Goal: Task Accomplishment & Management: Manage account settings

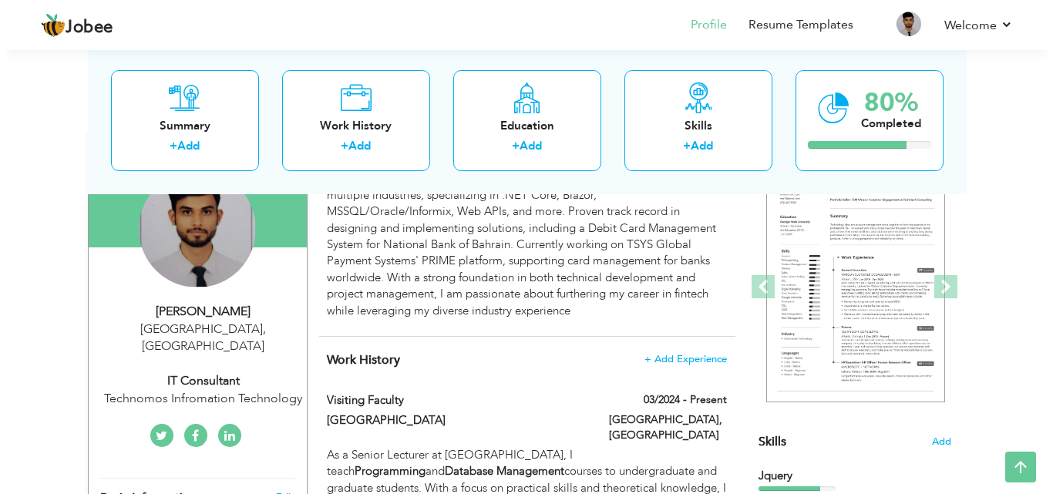
scroll to position [96, 0]
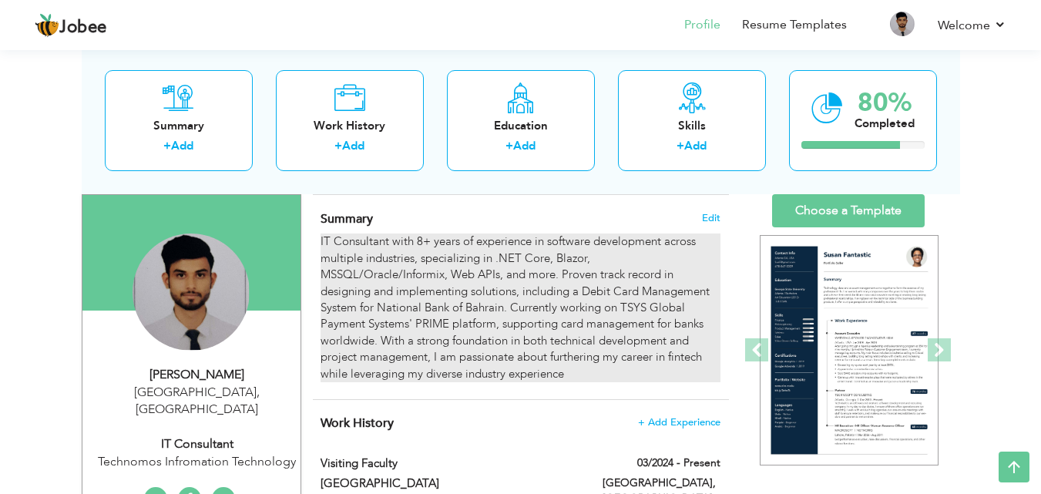
click at [382, 234] on div "IT Consultant with 8+ years of experience in software development across multip…" at bounding box center [520, 308] width 399 height 149
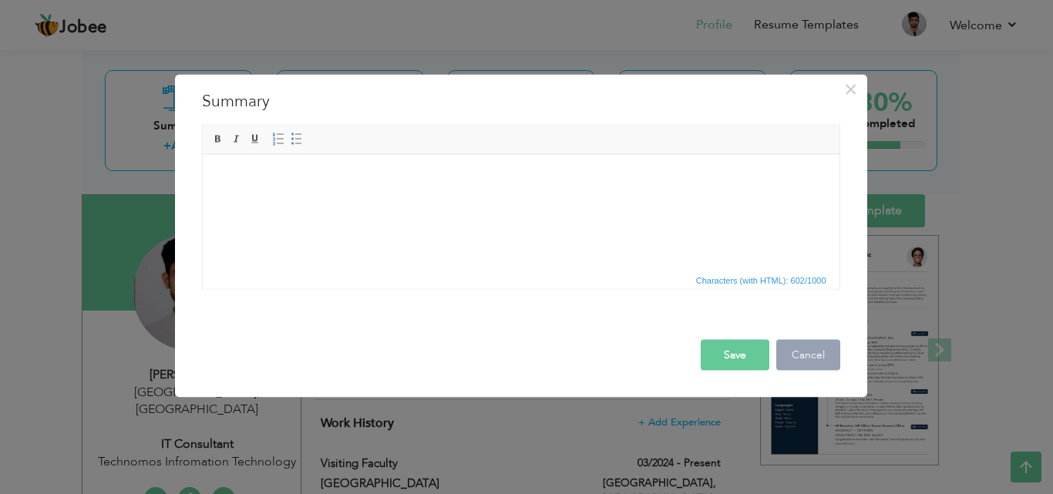
click at [803, 356] on button "Cancel" at bounding box center [808, 354] width 64 height 31
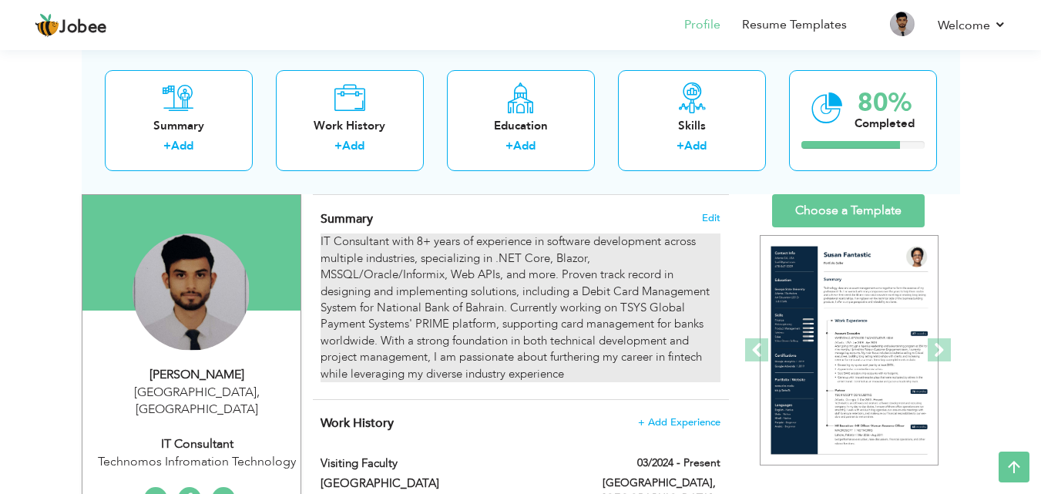
click at [350, 240] on div "IT Consultant with 8+ years of experience in software development across multip…" at bounding box center [520, 308] width 399 height 149
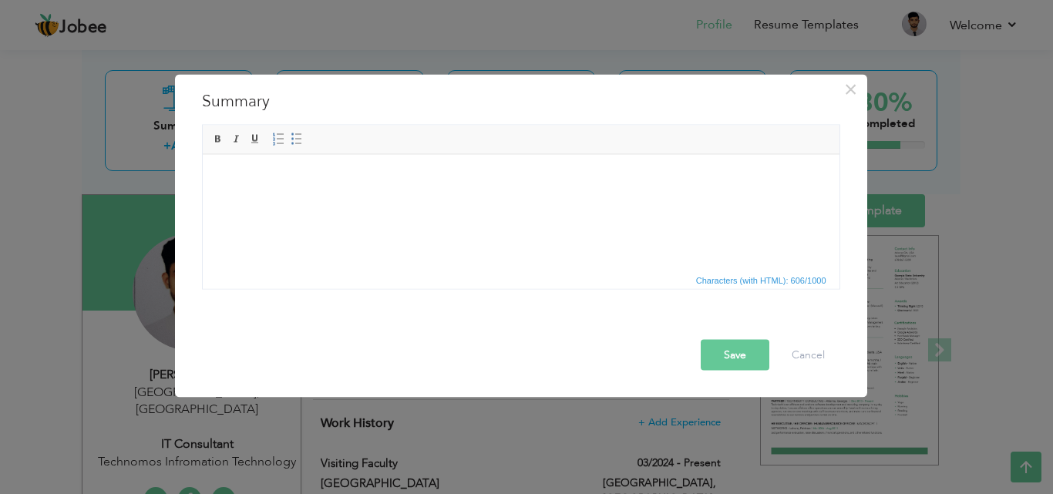
click at [730, 352] on button "Save" at bounding box center [735, 354] width 69 height 31
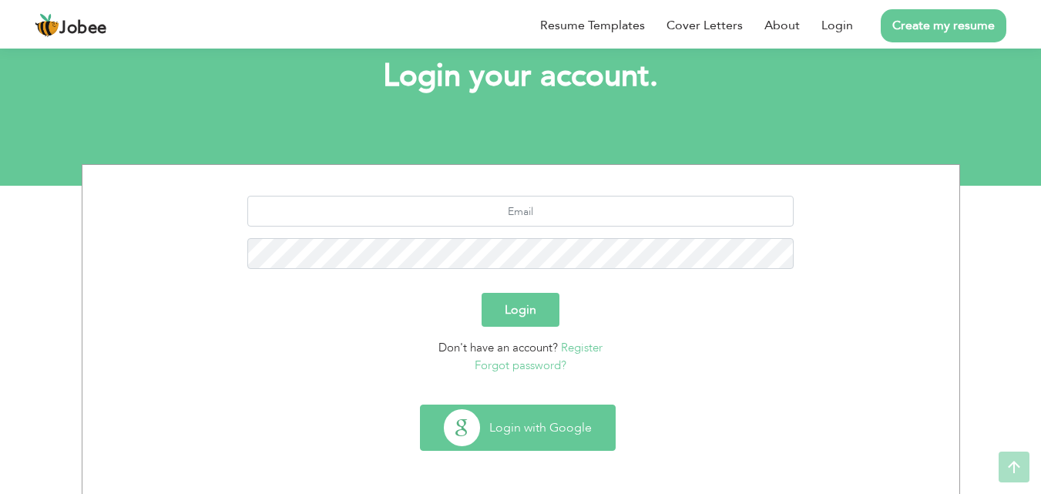
scroll to position [91, 0]
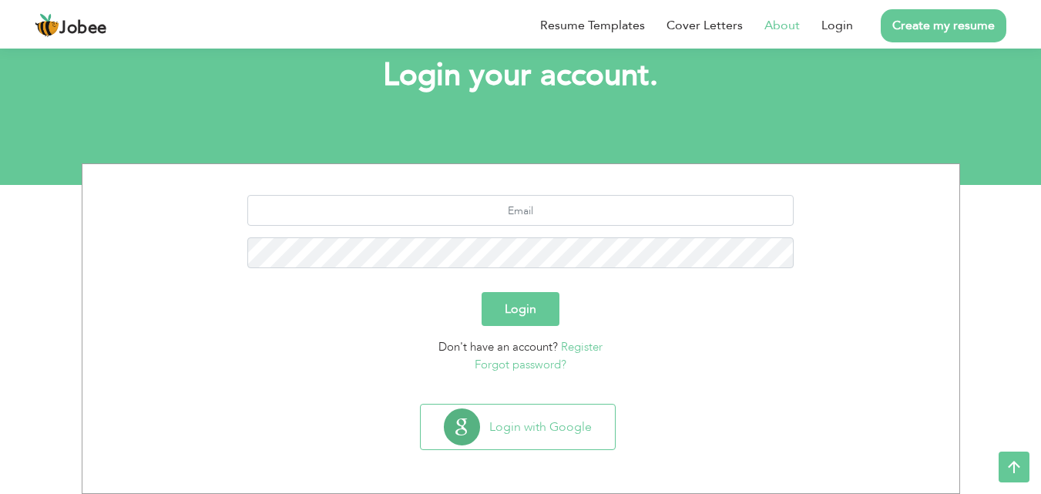
click at [791, 28] on link "About" at bounding box center [782, 25] width 35 height 19
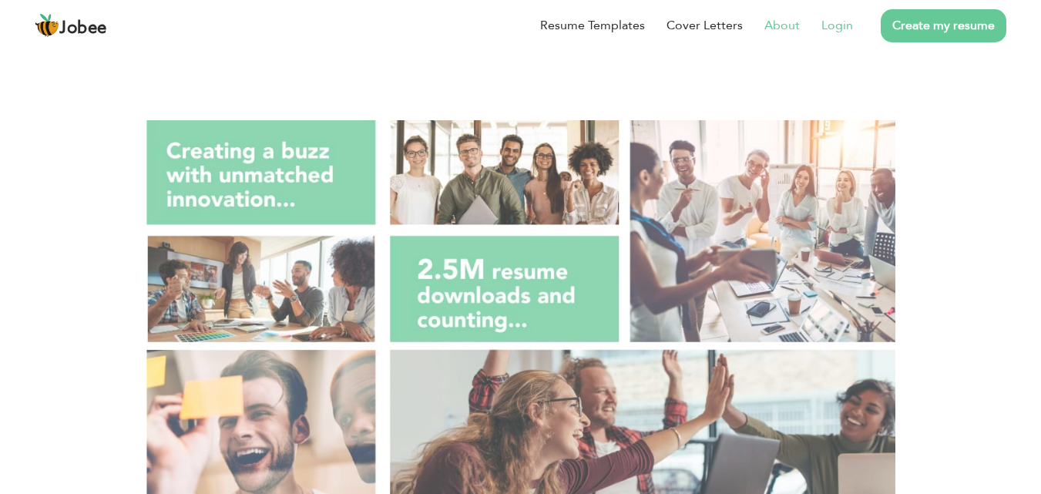
click at [842, 21] on link "Login" at bounding box center [838, 25] width 32 height 19
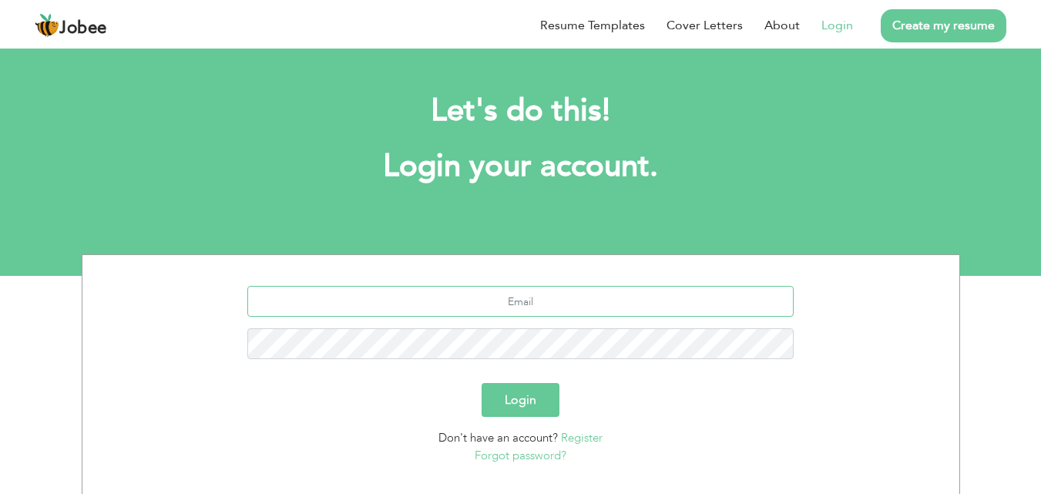
click at [530, 290] on input "text" at bounding box center [520, 301] width 547 height 31
type input "[EMAIL_ADDRESS][DOMAIN_NAME]"
click at [482, 383] on button "Login" at bounding box center [521, 400] width 78 height 34
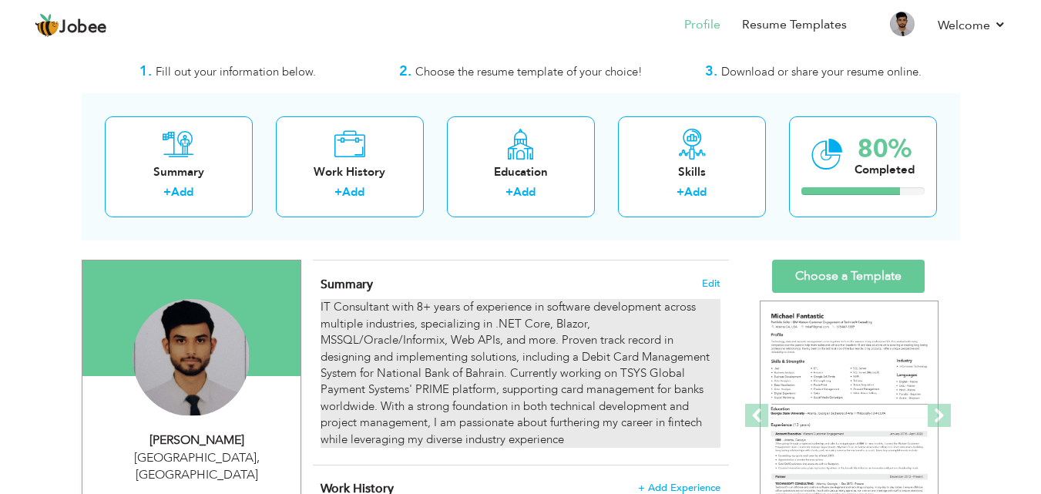
scroll to position [77, 0]
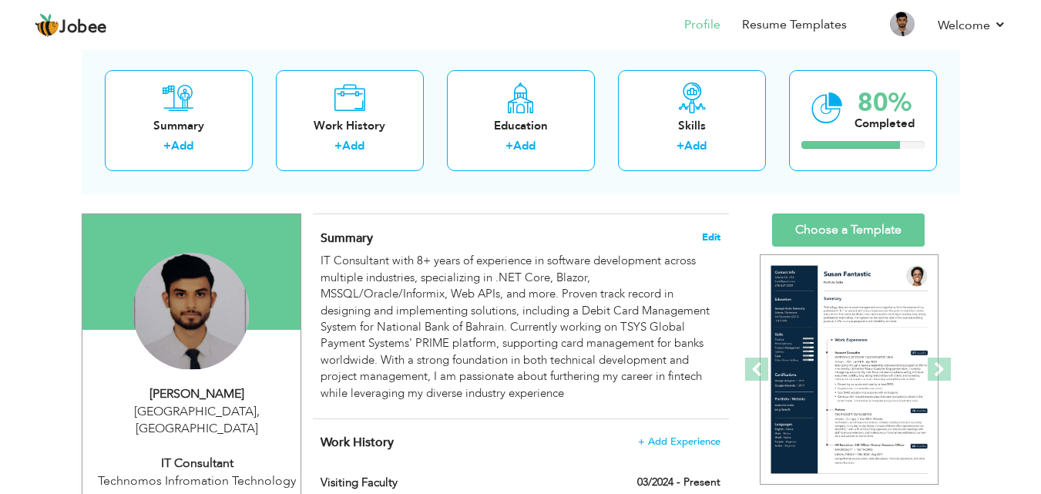
click at [710, 232] on span "Edit" at bounding box center [711, 237] width 19 height 11
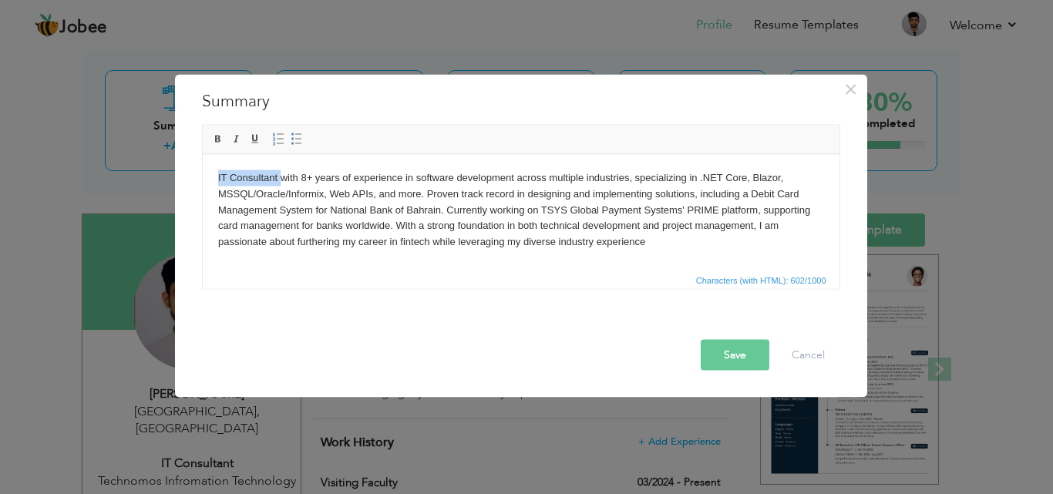
drag, startPoint x: 278, startPoint y: 174, endPoint x: 217, endPoint y: 171, distance: 61.7
click at [217, 174] on body "IT Consultant with 8+ years of experience in software development across multip…" at bounding box center [520, 210] width 606 height 80
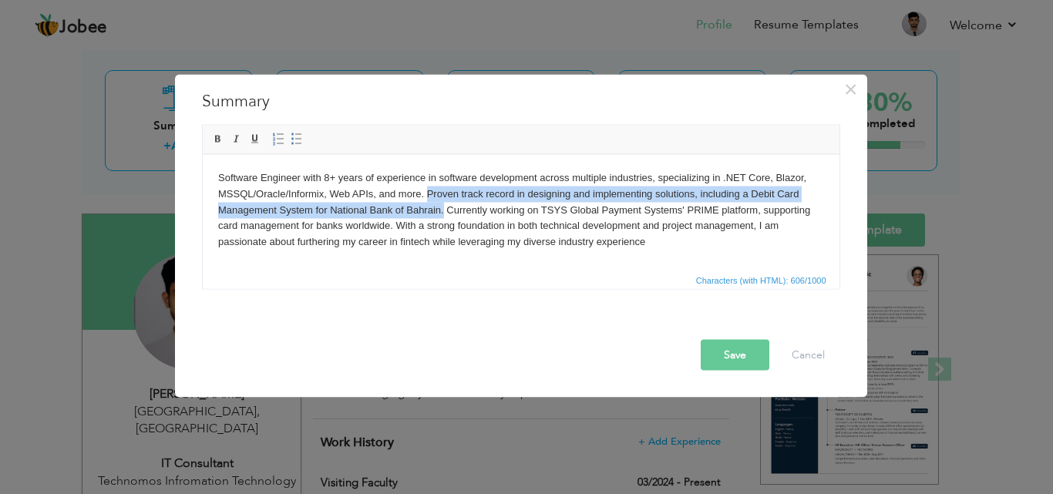
drag, startPoint x: 443, startPoint y: 210, endPoint x: 426, endPoint y: 194, distance: 22.9
click at [426, 194] on body "Software Engineer with 8+ years of experience in software development across mu…" at bounding box center [520, 210] width 606 height 80
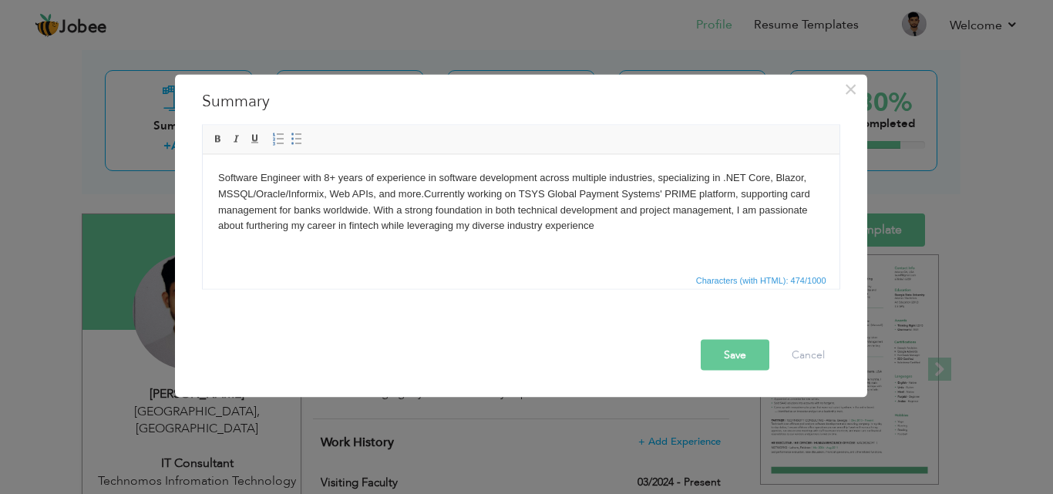
drag, startPoint x: 606, startPoint y: 227, endPoint x: 358, endPoint y: 312, distance: 261.6
click at [202, 154] on html "Software Engineer with 8+ years of experience in software development across mu…" at bounding box center [520, 201] width 637 height 95
copy body "Software Engineer with 8+ years of experience in software development across mu…"
click at [452, 231] on body "Software Engineer with 8+ years of experience in software development across mu…" at bounding box center [520, 202] width 606 height 64
drag, startPoint x: 593, startPoint y: 226, endPoint x: 150, endPoint y: 176, distance: 445.3
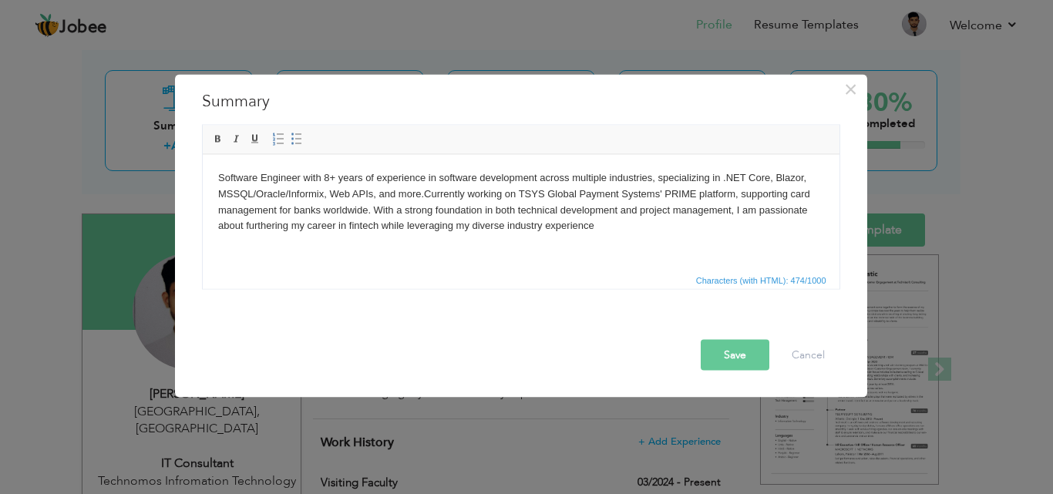
click at [202, 176] on html "Software Engineer with 8+ years of experience in software development across mu…" at bounding box center [520, 201] width 637 height 95
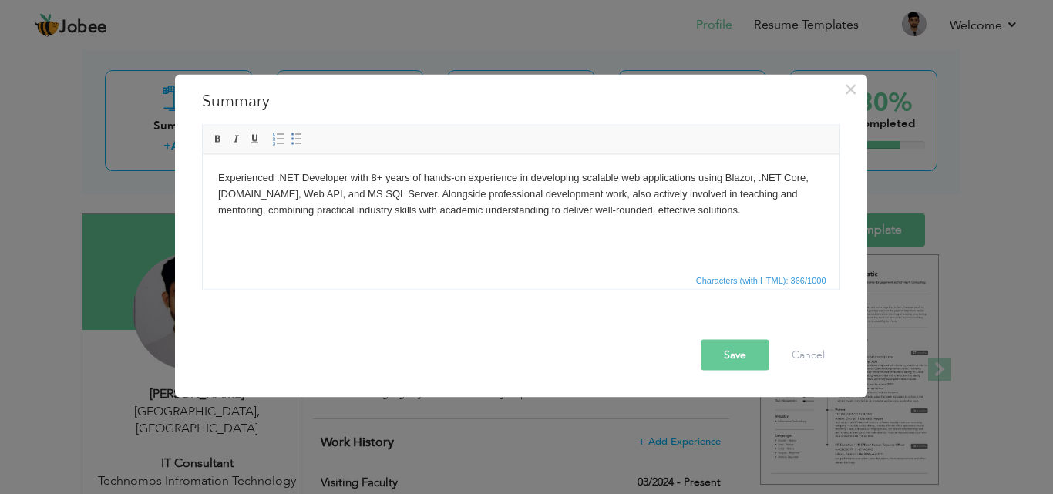
click at [738, 358] on button "Save" at bounding box center [735, 354] width 69 height 31
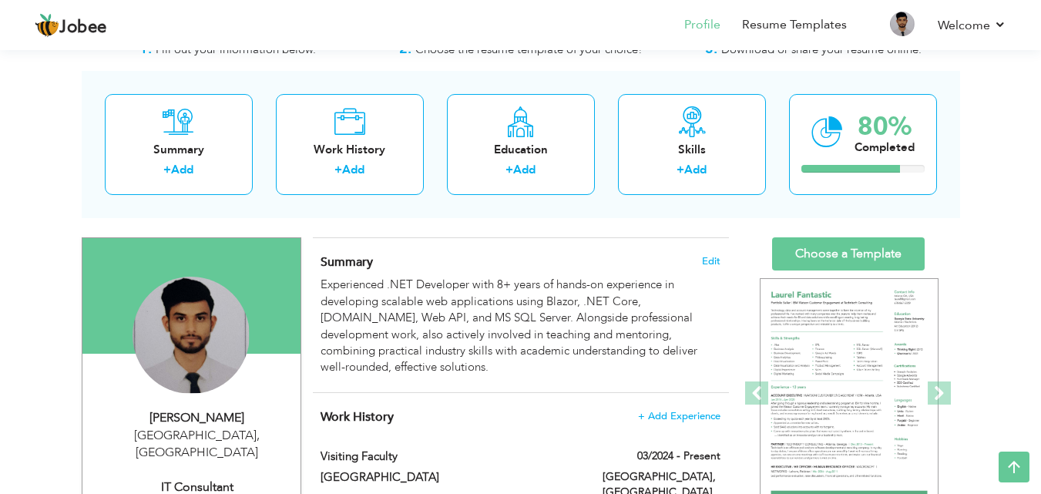
scroll to position [42, 0]
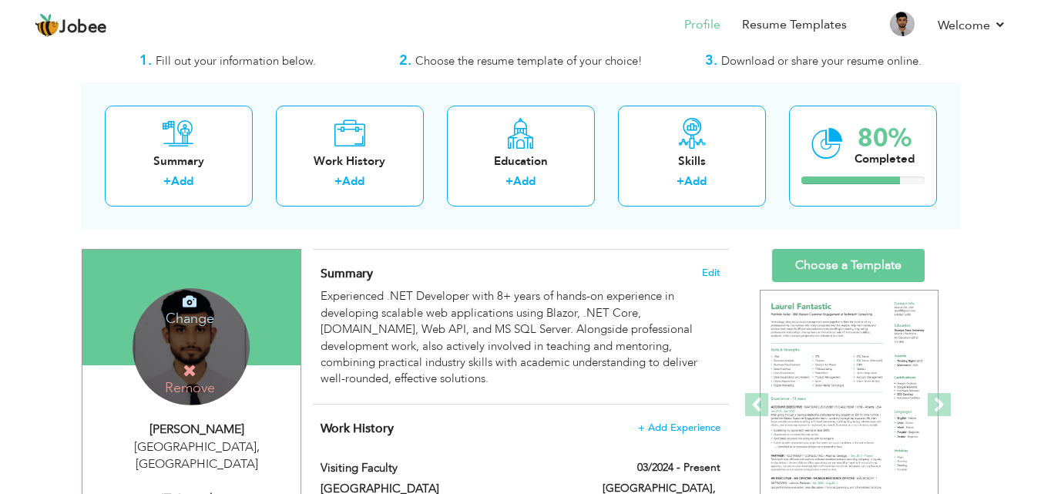
click at [196, 320] on h4 "Change" at bounding box center [190, 308] width 110 height 37
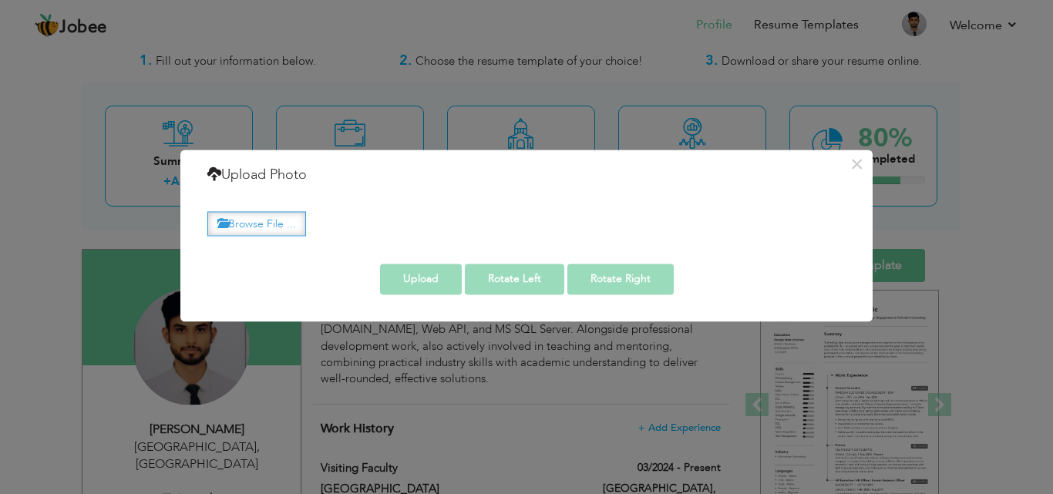
click at [229, 224] on label "Browse File ..." at bounding box center [256, 224] width 99 height 24
click at [0, 0] on input "Browse File ..." at bounding box center [0, 0] width 0 height 0
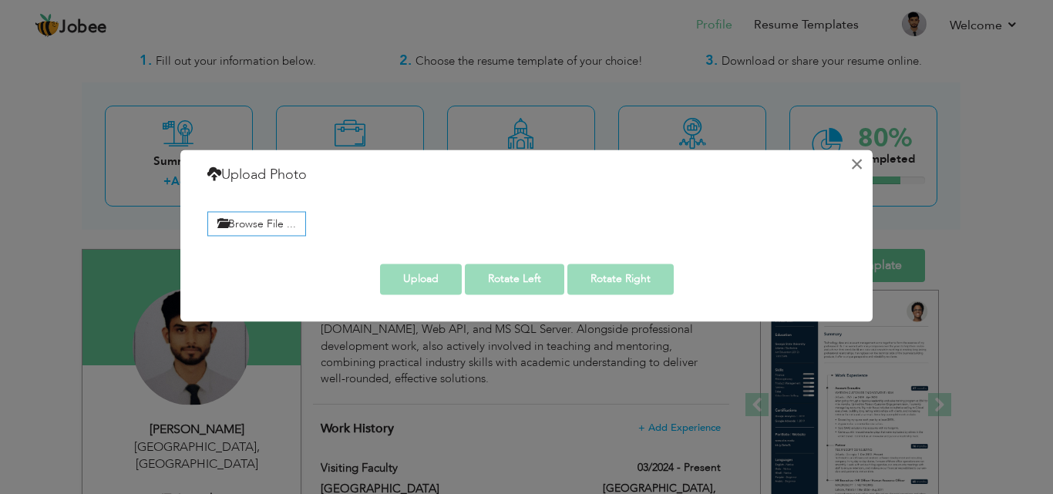
click at [853, 166] on button "×" at bounding box center [856, 164] width 25 height 25
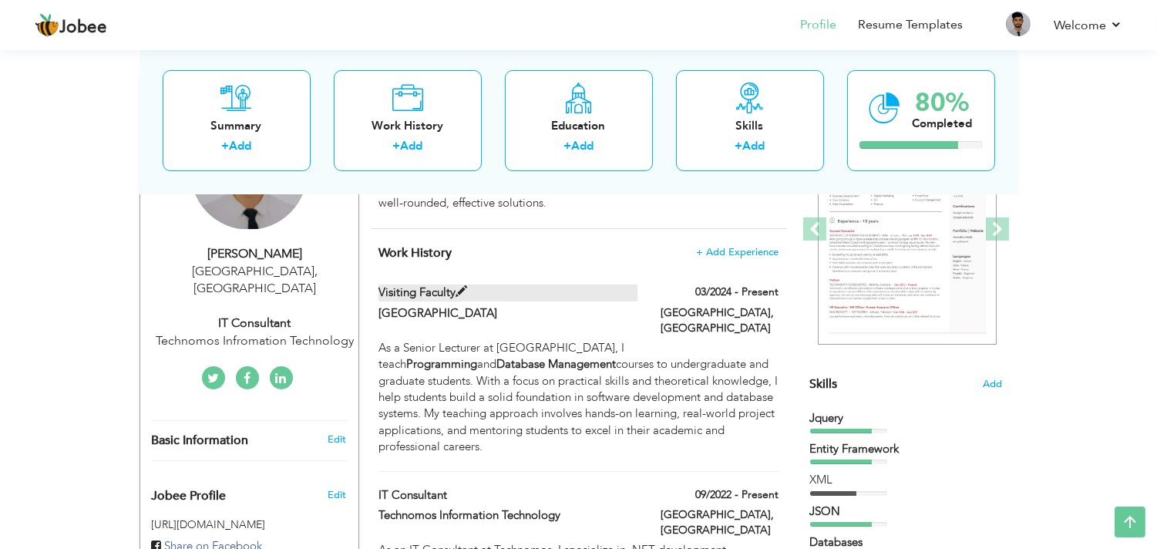
scroll to position [187, 0]
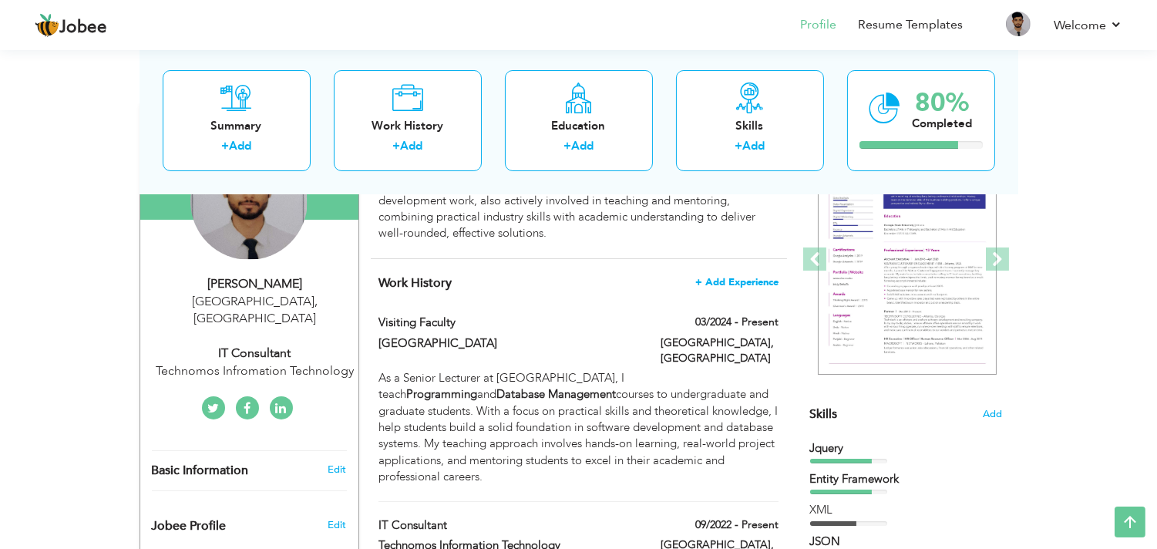
click at [732, 278] on span "+ Add Experience" at bounding box center [736, 282] width 83 height 11
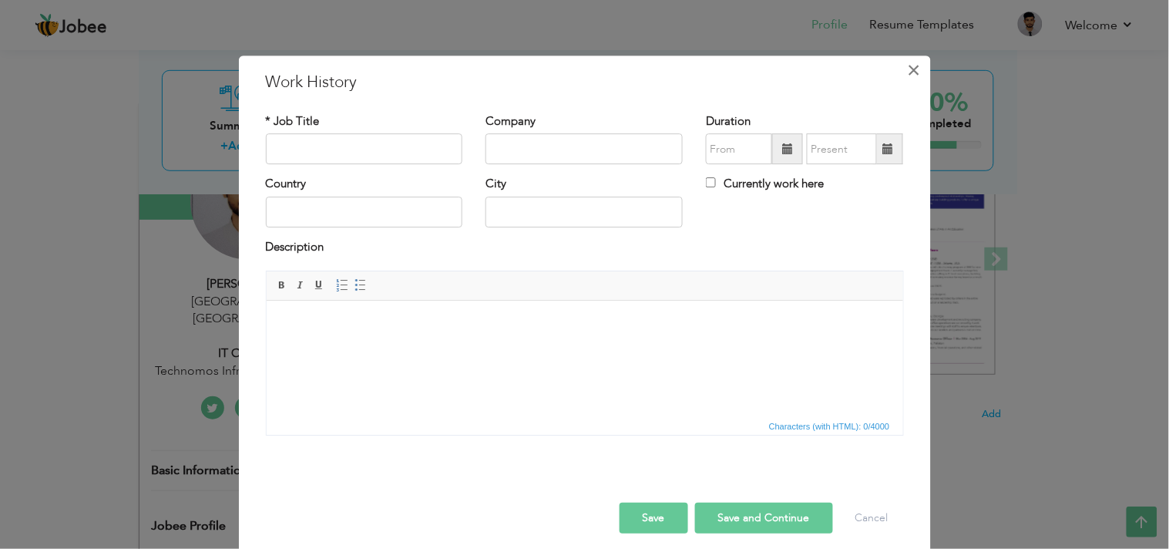
click at [908, 64] on span "×" at bounding box center [914, 70] width 13 height 28
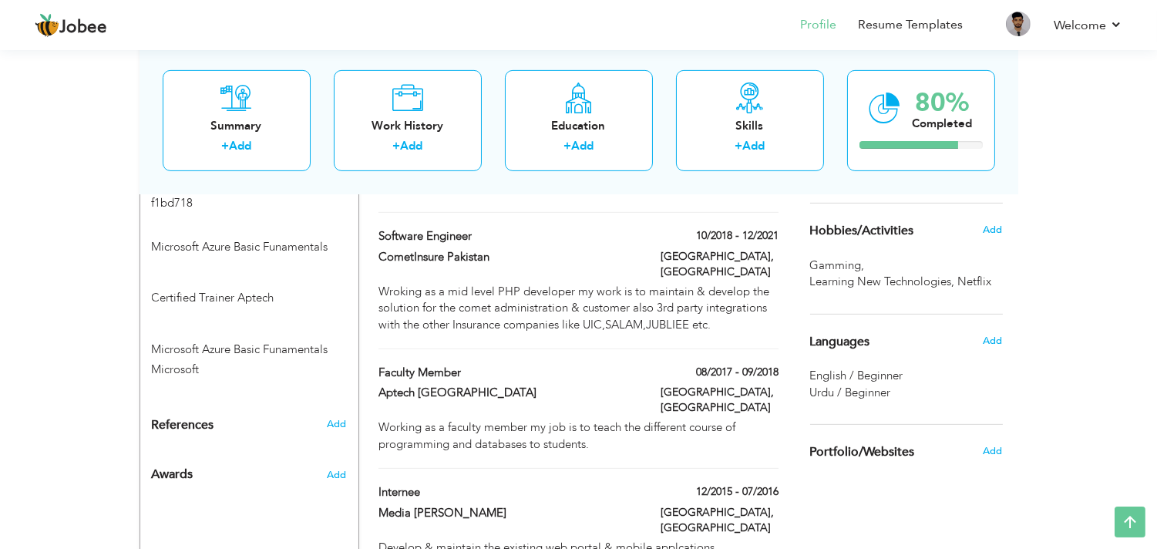
scroll to position [940, 0]
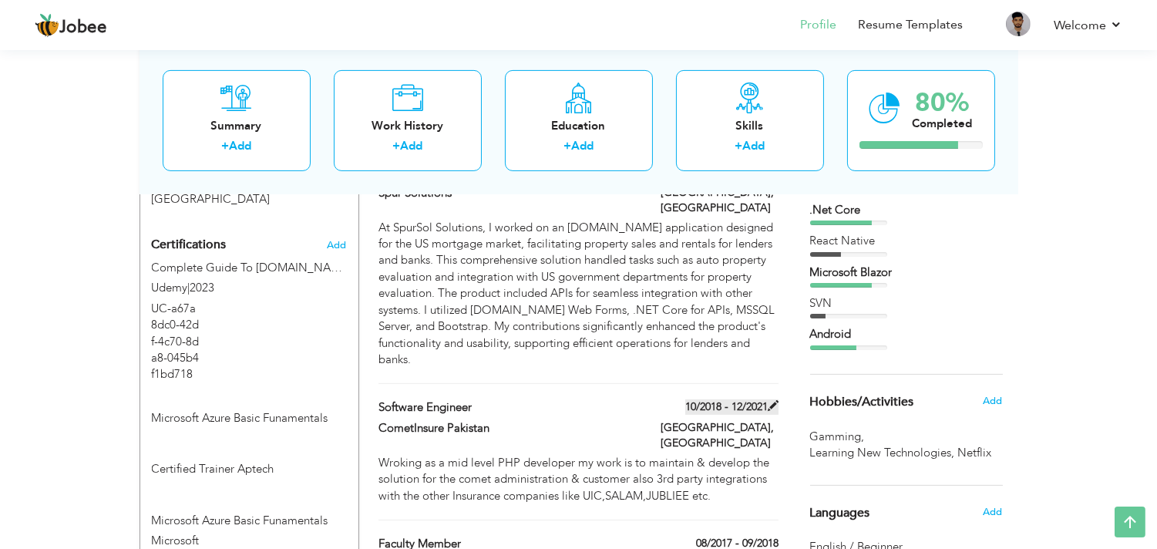
click at [777, 400] on span at bounding box center [773, 405] width 11 height 11
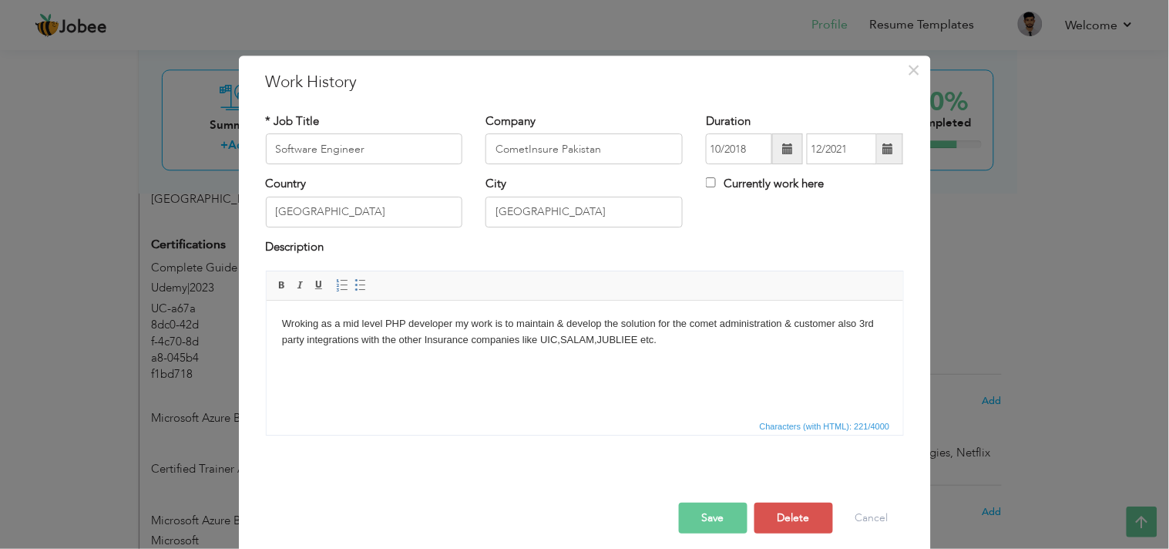
click at [761, 493] on div "Save Save and Continue Delete Cancel" at bounding box center [584, 502] width 661 height 86
click at [787, 493] on button "Delete" at bounding box center [794, 518] width 79 height 31
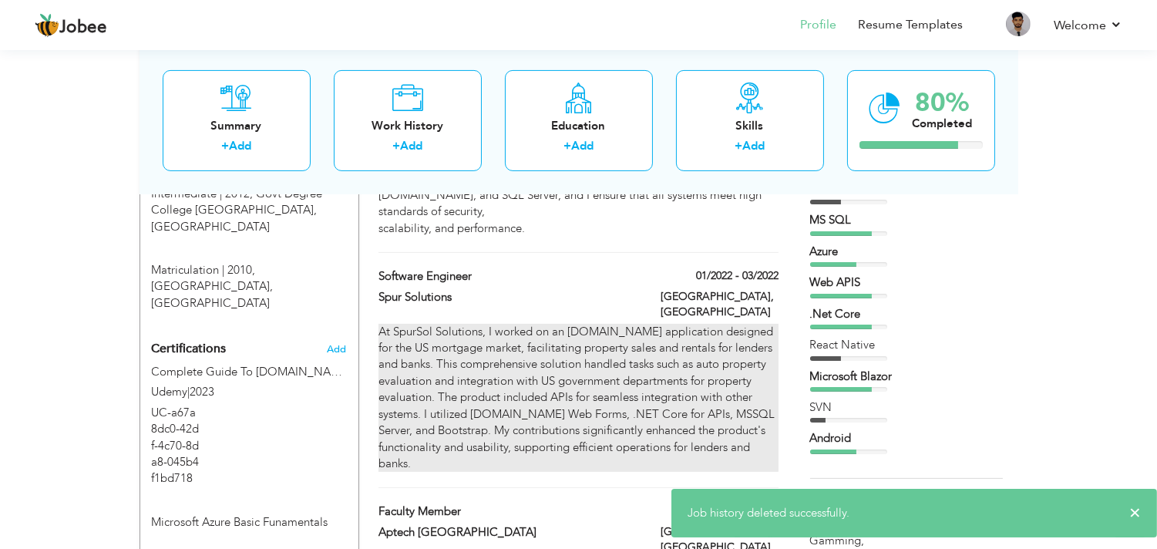
scroll to position [854, 0]
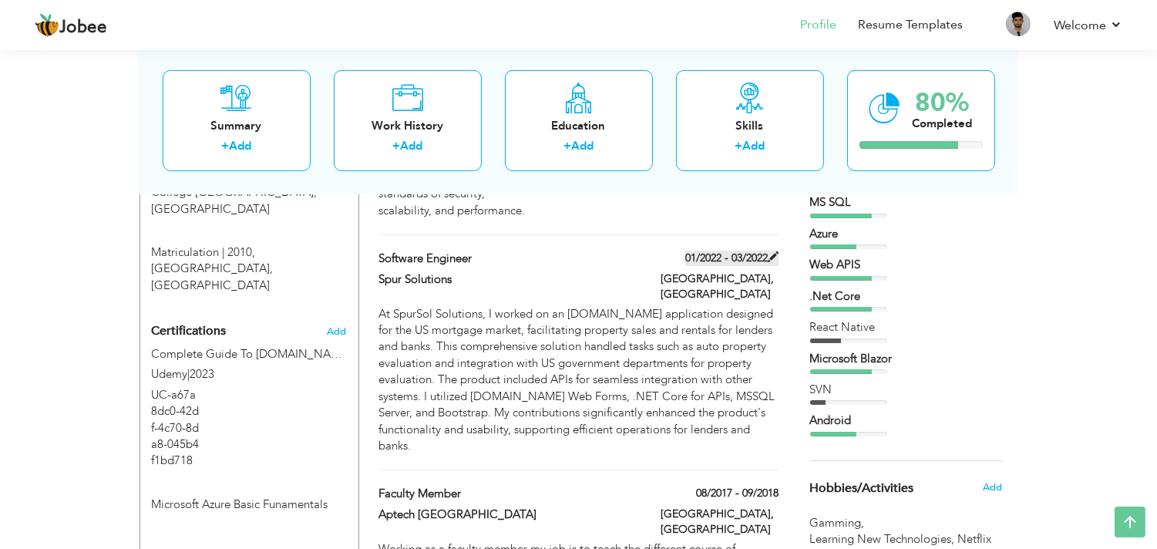
click at [775, 251] on span at bounding box center [773, 256] width 11 height 11
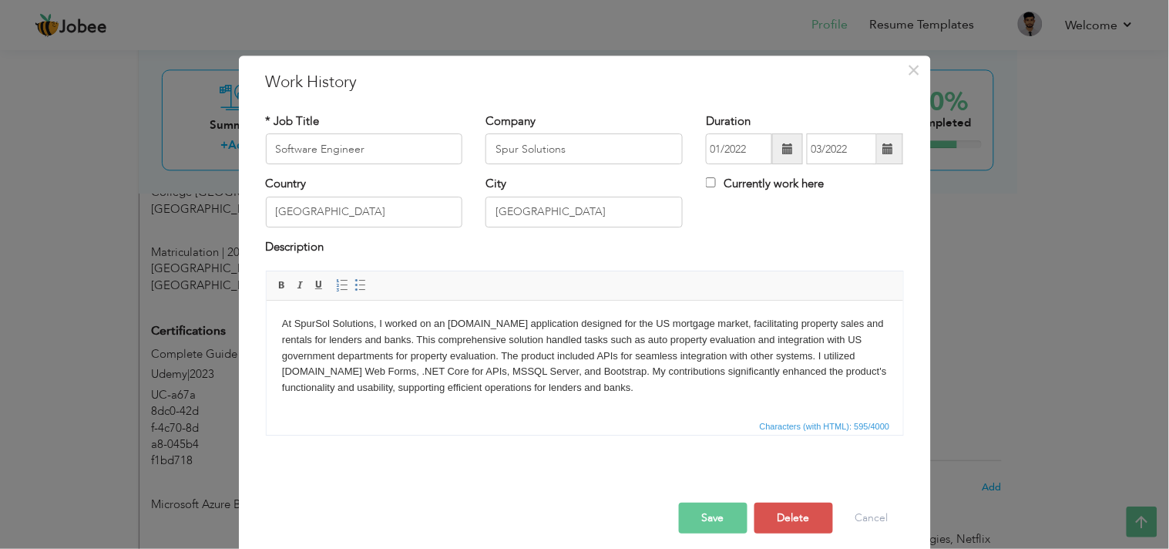
click at [792, 493] on div "Save Save and Continue Delete Cancel" at bounding box center [584, 502] width 661 height 86
click at [802, 493] on button "Delete" at bounding box center [794, 518] width 79 height 31
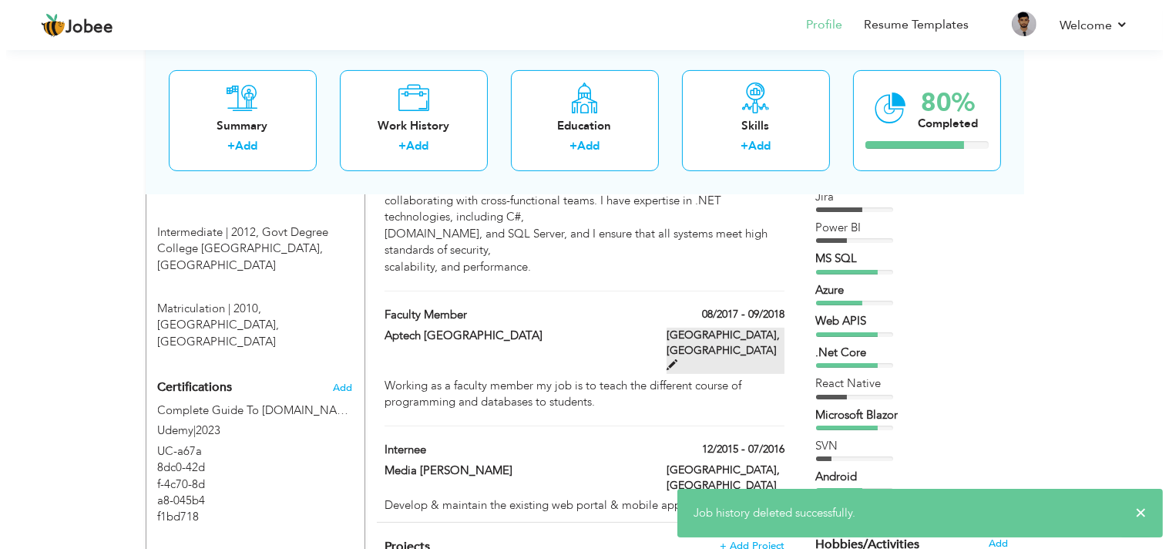
scroll to position [769, 0]
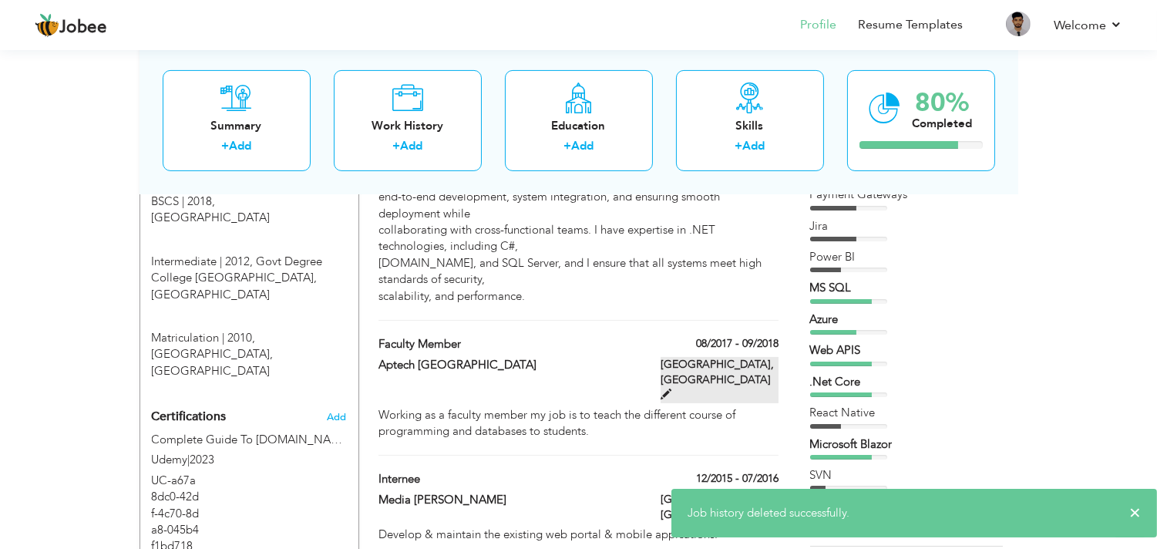
click at [671, 389] on span at bounding box center [666, 394] width 11 height 11
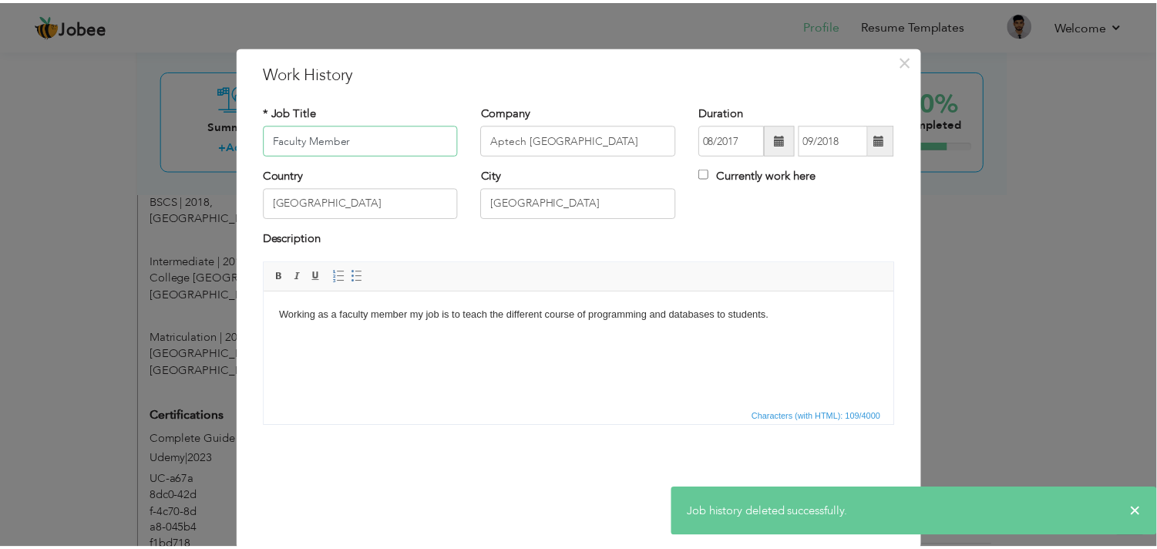
scroll to position [12, 0]
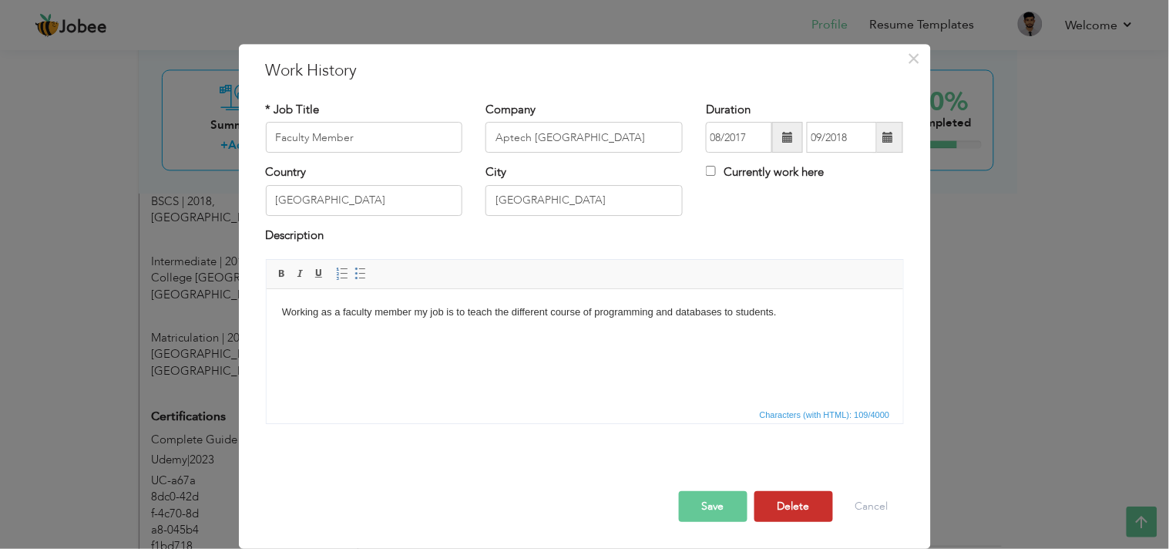
click at [802, 493] on button "Delete" at bounding box center [794, 506] width 79 height 31
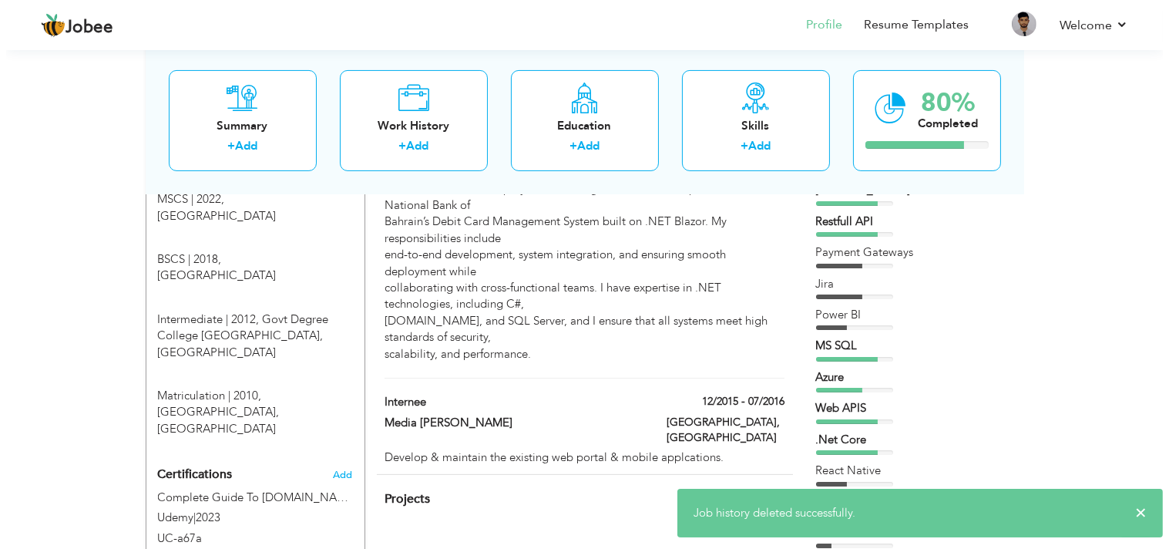
scroll to position [683, 0]
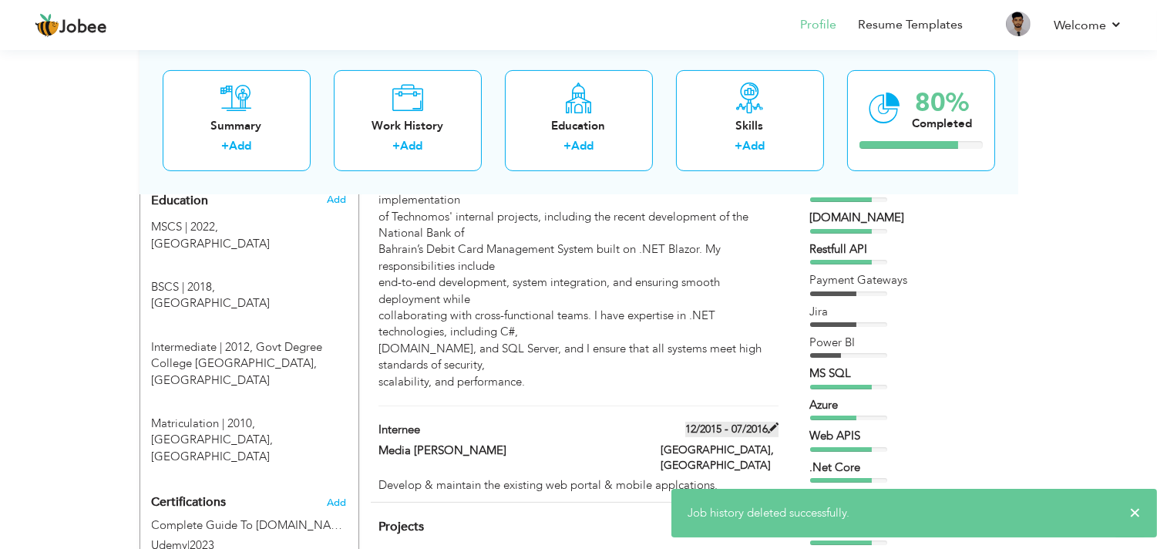
click at [775, 422] on span at bounding box center [773, 427] width 11 height 11
type input "Internee"
type input "Media Chambers"
type input "12/2015"
type input "07/2016"
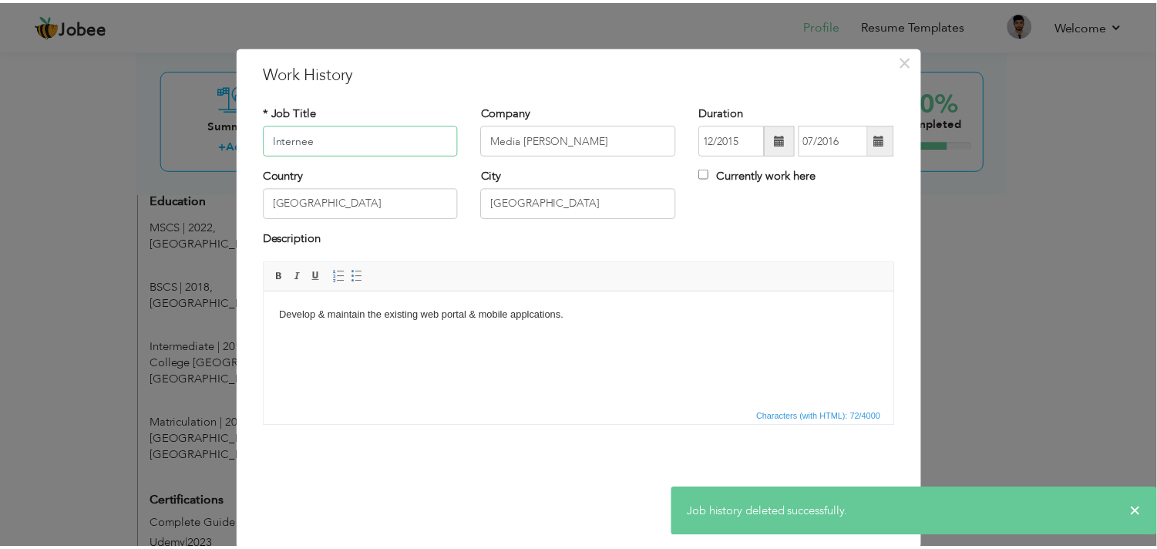
scroll to position [12, 0]
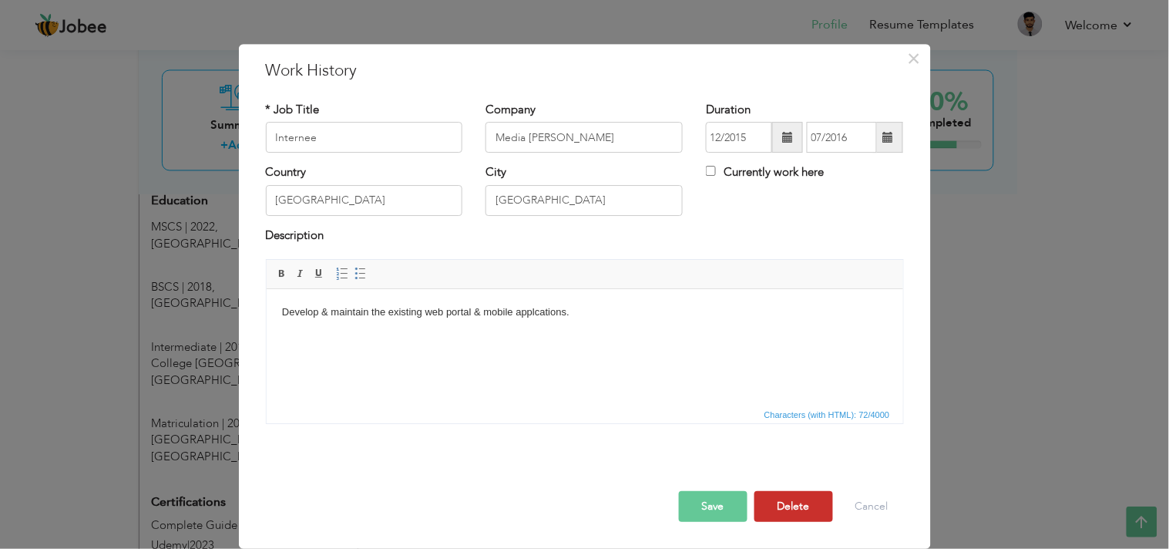
click at [799, 493] on button "Delete" at bounding box center [794, 506] width 79 height 31
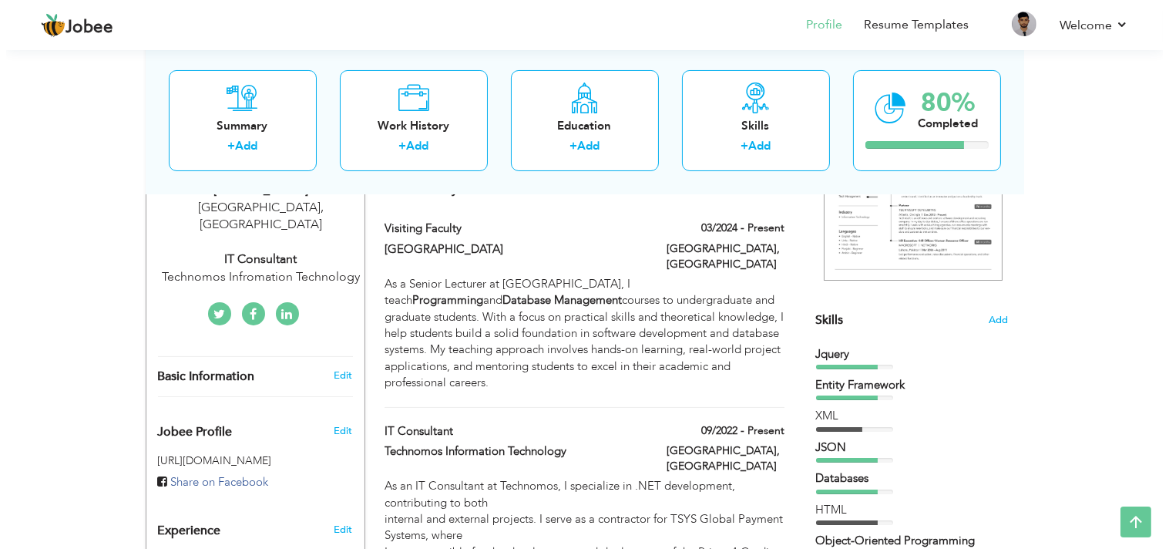
scroll to position [255, 0]
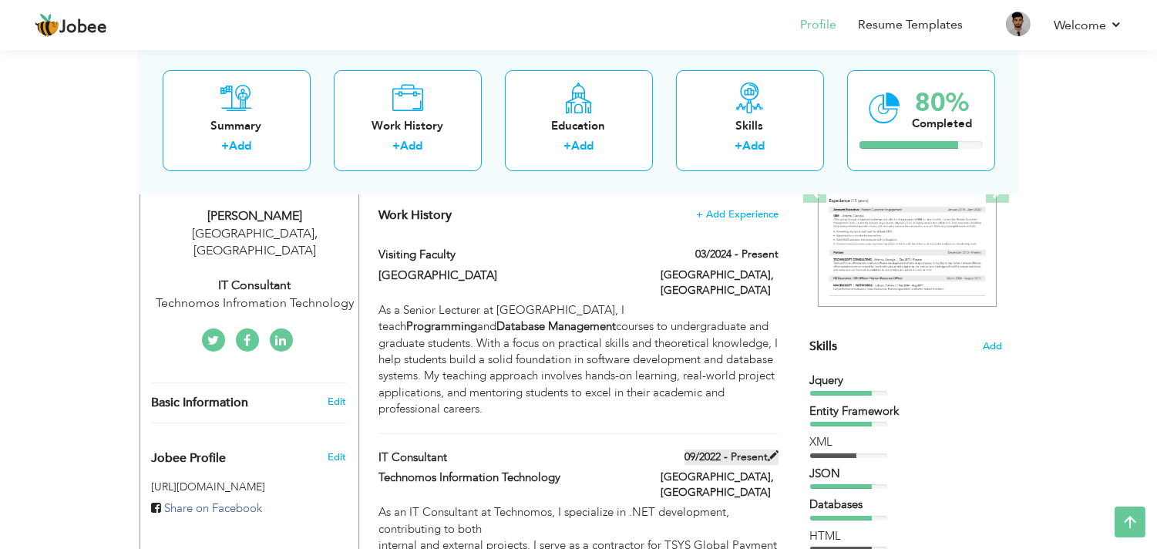
click at [776, 450] on span at bounding box center [773, 455] width 11 height 11
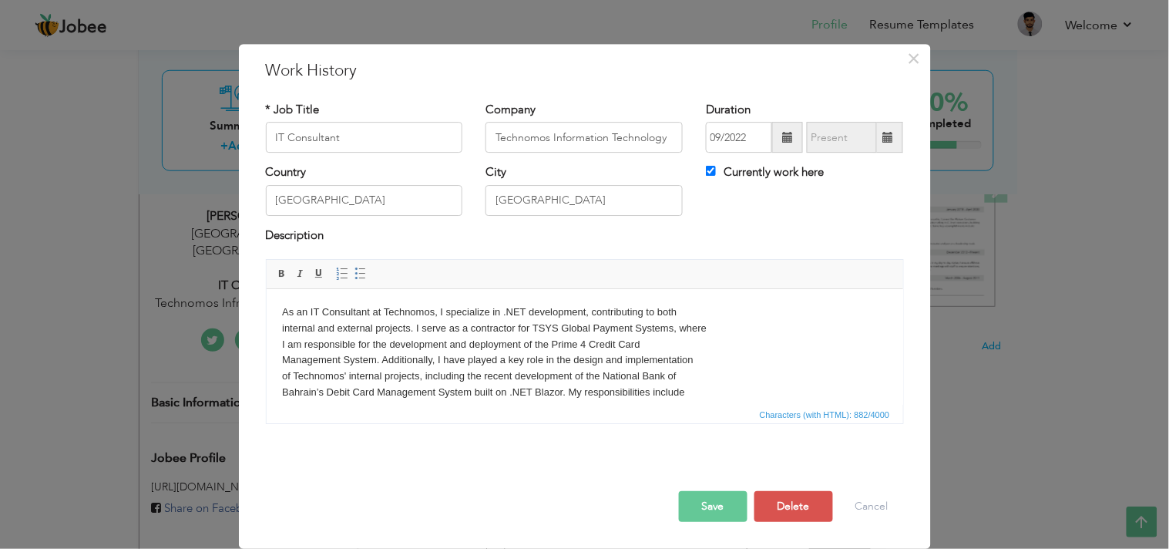
scroll to position [0, 0]
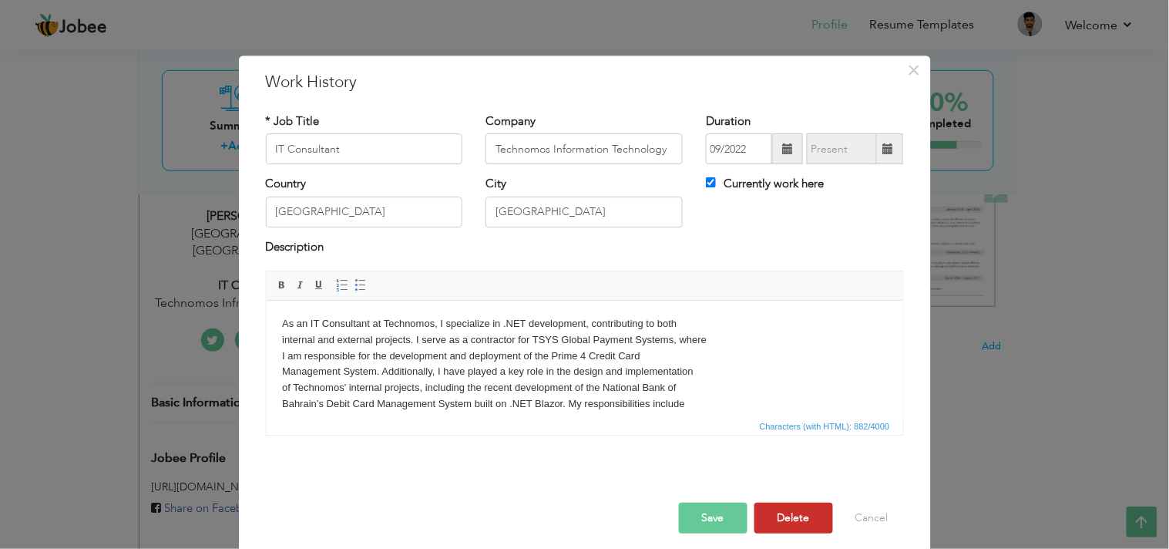
click at [782, 493] on button "Delete" at bounding box center [794, 518] width 79 height 31
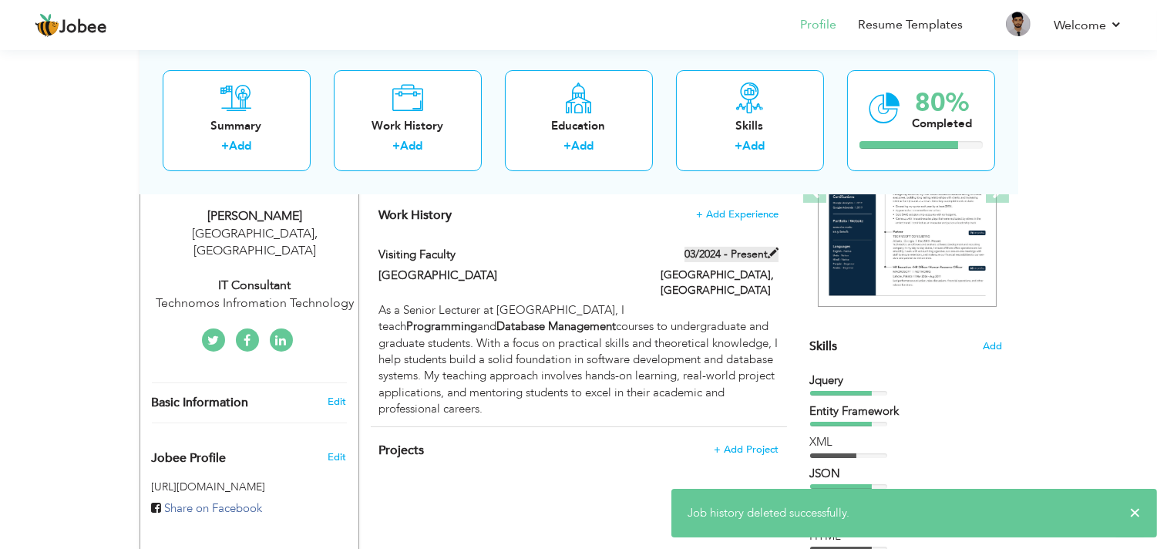
click at [772, 251] on span at bounding box center [773, 252] width 11 height 11
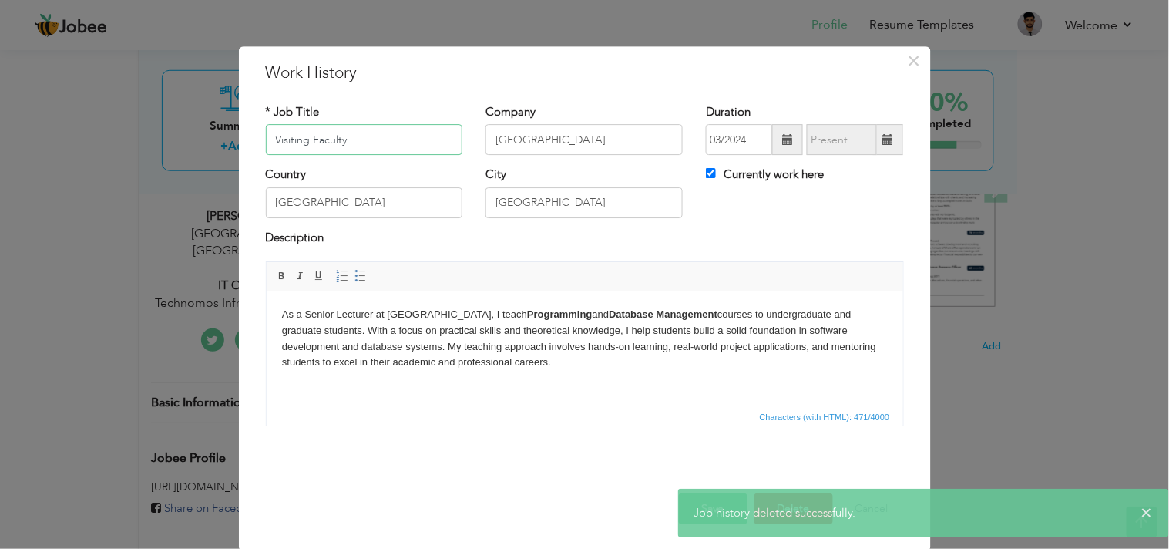
scroll to position [12, 0]
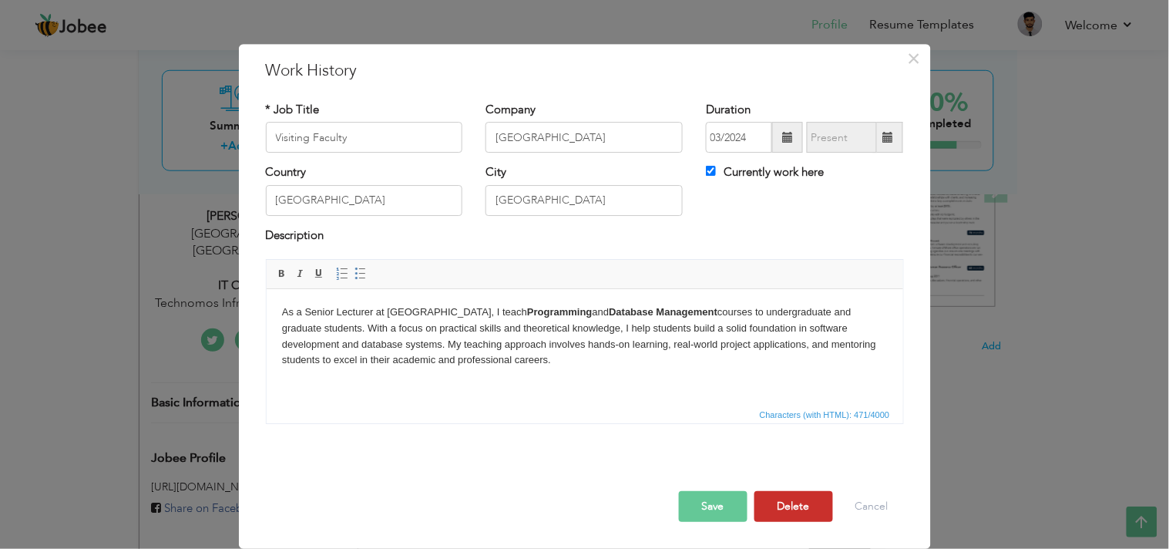
click at [792, 493] on button "Delete" at bounding box center [794, 506] width 79 height 31
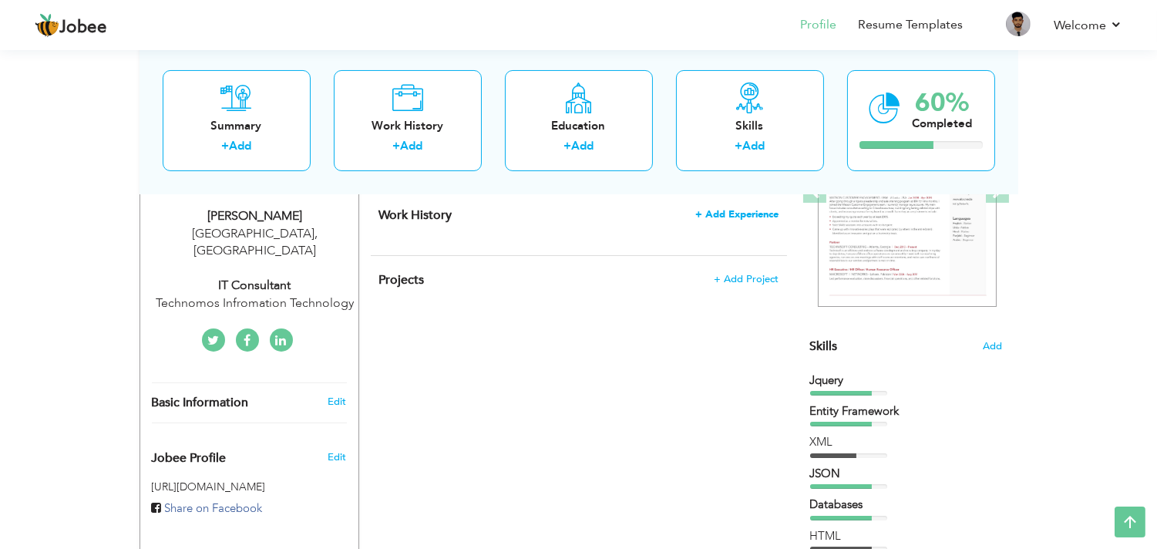
click at [738, 211] on span "+ Add Experience" at bounding box center [736, 214] width 83 height 11
checkbox input "false"
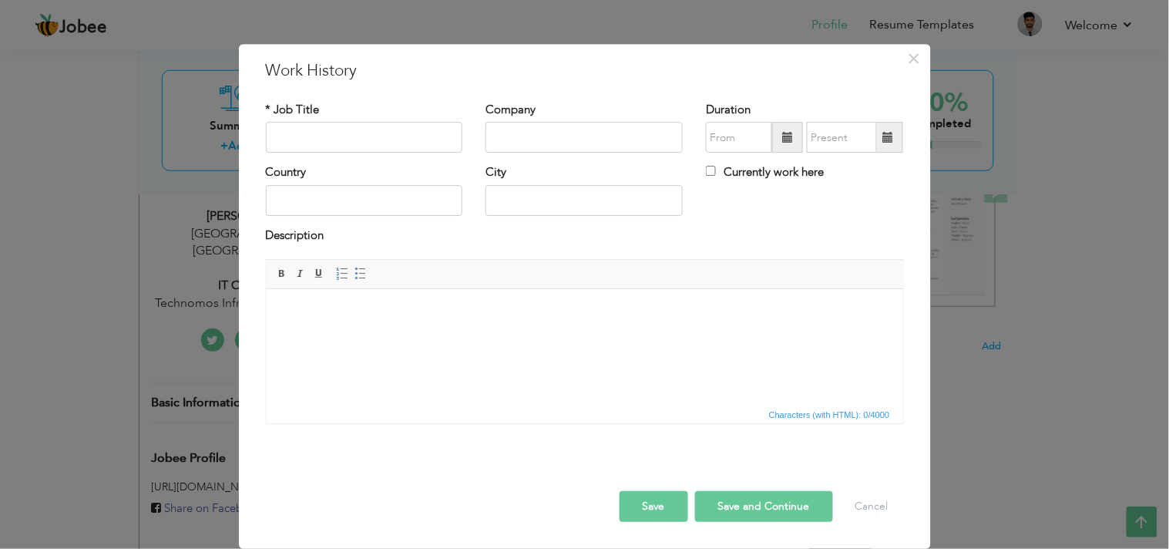
scroll to position [0, 0]
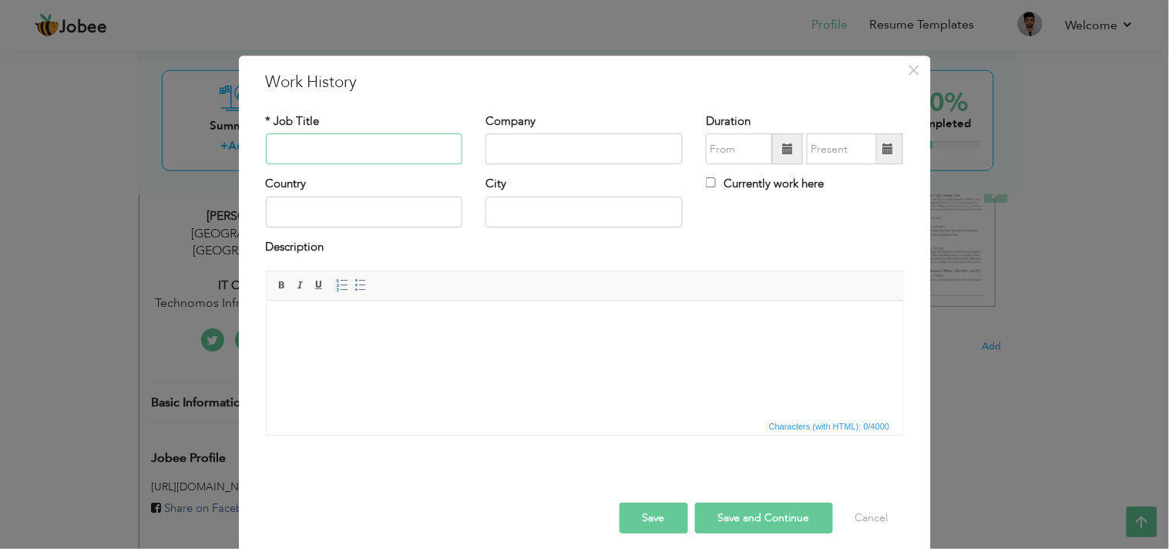
click at [355, 154] on input "text" at bounding box center [364, 149] width 197 height 31
type input "i"
type input "IT Consultant"
type input "Technomos Information Technology"
click at [796, 142] on span at bounding box center [787, 149] width 31 height 31
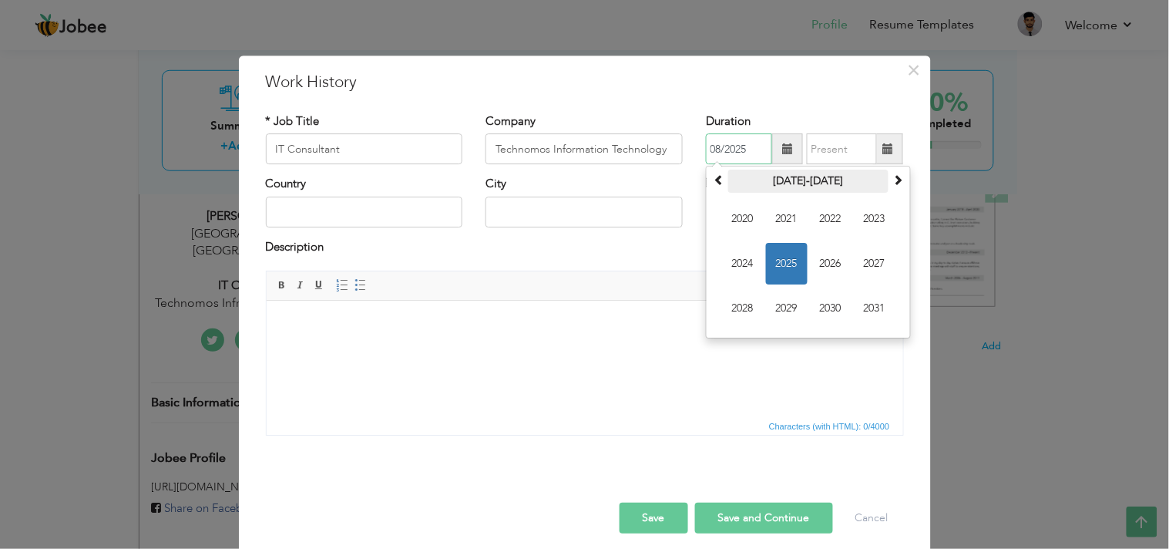
click at [769, 183] on th "2020-2031" at bounding box center [808, 181] width 160 height 23
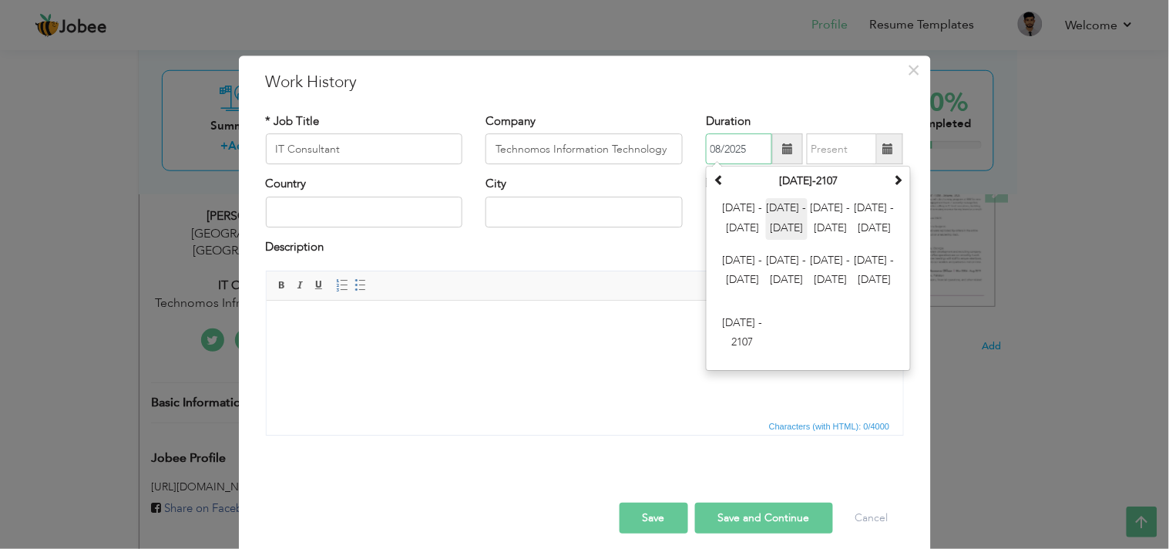
click at [788, 218] on span "2012 - 2023" at bounding box center [787, 220] width 42 height 42
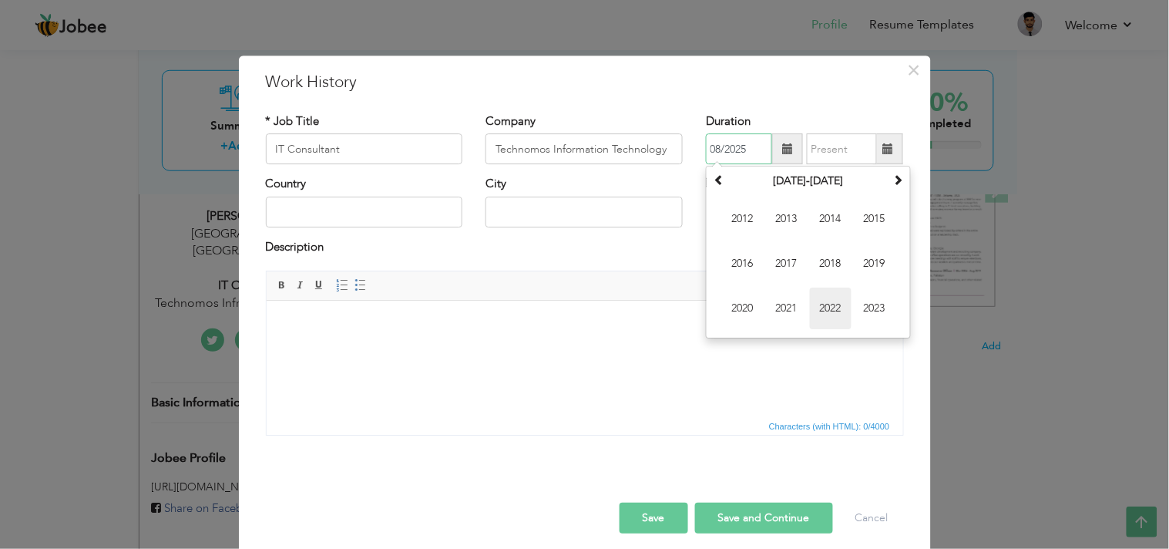
scroll to position [12, 0]
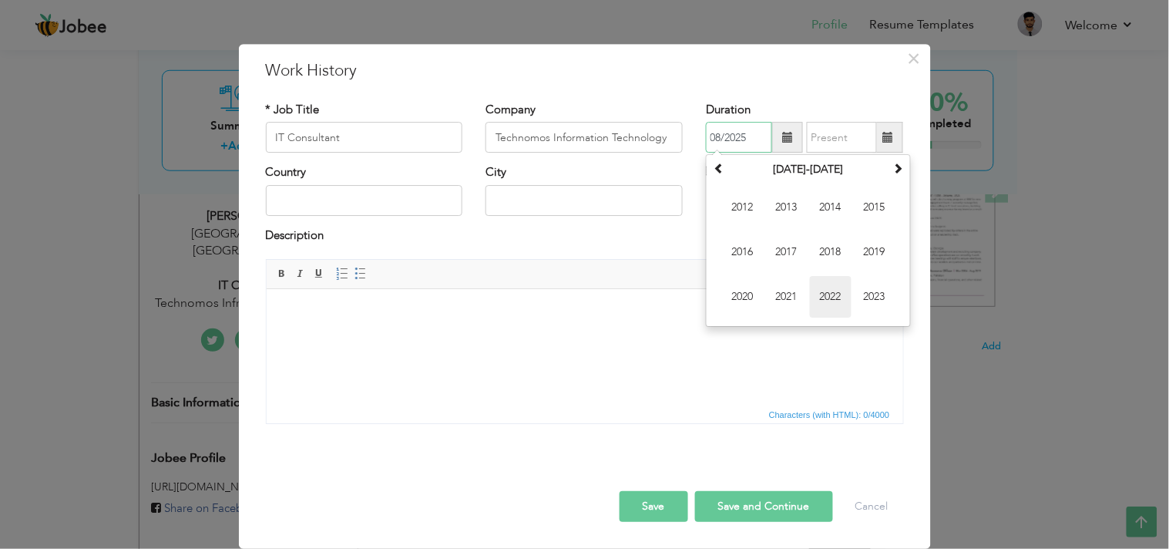
click at [825, 296] on span "2022" at bounding box center [831, 298] width 42 height 42
click at [730, 294] on span "Sep" at bounding box center [743, 298] width 42 height 42
type input "09/2022"
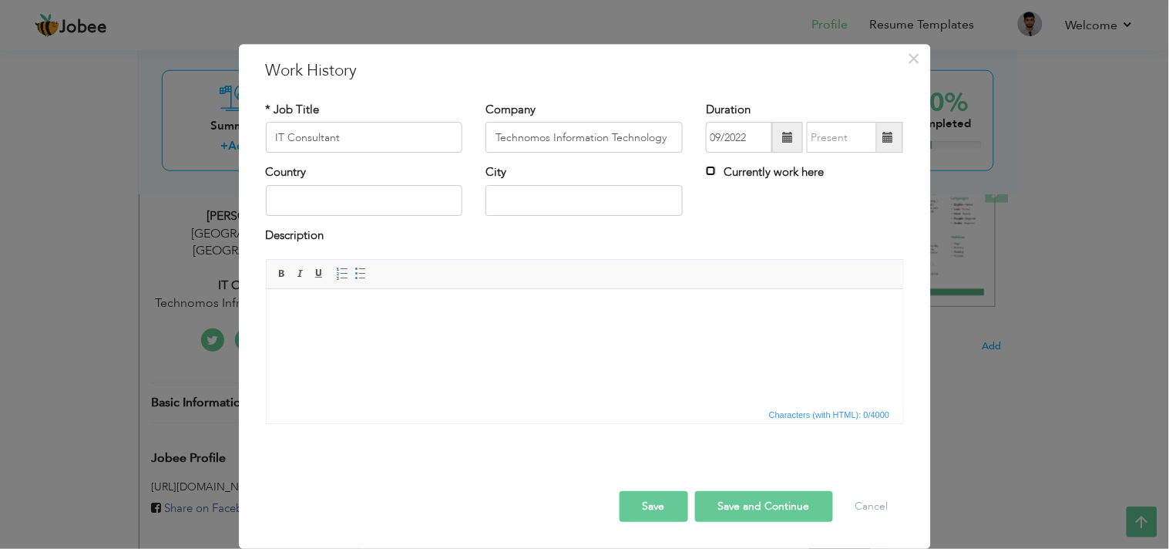
click at [706, 170] on input "Currently work here" at bounding box center [711, 172] width 10 height 10
checkbox input "true"
click at [302, 210] on input "text" at bounding box center [364, 200] width 197 height 31
type input "Pakistan"
type input "Karachi"
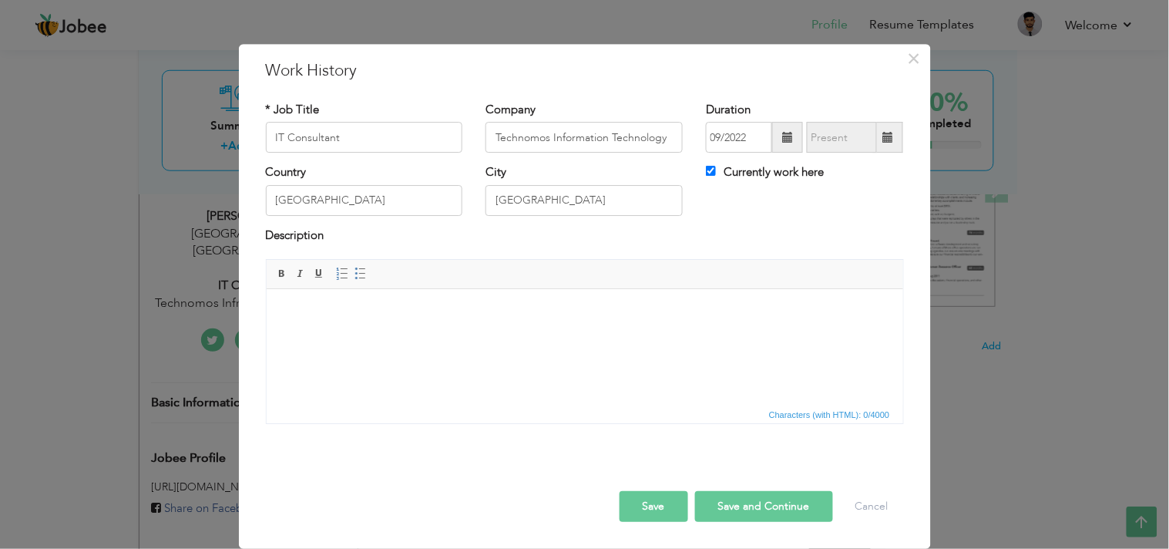
click at [382, 336] on html at bounding box center [584, 312] width 637 height 47
click at [321, 336] on html at bounding box center [584, 312] width 637 height 47
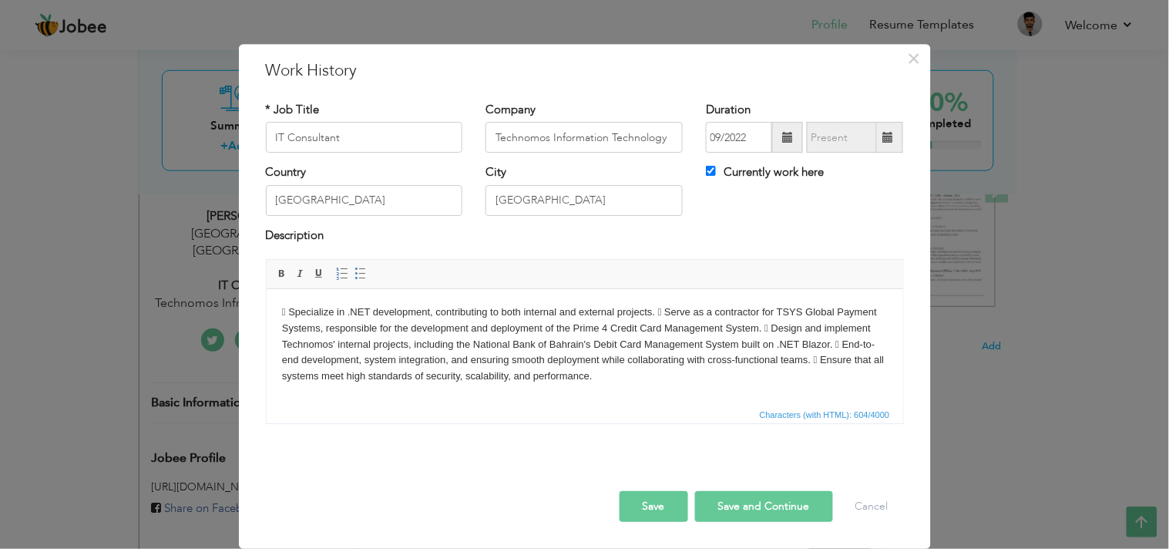
click at [668, 309] on body " Specialize in .NET development, contributing to both internal and external pr…" at bounding box center [584, 344] width 606 height 80
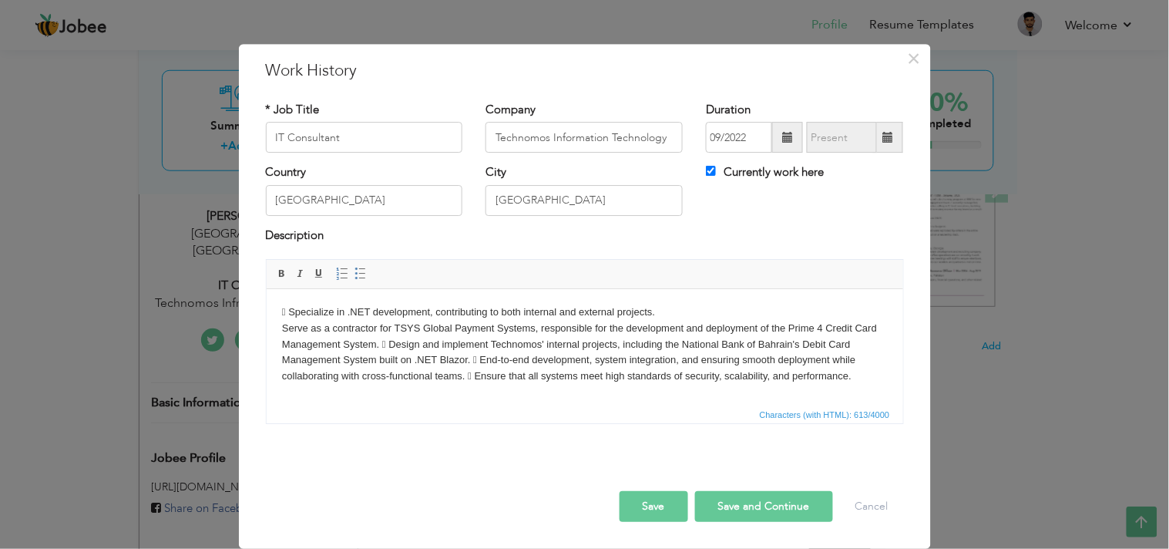
click at [379, 345] on body " Specialize in .NET development, contributing to both internal and external pr…" at bounding box center [584, 344] width 606 height 80
click at [385, 343] on body " Specialize in .NET development, contributing to both internal and external pr…" at bounding box center [584, 344] width 606 height 80
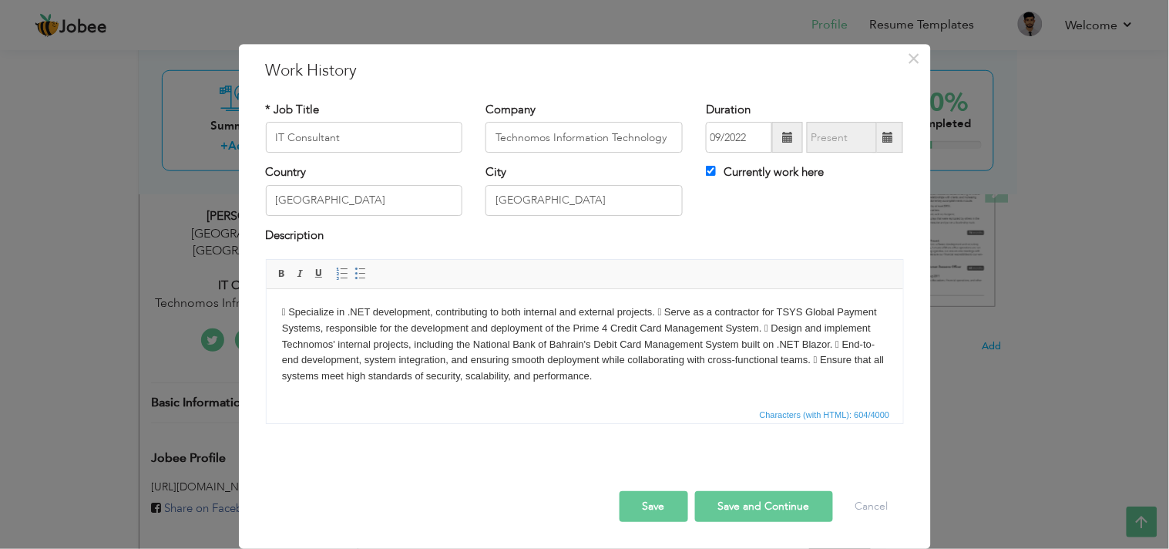
click at [664, 311] on body " Specialize in .NET development, contributing to both internal and external pr…" at bounding box center [584, 344] width 606 height 80
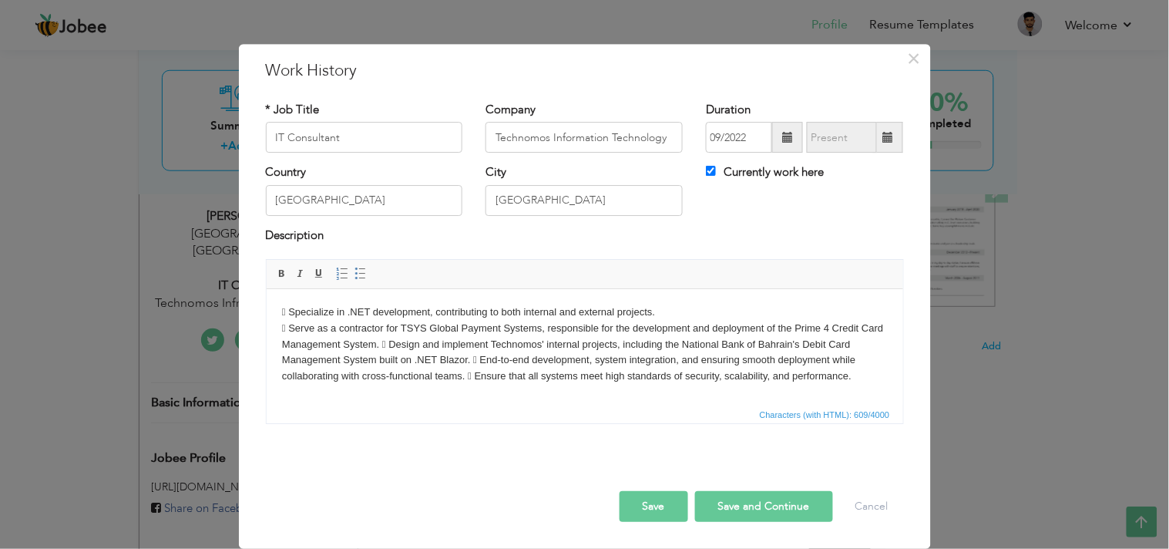
click at [379, 345] on body " Specialize in .NET development, contributing to both internal and external pr…" at bounding box center [584, 344] width 606 height 80
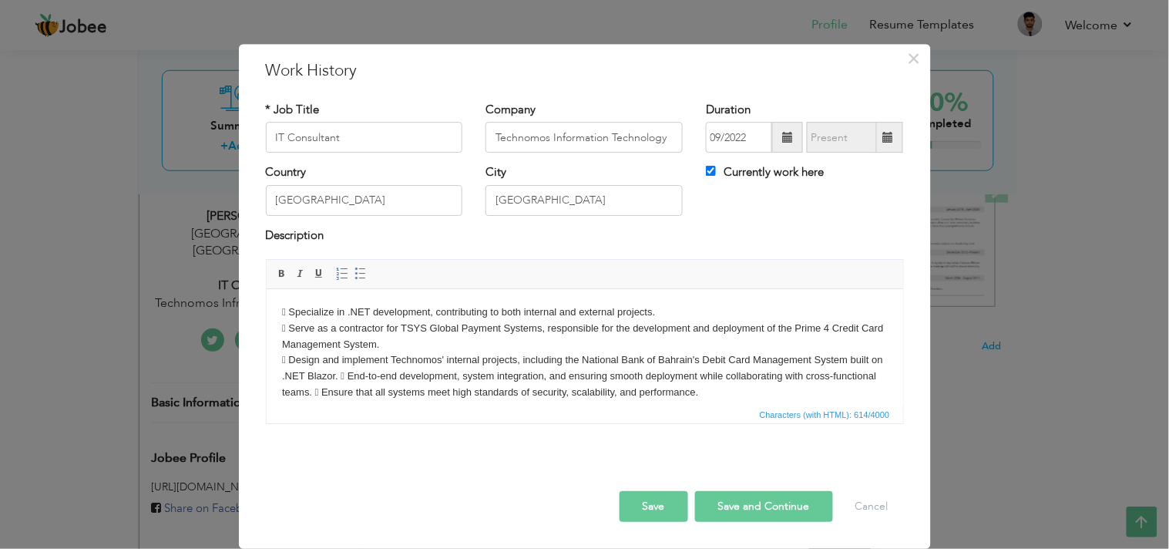
click at [372, 377] on body " Specialize in .NET development, contributing to both internal and external pr…" at bounding box center [584, 352] width 606 height 96
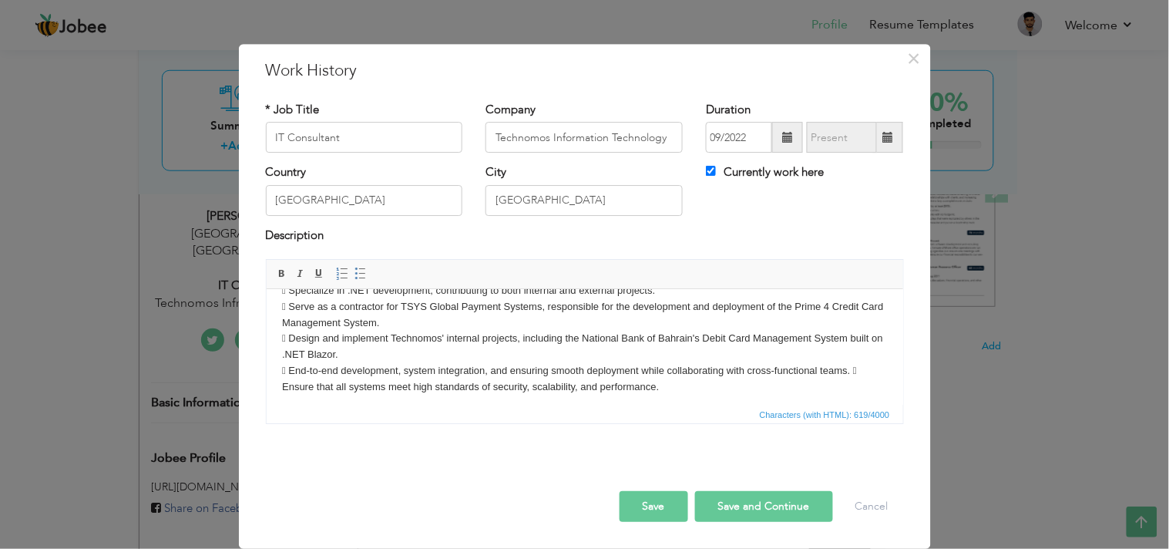
scroll to position [27, 0]
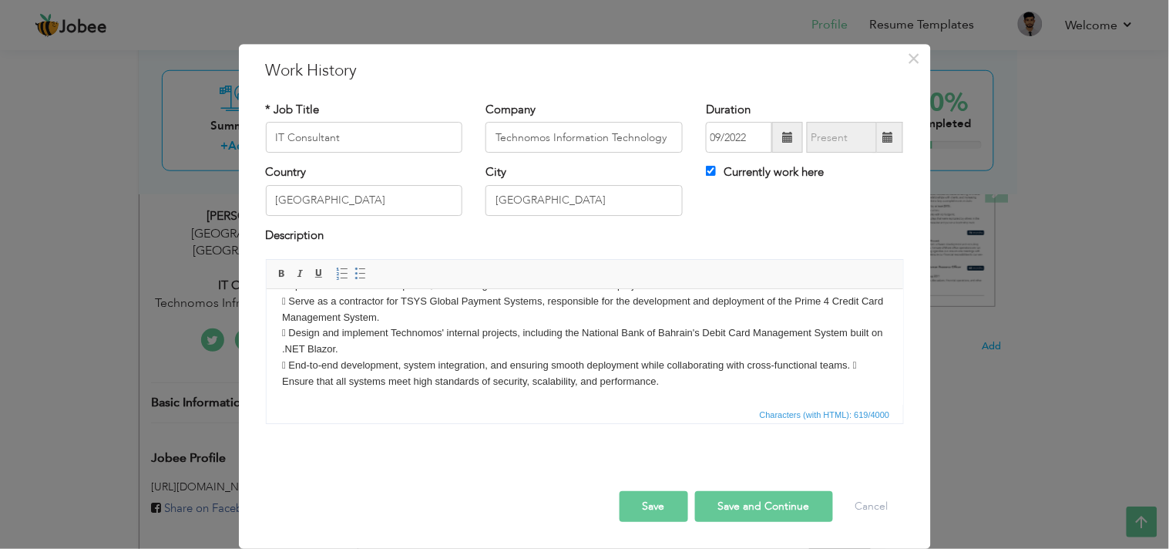
click at [860, 366] on body " Specialize in .NET development, contributing to both internal and external pr…" at bounding box center [584, 334] width 606 height 113
click at [288, 382] on body " Specialize in .NET development, contributing to both internal and external pr…" at bounding box center [584, 334] width 606 height 113
click at [293, 365] on body " Specialize in .NET development, contributing to both internal and external pr…" at bounding box center [584, 334] width 606 height 113
click at [290, 331] on body " Specialize in .NET development, contributing to both internal and external pr…" at bounding box center [584, 334] width 606 height 113
click at [292, 304] on body " Specialize in .NET development, contributing to both internal and external pr…" at bounding box center [584, 334] width 606 height 113
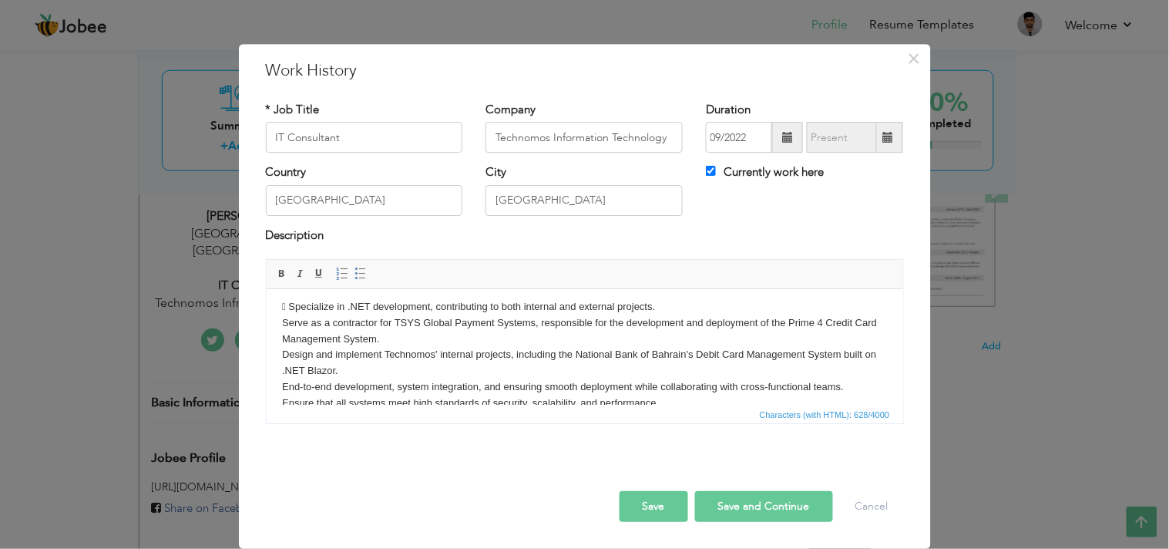
scroll to position [0, 0]
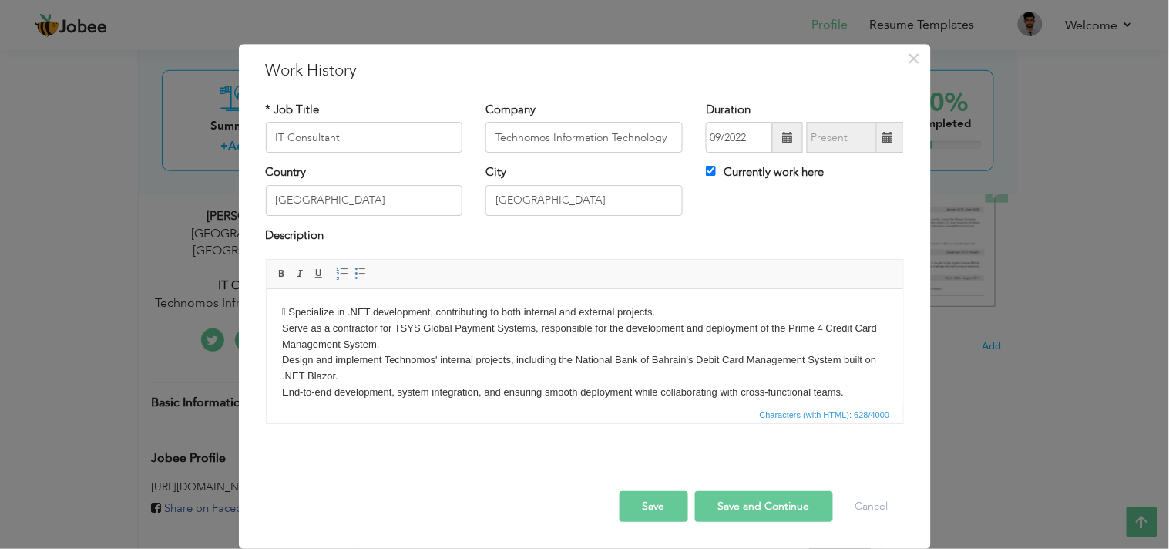
click at [291, 314] on body " Specialize in .NET development, contributing to both internal and external pr…" at bounding box center [584, 360] width 606 height 113
drag, startPoint x: 680, startPoint y: 384, endPoint x: 259, endPoint y: 315, distance: 426.6
click at [266, 315] on html "Specialize in .NET development, contributing to both internal and external proj…" at bounding box center [584, 360] width 637 height 143
click at [356, 271] on span at bounding box center [361, 273] width 12 height 12
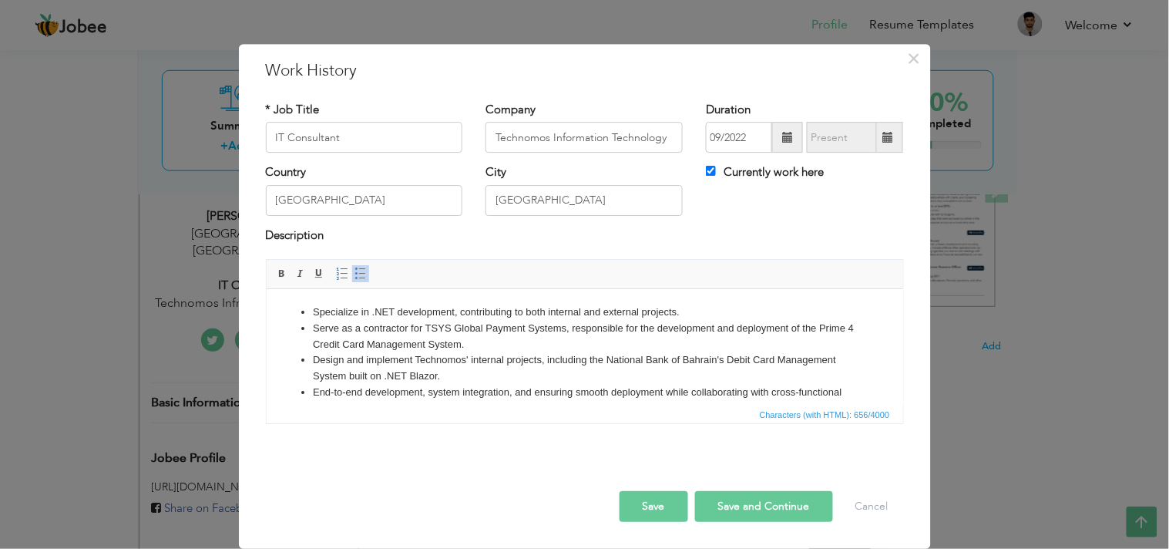
click at [533, 375] on li "Design and implement Technomos' internal projects, including the National Bank …" at bounding box center [584, 368] width 544 height 32
click at [348, 141] on input "IT Consultant" at bounding box center [364, 138] width 197 height 31
click at [334, 136] on input "IT Consultant(Remote)" at bounding box center [364, 138] width 197 height 31
type input "IT Consultant (Remote)"
click at [651, 493] on button "Save" at bounding box center [654, 506] width 69 height 31
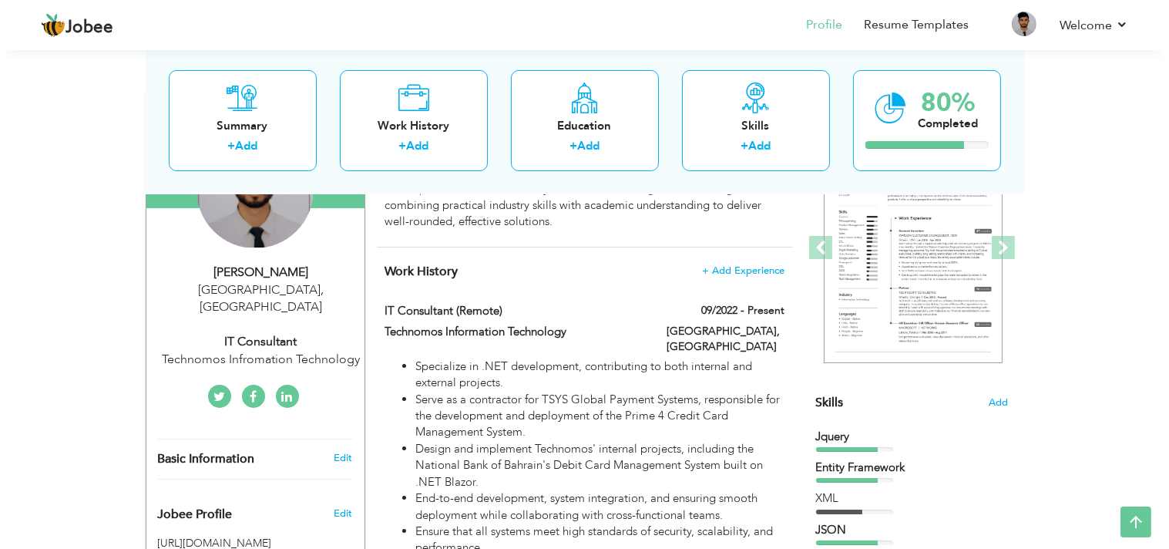
scroll to position [255, 0]
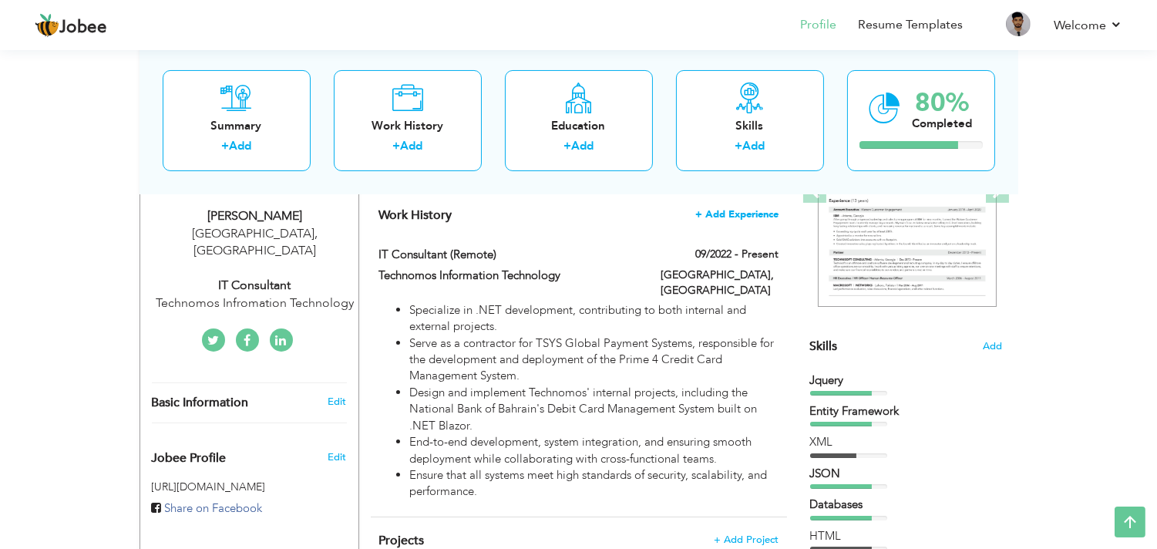
click at [756, 214] on span "+ Add Experience" at bounding box center [736, 214] width 83 height 11
checkbox input "false"
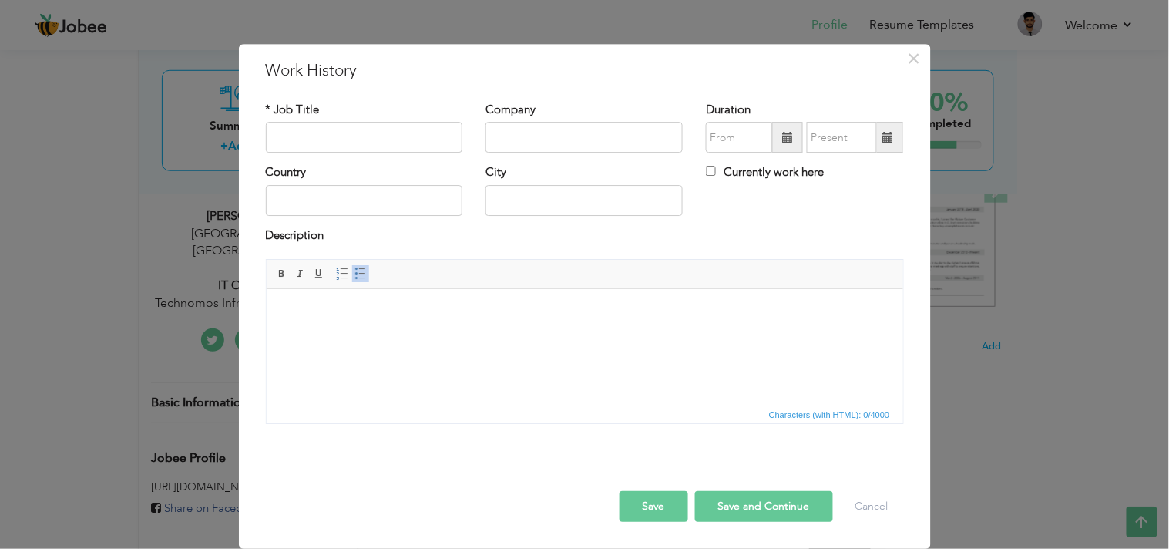
scroll to position [0, 0]
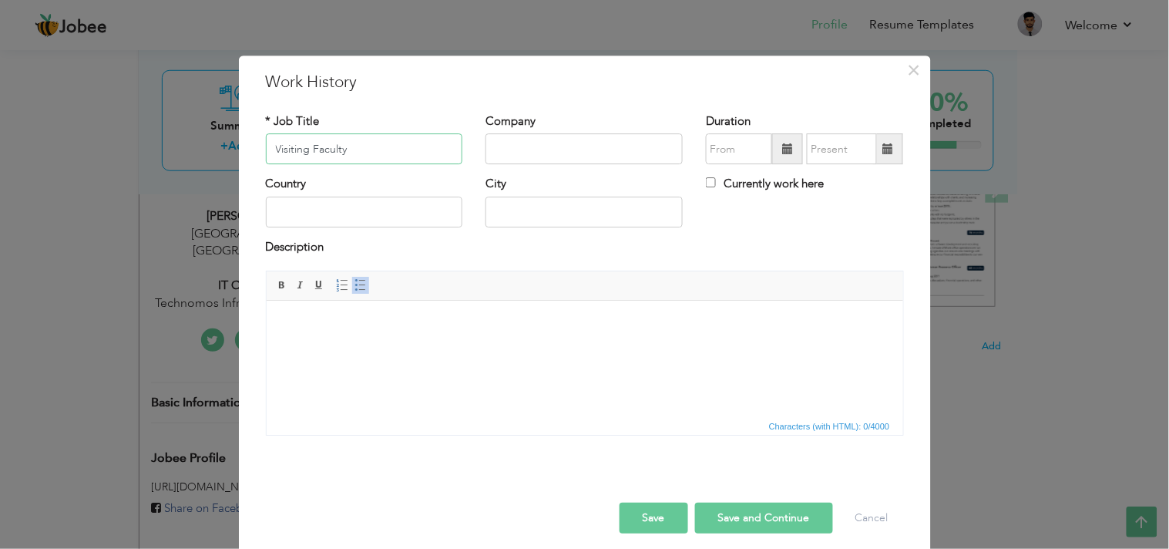
type input "Visiting Faculty"
click at [526, 160] on input "text" at bounding box center [584, 149] width 197 height 31
type input "Iqra University"
click at [318, 218] on input "text" at bounding box center [364, 212] width 197 height 31
type input "Pakistan"
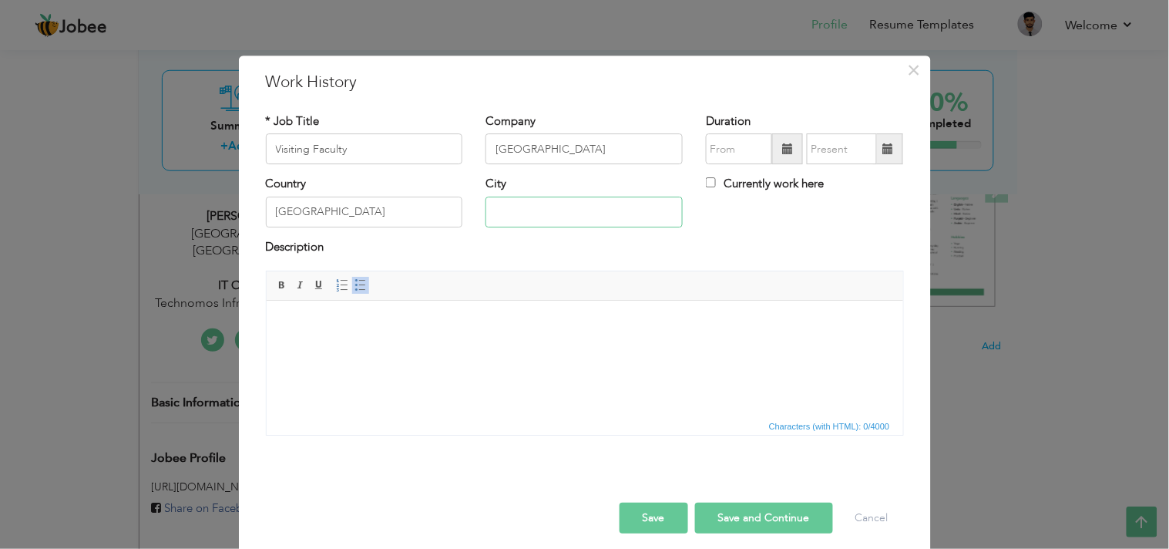
type input "Karachi"
click at [782, 146] on span at bounding box center [787, 148] width 11 height 11
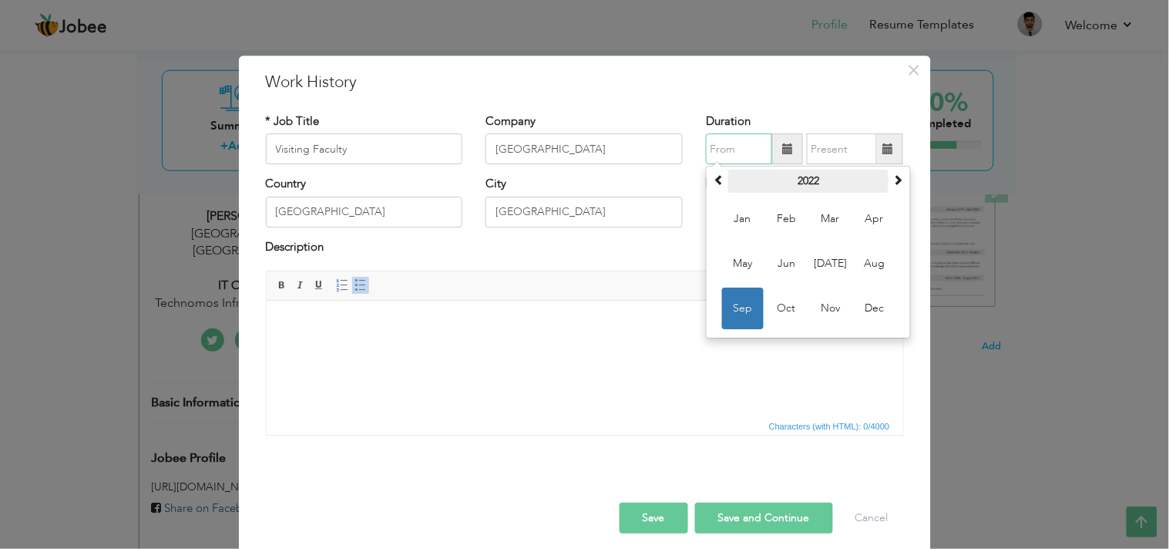
click at [807, 188] on th "2022" at bounding box center [808, 181] width 160 height 23
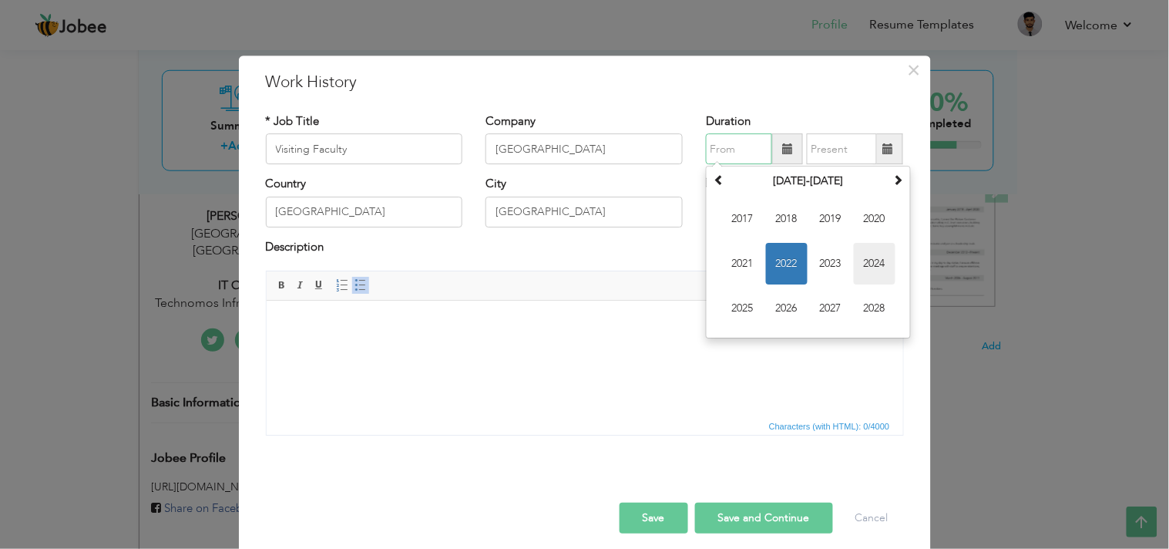
click at [869, 272] on span "2024" at bounding box center [875, 265] width 42 height 42
click at [826, 218] on span "Mar" at bounding box center [831, 220] width 42 height 42
type input "03/2024"
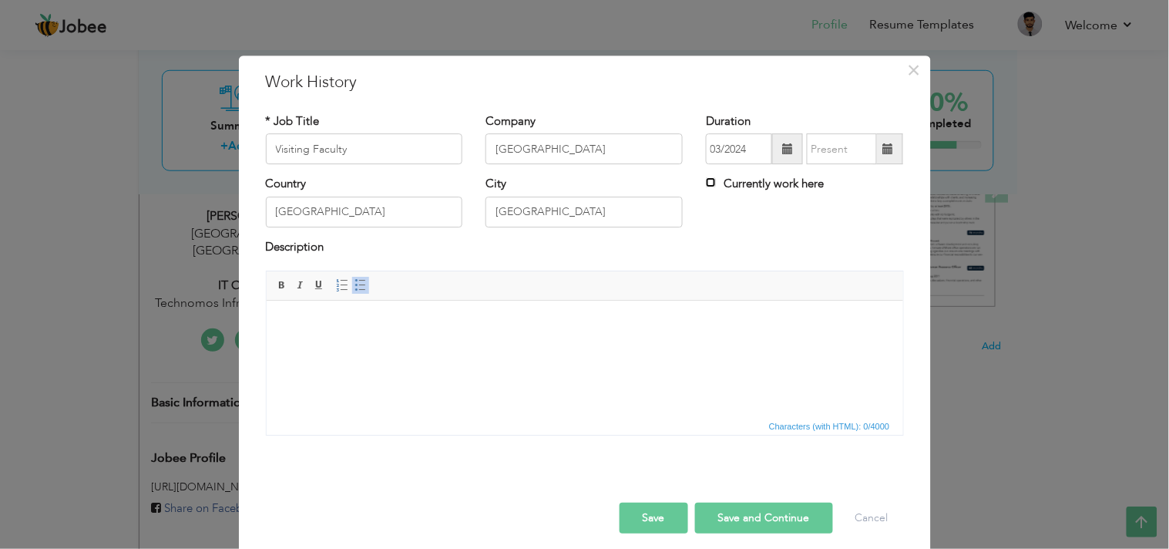
click at [709, 183] on input "Currently work here" at bounding box center [711, 183] width 10 height 10
checkbox input "true"
click at [324, 345] on html at bounding box center [584, 324] width 637 height 47
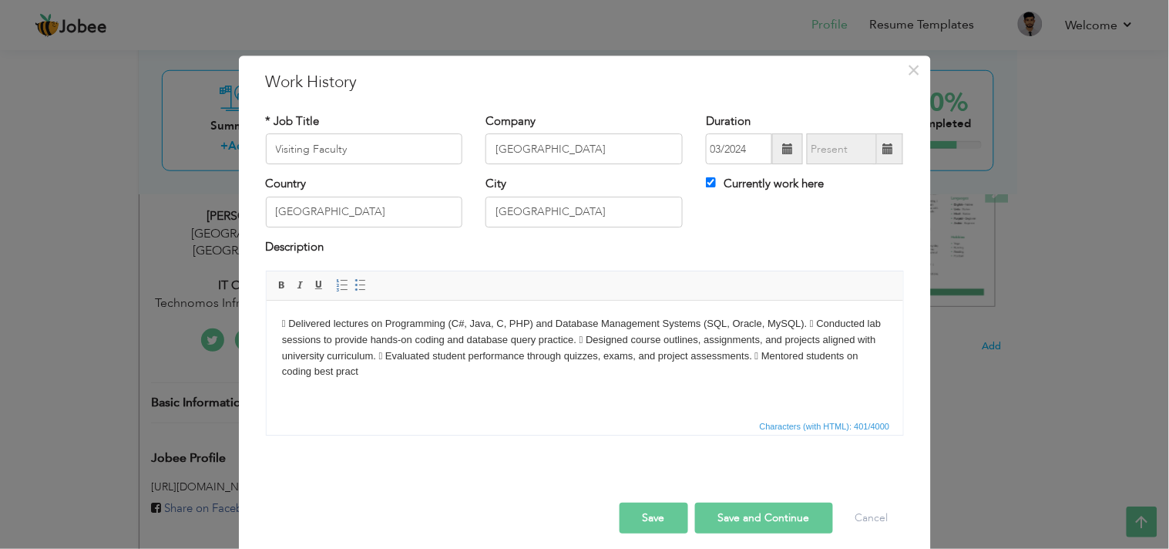
click at [811, 325] on body " Delivered lectures on Programming (C#, Java, C, PHP) and Database Management …" at bounding box center [584, 348] width 606 height 64
click at [656, 341] on body " Delivered lectures on Programming (C#, Java, C, PHP) and Database Management …" at bounding box center [584, 348] width 606 height 64
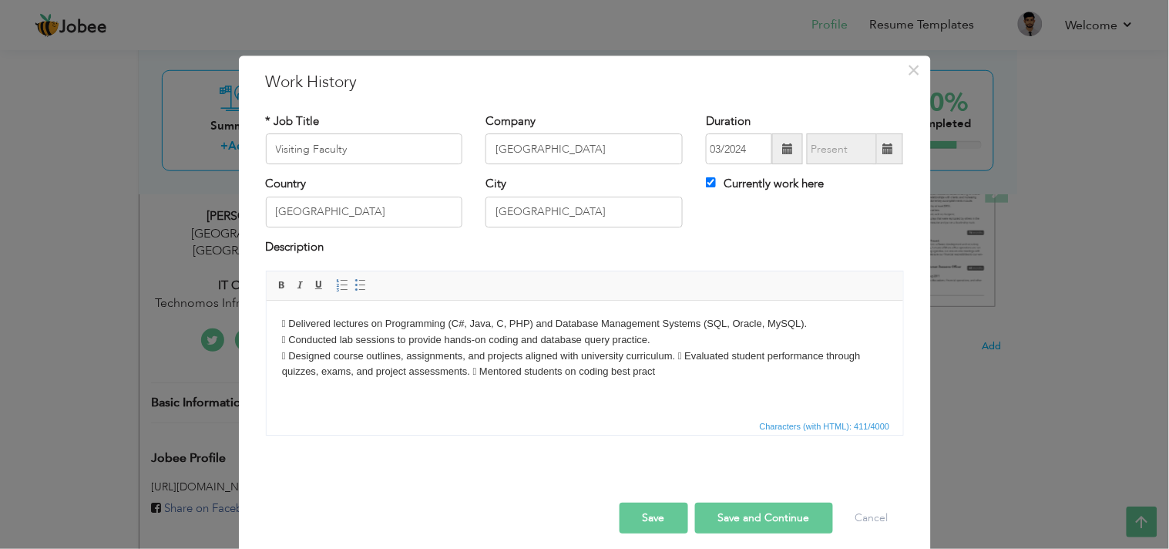
click at [682, 356] on body " Delivered lectures on Programming (C#, Java, C, PHP) and Database Management …" at bounding box center [584, 348] width 606 height 64
click at [661, 372] on body " Delivered lectures on Programming (C#, Java, C, PHP) and Database Management …" at bounding box center [584, 348] width 606 height 64
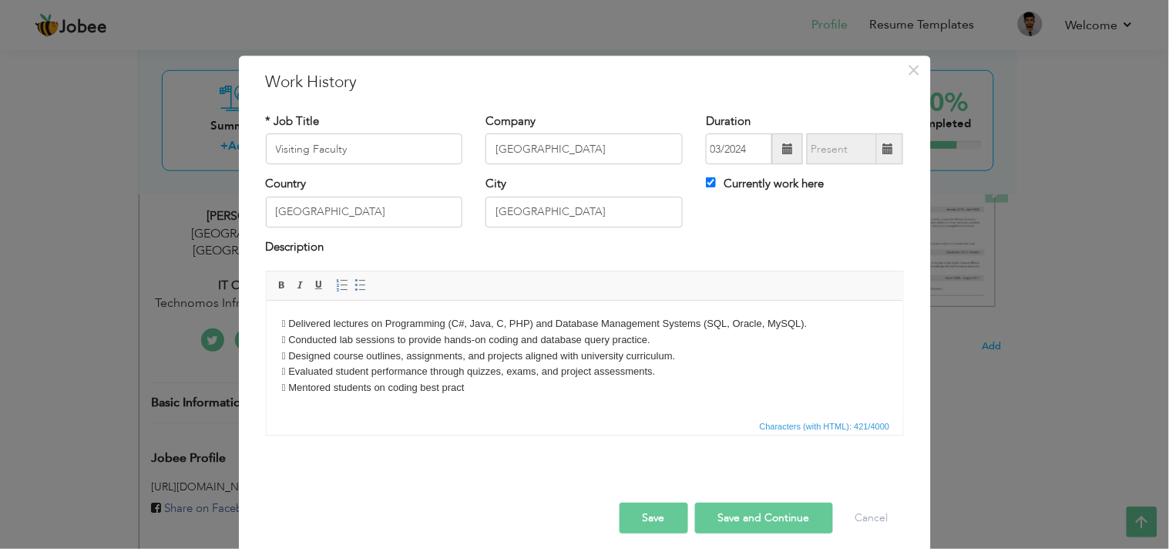
click at [285, 389] on body " Delivered lectures on Programming (C#, Java, C, PHP) and Database Management …" at bounding box center [584, 356] width 606 height 80
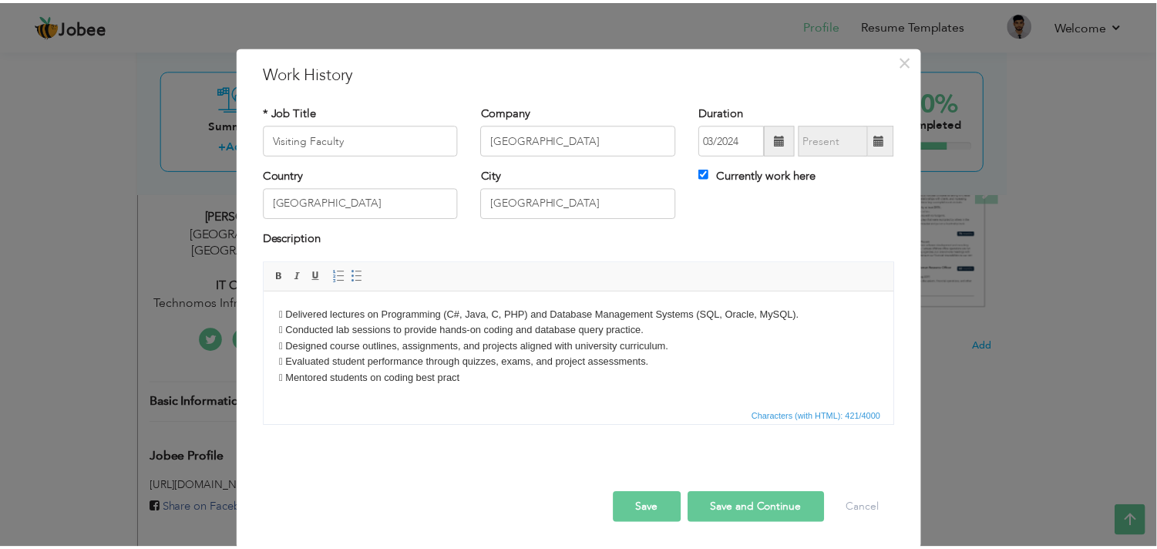
scroll to position [12, 0]
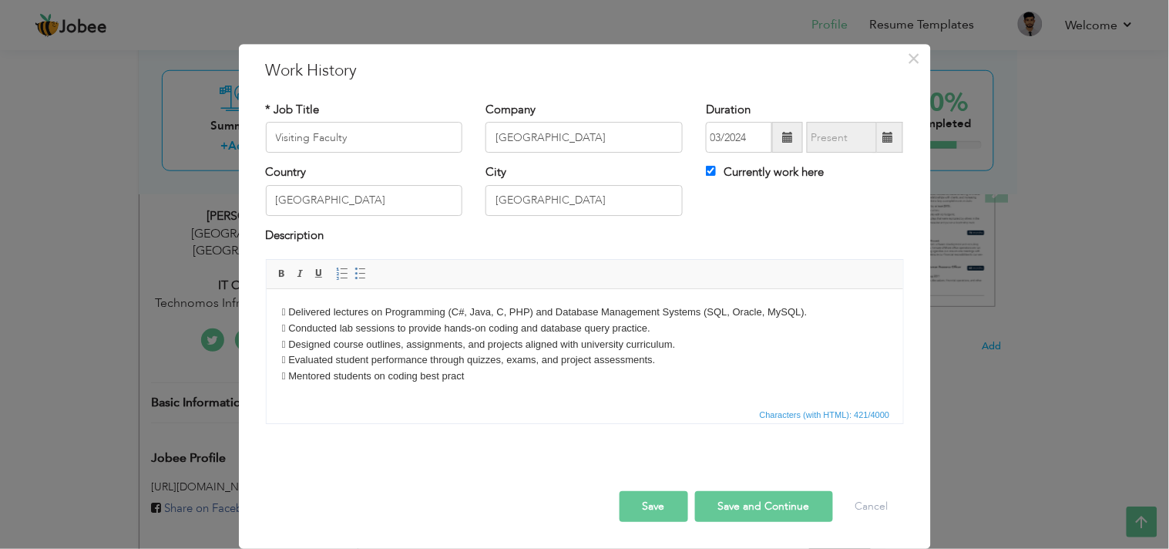
click at [474, 384] on body " Delivered lectures on Programming (C#, Java, C, PHP) and Database Management …" at bounding box center [584, 344] width 606 height 80
drag, startPoint x: 487, startPoint y: 376, endPoint x: 321, endPoint y: 382, distance: 165.8
click at [292, 377] on body " Delivered lectures on Programming (C#, Java, C, PHP) and Database Management …" at bounding box center [584, 344] width 606 height 80
click at [290, 376] on body " Delivered lectures on Programming (C#, Java, C, PHP) and Database Management …" at bounding box center [584, 344] width 606 height 80
click at [290, 362] on body " Delivered lectures on Programming (C#, Java, C, PHP) and Database Management …" at bounding box center [584, 344] width 606 height 80
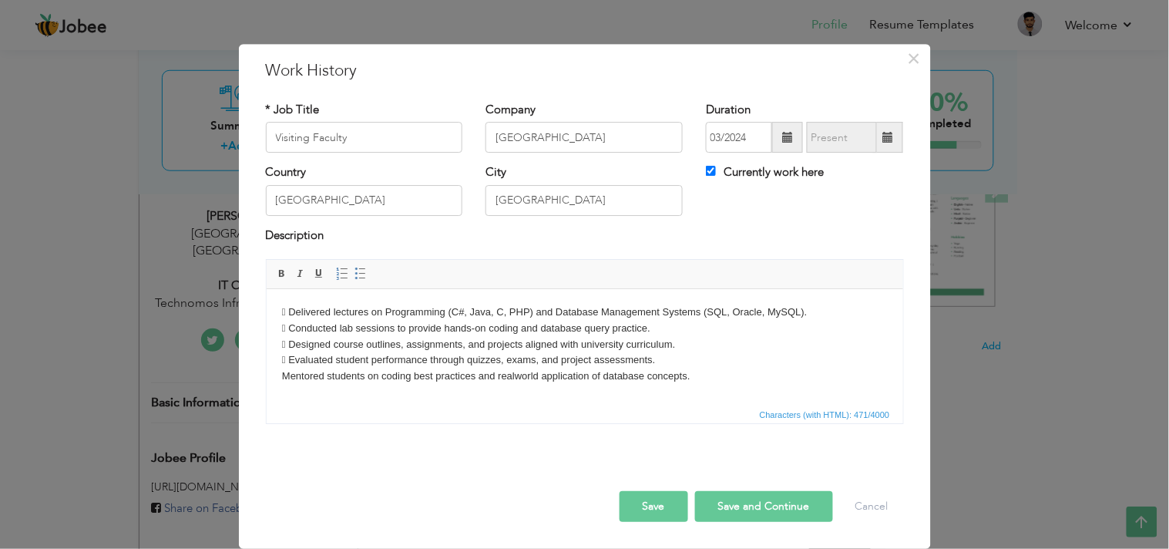
click at [291, 362] on body " Delivered lectures on Programming (C#, Java, C, PHP) and Database Management …" at bounding box center [584, 344] width 606 height 80
click at [291, 348] on body " Delivered lectures on Programming (C#, Java, C, PHP) and Database Management …" at bounding box center [584, 344] width 606 height 80
click at [291, 330] on body " Delivered lectures on Programming (C#, Java, C, PHP) and Database Management …" at bounding box center [584, 344] width 606 height 80
click at [291, 315] on body " Delivered lectures on Programming (C#, Java, C, PHP) and Database Management …" at bounding box center [584, 344] width 606 height 80
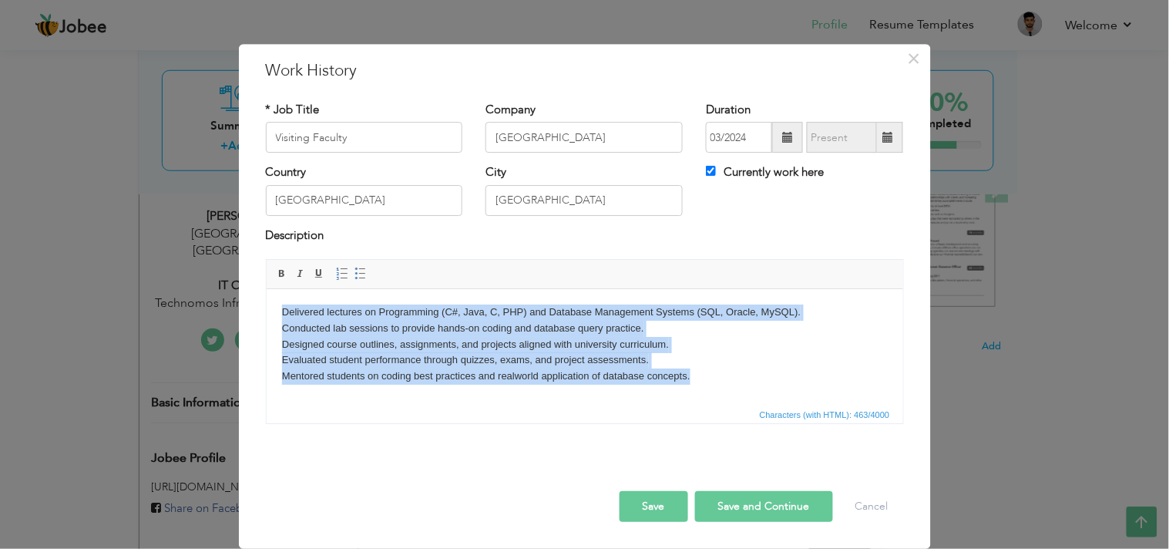
drag, startPoint x: 700, startPoint y: 377, endPoint x: 131, endPoint y: 300, distance: 574.1
click at [266, 300] on html "Delivered lectures on Programming (C#, Java, C, PHP) and Database Management Sy…" at bounding box center [584, 344] width 637 height 111
click at [355, 274] on span at bounding box center [361, 273] width 12 height 12
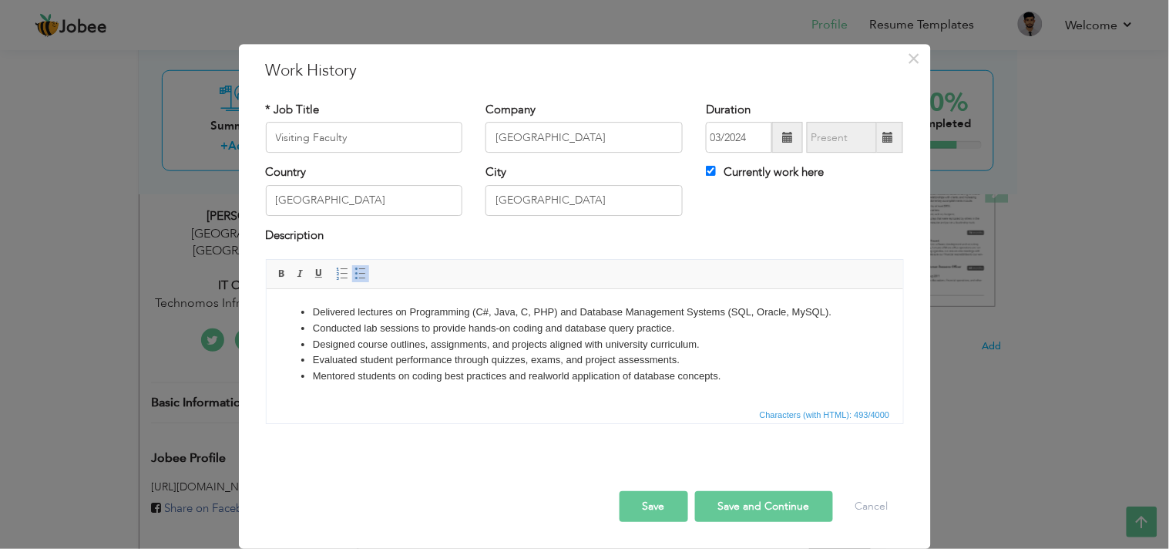
click at [640, 493] on button "Save" at bounding box center [654, 506] width 69 height 31
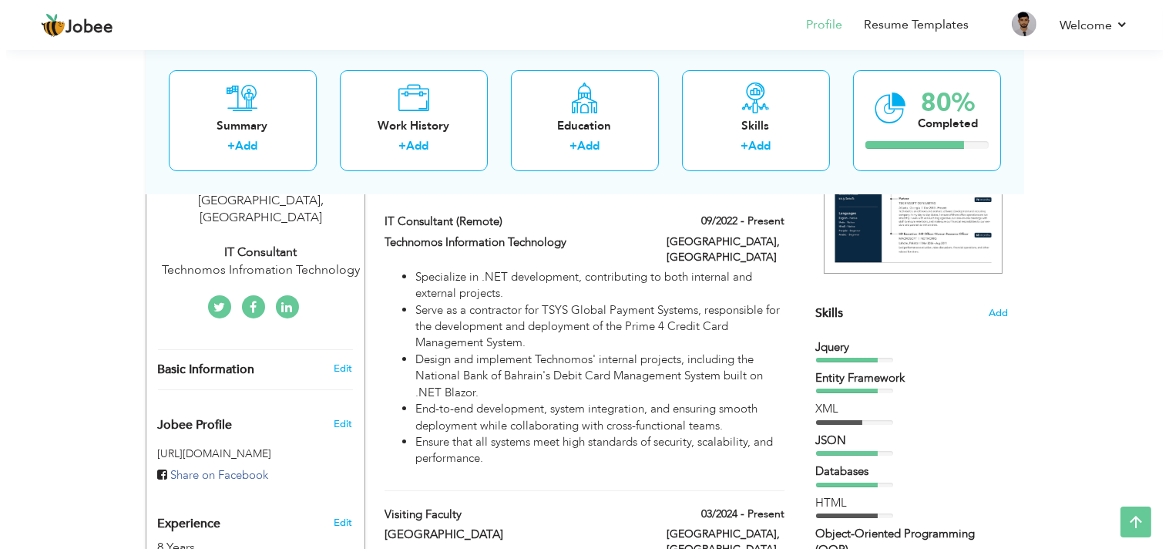
scroll to position [255, 0]
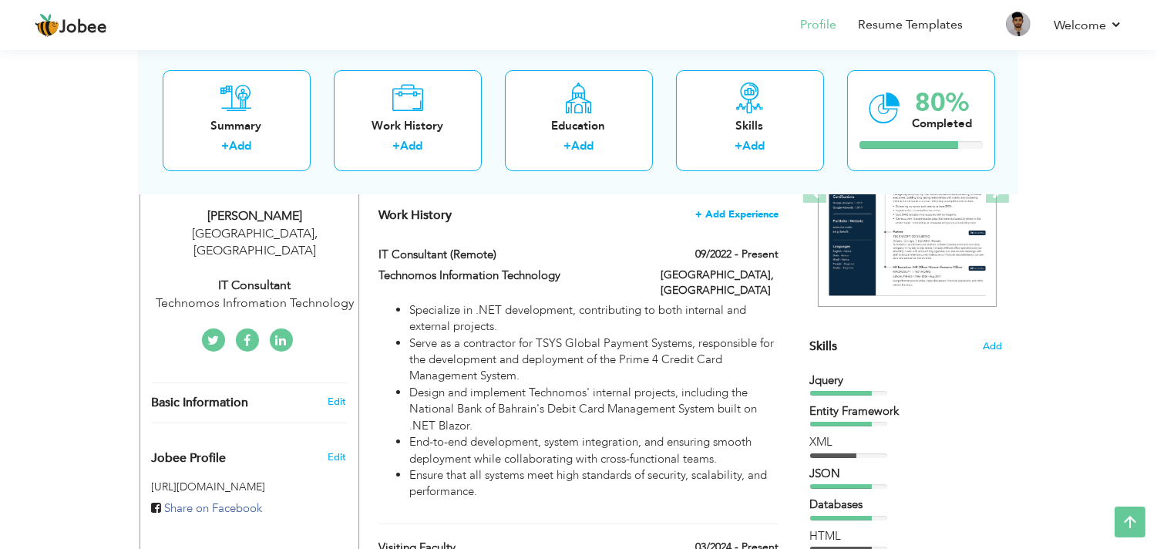
click at [738, 209] on span "+ Add Experience" at bounding box center [736, 214] width 83 height 11
checkbox input "false"
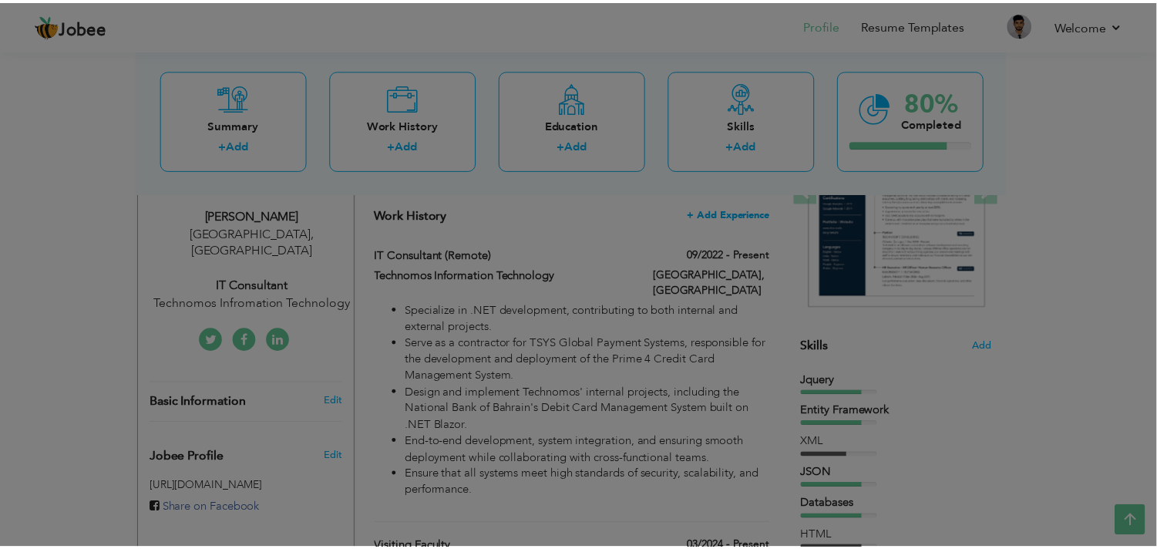
scroll to position [0, 0]
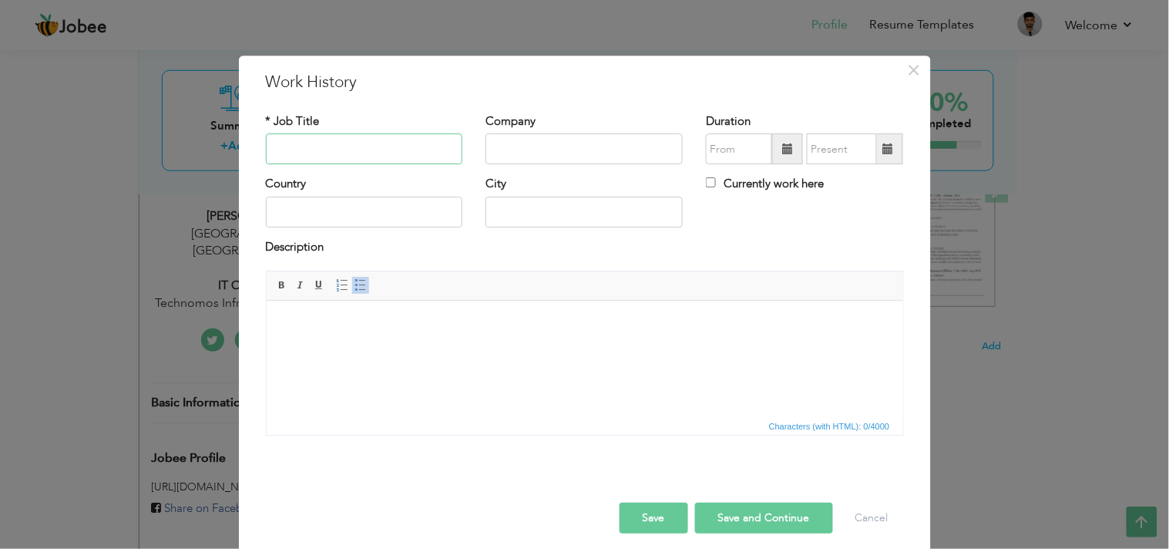
click at [328, 148] on input "text" at bounding box center [364, 149] width 197 height 31
paste input "Spur Solutions"
type input "Spur Solutions"
click at [510, 150] on input "text" at bounding box center [584, 149] width 197 height 31
paste input "Spur Solutions"
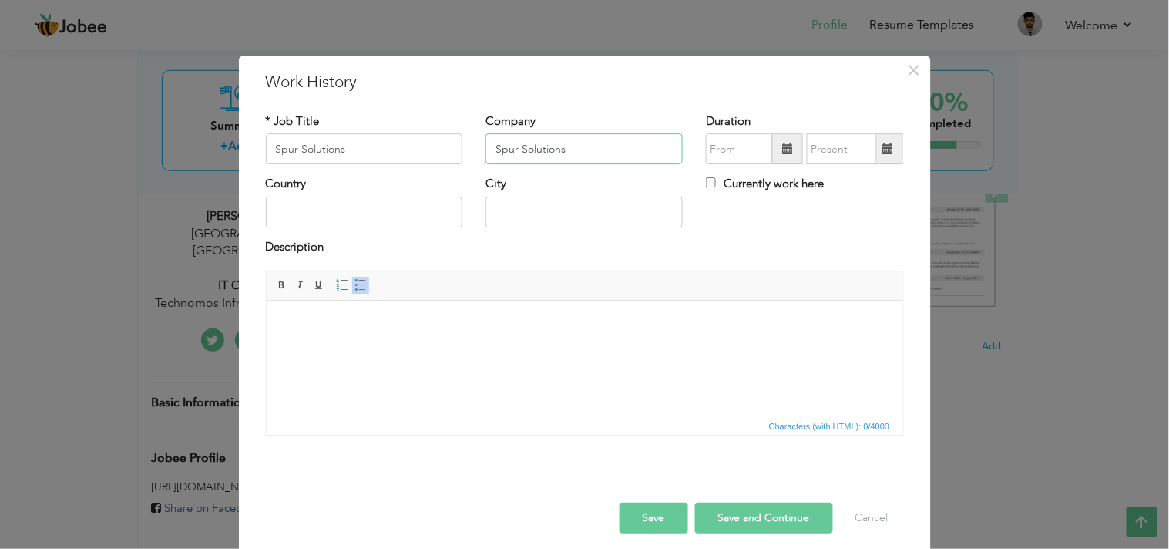
type input "Spur Solutions"
drag, startPoint x: 402, startPoint y: 144, endPoint x: 126, endPoint y: 131, distance: 276.3
click at [126, 131] on div "× Work History * Job Title Spur Solutions Company Spur Solutions Duration" at bounding box center [584, 274] width 1169 height 549
type input "Software Engineer"
click at [782, 150] on span at bounding box center [787, 148] width 11 height 11
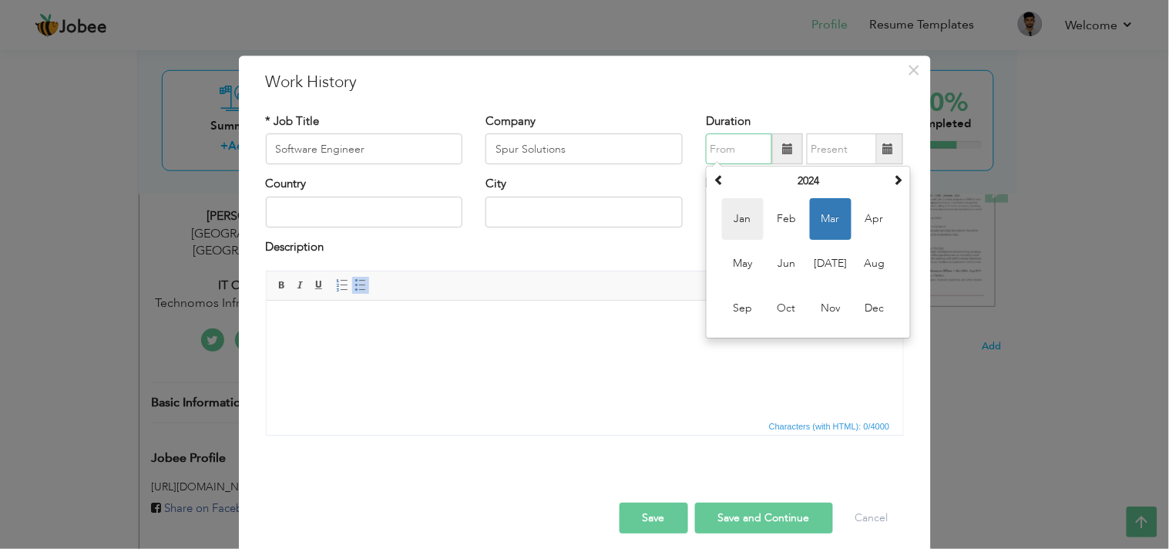
click at [735, 217] on span "Jan" at bounding box center [743, 220] width 42 height 42
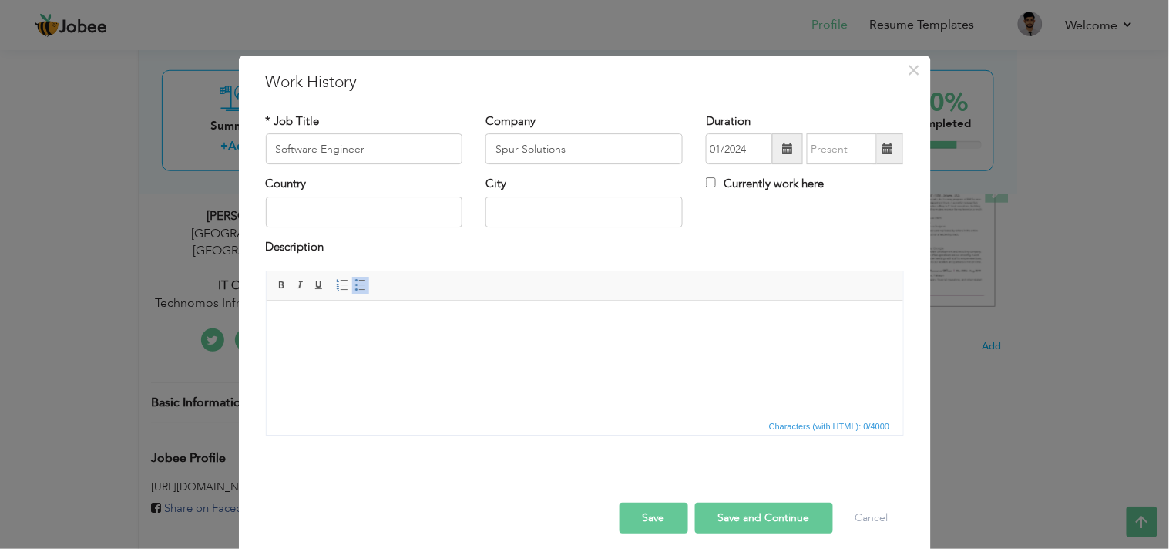
click at [772, 147] on span at bounding box center [787, 149] width 31 height 31
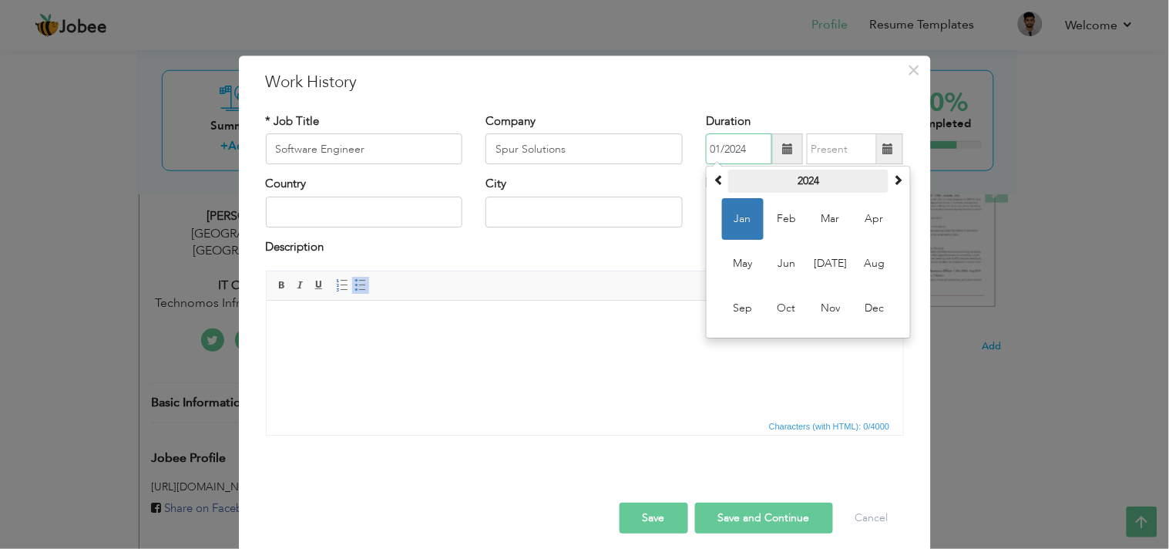
click at [799, 182] on th "2024" at bounding box center [808, 181] width 160 height 23
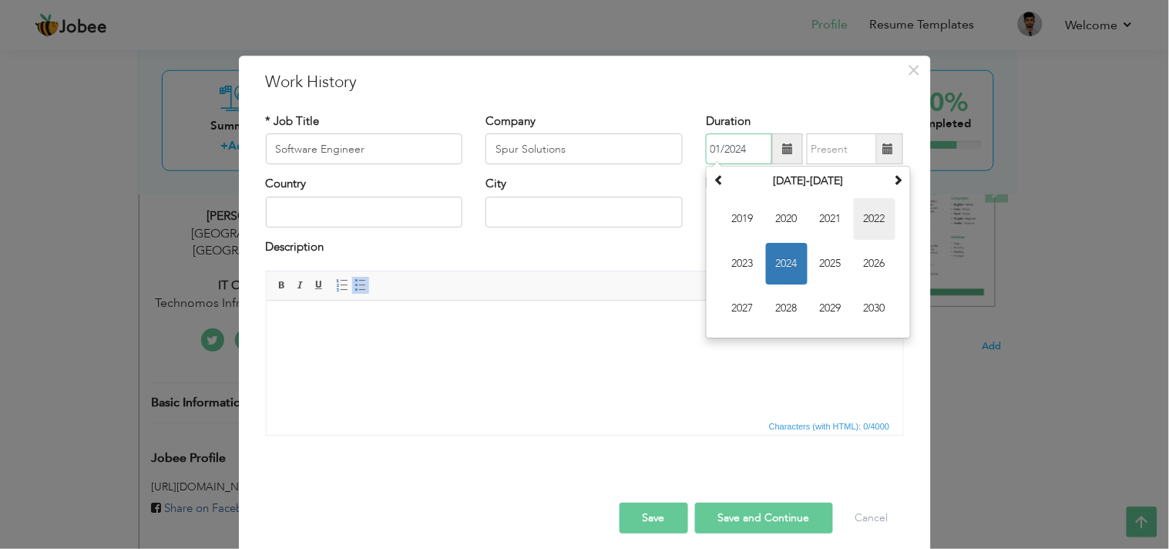
click at [871, 226] on span "2022" at bounding box center [875, 220] width 42 height 42
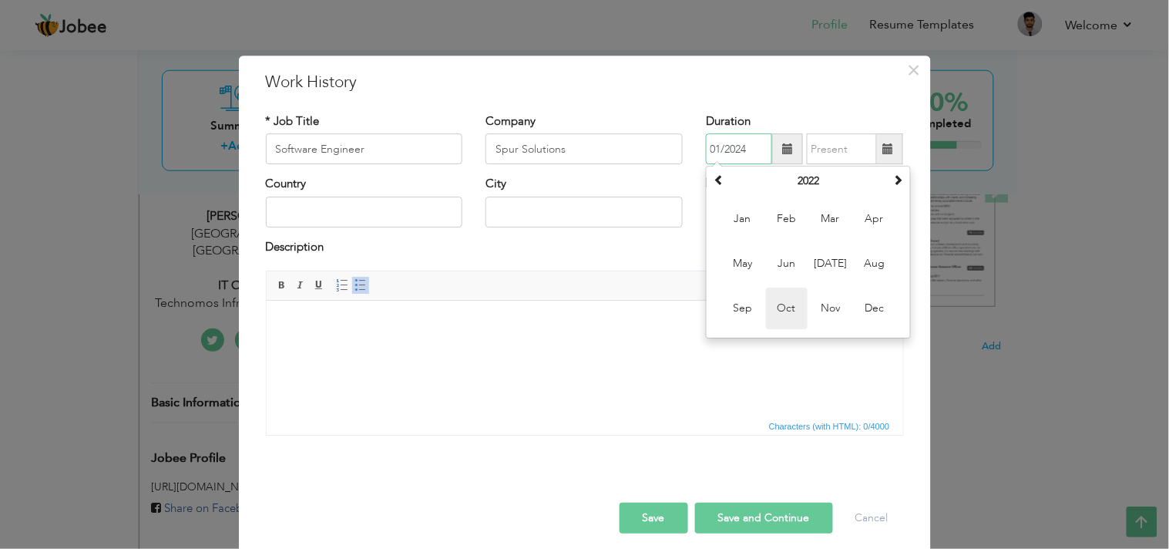
click at [784, 301] on span "Oct" at bounding box center [787, 309] width 42 height 42
type input "10/2022"
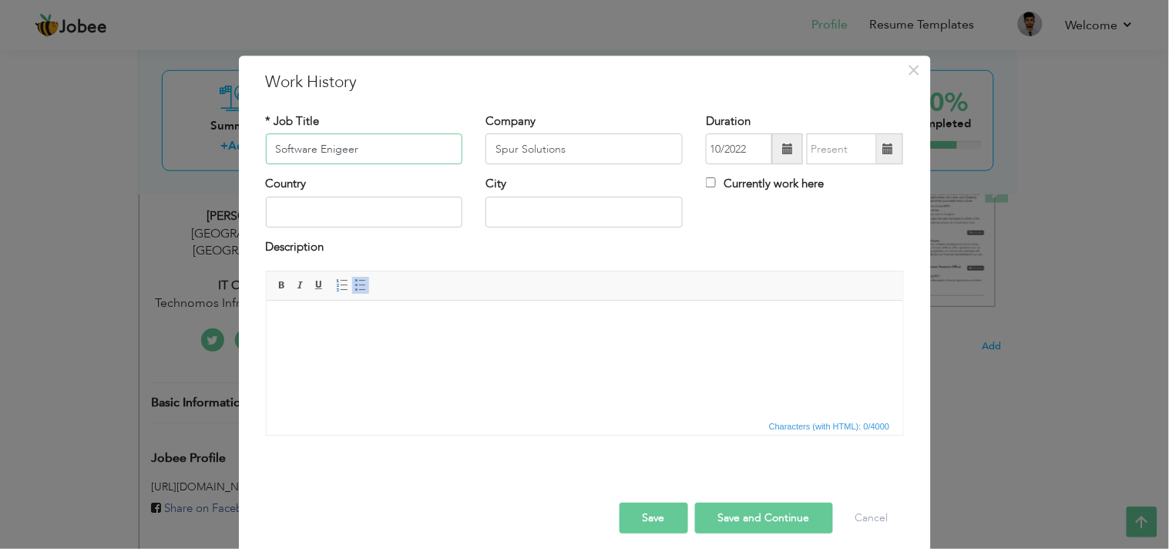
type input "Software Enigeer"
click at [786, 143] on span at bounding box center [787, 148] width 11 height 11
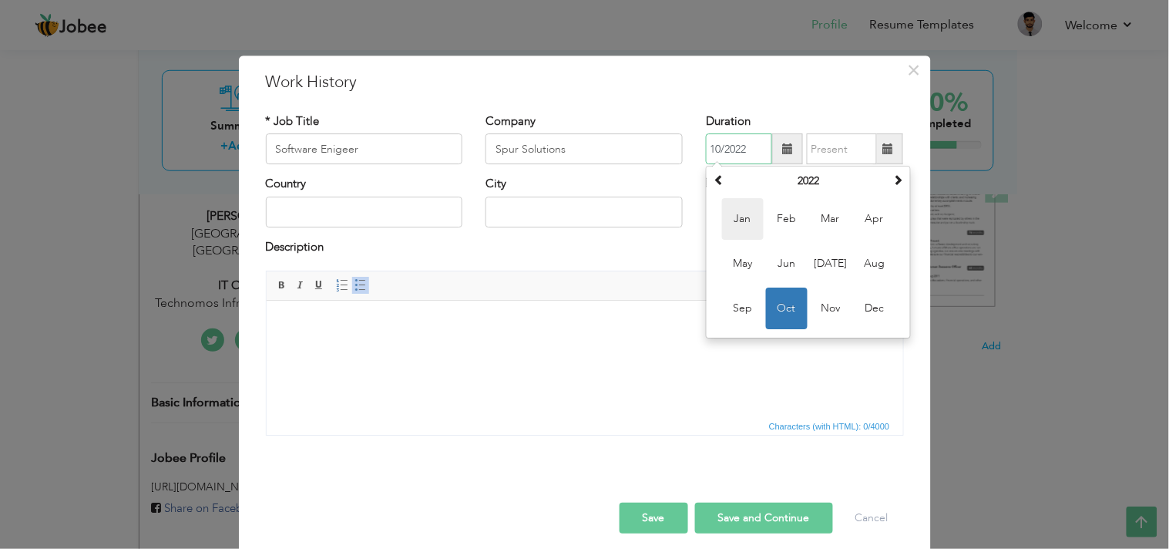
click at [723, 209] on span "Jan" at bounding box center [743, 220] width 42 height 42
type input "01/2022"
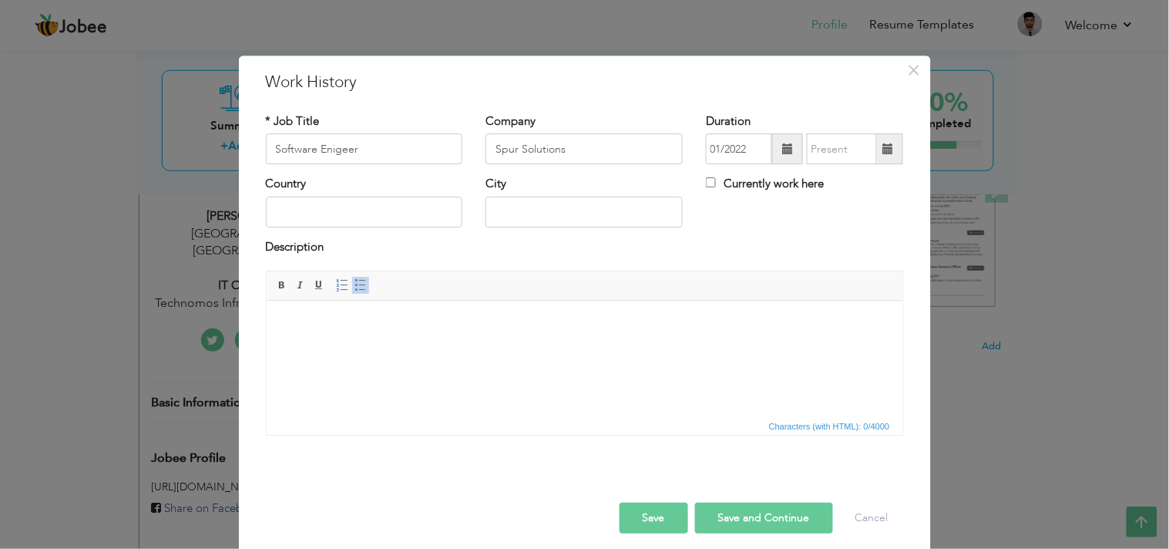
click at [883, 150] on span at bounding box center [888, 148] width 11 height 11
click at [882, 156] on span at bounding box center [888, 149] width 30 height 31
click at [885, 152] on span at bounding box center [888, 148] width 11 height 11
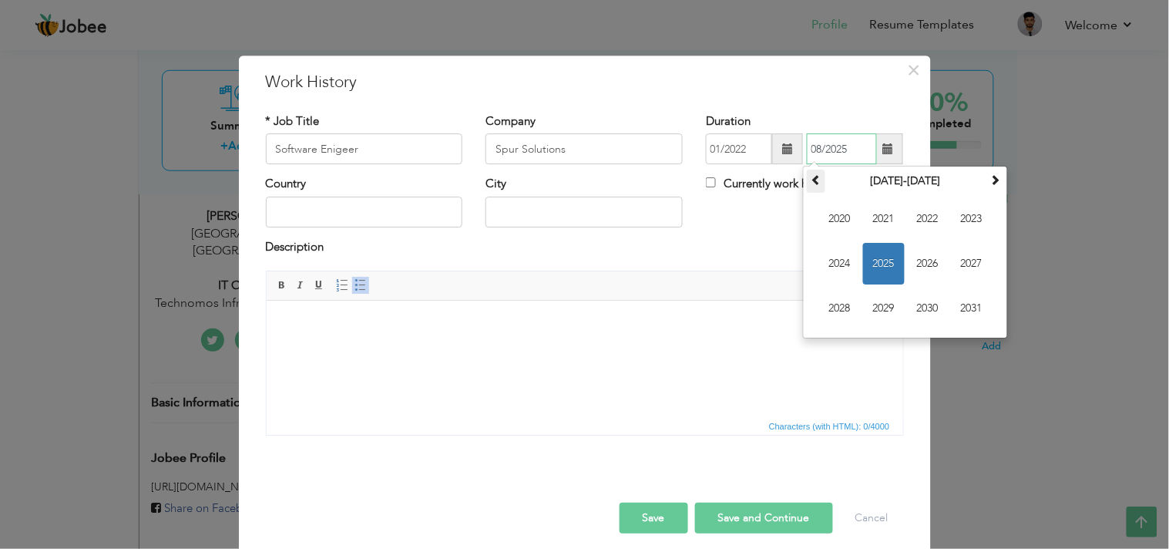
click at [811, 186] on span at bounding box center [816, 180] width 11 height 11
click at [991, 189] on th at bounding box center [995, 181] width 19 height 23
click at [929, 224] on span "2022" at bounding box center [928, 220] width 42 height 42
click at [826, 310] on span "Sep" at bounding box center [840, 309] width 42 height 42
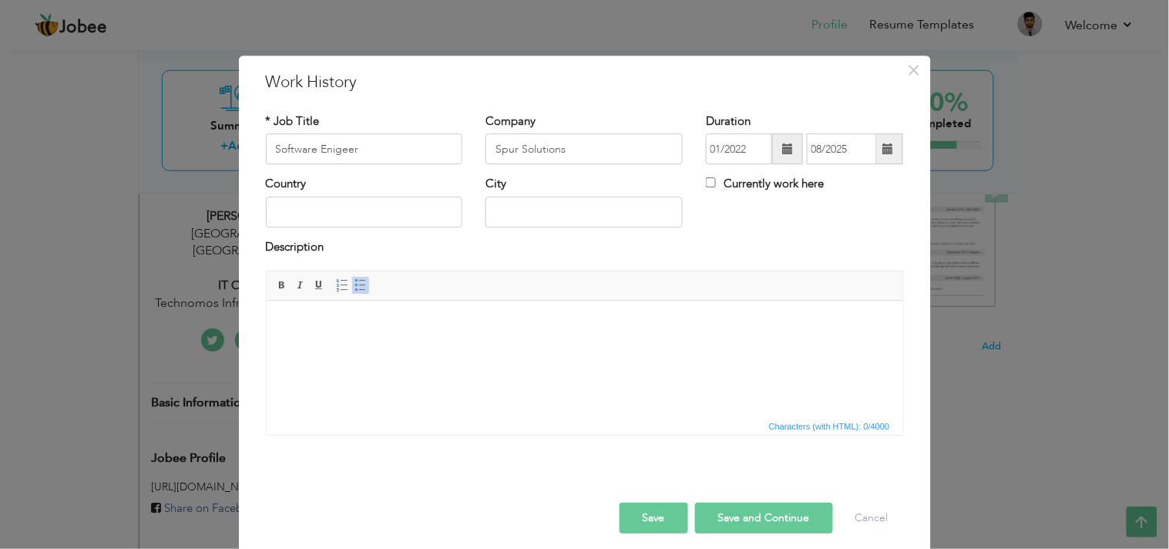
type input "09/2022"
click at [322, 209] on input "text" at bounding box center [364, 212] width 197 height 31
type input "Pakistan"
type input "Karachi"
click at [322, 342] on html at bounding box center [584, 324] width 637 height 47
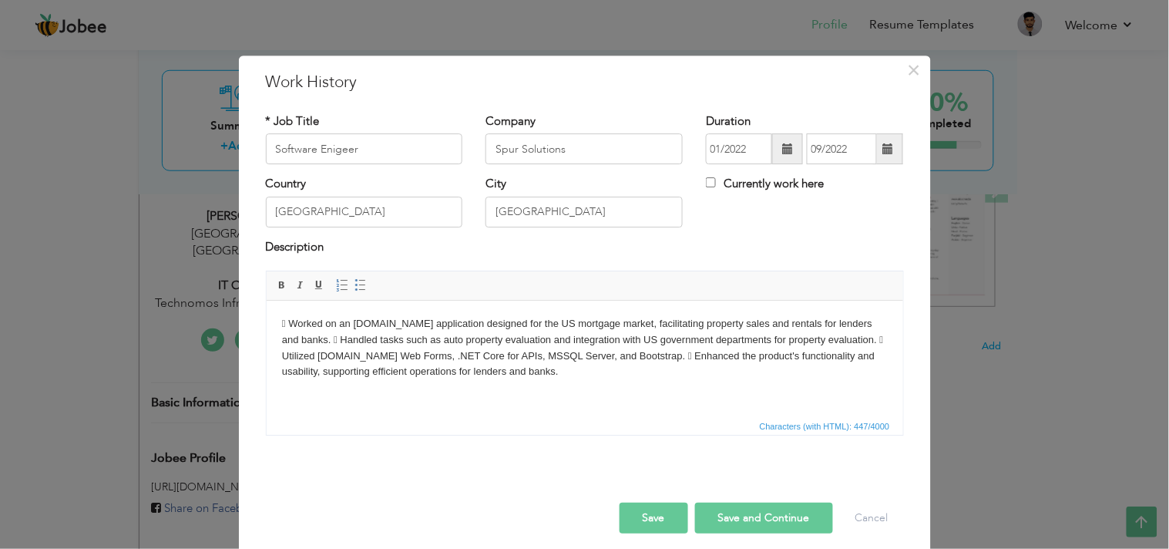
click at [310, 342] on body " Worked on an ASP.NET application designed for the US mortgage market, facilit…" at bounding box center [584, 348] width 606 height 64
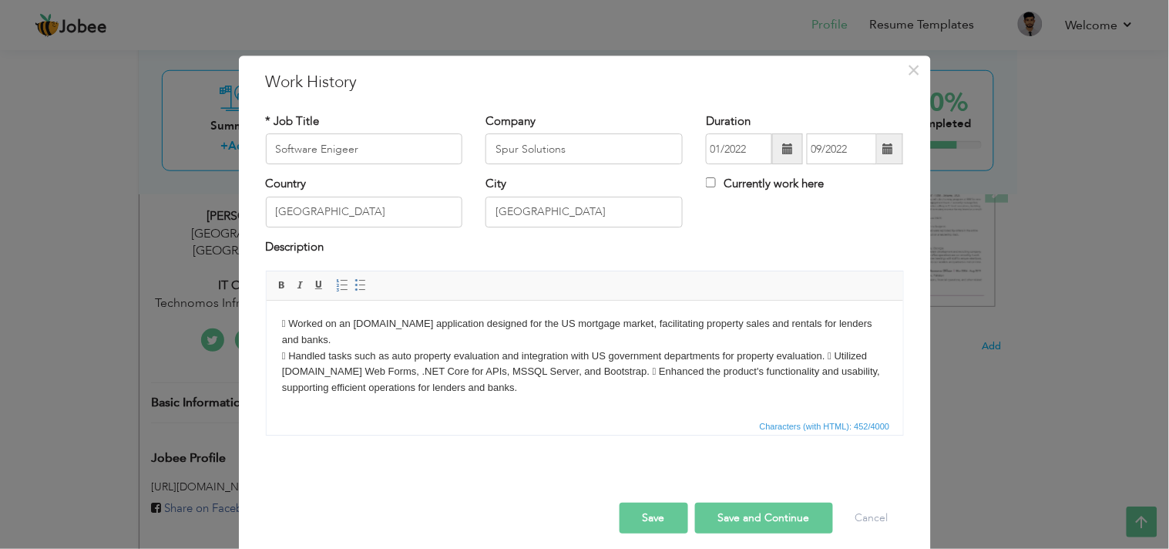
click at [609, 371] on body " Worked on an ASP.NET application designed for the US mortgage market, facilit…" at bounding box center [584, 356] width 606 height 80
click at [829, 357] on body " Worked on an ASP.NET application designed for the US mortgage market, facilit…" at bounding box center [584, 356] width 606 height 80
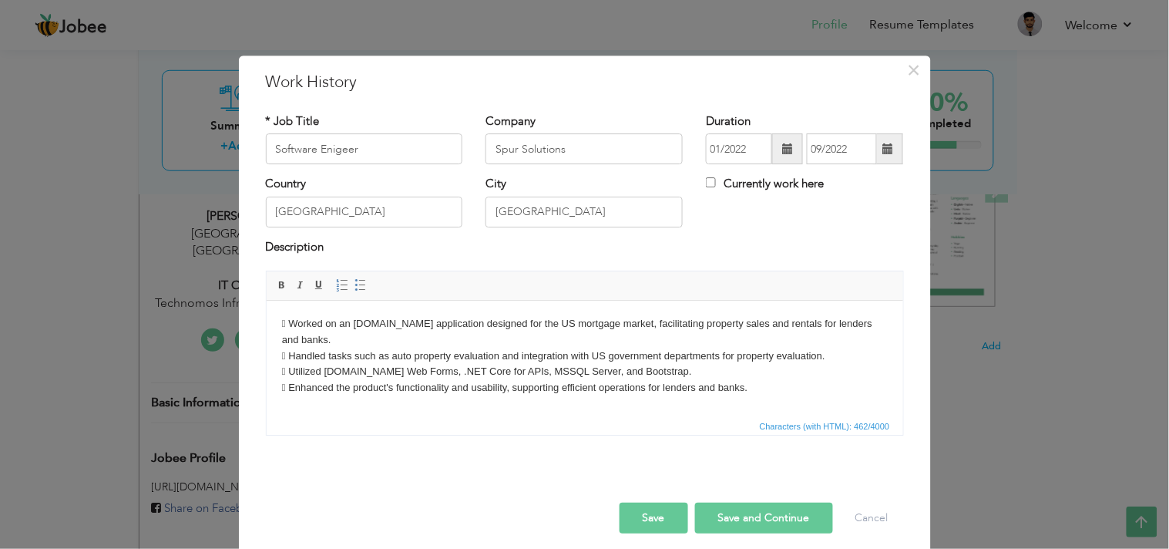
click at [281, 374] on body " Worked on an ASP.NET application designed for the US mortgage market, facilit…" at bounding box center [584, 356] width 606 height 80
drag, startPoint x: 789, startPoint y: 371, endPoint x: 529, endPoint y: 599, distance: 345.8
click at [266, 301] on html "Worked on an ASP.NET application designed for the US mortgage market, facilitat…" at bounding box center [584, 356] width 637 height 111
click at [355, 288] on span at bounding box center [361, 285] width 12 height 12
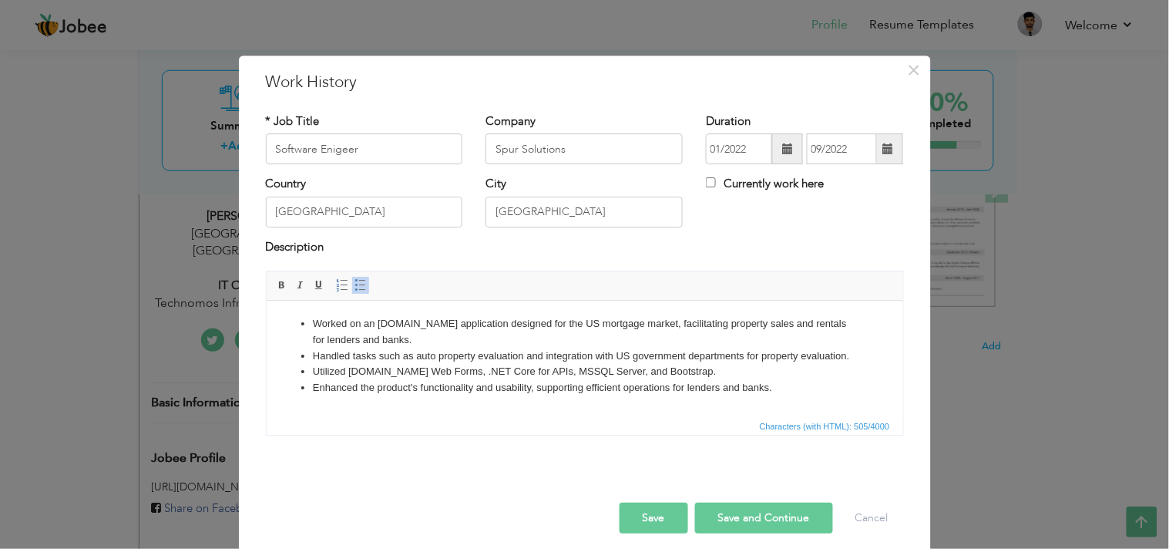
drag, startPoint x: 376, startPoint y: 416, endPoint x: 131, endPoint y: 112, distance: 390.9
click at [376, 416] on span "Characters (with HTML): 505/4000" at bounding box center [585, 425] width 637 height 19
click at [633, 493] on button "Save" at bounding box center [654, 518] width 69 height 31
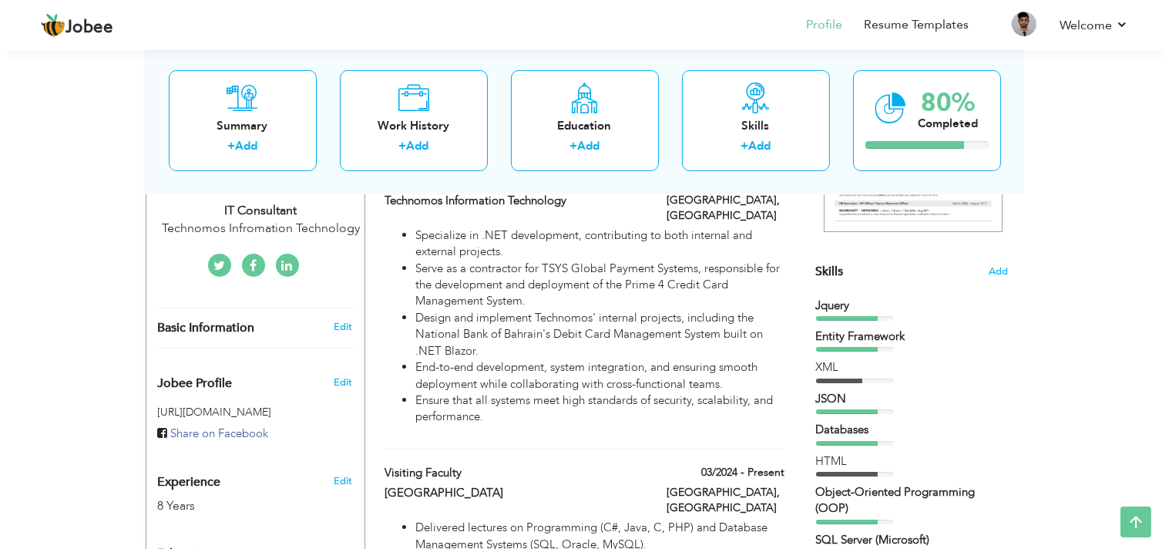
scroll to position [86, 0]
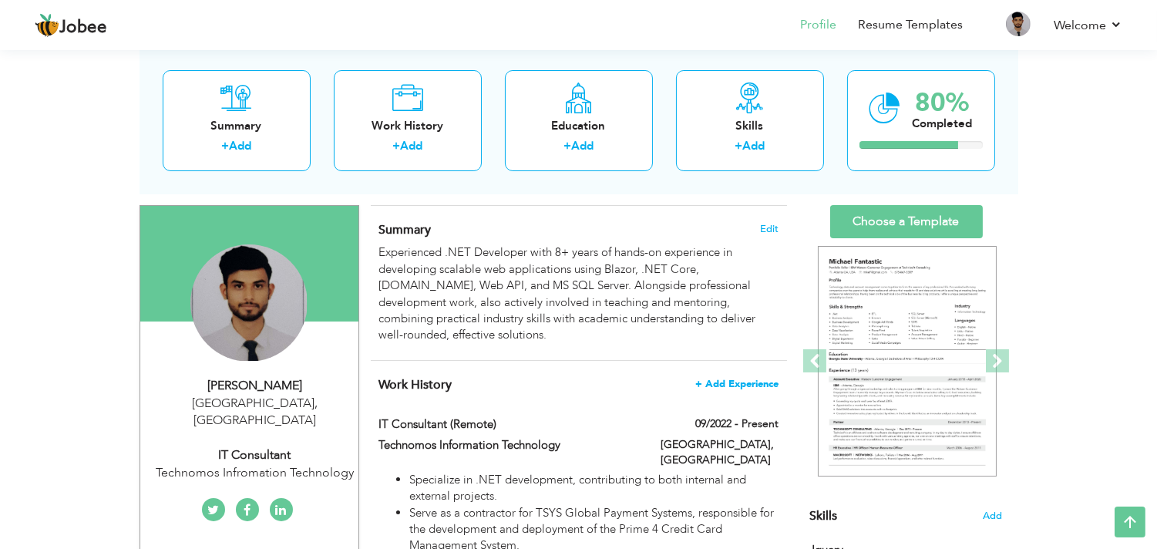
click at [748, 383] on span "+ Add Experience" at bounding box center [736, 383] width 83 height 11
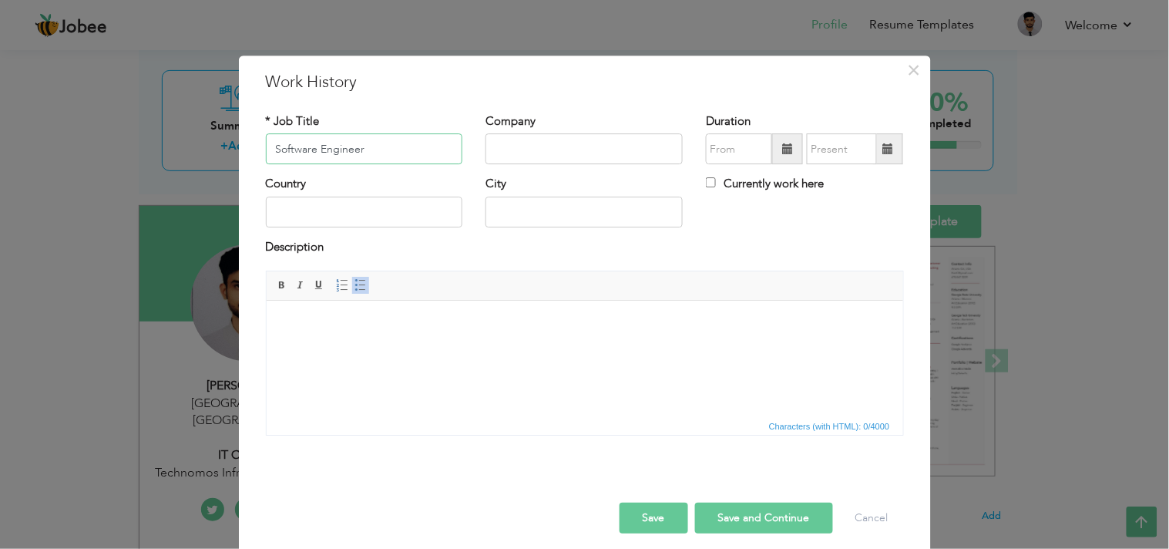
type input "Software Engineer"
type input "Iqra University"
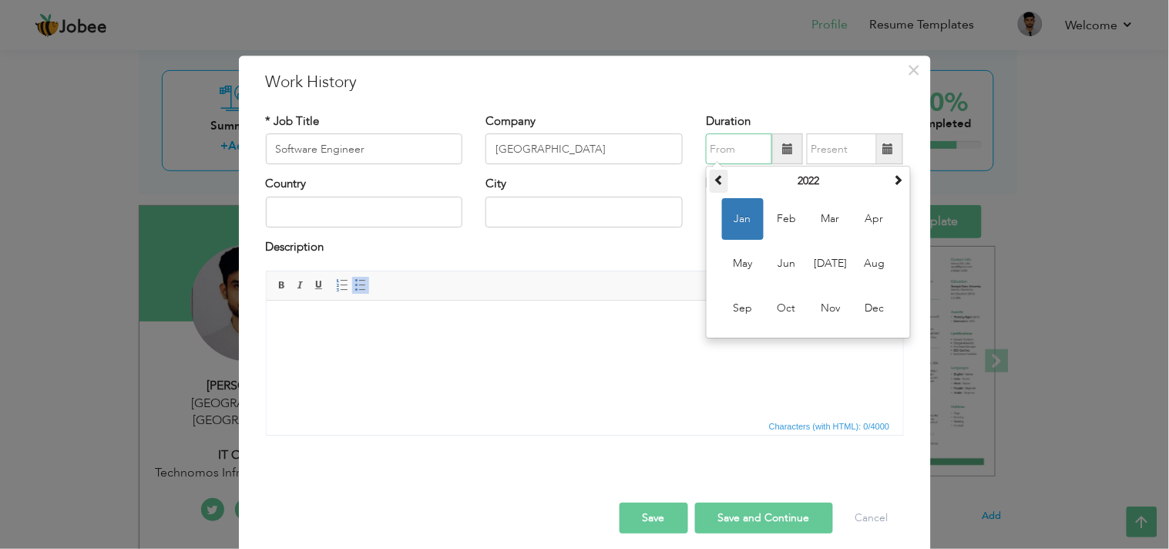
click at [714, 182] on span at bounding box center [719, 180] width 11 height 11
click at [780, 303] on span "Oct" at bounding box center [787, 309] width 42 height 42
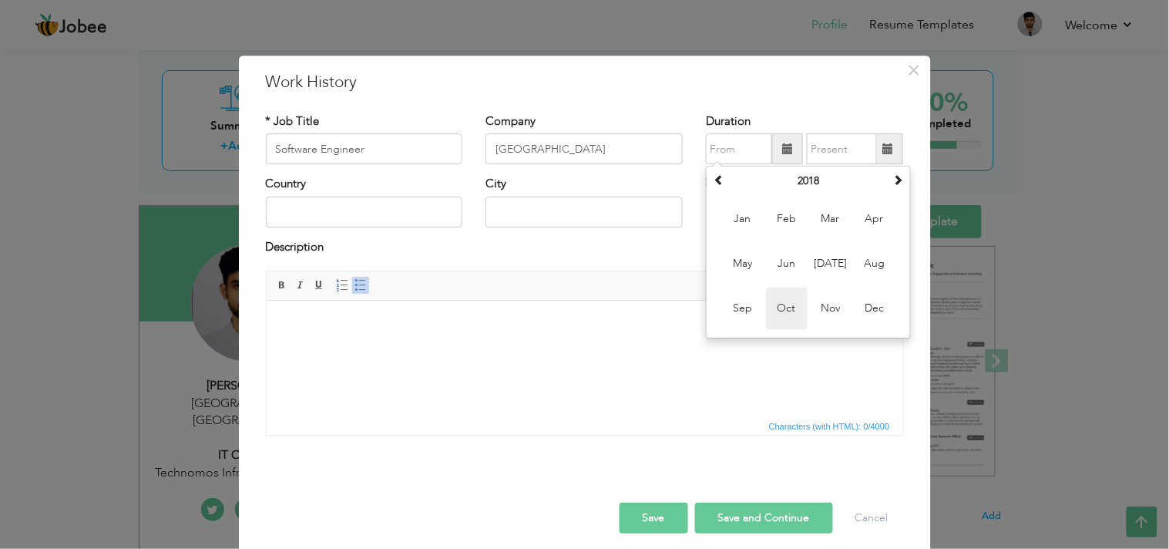
type input "10/2018"
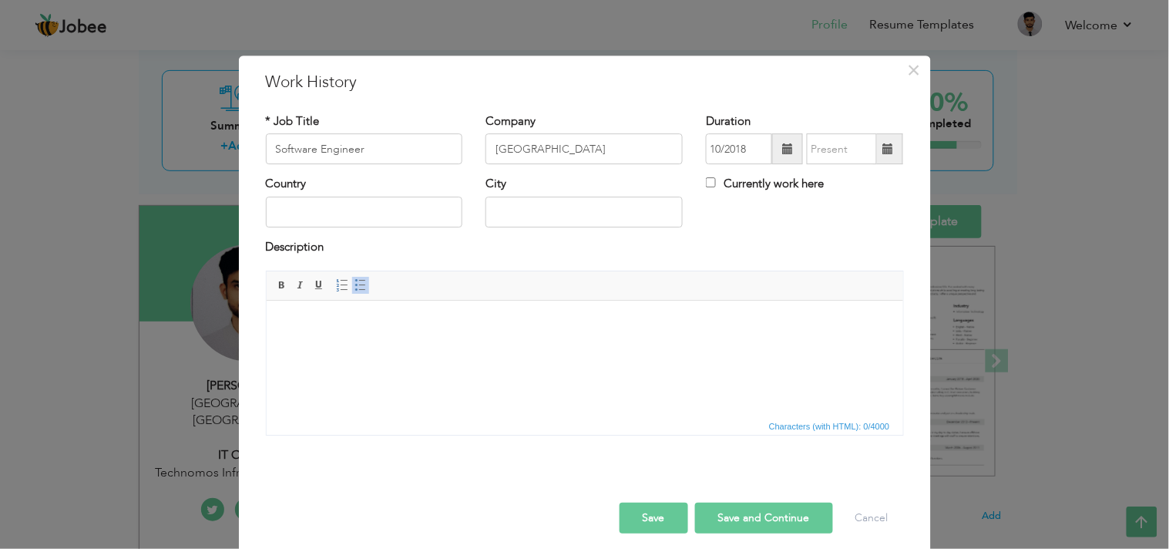
click at [883, 150] on span at bounding box center [888, 148] width 11 height 11
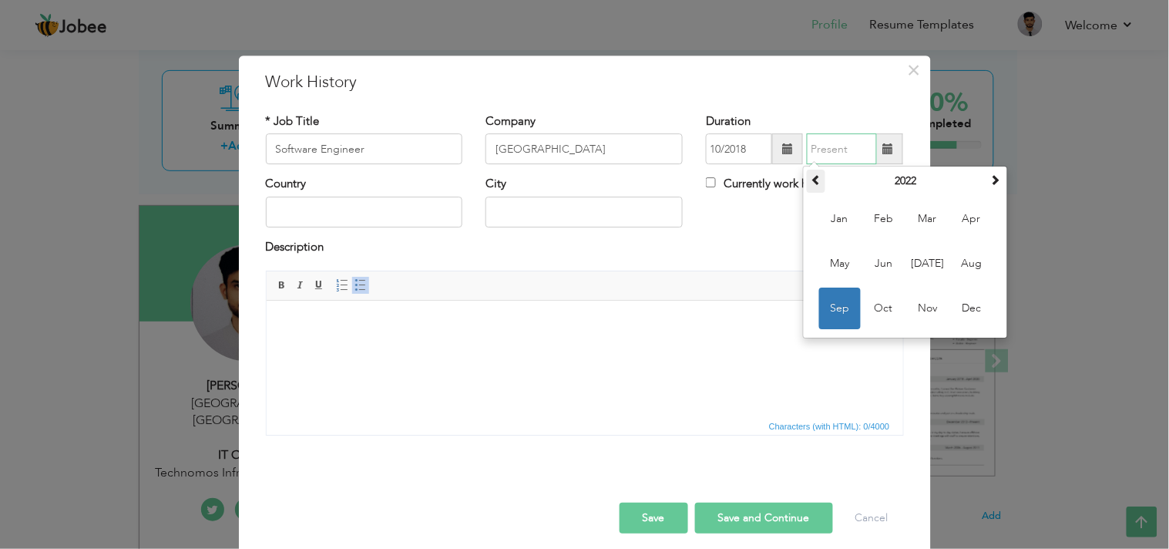
click at [812, 182] on span at bounding box center [816, 180] width 11 height 11
click at [960, 313] on span "Dec" at bounding box center [972, 309] width 42 height 42
type input "12/2021"
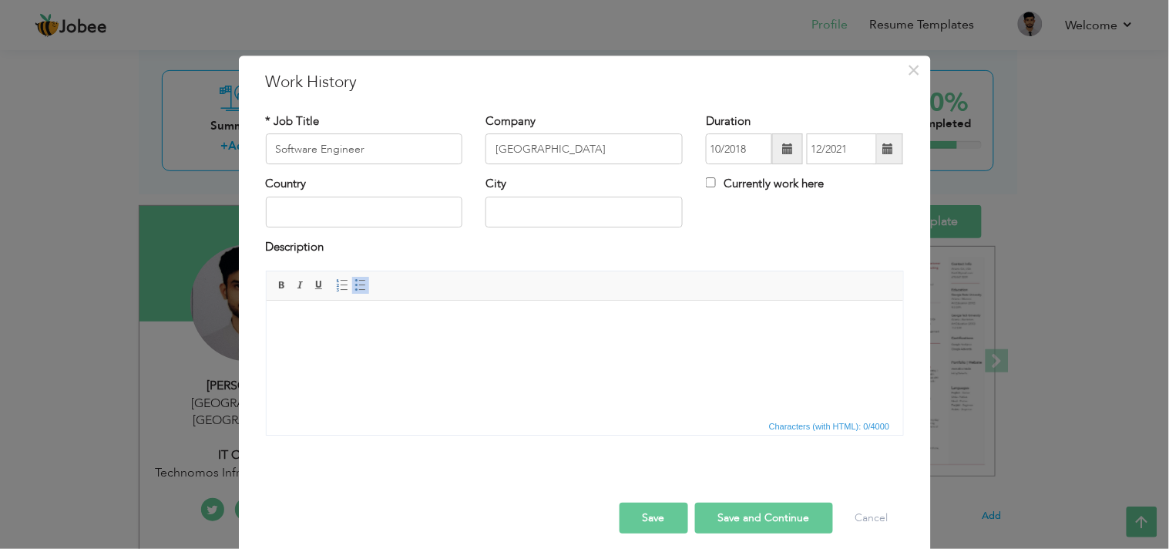
click at [375, 348] on html at bounding box center [584, 324] width 637 height 47
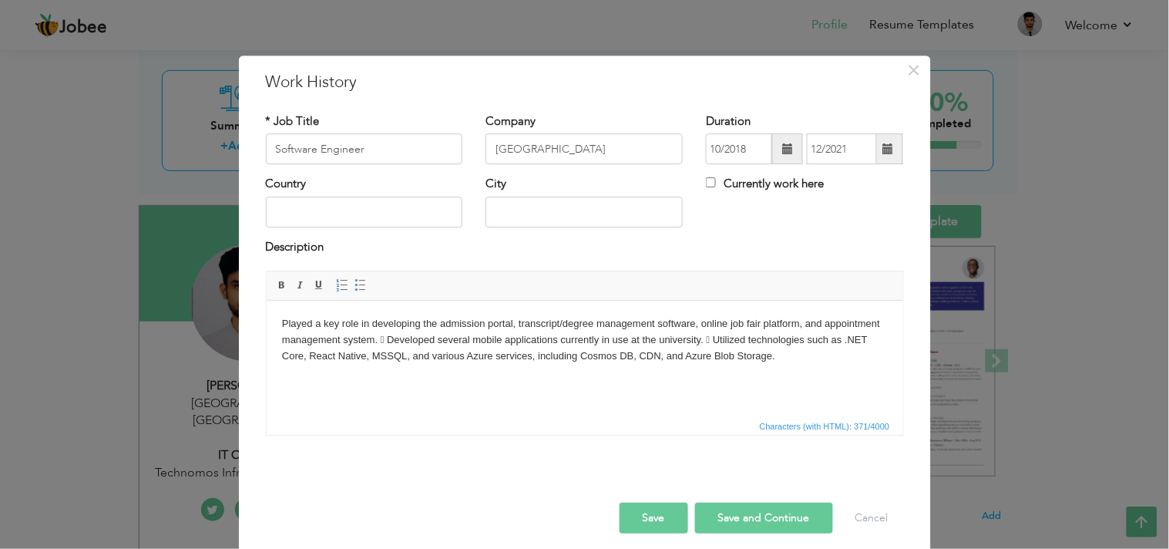
click at [706, 341] on body "Played a key role in developing the admission portal, transcript/degree managem…" at bounding box center [584, 340] width 606 height 48
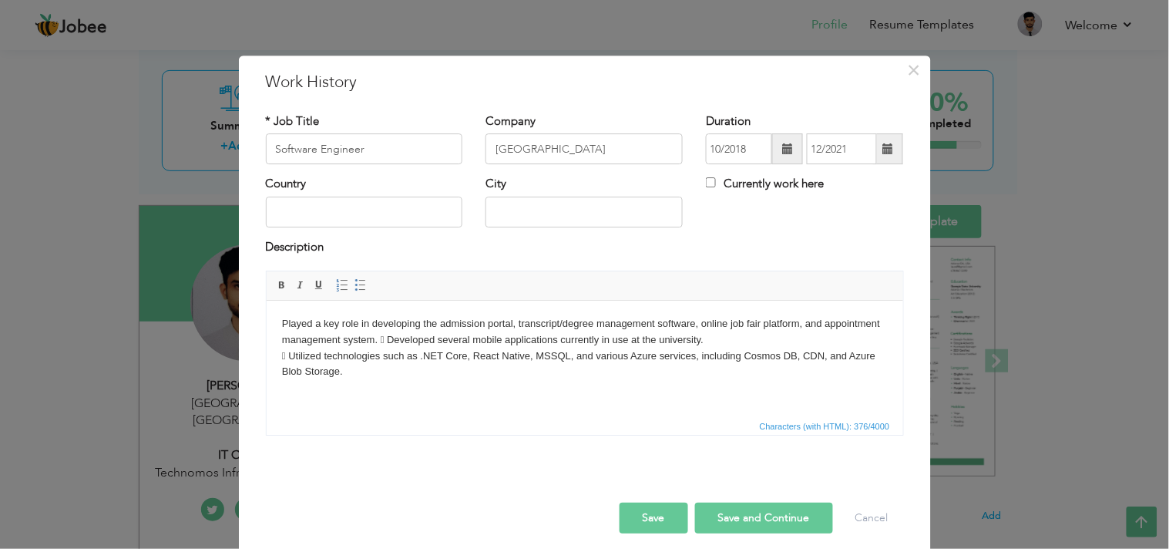
click at [283, 357] on body "Played a key role in developing the admission portal, transcript/degree managem…" at bounding box center [584, 348] width 606 height 64
click at [377, 337] on body "Played a key role in developing the admission portal, transcript/degree managem…" at bounding box center [584, 348] width 606 height 64
click at [377, 340] on body "Played a key role in developing the admission portal, transcript/degree managem…" at bounding box center [584, 348] width 606 height 64
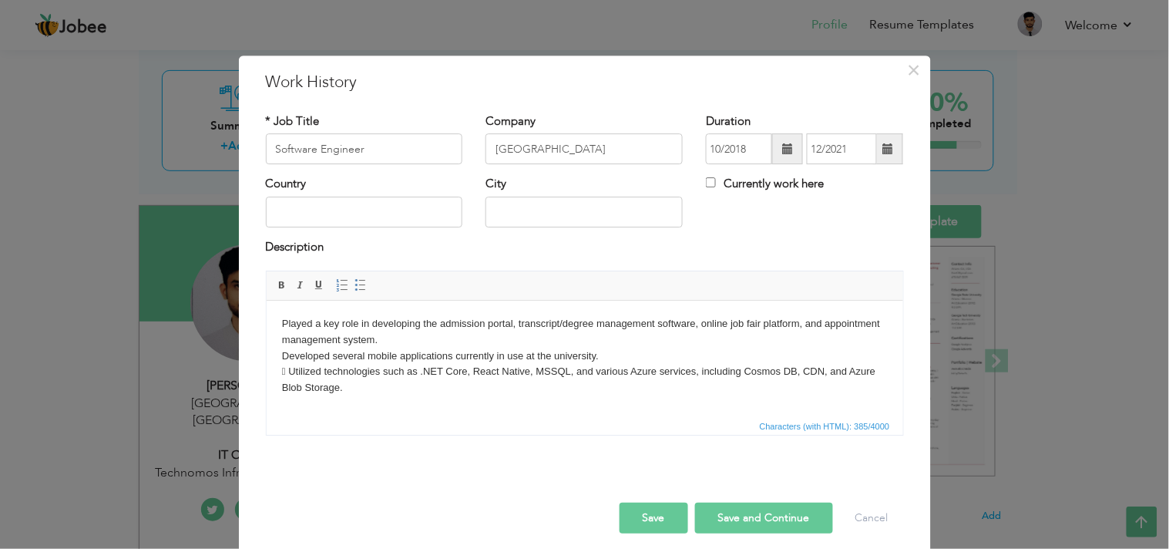
click at [284, 357] on body "Played a key role in developing the admission portal, transcript/degree managem…" at bounding box center [584, 356] width 606 height 80
click at [291, 375] on body "Played a key role in developing the admission portal, transcript/degree managem…" at bounding box center [584, 356] width 606 height 80
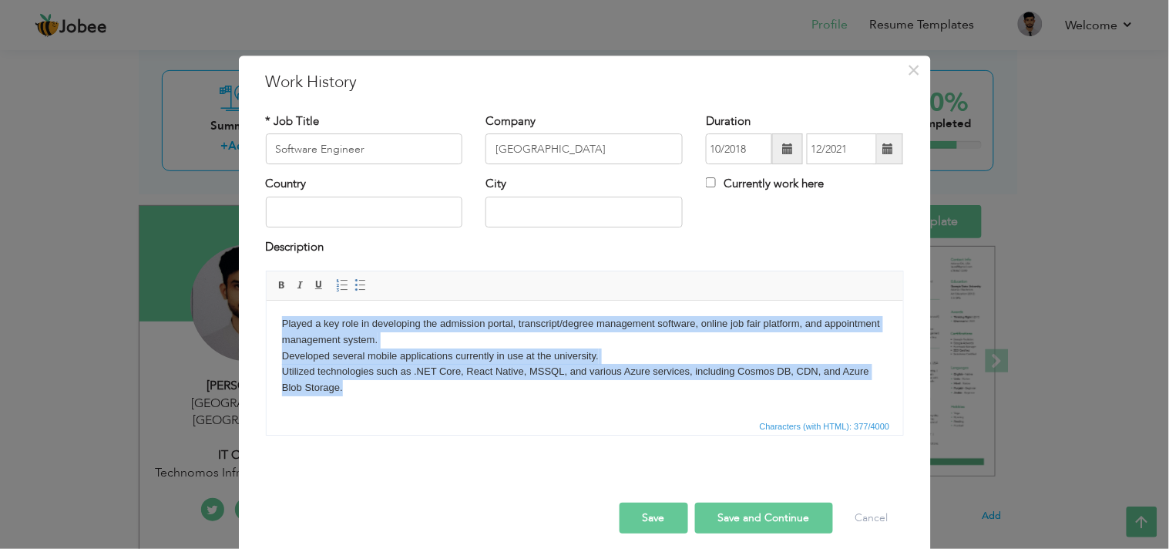
drag, startPoint x: 367, startPoint y: 402, endPoint x: 509, endPoint y: 626, distance: 264.8
click at [266, 325] on html "Played a key role in developing the admission portal, transcript/degree managem…" at bounding box center [584, 356] width 637 height 111
copy body "Played a key role in developing the admission portal, transcript/degree managem…"
click at [365, 398] on html "Played a key role in developing the admission portal, transcript/degree managem…" at bounding box center [584, 356] width 637 height 111
click at [364, 365] on body "Played a key role in developing the admission portal, transcript/degree managem…" at bounding box center [584, 356] width 606 height 80
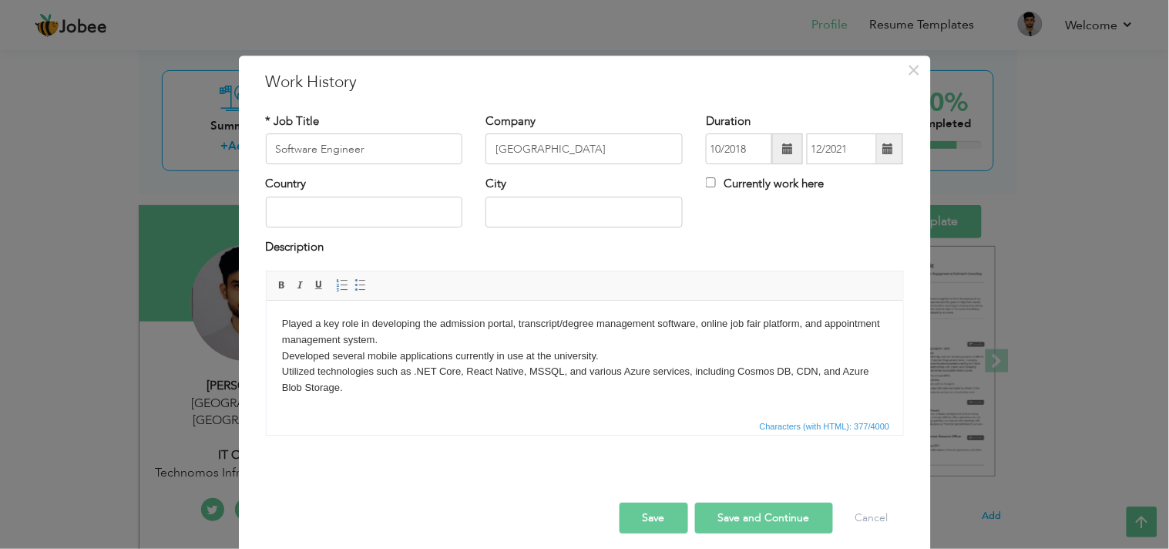
click at [348, 389] on body "Played a key role in developing the admission portal, transcript/degree managem…" at bounding box center [584, 356] width 606 height 80
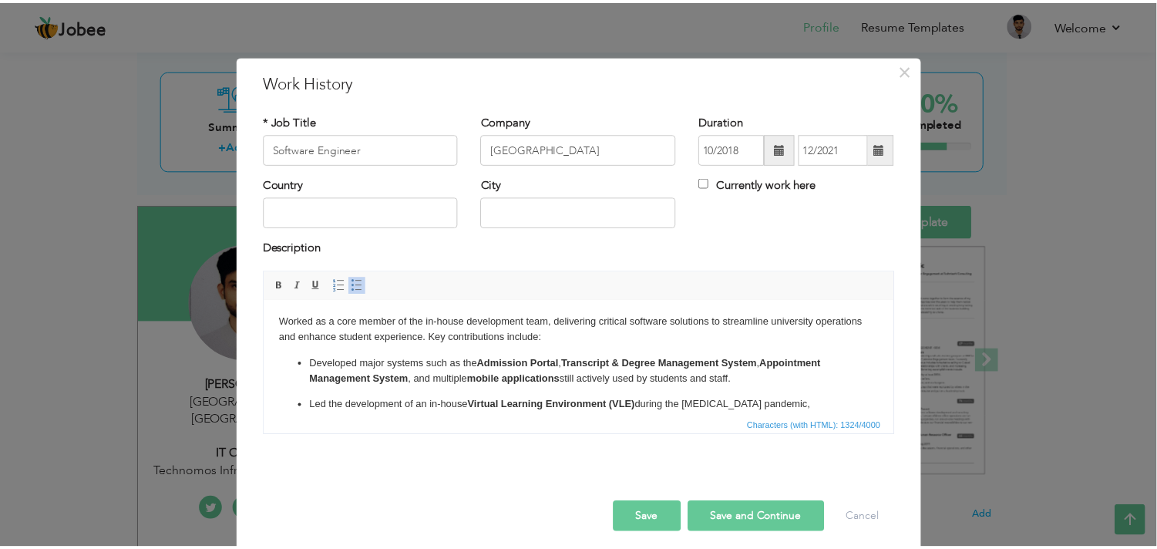
scroll to position [0, 0]
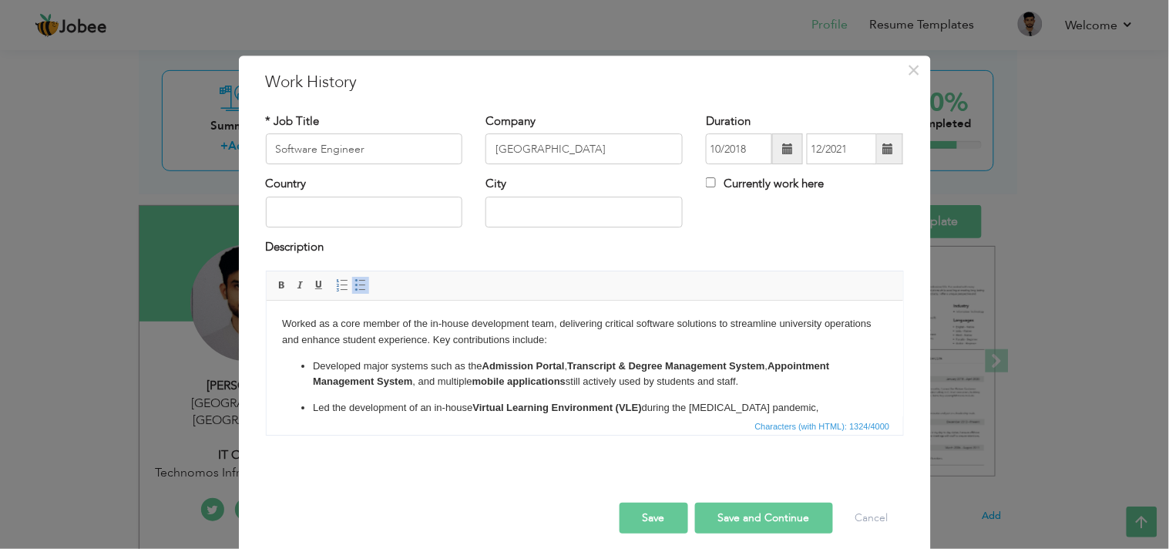
click at [649, 493] on button "Save" at bounding box center [654, 518] width 69 height 31
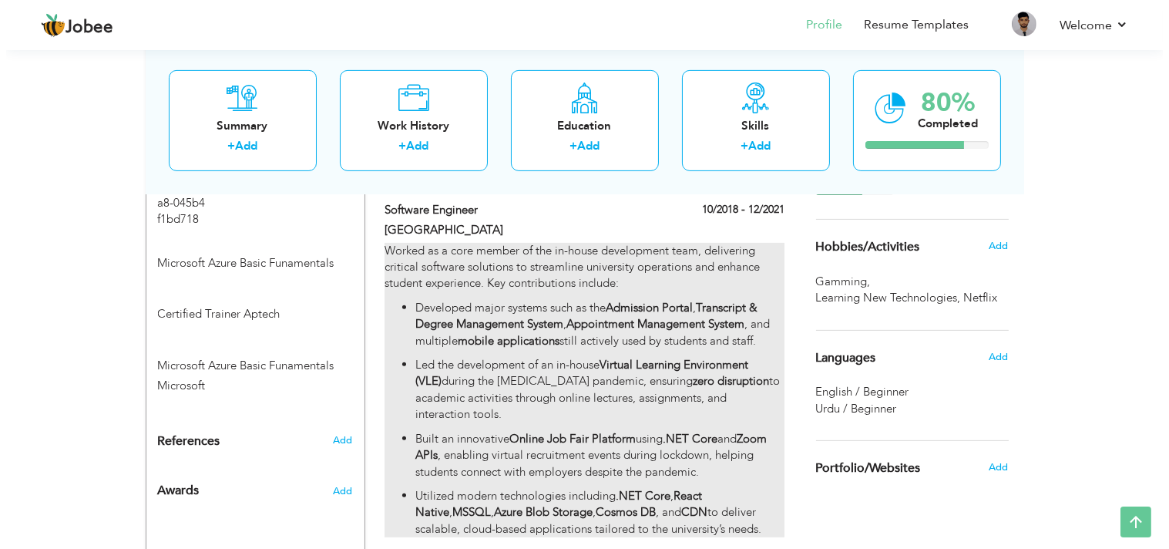
scroll to position [940, 0]
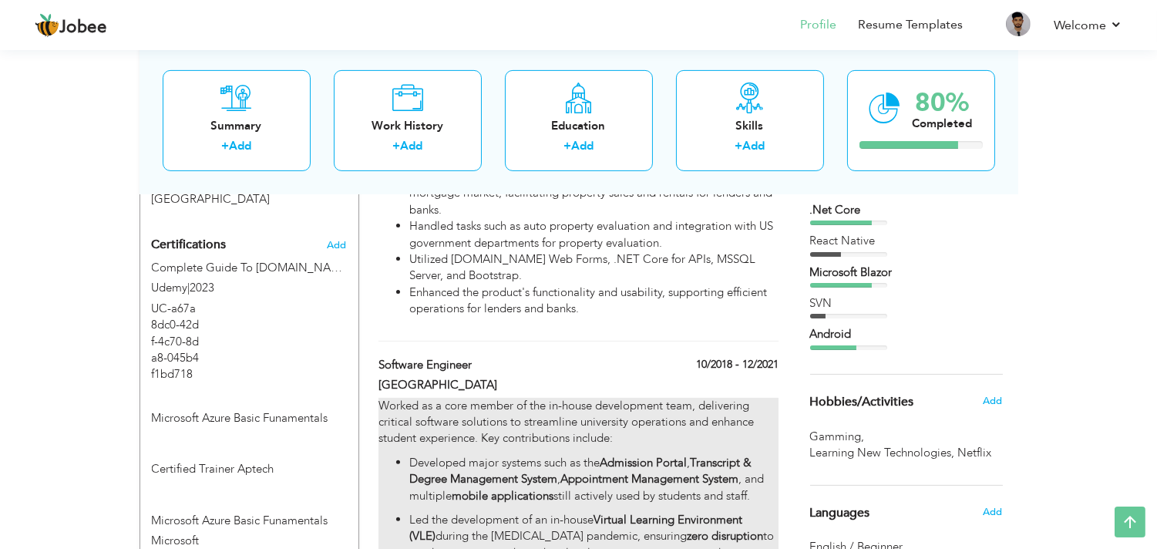
click at [568, 398] on p "Worked as a core member of the in-house development team, delivering critical s…" at bounding box center [577, 422] width 399 height 49
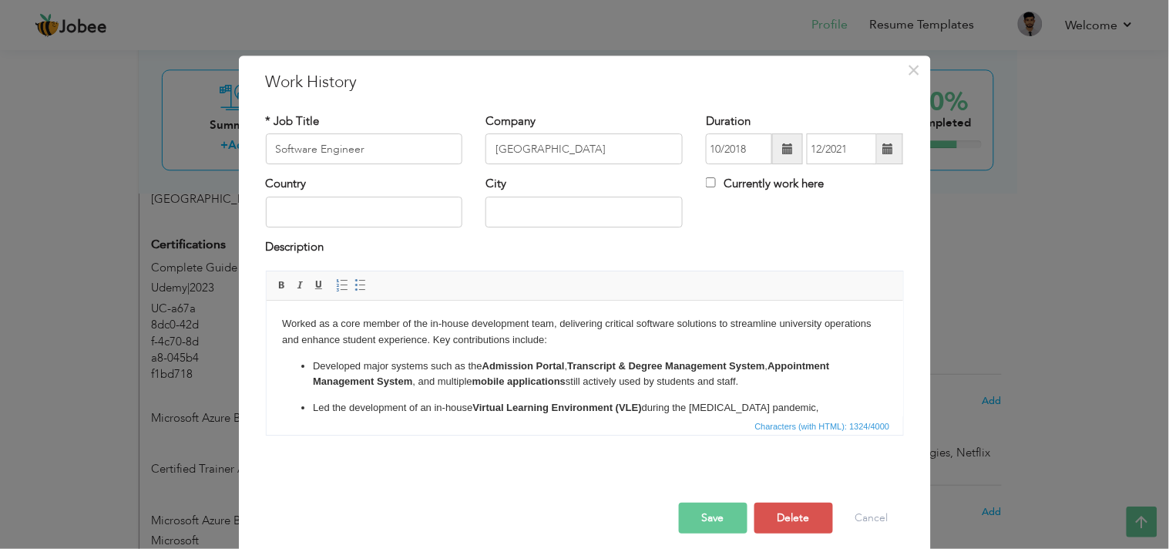
click at [513, 377] on strong "mobile applications" at bounding box center [518, 381] width 93 height 12
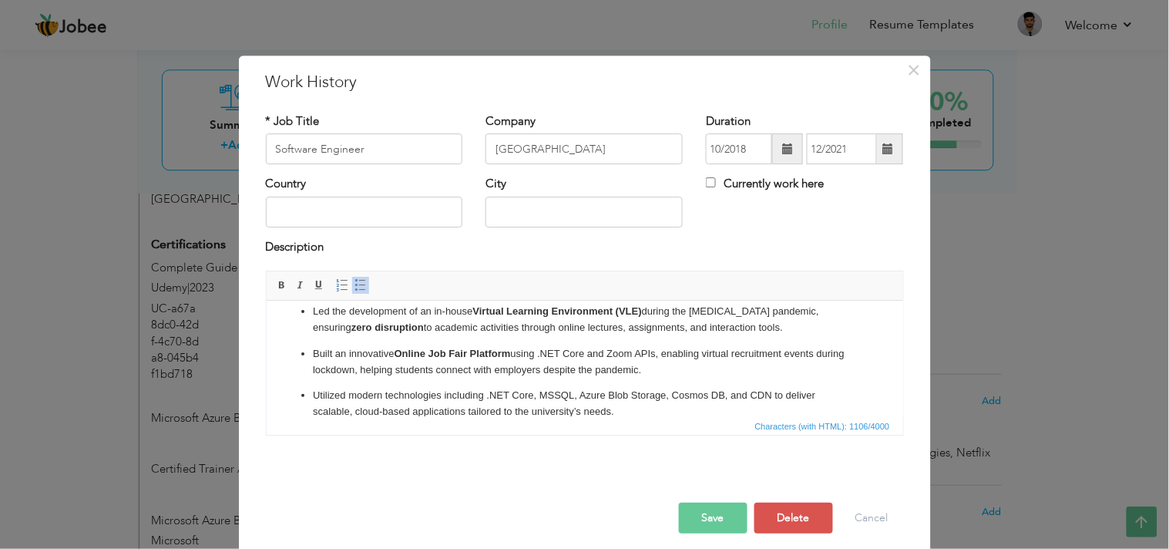
click at [359, 385] on ul "Developed major systems such as the Admission Portal, Transcript & Degree Manag…" at bounding box center [584, 341] width 606 height 158
click at [340, 382] on ul "Developed major systems such as the Admission Portal, Transcript & Degree Manag…" at bounding box center [584, 341] width 606 height 158
click at [300, 383] on ul "Developed major systems such as the Admission Portal, Transcript & Degree Manag…" at bounding box center [584, 341] width 606 height 158
click at [312, 395] on li "Utilized modern technologies including .NET Core, MSSQL, Azure Blob Storage, Co…" at bounding box center [584, 404] width 544 height 32
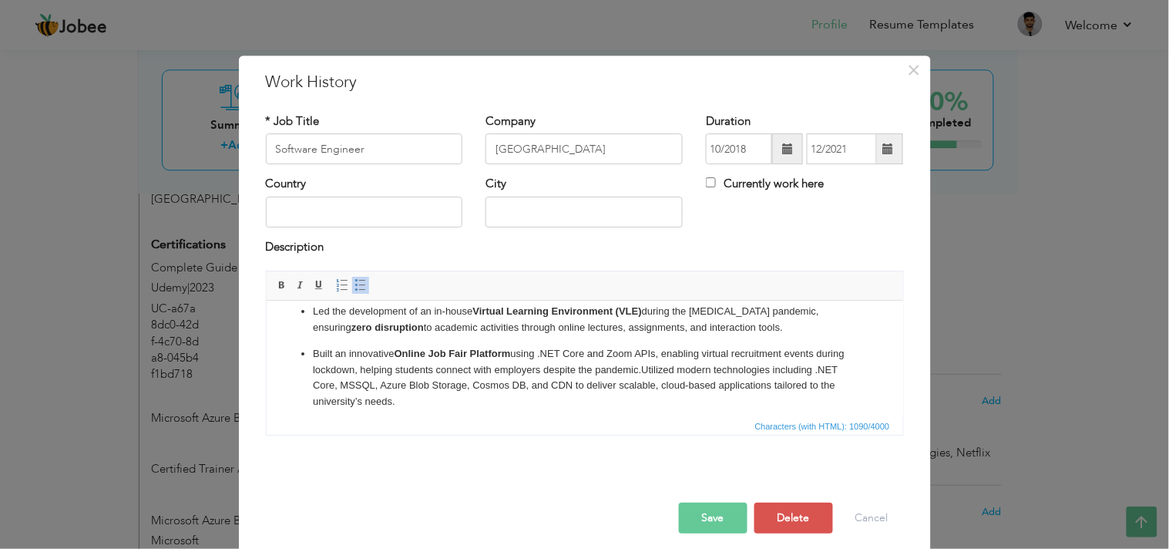
click at [310, 355] on ul "Developed major systems such as the Admission Portal, Transcript & Degree Manag…" at bounding box center [584, 336] width 606 height 148
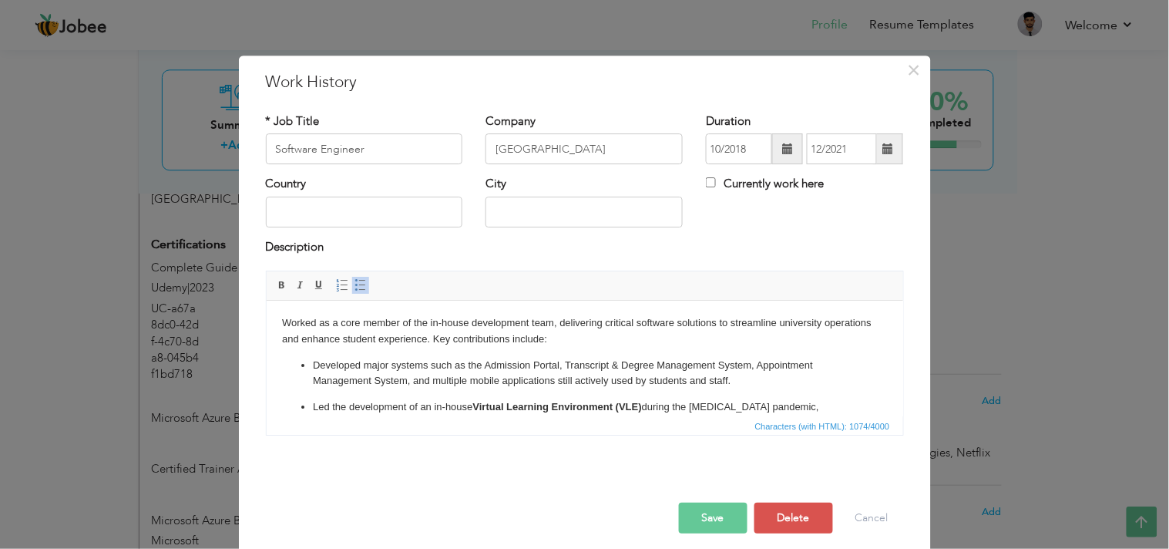
scroll to position [0, 0]
click at [312, 406] on p "Led the development of an in-house Virtual Learning Environment (VLE) during th…" at bounding box center [584, 448] width 544 height 96
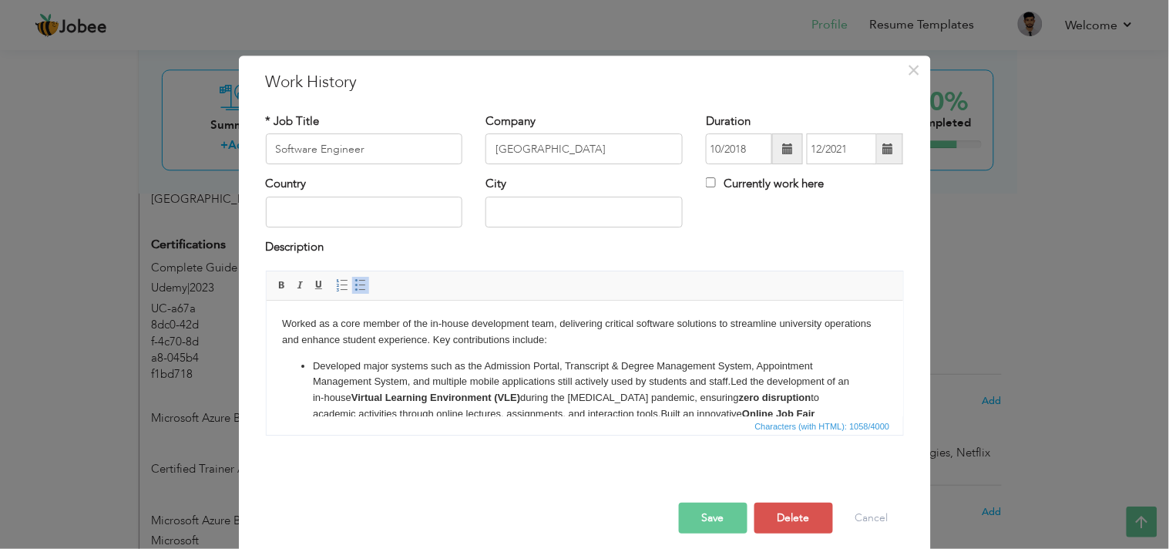
click at [311, 365] on ul "Developed major systems such as the Admission Portal, Transcript & Degree Manag…" at bounding box center [584, 414] width 606 height 113
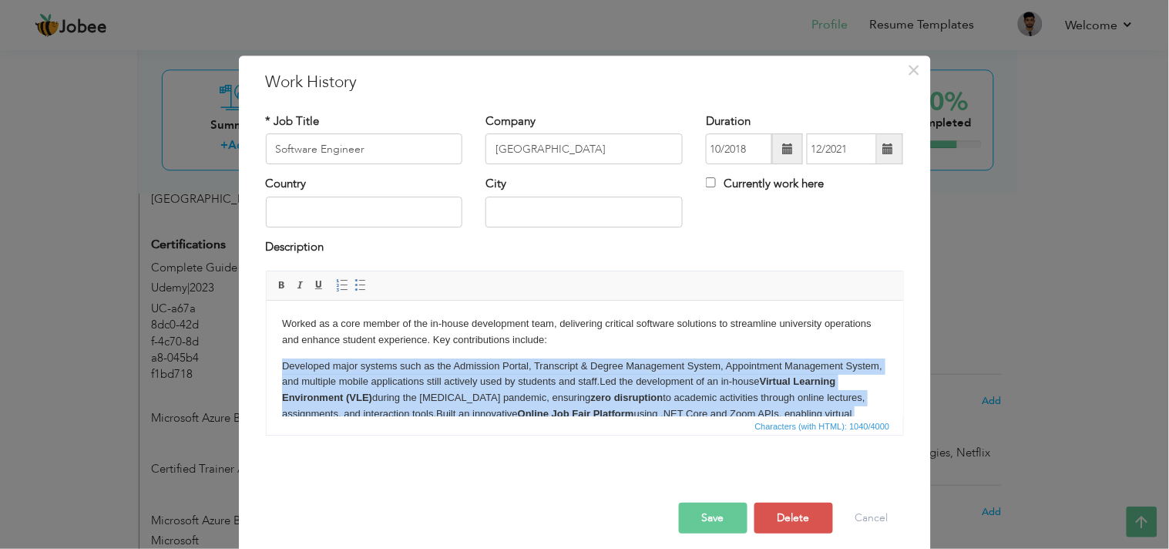
drag, startPoint x: 431, startPoint y: 390, endPoint x: 266, endPoint y: 367, distance: 166.6
click at [266, 367] on html "Worked as a core member of the in-house development team, delivering critical s…" at bounding box center [584, 393] width 637 height 185
click at [355, 282] on span at bounding box center [361, 285] width 12 height 12
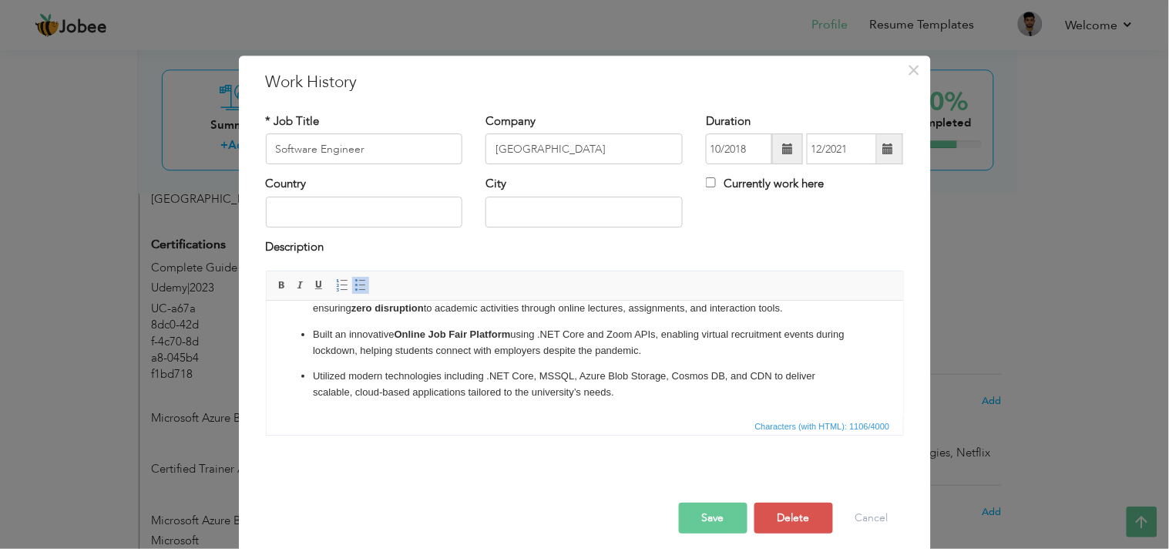
scroll to position [12, 0]
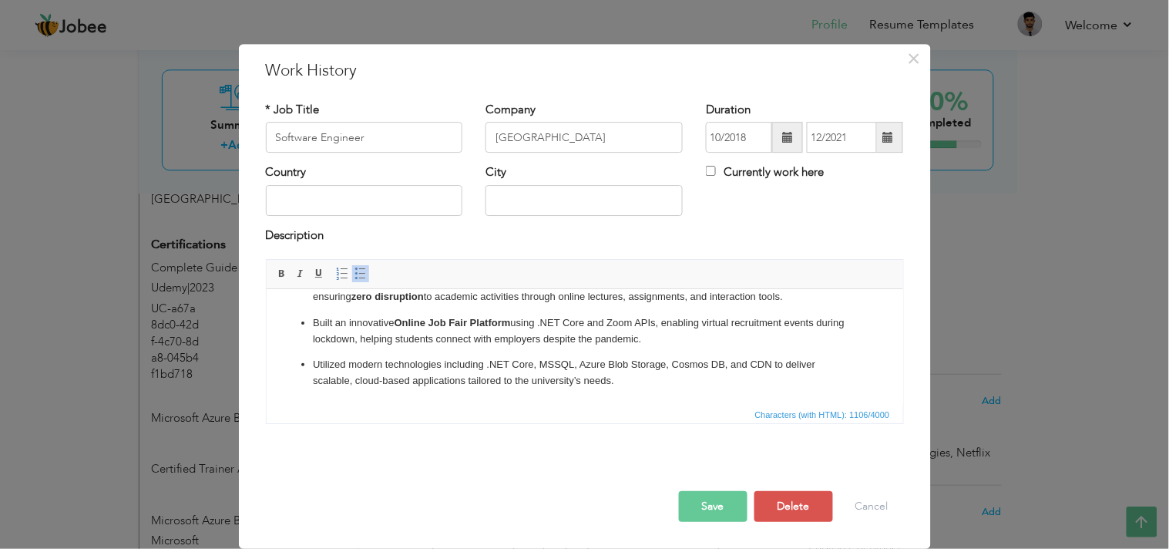
click at [518, 366] on p "Utilized modern technologies including .NET Core, MSSQL, Azure Blob Storage, Co…" at bounding box center [584, 373] width 544 height 32
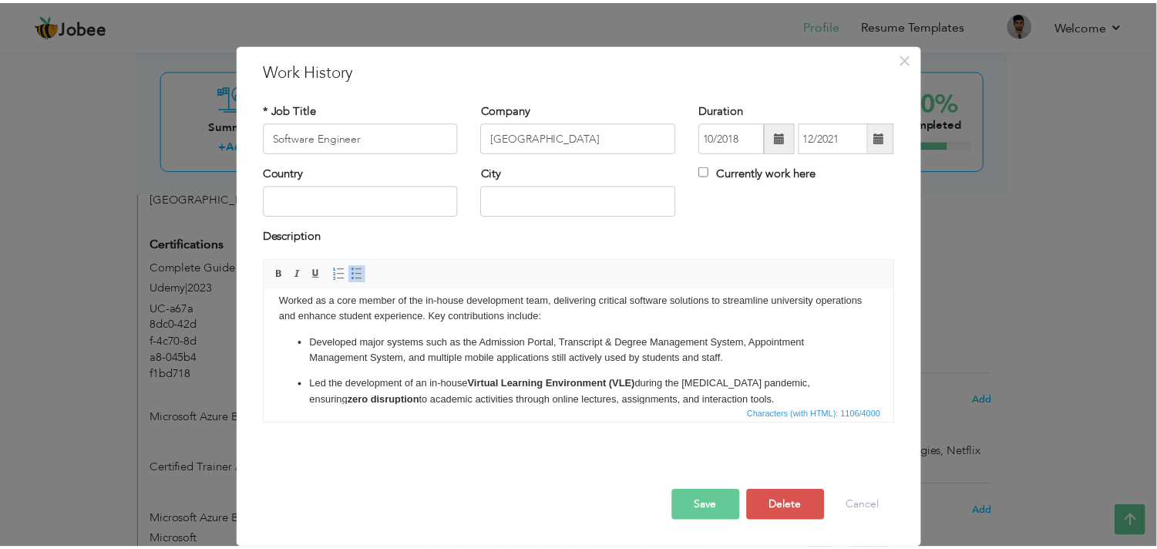
scroll to position [0, 0]
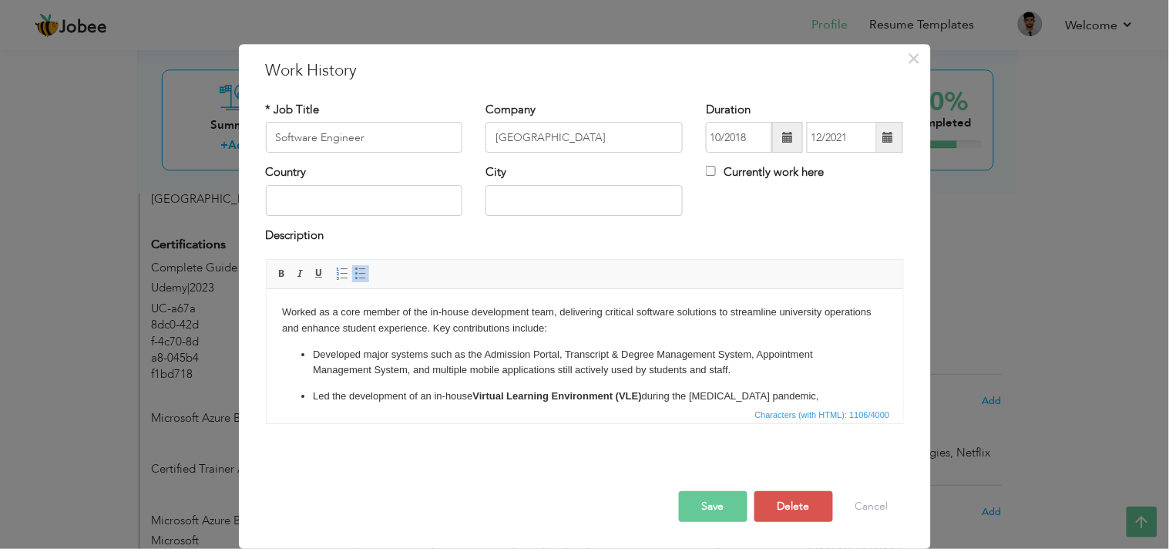
click at [701, 493] on button "Save" at bounding box center [713, 506] width 69 height 31
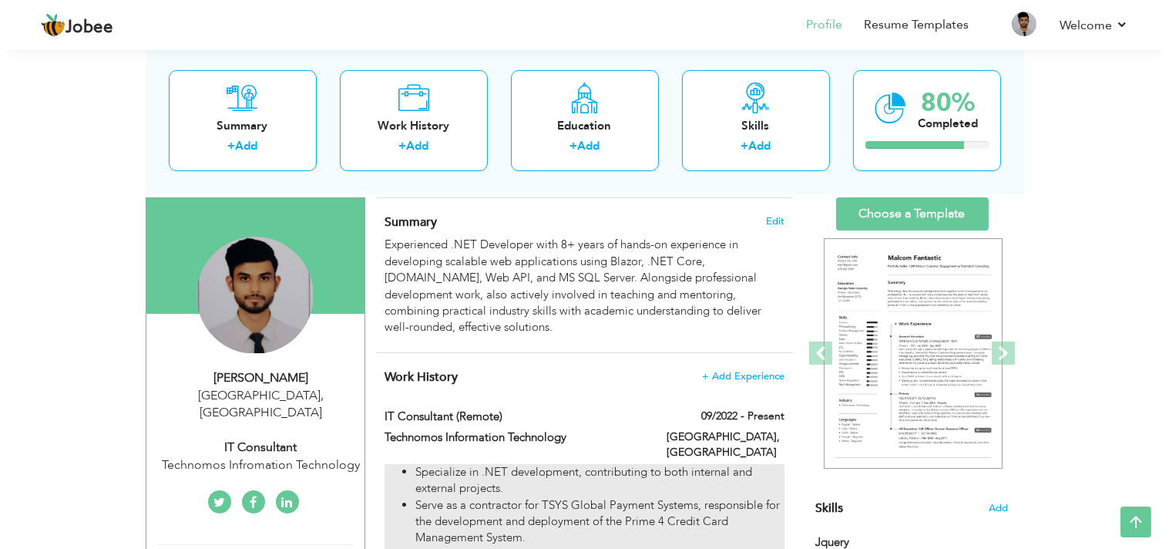
scroll to position [83, 0]
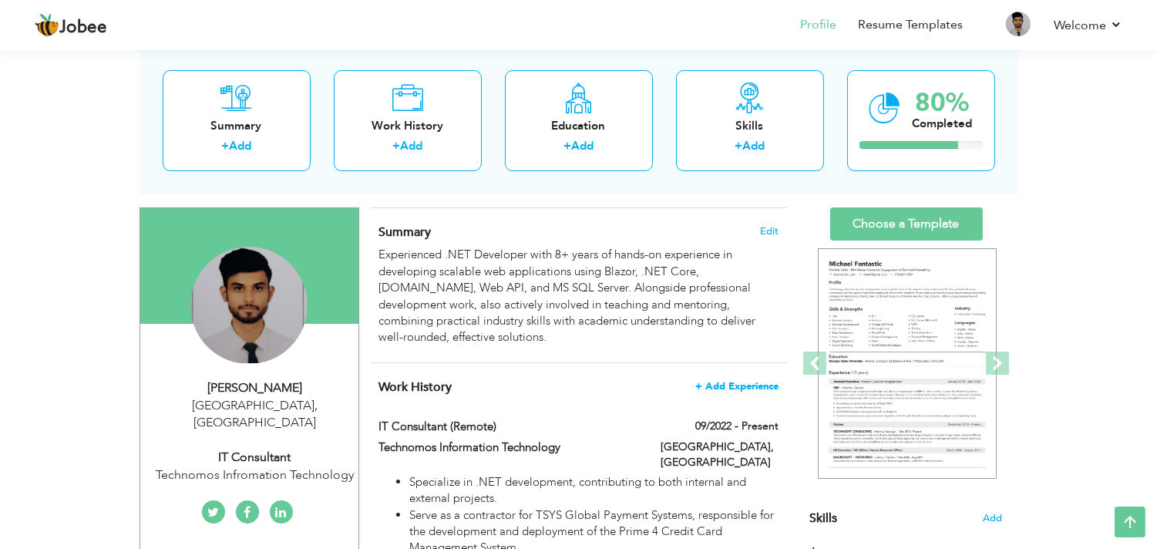
click at [740, 383] on span "+ Add Experience" at bounding box center [736, 386] width 83 height 11
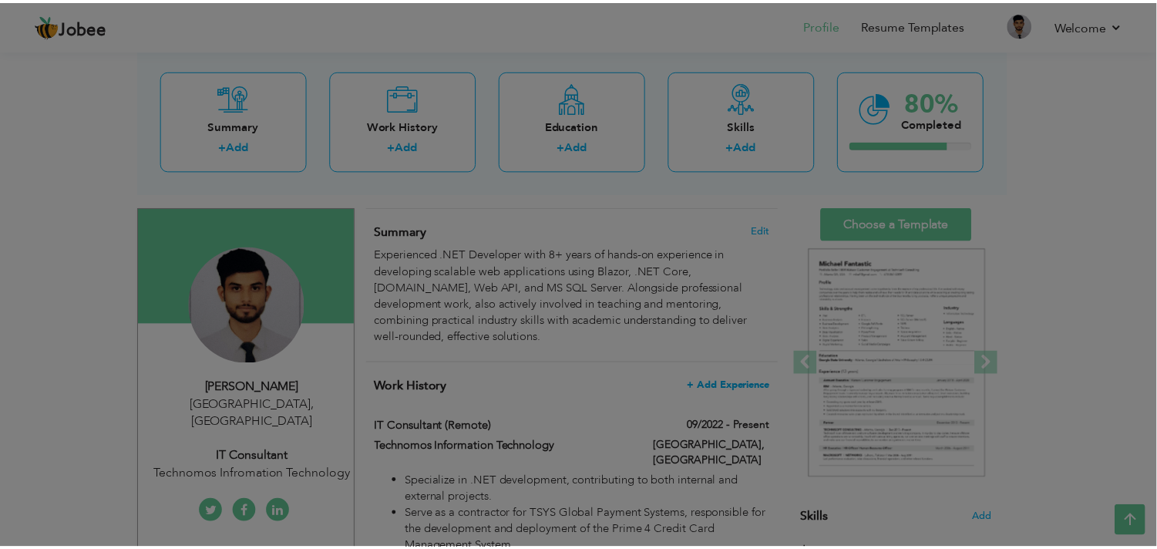
scroll to position [0, 0]
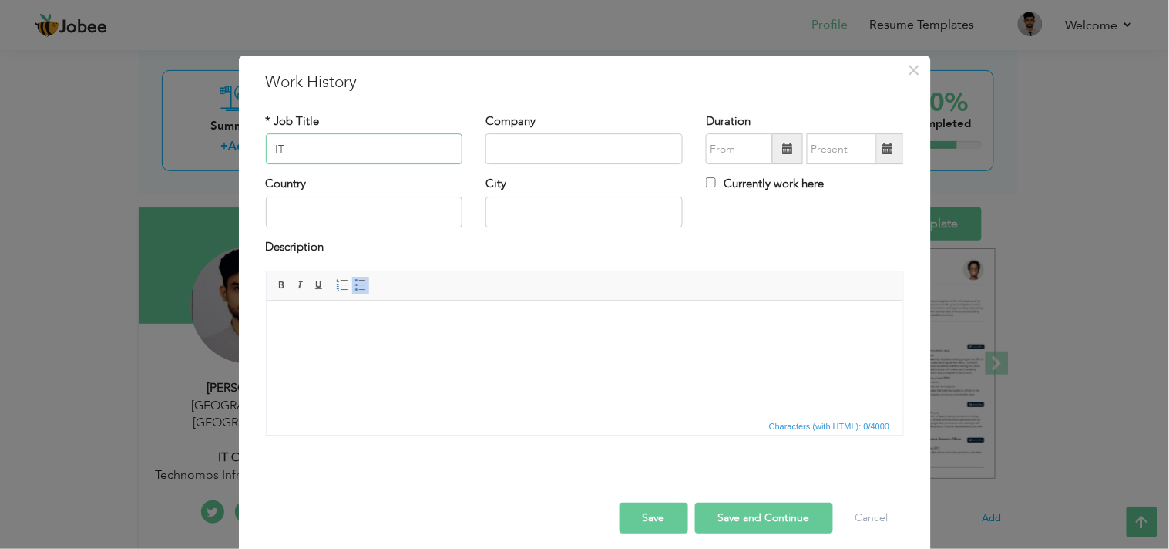
type input "I"
click at [229, 151] on div "× Work History * Job Title Intr Company Duration Currently work here City" at bounding box center [584, 274] width 1169 height 549
paste input "Aptech Pakistan"
type input "Aptech Pakistan"
drag, startPoint x: 321, startPoint y: 147, endPoint x: 142, endPoint y: 142, distance: 178.9
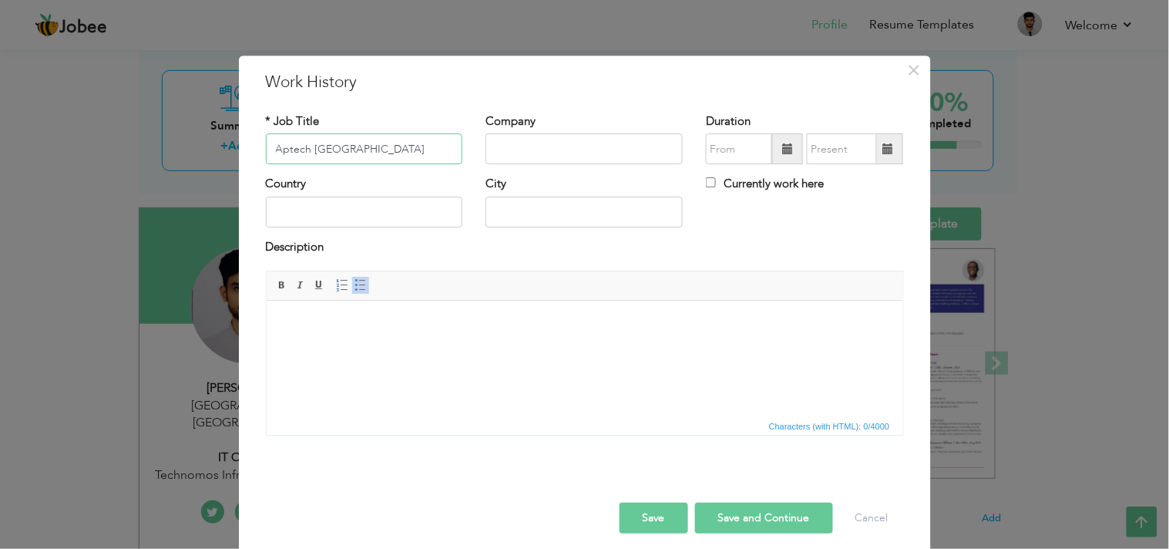
click at [142, 142] on div "× Work History * Job Title Aptech Pakistan Company Duration Country City" at bounding box center [584, 274] width 1169 height 549
click at [551, 143] on input "text" at bounding box center [584, 149] width 197 height 31
paste input "Aptech Pakistan"
type input "Aptech Pakistan"
click at [291, 153] on input "text" at bounding box center [364, 149] width 197 height 31
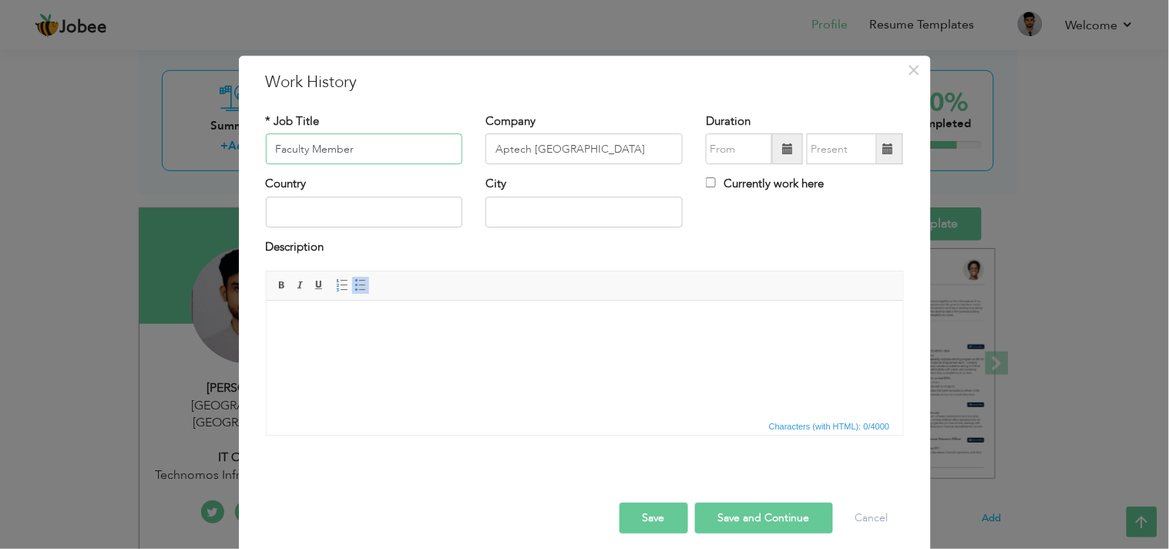
type input "Faculty Member"
click at [339, 217] on input "text" at bounding box center [364, 212] width 197 height 31
type input "Pakistan"
type input "Karachi"
click at [328, 336] on html at bounding box center [584, 324] width 637 height 47
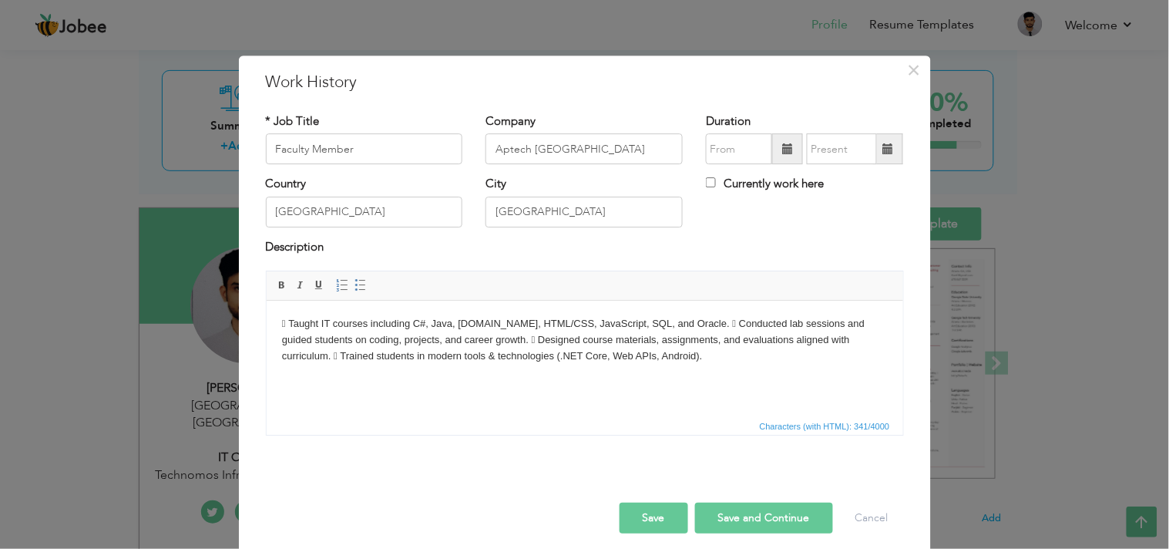
click at [691, 323] on body " Taught IT courses including C#, Java, ASP.NET, HTML/CSS, JavaScript, SQL, and…" at bounding box center [584, 340] width 606 height 48
click at [664, 341] on body " Taught IT courses including C#, Java, ASP.NET, HTML/CSS, JavaScript, SQL, and…" at bounding box center [584, 340] width 606 height 48
click at [665, 341] on body " Taught IT courses including C#, Java, ASP.NET, HTML/CSS, JavaScript, SQL, and…" at bounding box center [584, 340] width 606 height 48
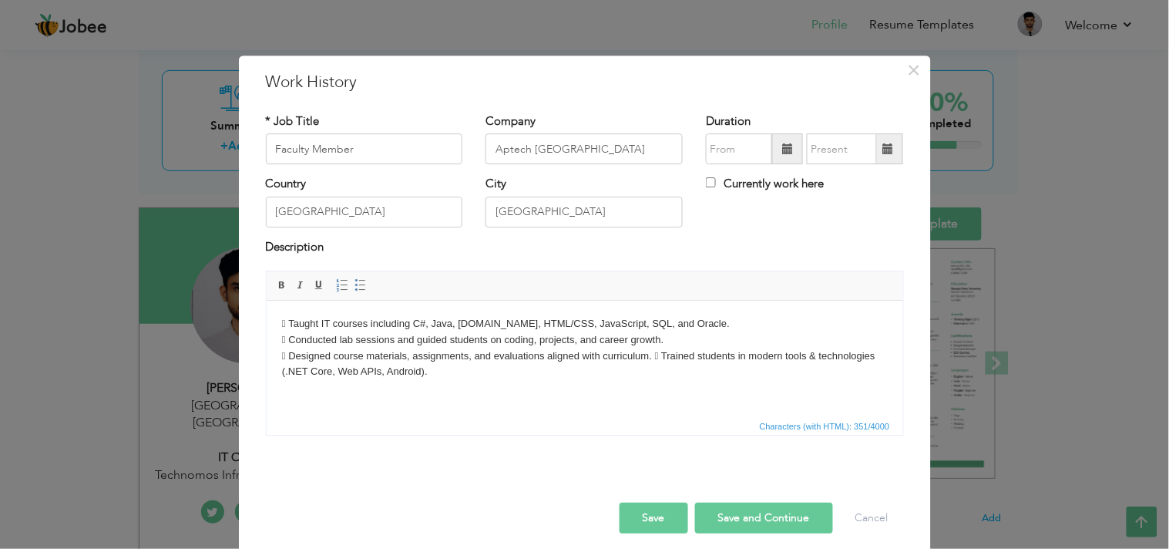
click at [658, 355] on body " Taught IT courses including C#, Java, ASP.NET, HTML/CSS, JavaScript, SQL, and…" at bounding box center [584, 348] width 606 height 64
click at [659, 356] on body " Taught IT courses including C#, Java, ASP.NET, HTML/CSS, JavaScript, SQL, and…" at bounding box center [584, 348] width 606 height 64
click at [656, 356] on body " Taught IT courses including C#, Java, ASP.NET, HTML/CSS, JavaScript, SQL, and…" at bounding box center [584, 348] width 606 height 64
click at [667, 389] on html " Taught IT courses including C#, Java, ASP.NET, HTML/CSS, JavaScript, SQL, and…" at bounding box center [584, 348] width 637 height 95
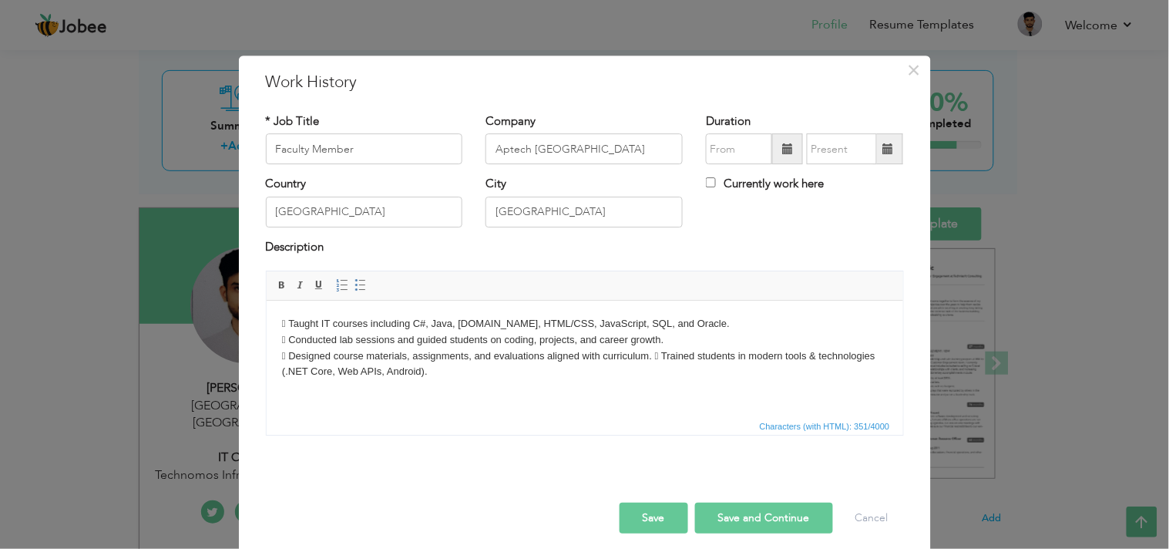
click at [659, 358] on body " Taught IT courses including C#, Java, ASP.NET, HTML/CSS, JavaScript, SQL, and…" at bounding box center [584, 348] width 606 height 64
drag, startPoint x: 654, startPoint y: 377, endPoint x: 664, endPoint y: 377, distance: 10.0
click at [654, 377] on body " Taught IT courses including C#, Java, ASP.NET, HTML/CSS, JavaScript, SQL, and…" at bounding box center [584, 348] width 606 height 64
click at [285, 370] on body " Taught IT courses including C#, Java, ASP.NET, HTML/CSS, JavaScript, SQL, and…" at bounding box center [584, 348] width 606 height 64
click at [433, 390] on html " Taught IT courses including C#, Java, ASP.NET, HTML/CSS, JavaScript, SQL, and…" at bounding box center [584, 348] width 637 height 95
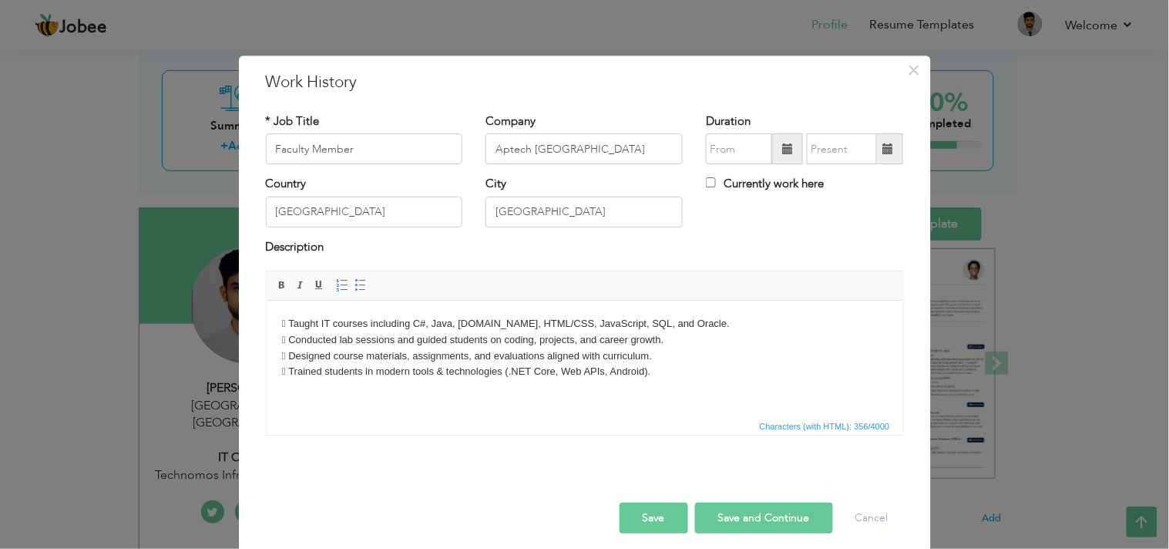
drag, startPoint x: 669, startPoint y: 370, endPoint x: 202, endPoint y: 334, distance: 468.5
click at [266, 334] on html " Taught IT courses including C#, Java, ASP.NET, HTML/CSS, JavaScript, SQL, and…" at bounding box center [584, 348] width 637 height 95
click at [270, 332] on html " Taught IT courses including C#, Java, ASP.NET, HTML/CSS, JavaScript, SQL, and…" at bounding box center [584, 348] width 637 height 95
click at [292, 325] on body " Taught IT courses including C#, Java, ASP.NET, HTML/CSS, JavaScript, SQL, and…" at bounding box center [584, 348] width 606 height 64
click at [290, 341] on body "Taught IT courses including C#, Java, ASP.NET, HTML/CSS, JavaScript, SQL, and O…" at bounding box center [584, 348] width 606 height 64
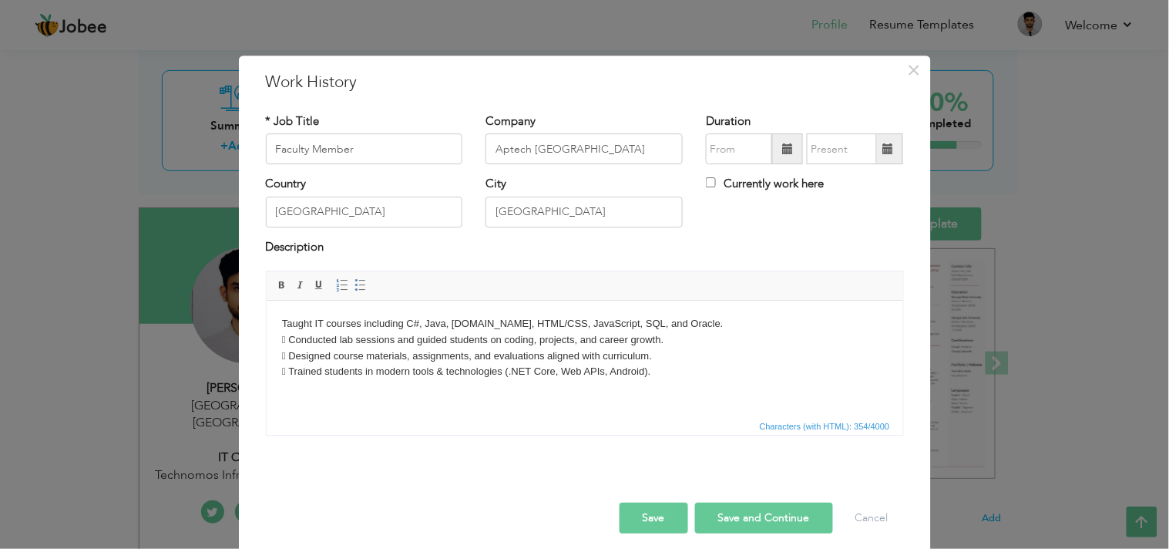
click at [293, 339] on body "Taught IT courses including C#, Java, ASP.NET, HTML/CSS, JavaScript, SQL, and O…" at bounding box center [584, 348] width 606 height 64
click at [291, 355] on body "Taught IT courses including C#, Java, ASP.NET, HTML/CSS, JavaScript, SQL, and O…" at bounding box center [584, 348] width 606 height 64
click at [291, 369] on body "Taught IT courses including C#, Java, ASP.NET, HTML/CSS, JavaScript, SQL, and O…" at bounding box center [584, 348] width 606 height 64
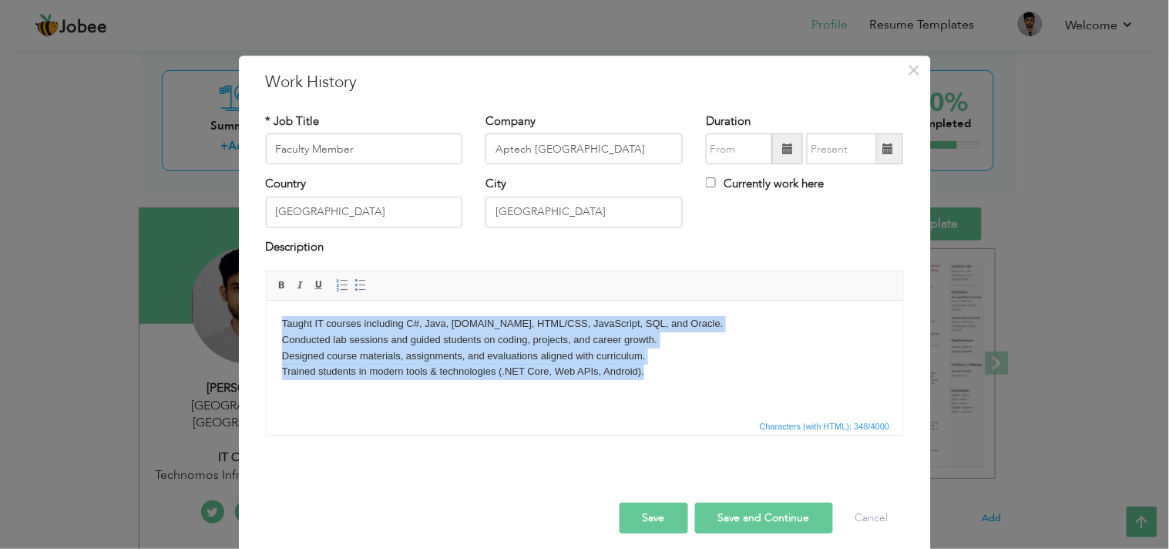
drag, startPoint x: 473, startPoint y: 378, endPoint x: 685, endPoint y: 597, distance: 304.7
click at [266, 304] on html "Taught IT courses including C#, Java, ASP.NET, HTML/CSS, JavaScript, SQL, and O…" at bounding box center [584, 348] width 637 height 95
click at [336, 288] on span at bounding box center [342, 285] width 12 height 12
click at [355, 288] on span at bounding box center [361, 285] width 12 height 12
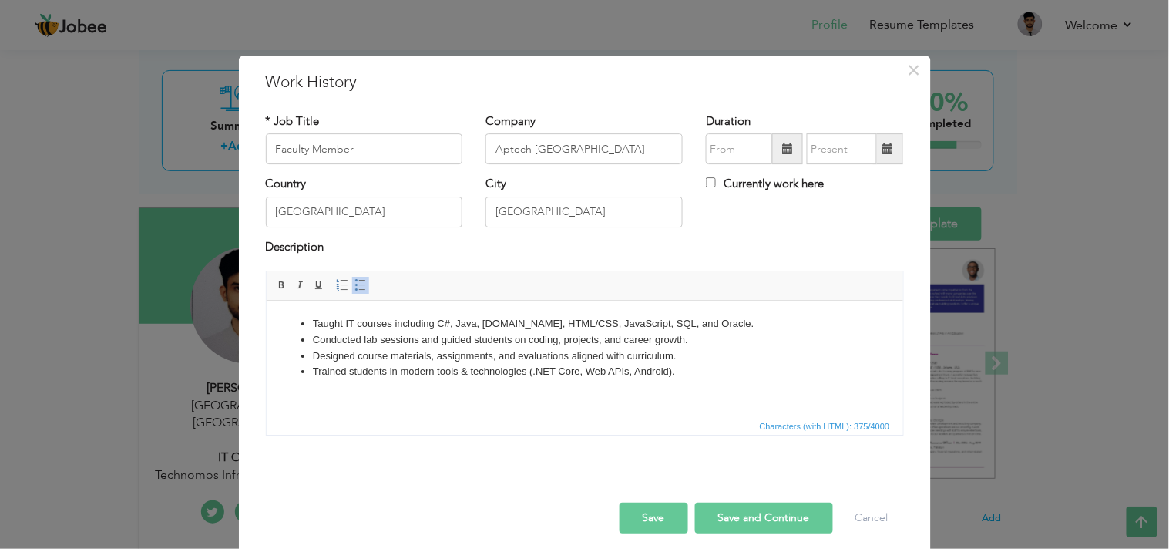
drag, startPoint x: 701, startPoint y: 339, endPoint x: 719, endPoint y: 364, distance: 30.4
click at [703, 339] on li "Conducted lab sessions and guided students on coding, projects, and career grow…" at bounding box center [584, 340] width 544 height 16
click at [651, 493] on button "Save" at bounding box center [654, 518] width 69 height 31
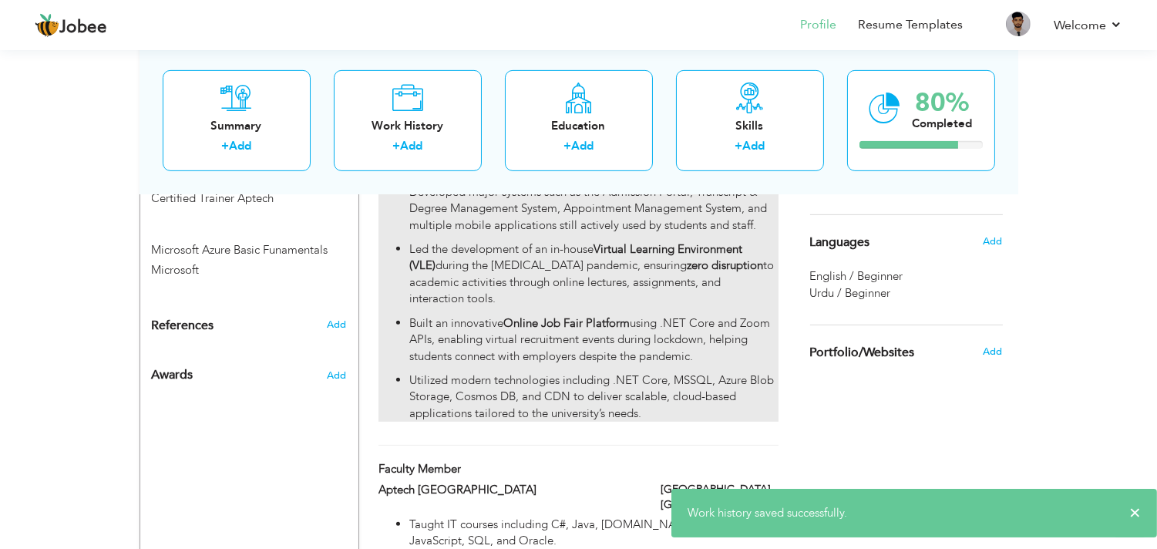
scroll to position [1360, 0]
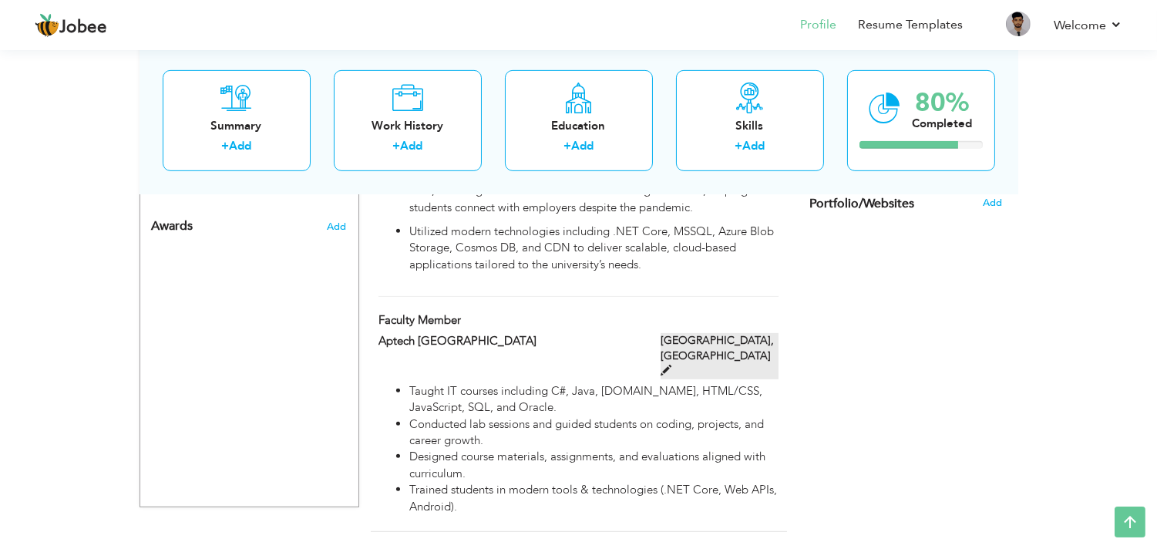
click at [671, 365] on span at bounding box center [666, 370] width 11 height 11
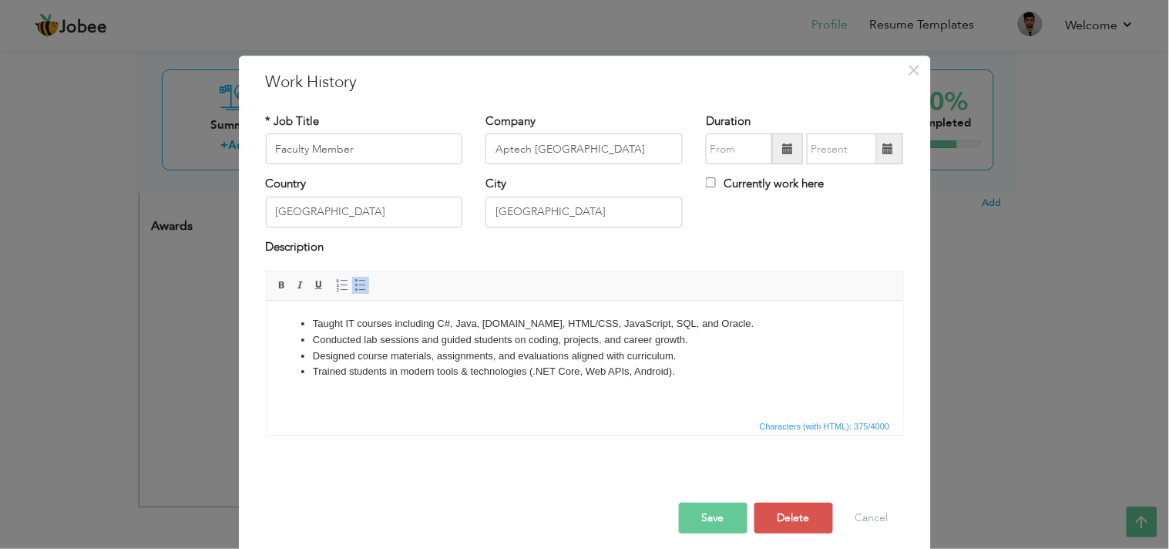
click at [772, 143] on span at bounding box center [787, 149] width 31 height 31
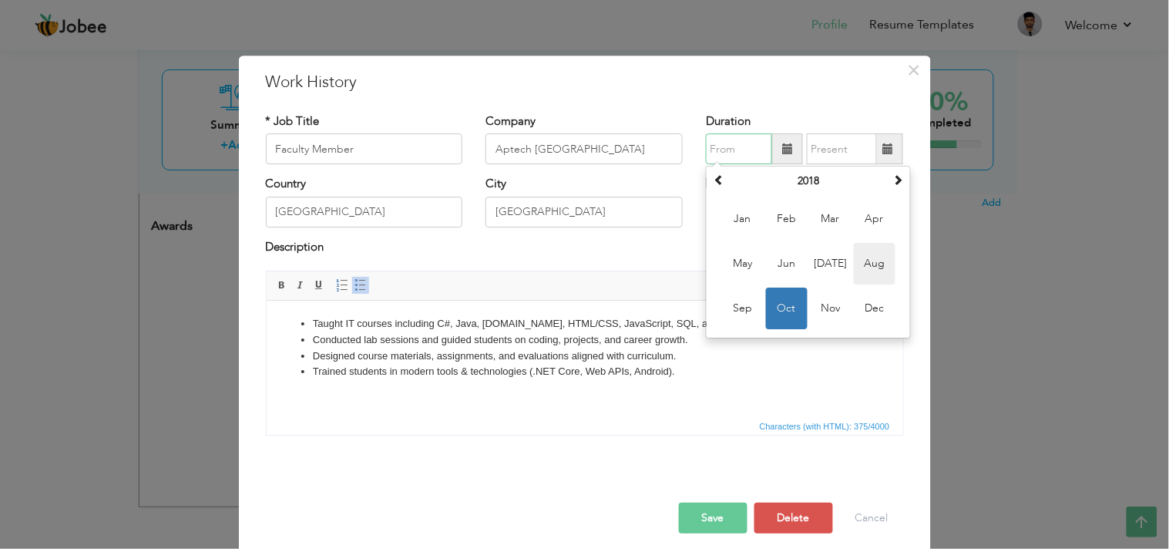
click at [860, 266] on span "Aug" at bounding box center [875, 265] width 42 height 42
type input "08/2018"
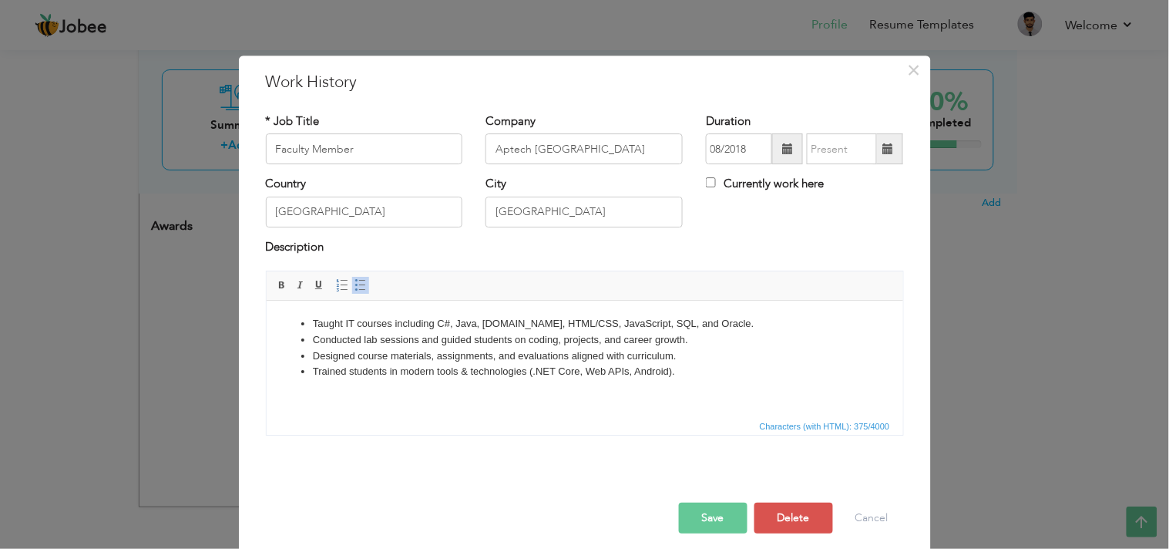
click at [782, 143] on span at bounding box center [787, 148] width 11 height 11
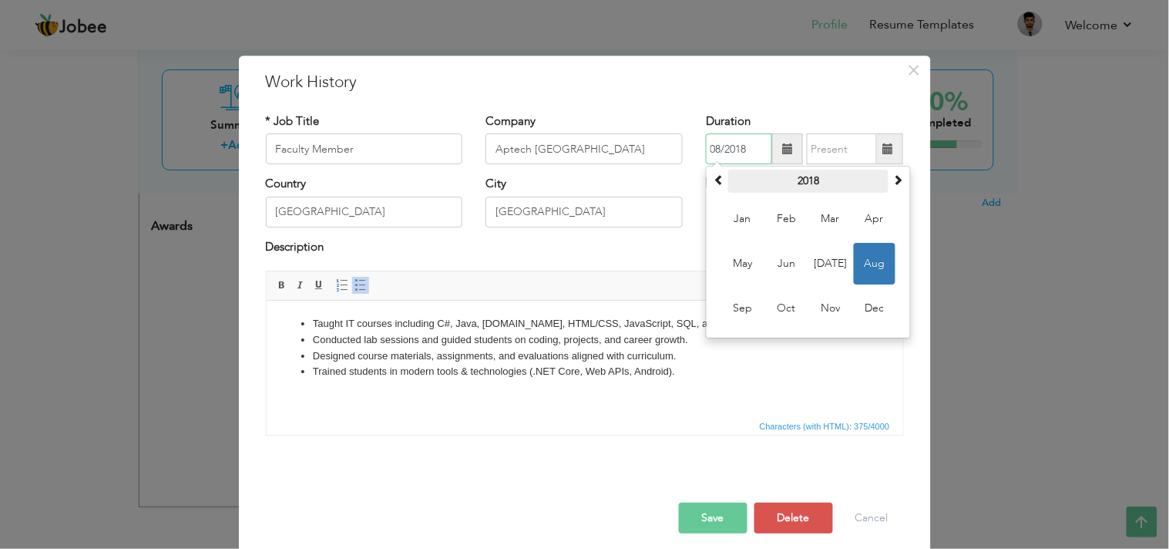
click at [803, 182] on th "2018" at bounding box center [808, 181] width 160 height 23
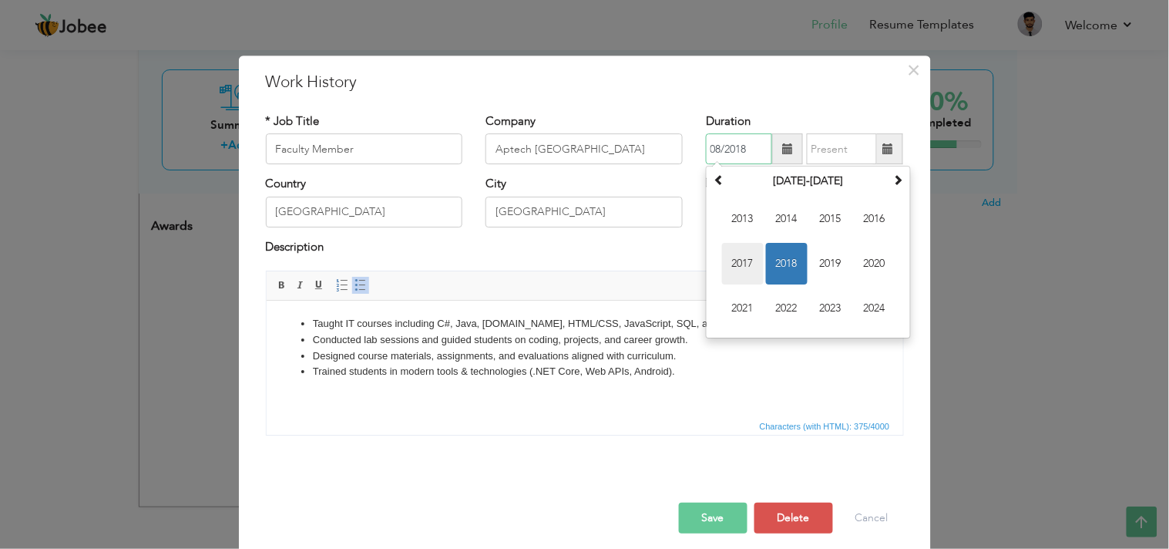
click at [731, 264] on span "2017" at bounding box center [743, 265] width 42 height 42
click at [883, 151] on span at bounding box center [888, 148] width 11 height 11
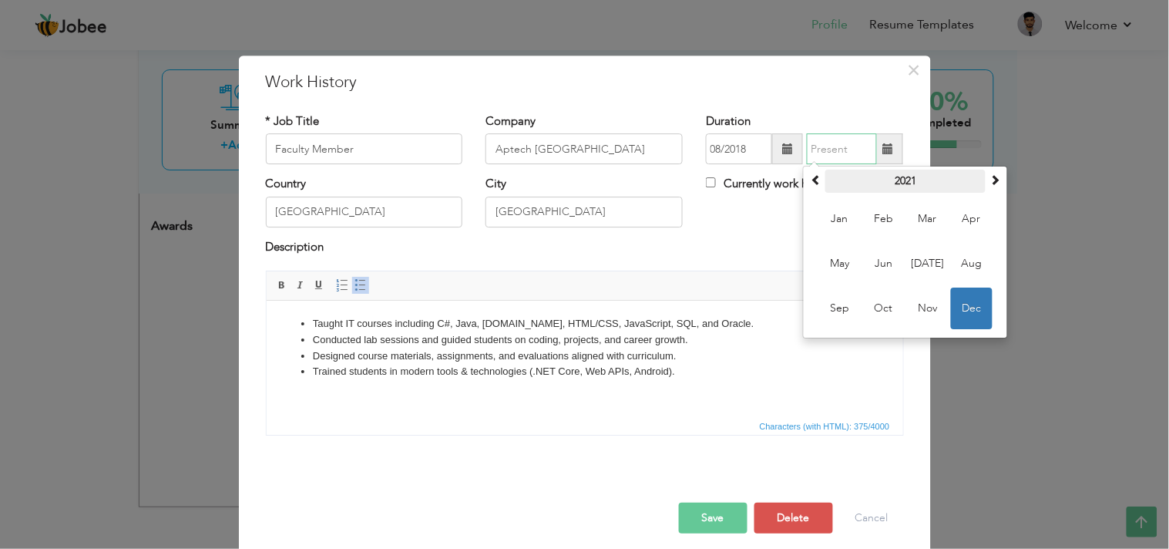
click at [896, 176] on th "2021" at bounding box center [906, 181] width 160 height 23
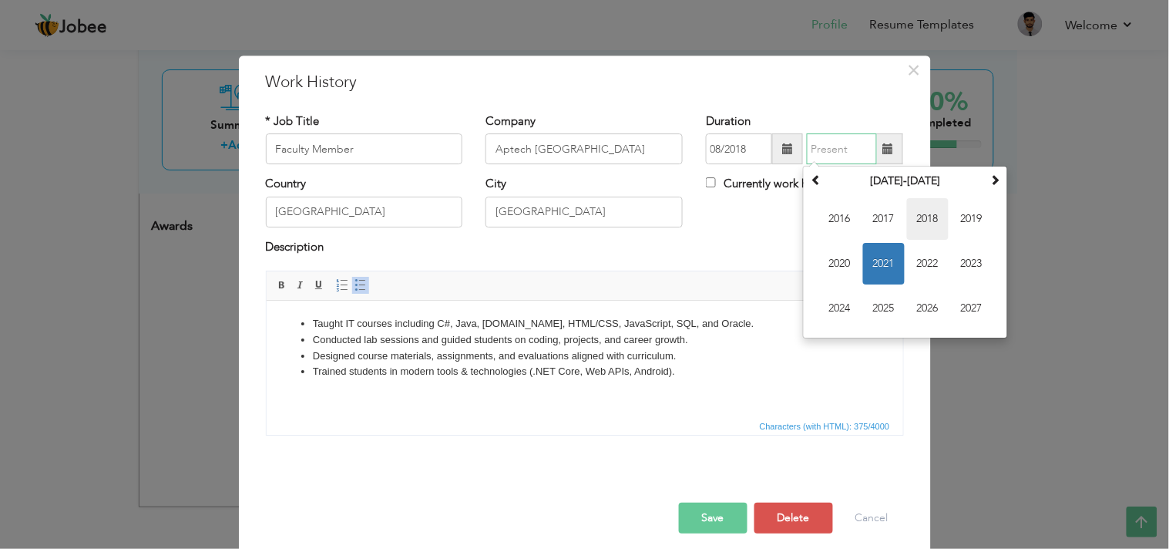
click at [911, 222] on span "2018" at bounding box center [928, 220] width 42 height 42
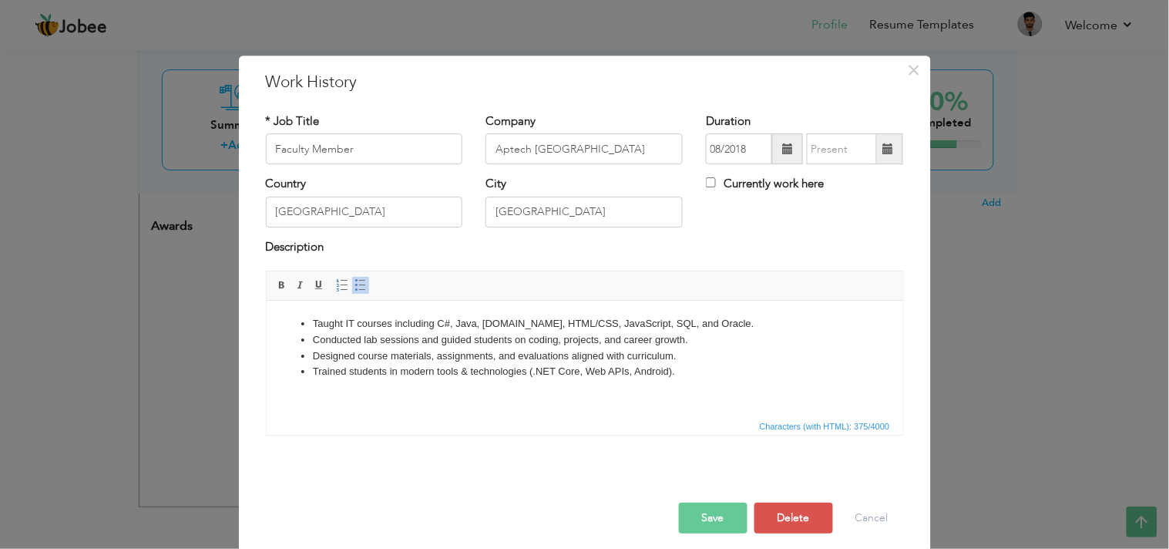
click at [883, 146] on span at bounding box center [888, 148] width 11 height 11
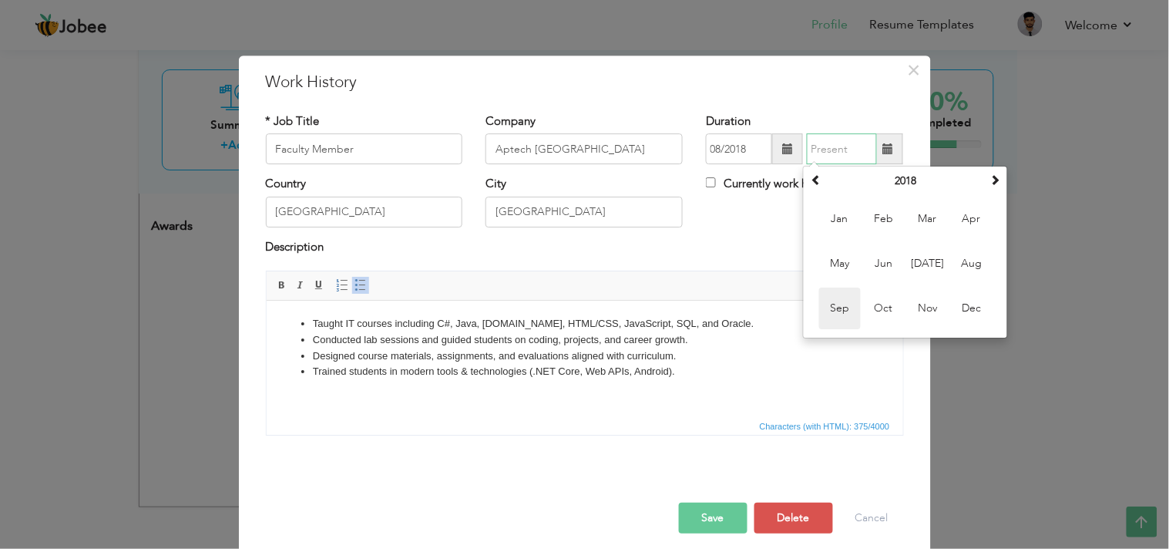
click at [819, 314] on span "Sep" at bounding box center [840, 309] width 42 height 42
type input "09/2018"
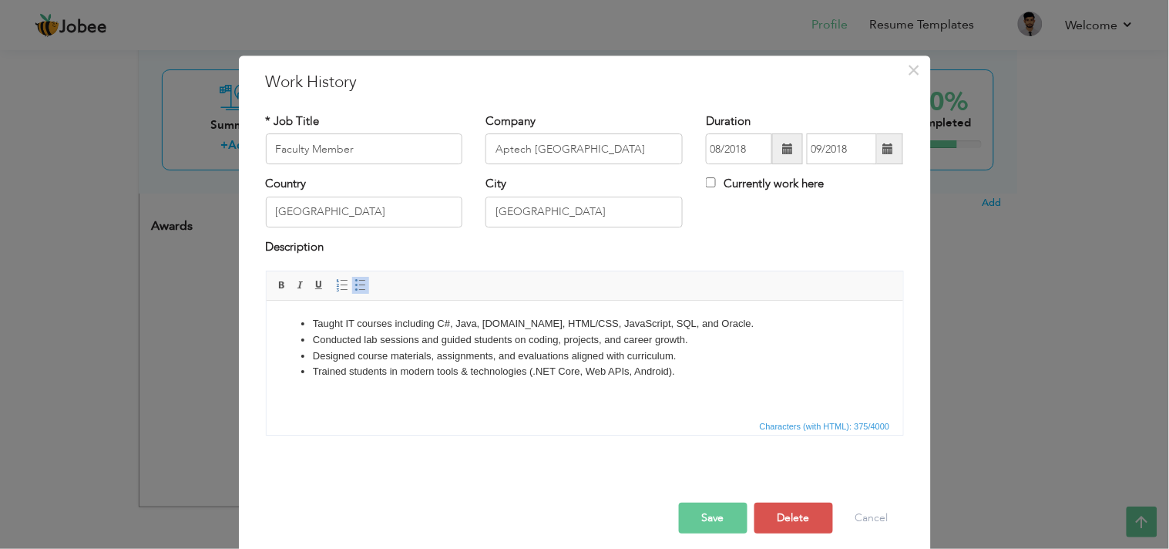
click at [696, 493] on button "Save" at bounding box center [713, 518] width 69 height 31
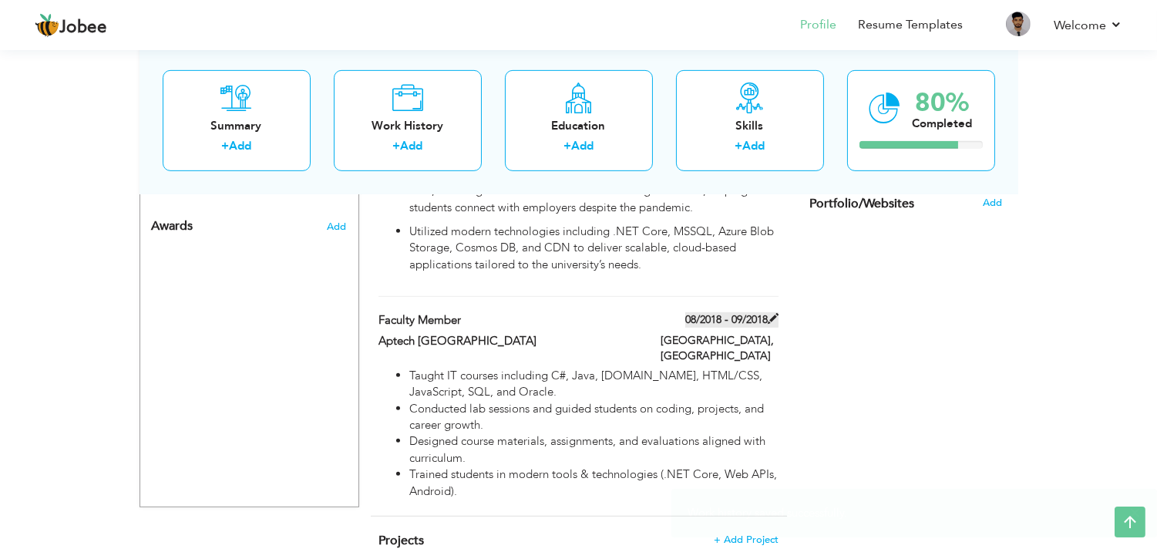
click at [775, 313] on span at bounding box center [773, 318] width 11 height 11
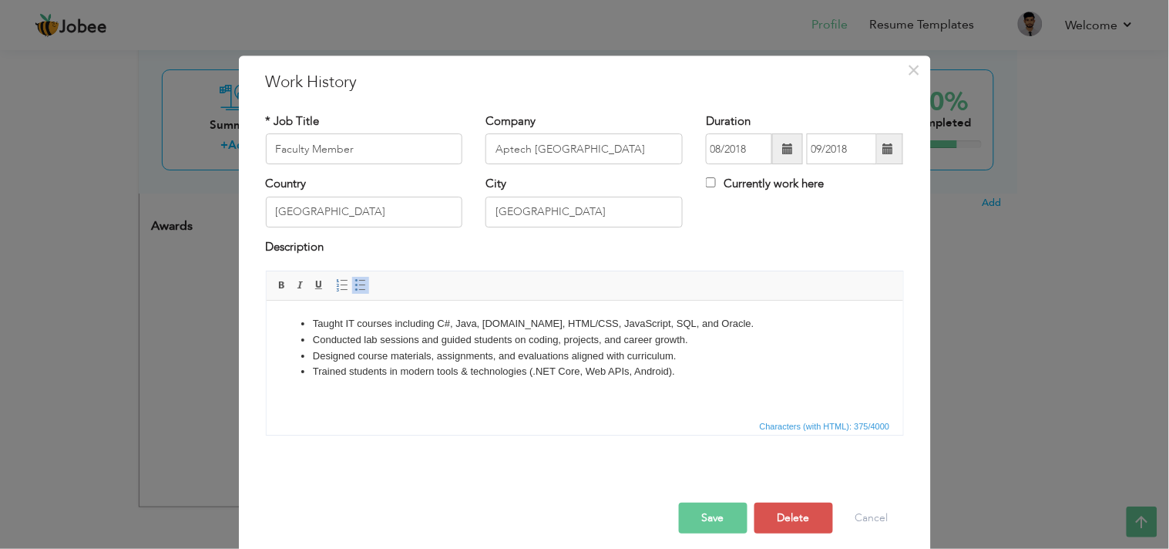
click at [782, 145] on span at bounding box center [787, 148] width 11 height 11
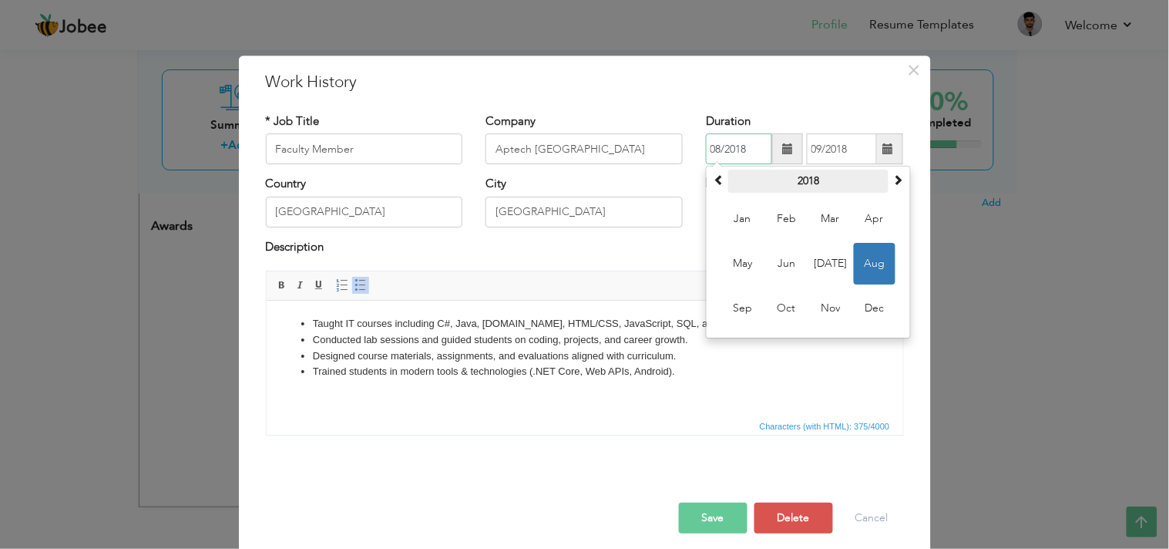
click at [794, 181] on th "2018" at bounding box center [808, 181] width 160 height 23
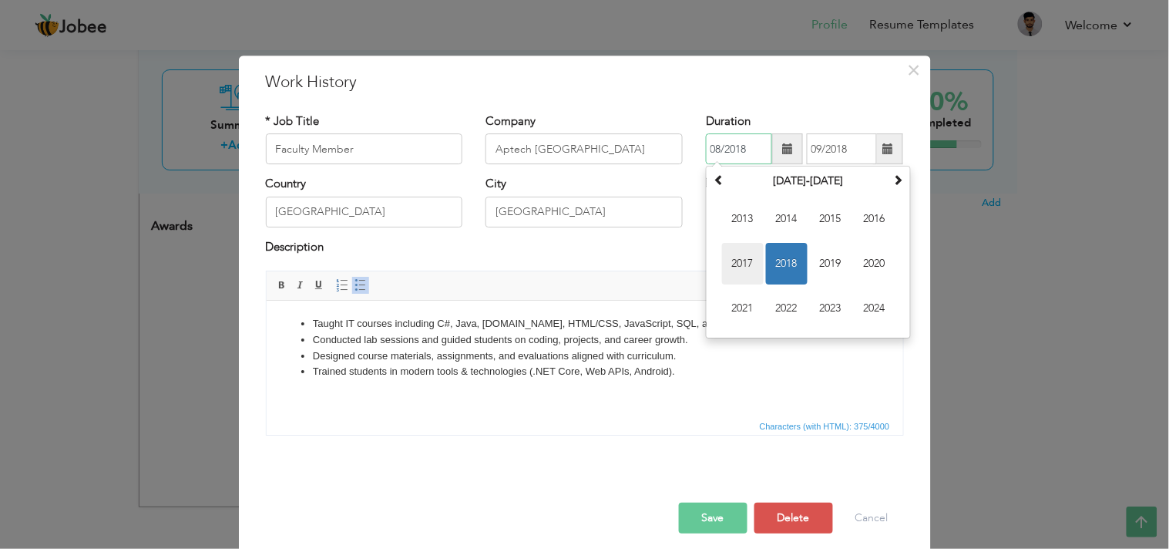
click at [730, 271] on span "2017" at bounding box center [743, 265] width 42 height 42
click at [699, 493] on button "Save" at bounding box center [713, 518] width 69 height 31
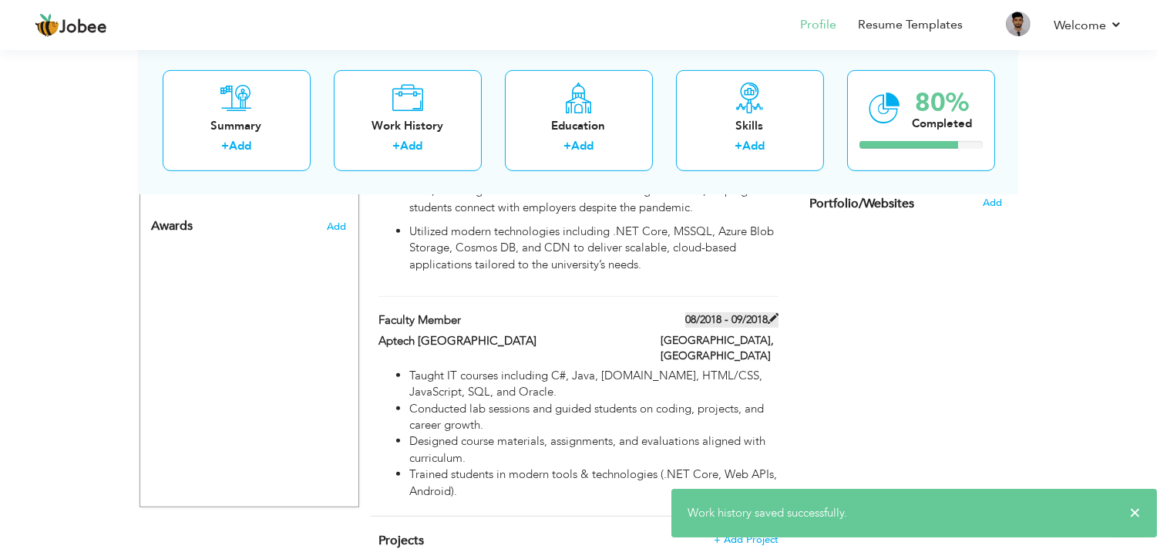
click at [735, 312] on label "08/2018 - 09/2018" at bounding box center [731, 319] width 93 height 15
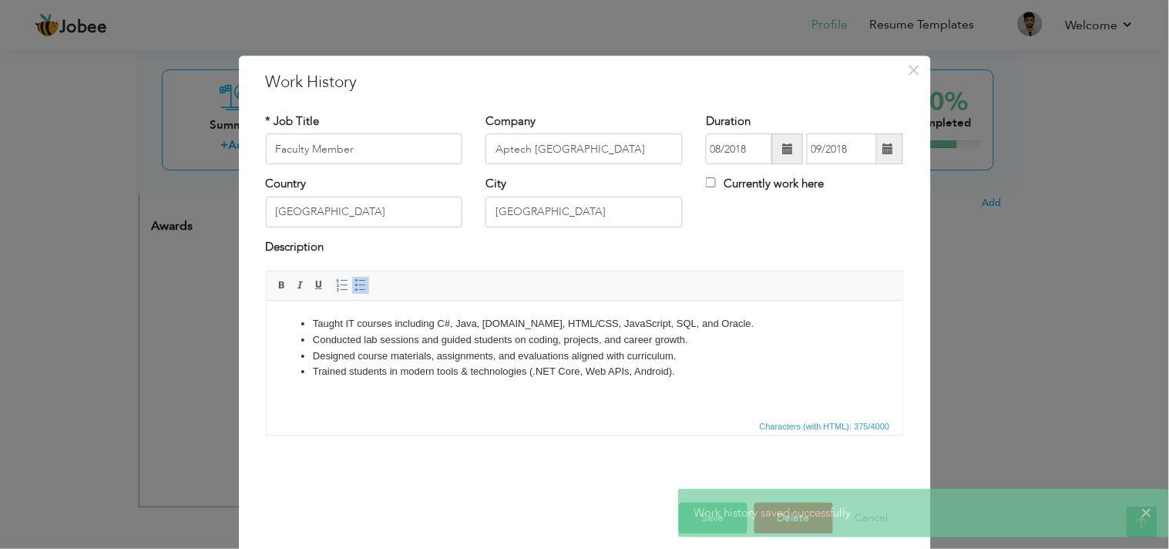
click at [782, 149] on span at bounding box center [787, 148] width 11 height 11
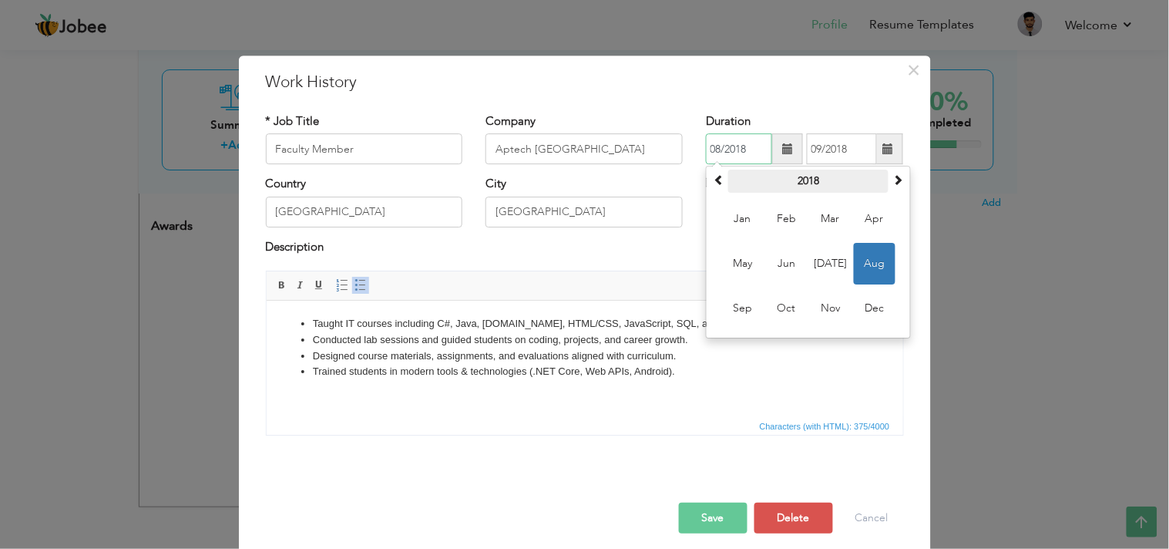
click at [798, 181] on th "2018" at bounding box center [808, 181] width 160 height 23
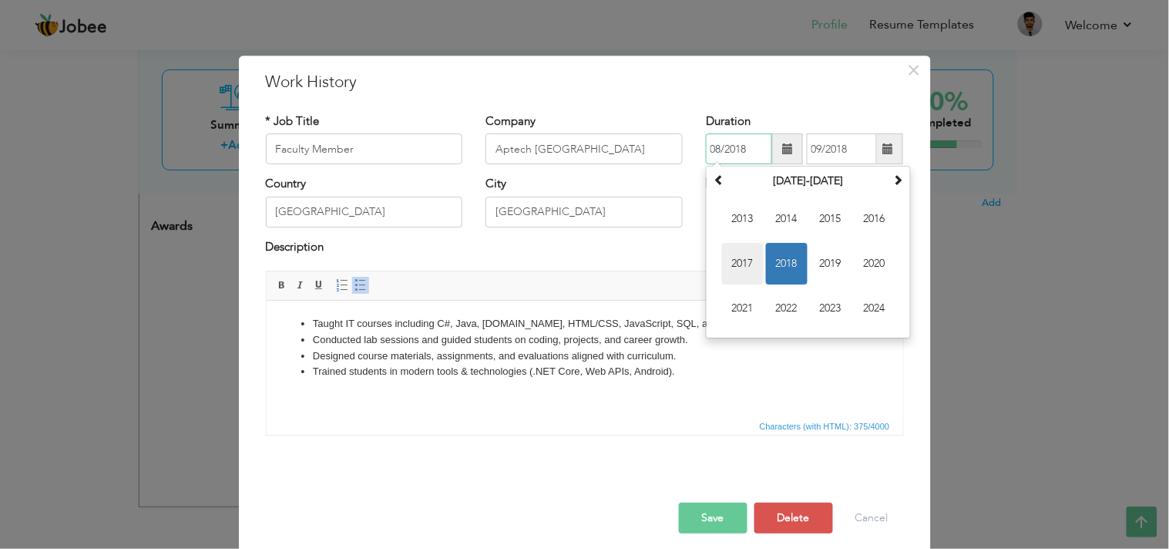
click at [737, 263] on span "2017" at bounding box center [743, 265] width 42 height 42
click at [873, 257] on span "Aug" at bounding box center [875, 265] width 42 height 42
type input "08/2017"
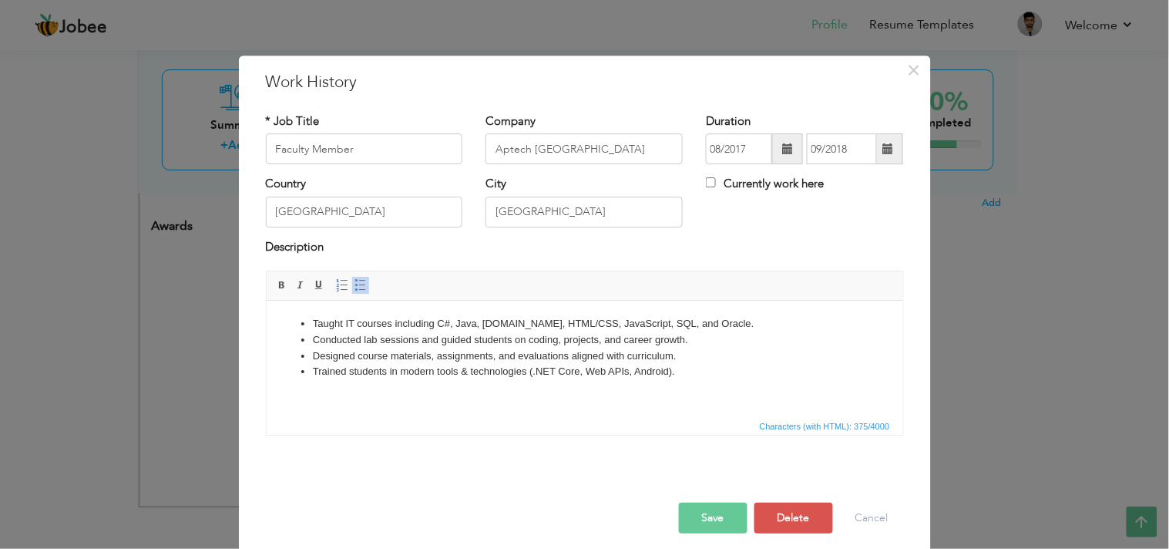
click at [704, 493] on button "Save" at bounding box center [713, 518] width 69 height 31
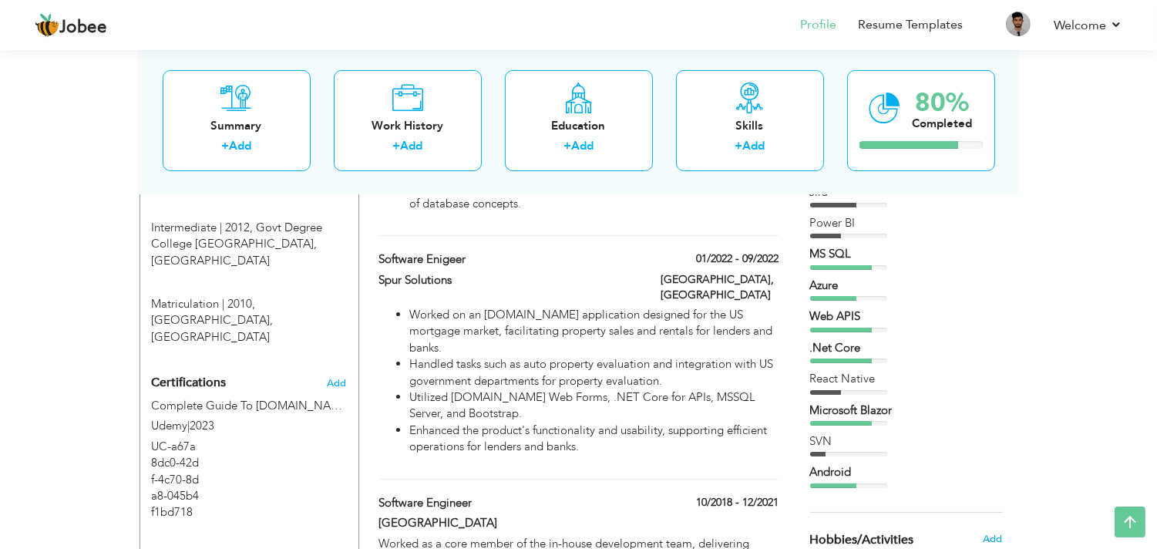
scroll to position [1028, 0]
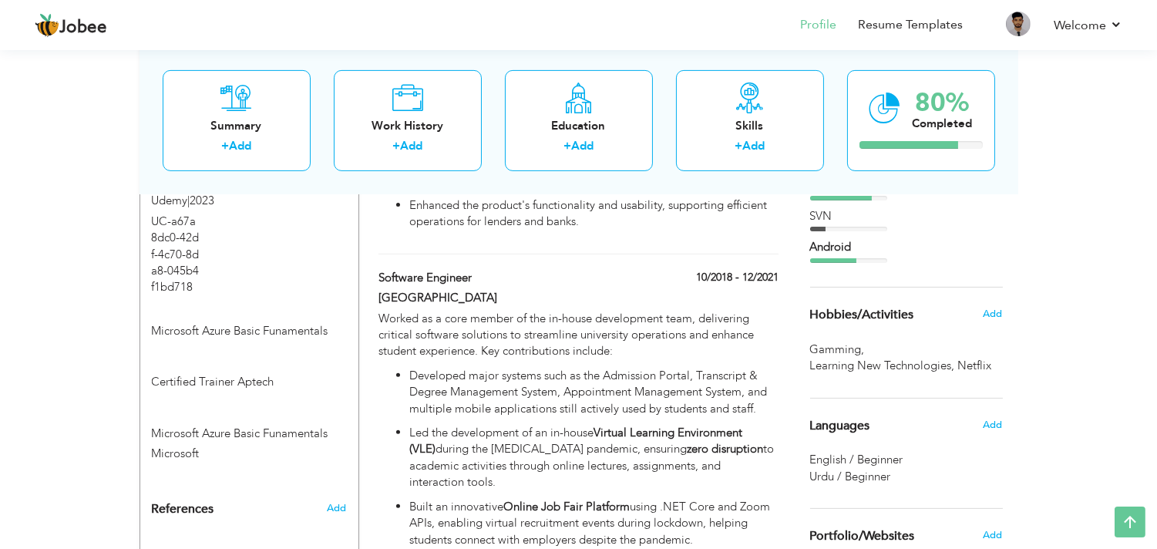
click at [838, 252] on div "Android" at bounding box center [906, 247] width 193 height 16
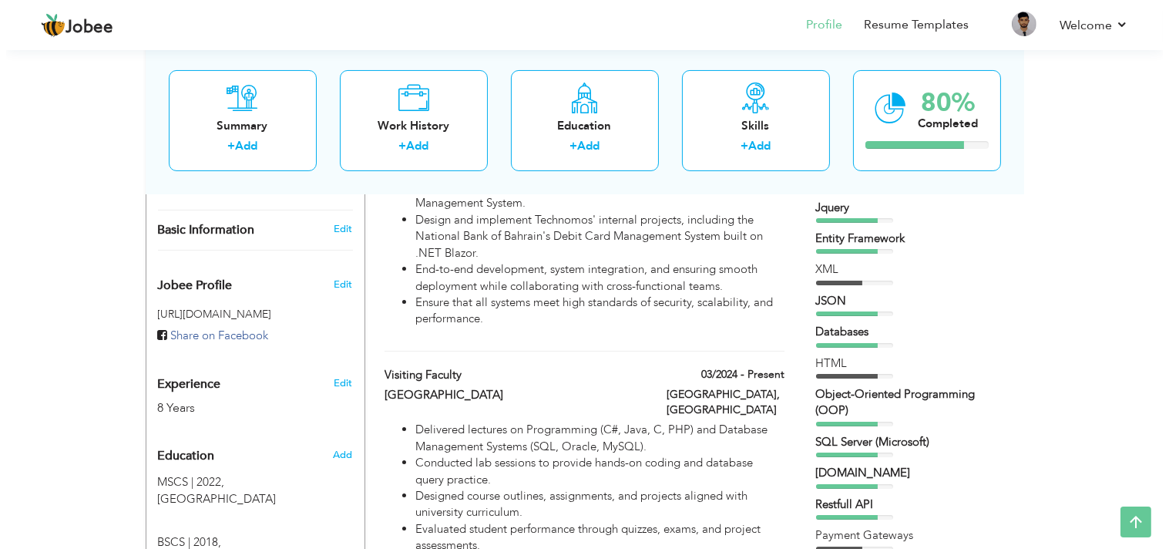
scroll to position [171, 0]
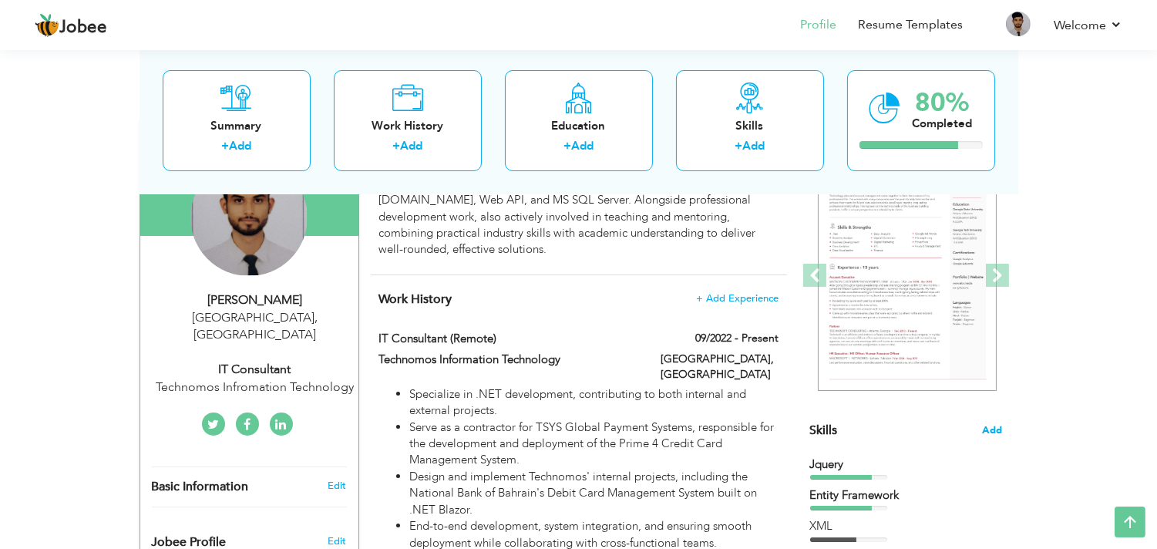
click at [991, 429] on span "Add" at bounding box center [993, 430] width 20 height 15
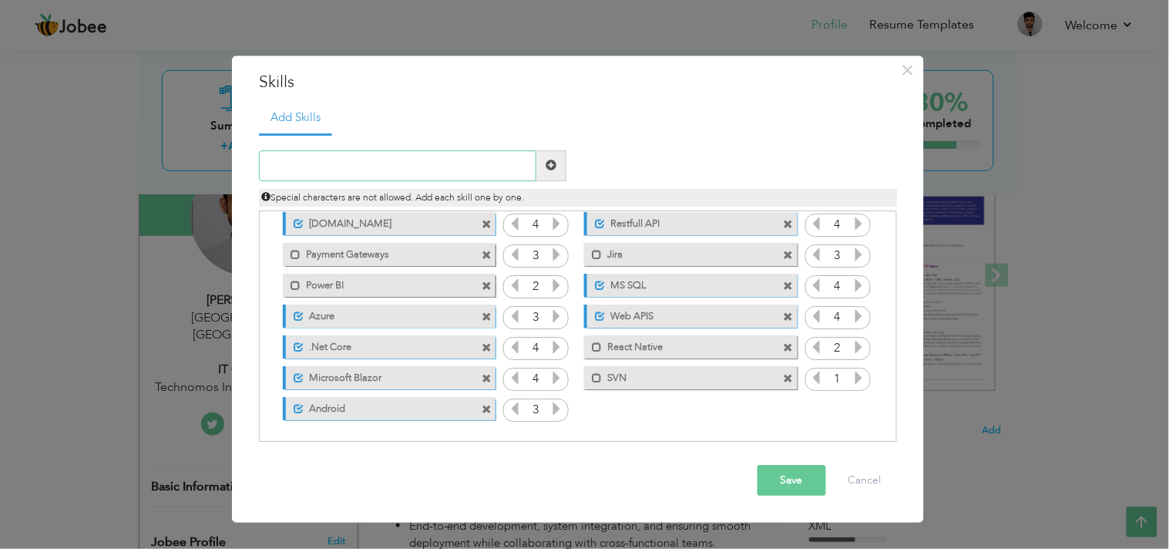
scroll to position [157, 0]
click at [487, 285] on span at bounding box center [487, 285] width 10 height 10
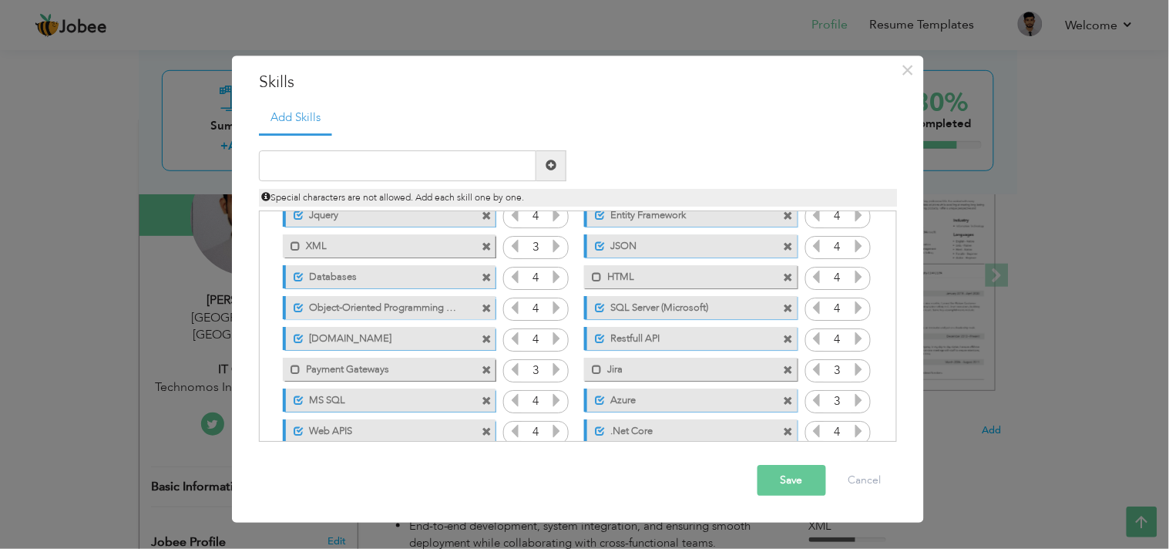
scroll to position [126, 0]
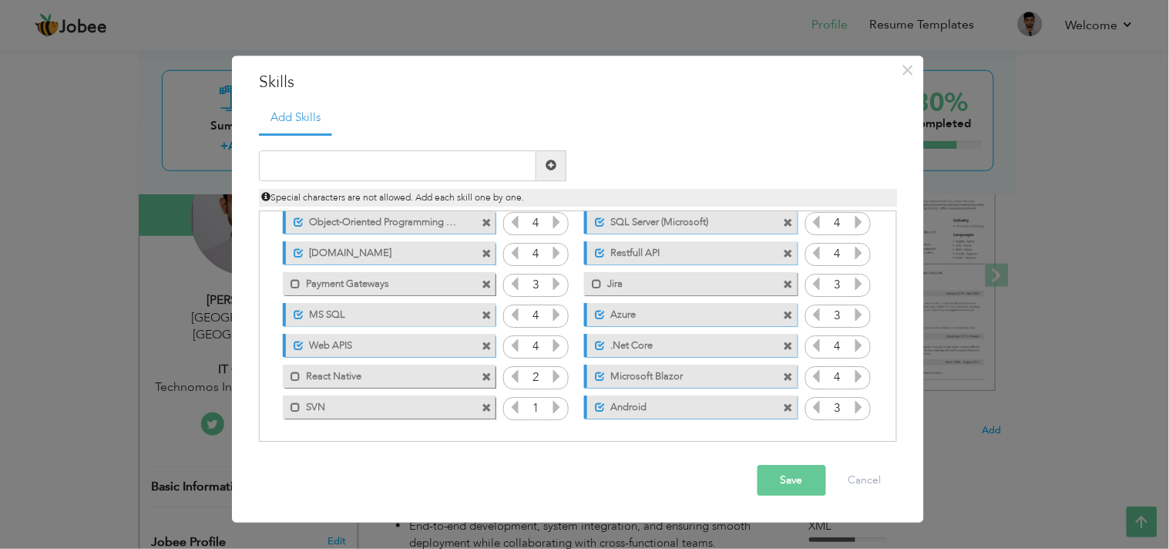
click at [556, 403] on icon at bounding box center [557, 407] width 14 height 14
click at [556, 406] on icon at bounding box center [557, 407] width 14 height 14
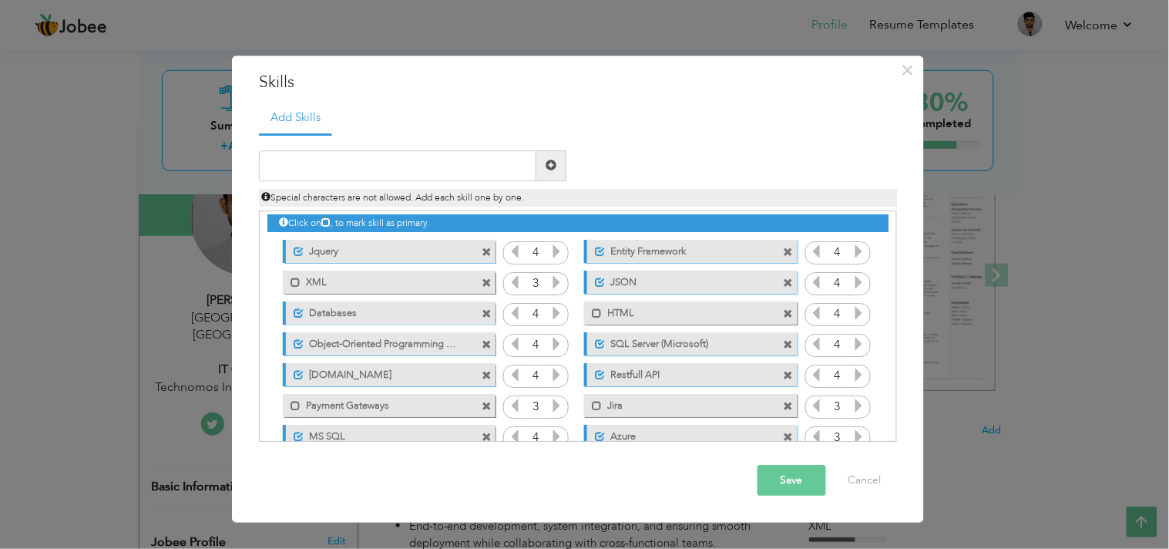
scroll to position [0, 0]
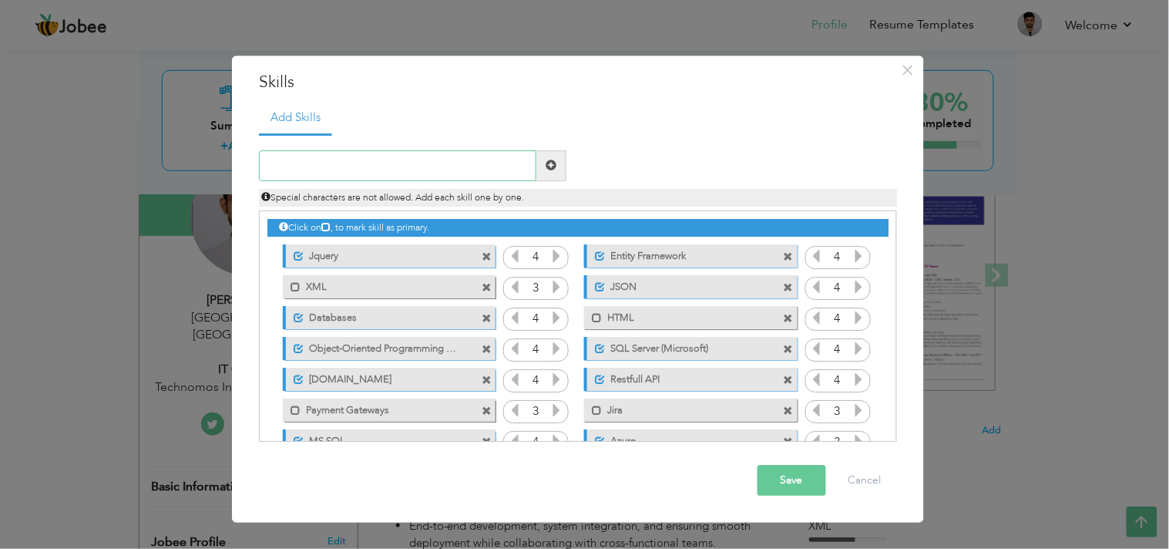
click at [368, 160] on input "text" at bounding box center [398, 165] width 278 height 31
click at [348, 164] on input "C#" at bounding box center [398, 165] width 278 height 31
type input "C#"
click at [797, 483] on button "Save" at bounding box center [792, 480] width 69 height 31
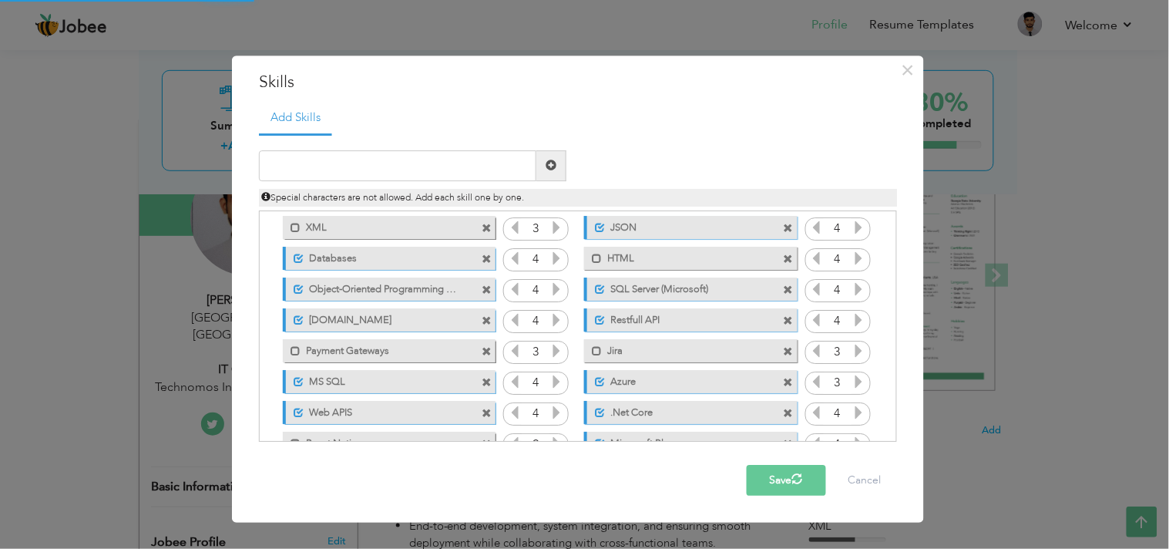
scroll to position [157, 0]
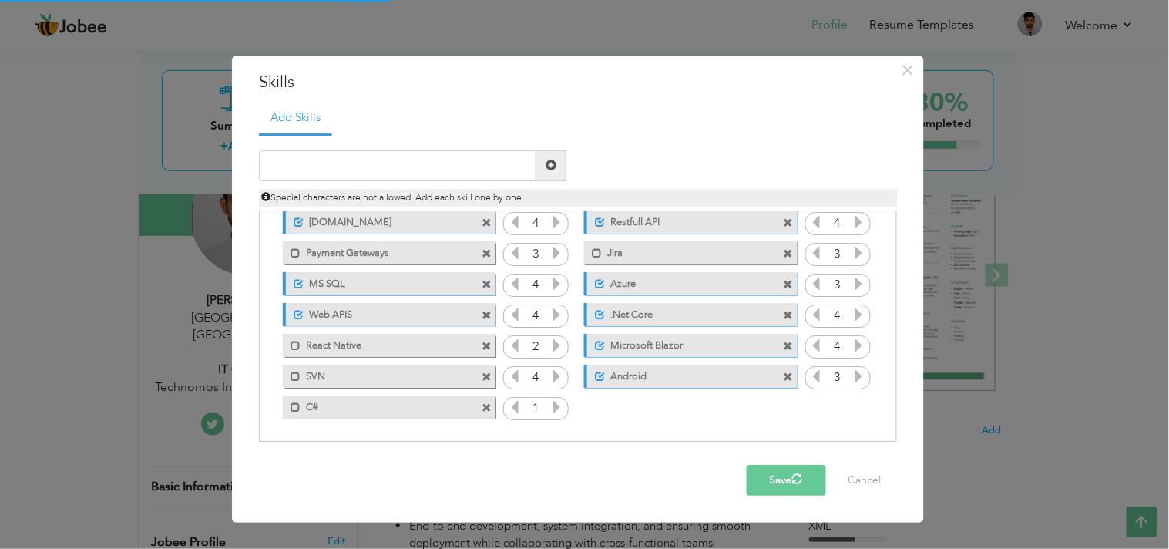
click at [553, 409] on icon at bounding box center [557, 407] width 14 height 14
click at [553, 409] on div "Click on , to mark skill as primary. Unmark as primary skill. Jquery 4 Entity F…" at bounding box center [577, 238] width 621 height 368
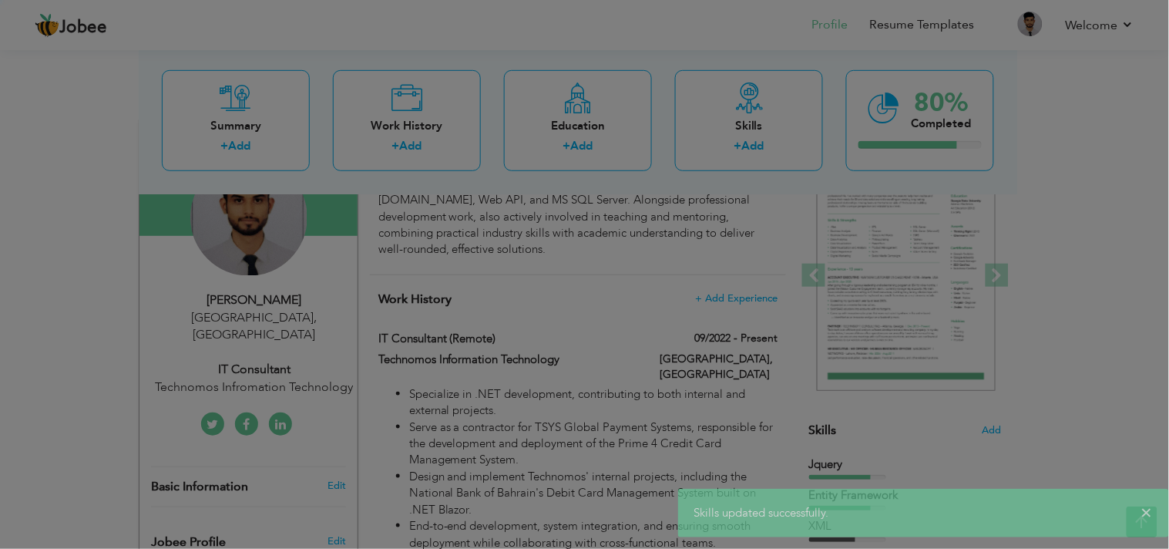
scroll to position [0, 0]
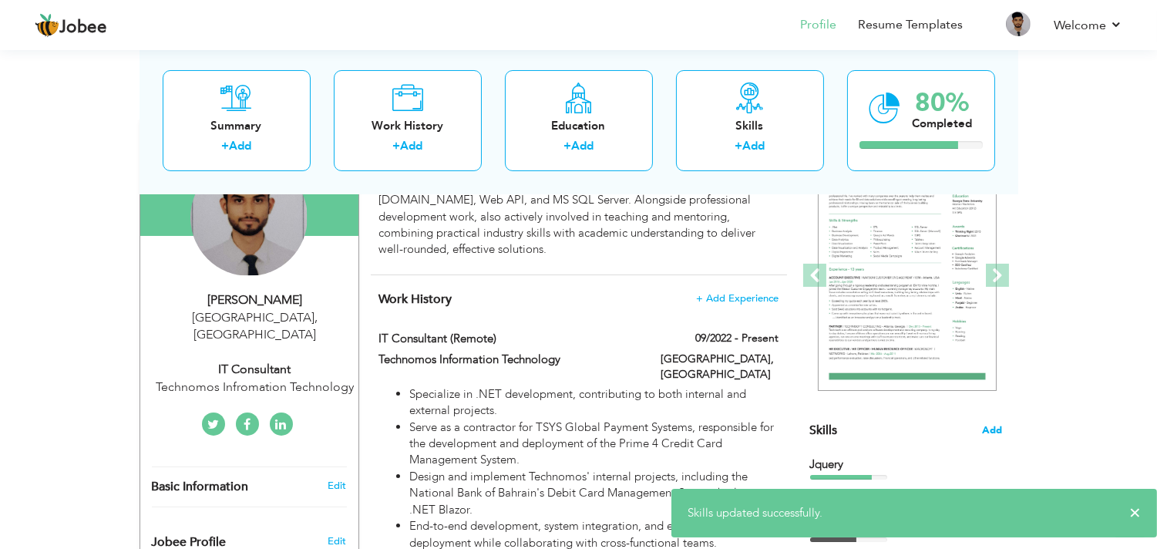
click at [992, 432] on span "Add" at bounding box center [993, 430] width 20 height 15
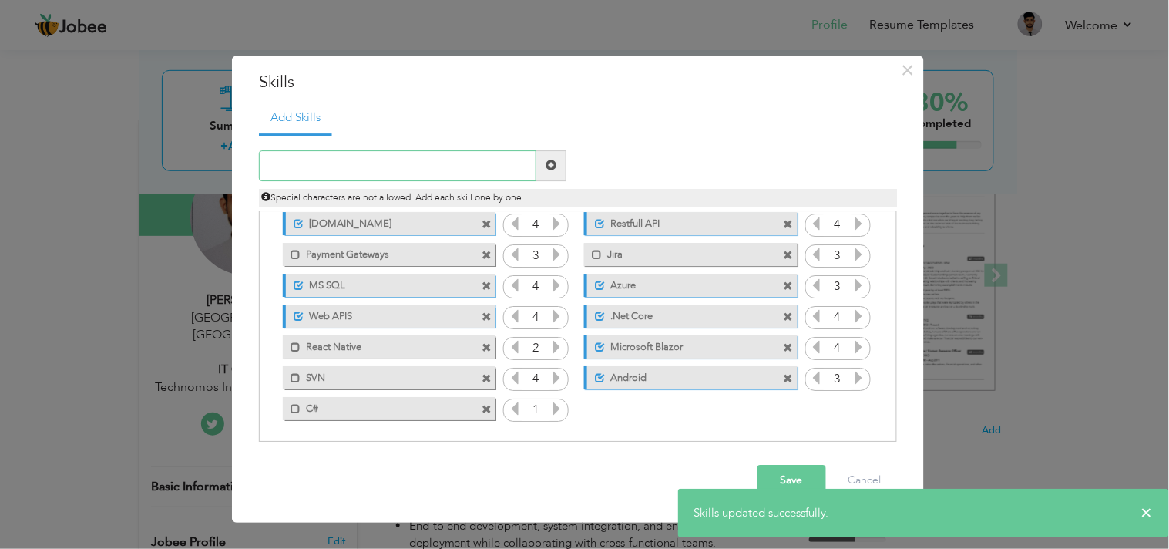
scroll to position [157, 0]
click at [551, 411] on icon at bounding box center [557, 407] width 14 height 14
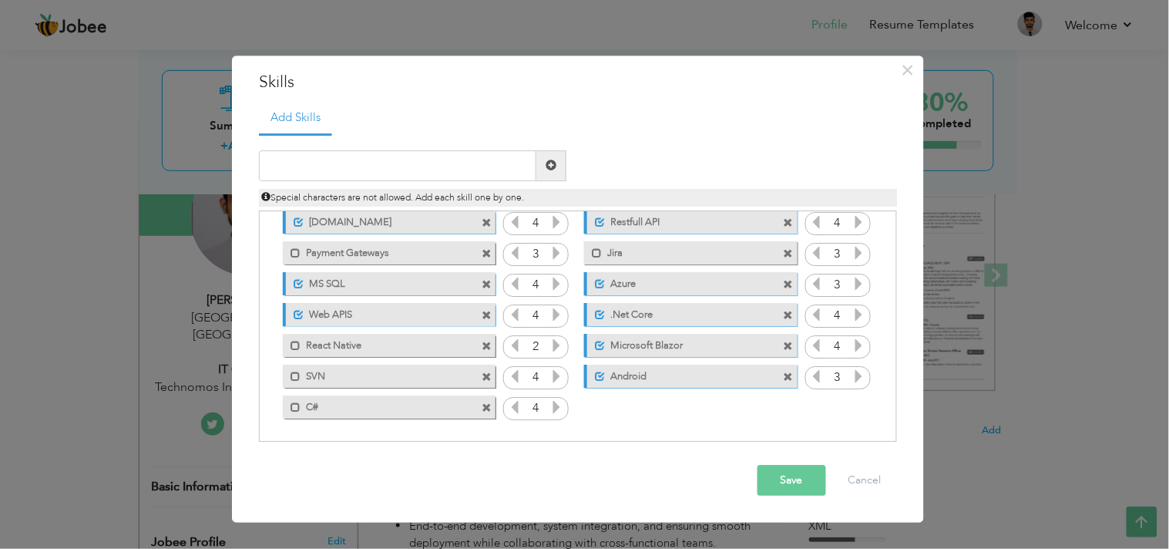
click at [551, 411] on icon at bounding box center [557, 407] width 14 height 14
click at [789, 476] on button "Save" at bounding box center [792, 480] width 69 height 31
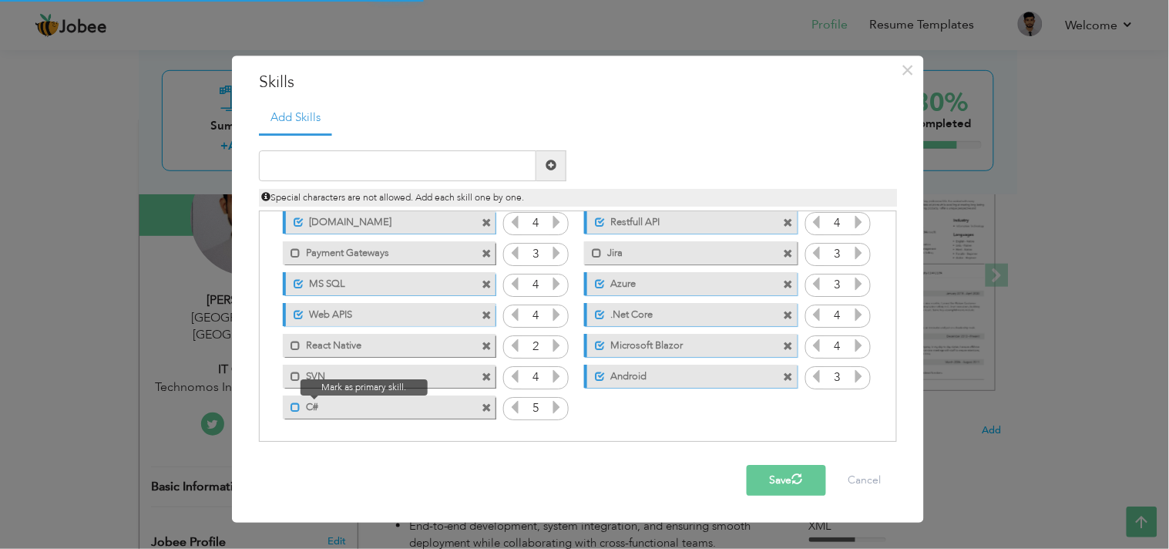
click at [295, 406] on div "Click on , to mark skill as primary. Unmark as primary skill. Jquery 4 Entity F…" at bounding box center [577, 238] width 621 height 368
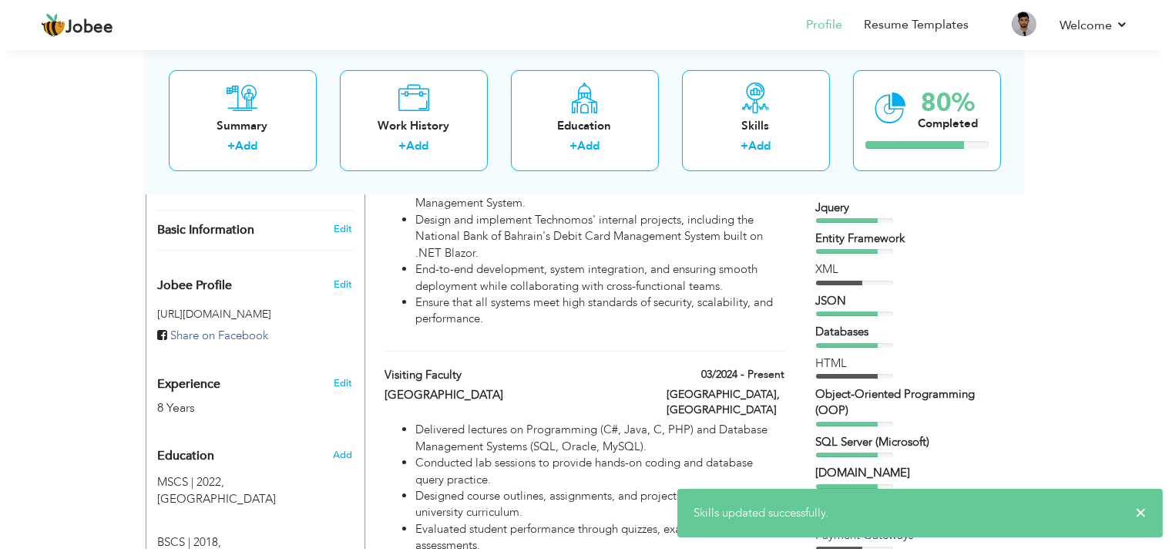
scroll to position [342, 0]
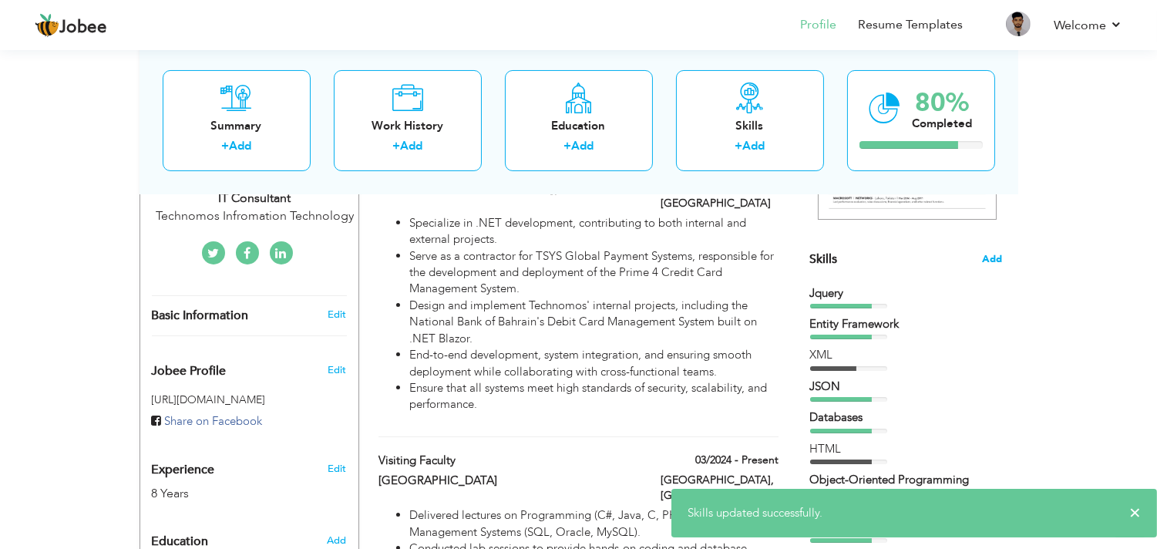
click at [993, 254] on span "Add" at bounding box center [993, 259] width 20 height 15
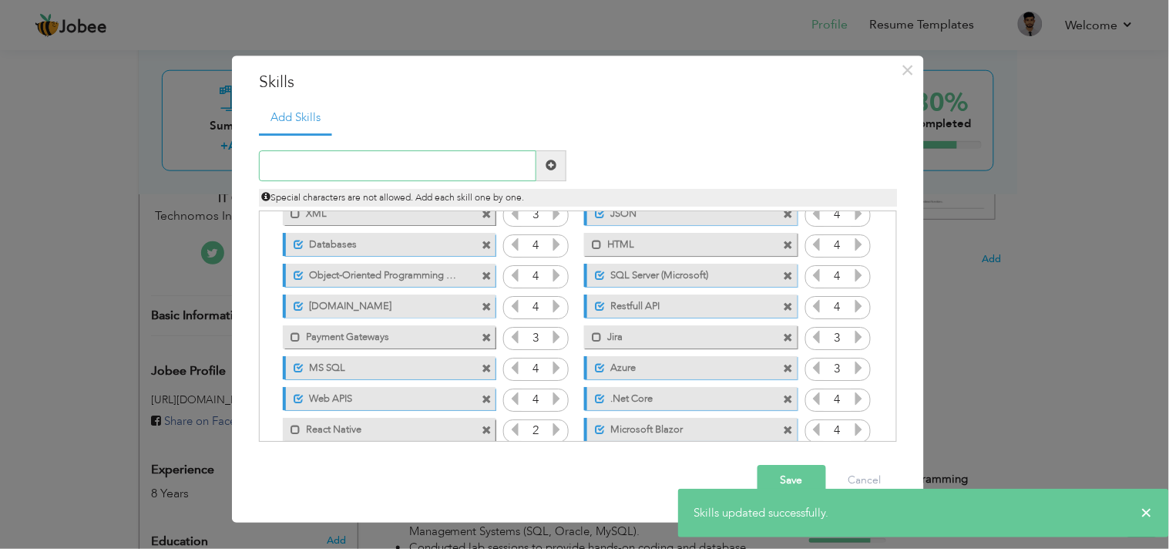
scroll to position [157, 0]
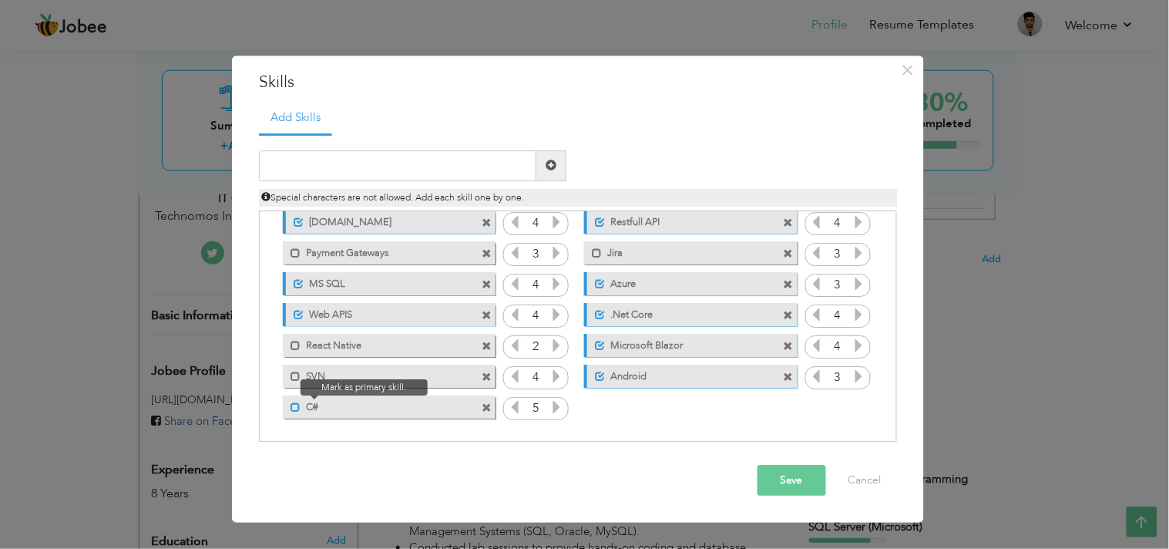
click at [295, 406] on span at bounding box center [296, 407] width 10 height 10
click at [293, 378] on span at bounding box center [296, 377] width 10 height 10
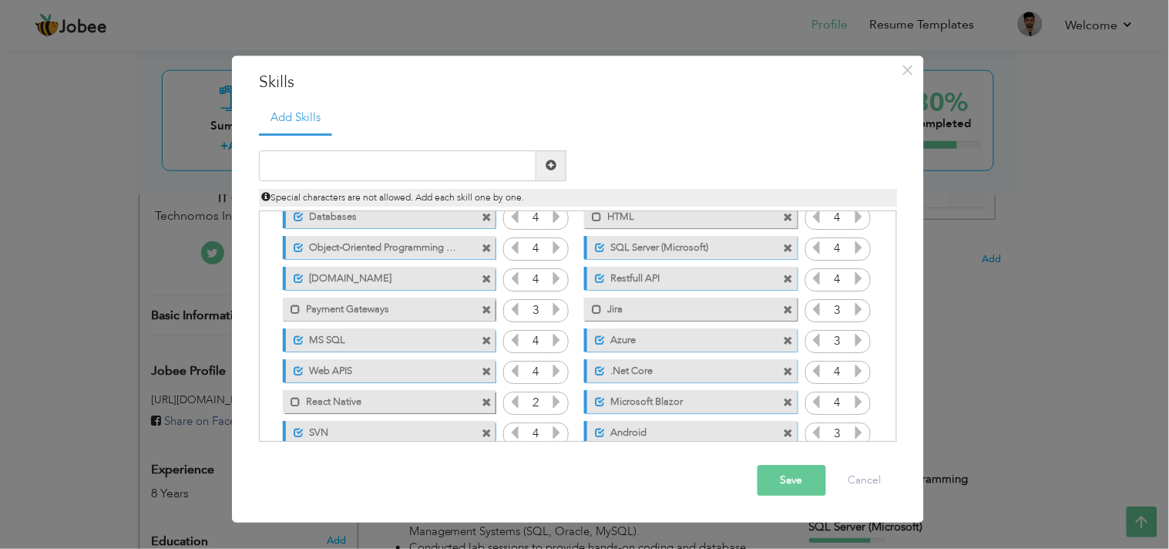
scroll to position [72, 0]
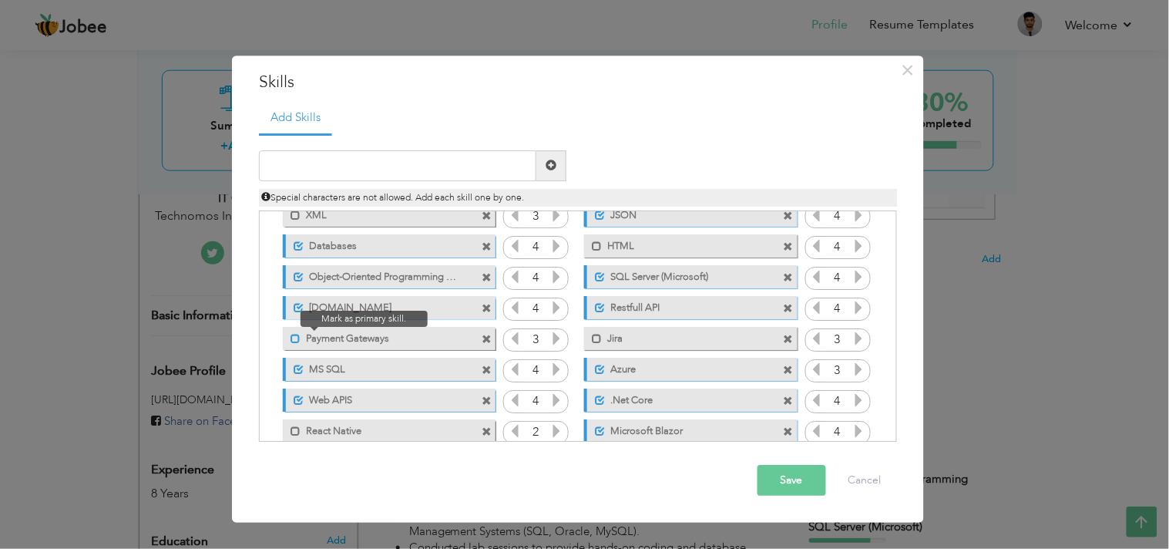
click at [294, 342] on span at bounding box center [296, 339] width 10 height 10
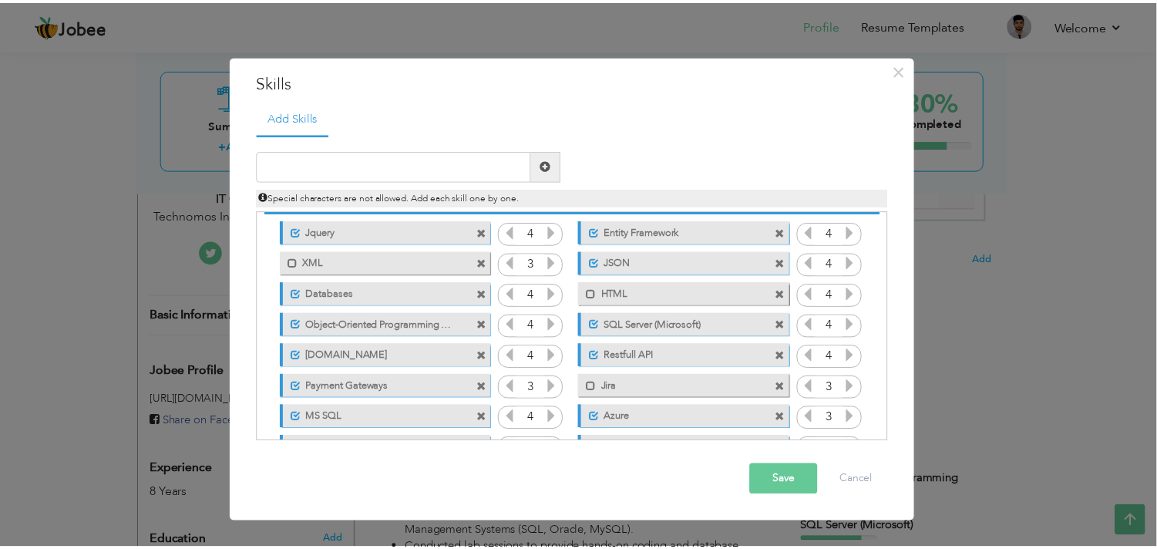
scroll to position [0, 0]
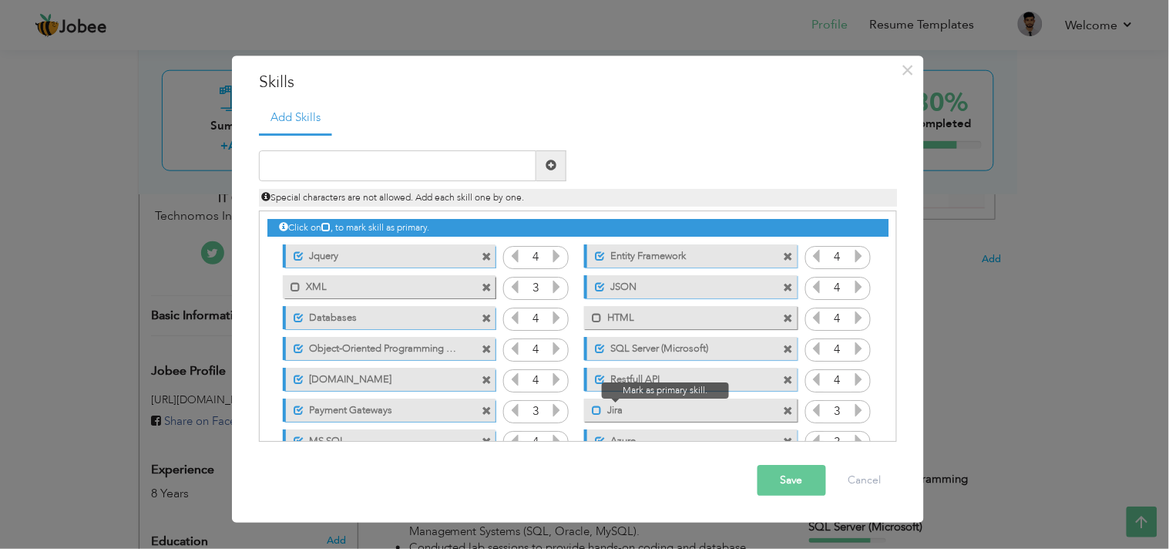
click at [596, 414] on span at bounding box center [597, 410] width 10 height 10
click at [596, 317] on span at bounding box center [597, 318] width 10 height 10
click at [802, 476] on button "Save" at bounding box center [792, 480] width 69 height 31
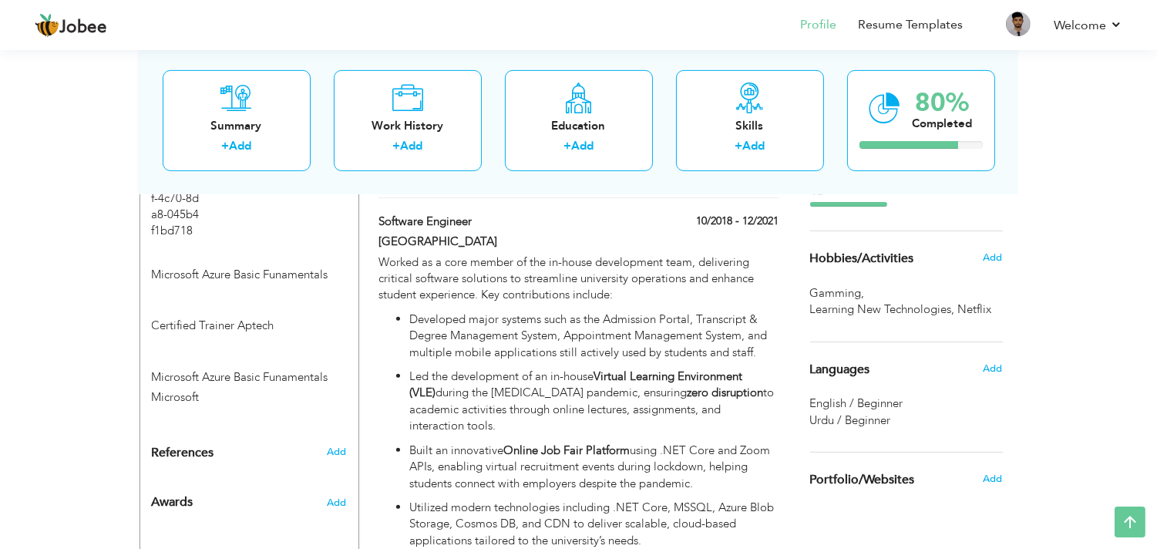
scroll to position [1113, 0]
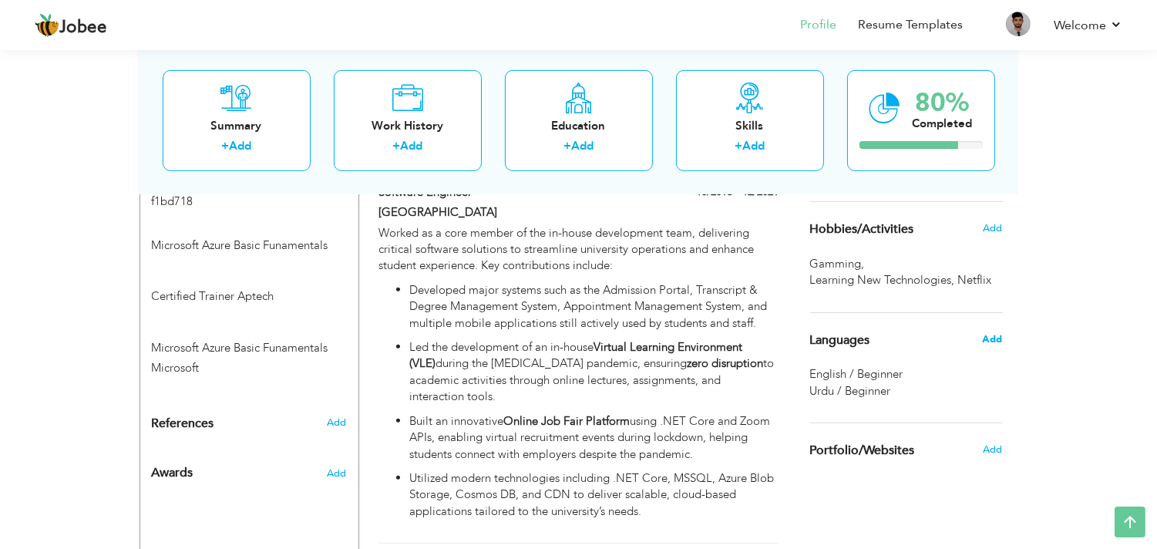
click at [991, 335] on span "Add" at bounding box center [992, 339] width 20 height 14
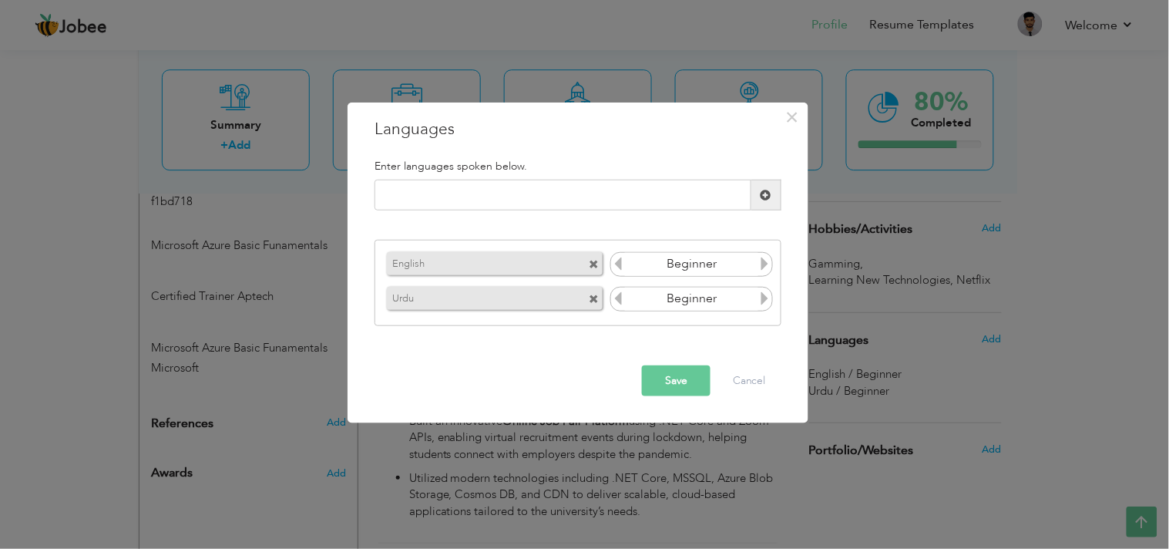
click at [765, 264] on icon at bounding box center [766, 264] width 14 height 14
click at [618, 264] on icon at bounding box center [618, 264] width 14 height 14
click at [759, 302] on icon at bounding box center [766, 298] width 14 height 14
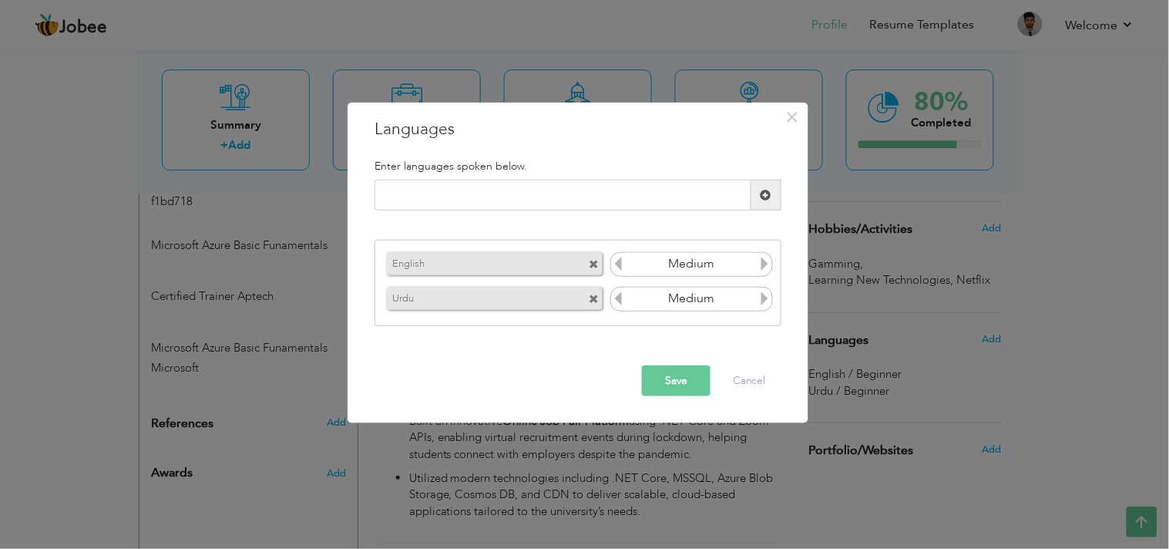
click at [759, 302] on icon at bounding box center [766, 298] width 14 height 14
click at [671, 374] on button "Save" at bounding box center [676, 380] width 69 height 31
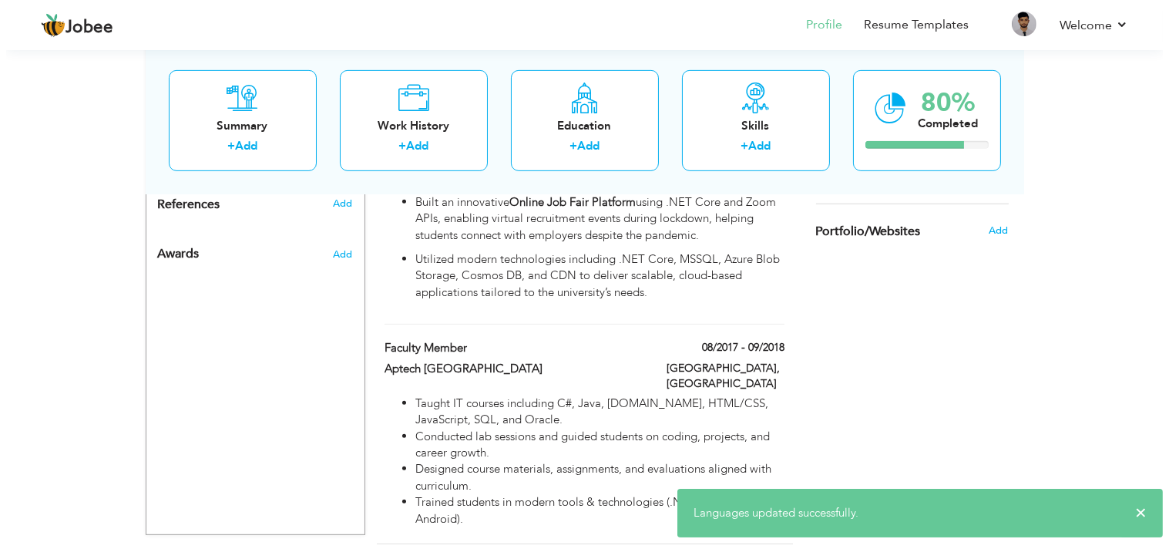
scroll to position [1360, 0]
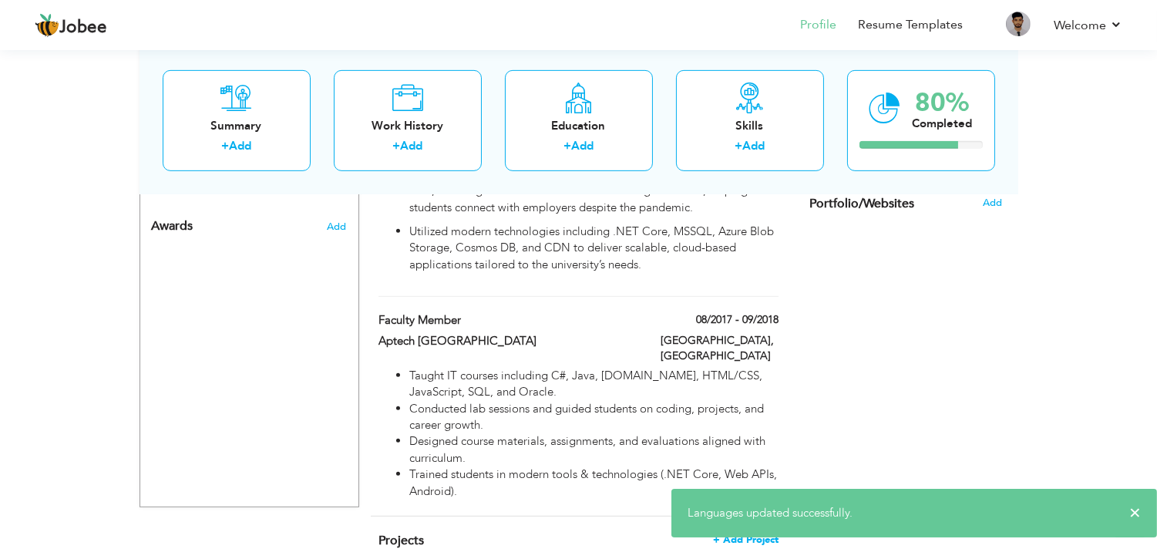
click at [742, 493] on span "+ Add Project" at bounding box center [746, 539] width 66 height 11
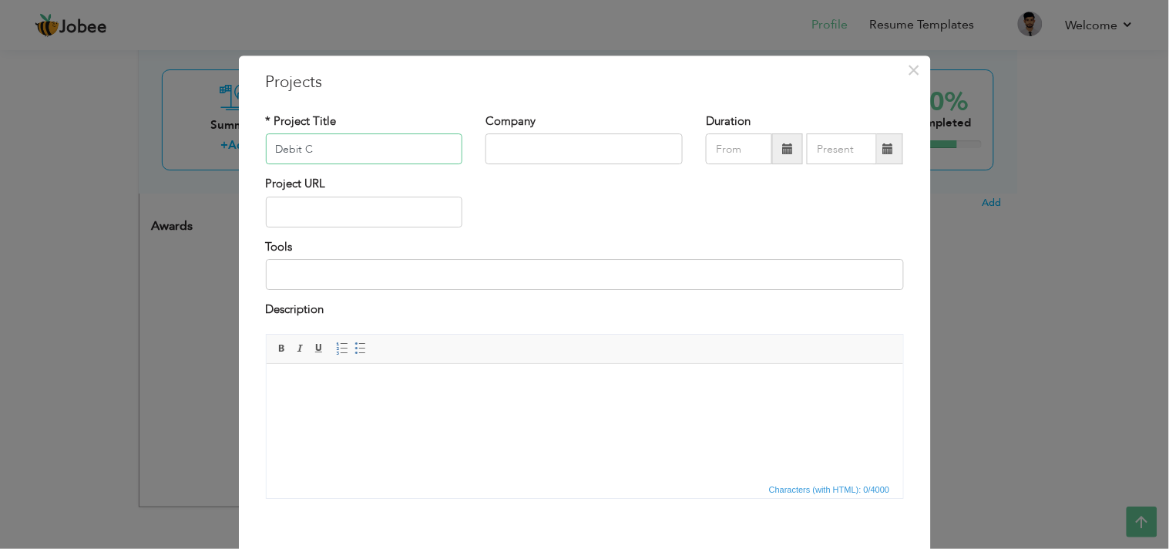
type input "Debit Card Management System"
click at [540, 149] on input "text" at bounding box center [584, 149] width 197 height 31
type input "Technomos"
click at [782, 157] on span at bounding box center [787, 149] width 31 height 31
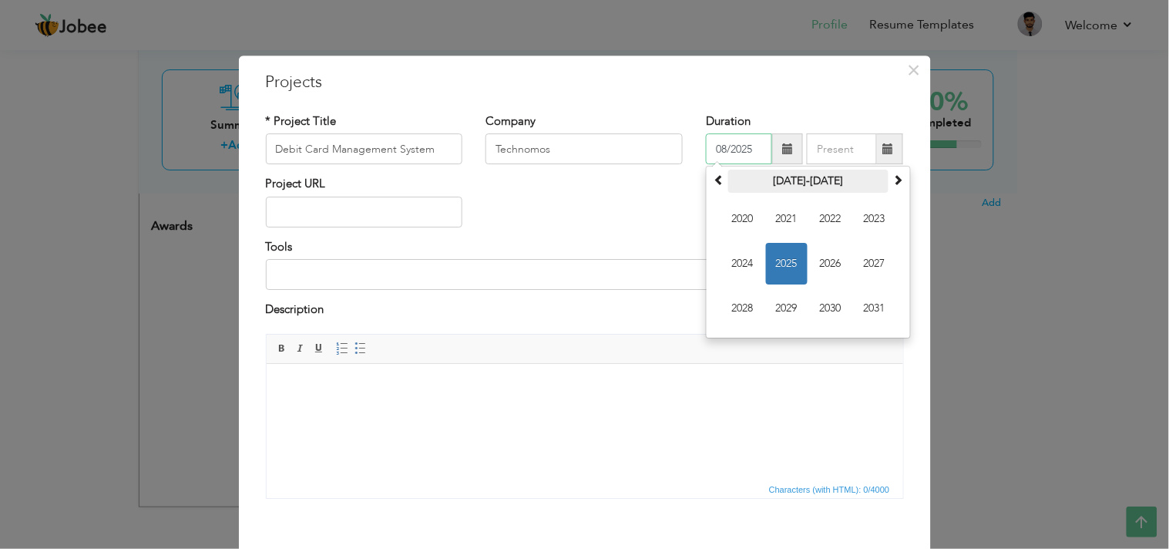
click at [774, 181] on th "2020-2031" at bounding box center [808, 181] width 160 height 23
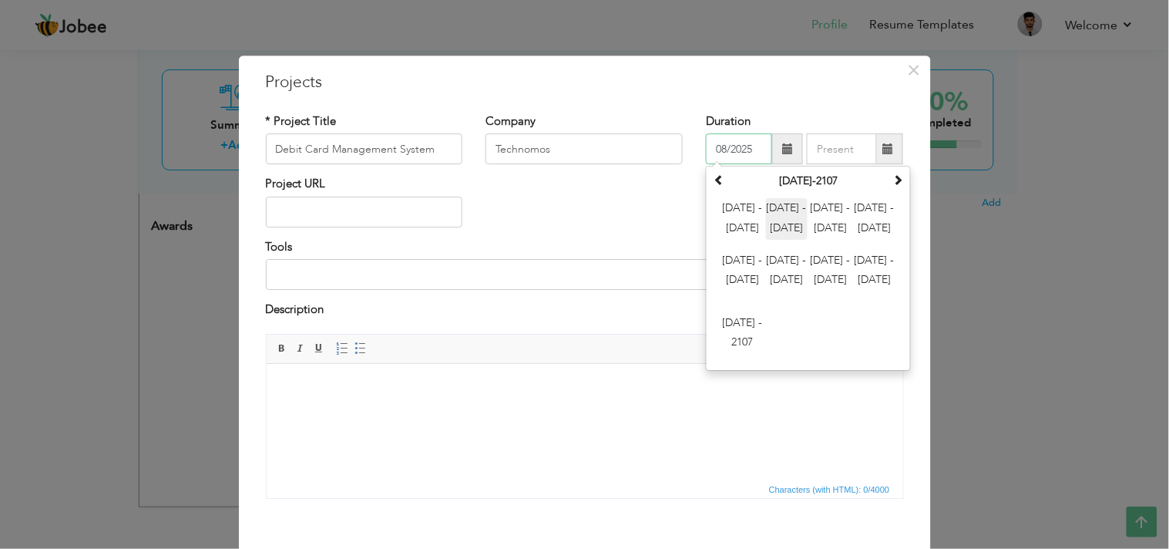
click at [774, 231] on span "2012 - 2023" at bounding box center [787, 220] width 42 height 42
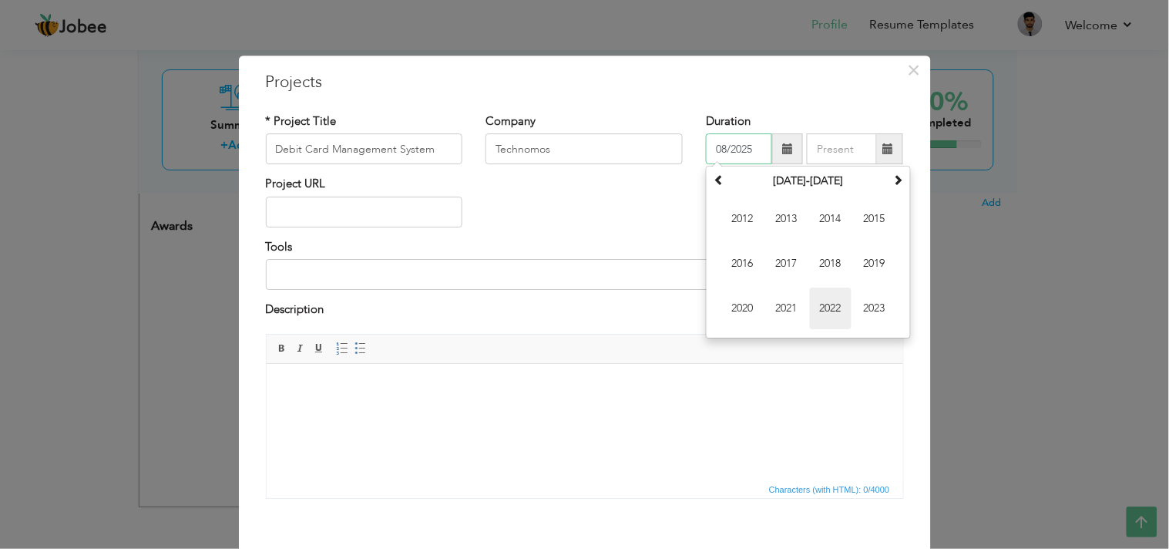
click at [818, 302] on span "2022" at bounding box center [831, 309] width 42 height 42
click at [733, 303] on span "Sep" at bounding box center [743, 309] width 42 height 42
type input "09/2022"
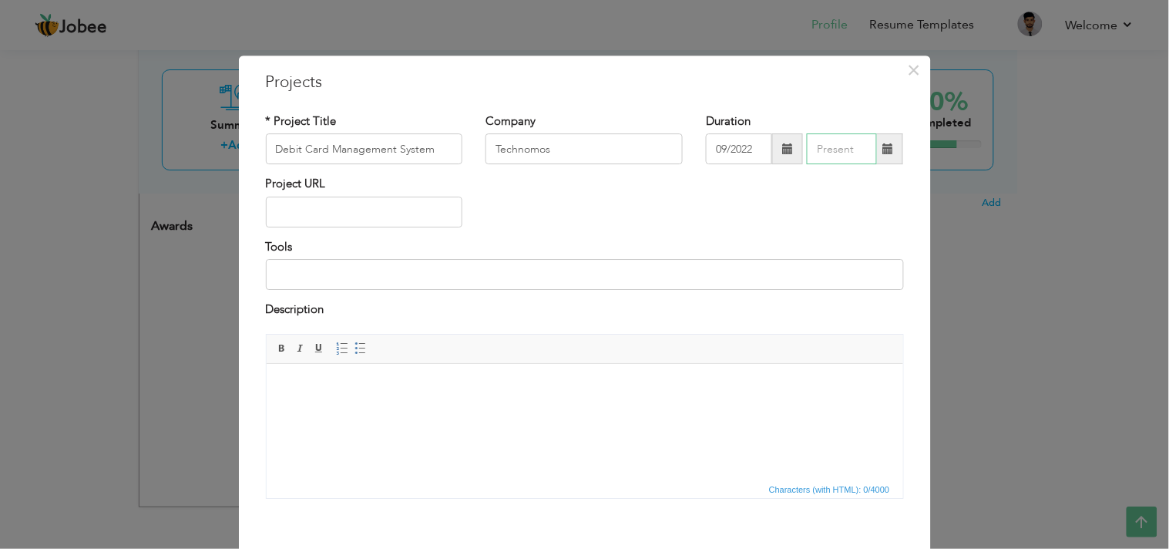
type input "08/2025"
click at [833, 154] on input "08/2025" at bounding box center [842, 149] width 70 height 31
click at [726, 193] on div "Project URL" at bounding box center [584, 208] width 661 height 62
click at [883, 152] on span at bounding box center [888, 148] width 11 height 11
click at [679, 237] on div "* Project Title Debit Card Management System Company Technomos Duration 09/2022…" at bounding box center [584, 312] width 661 height 420
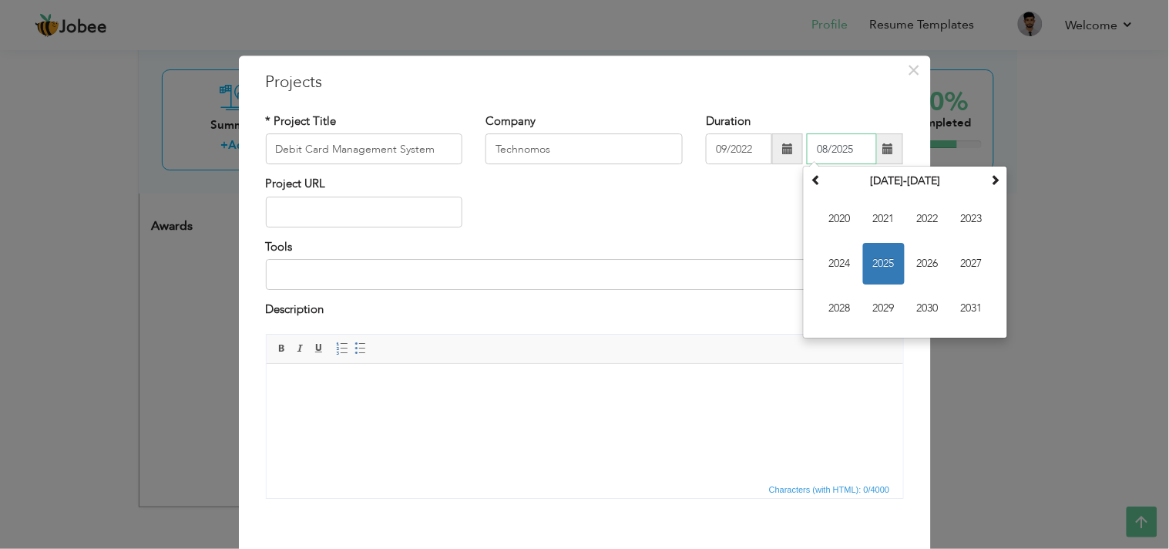
drag, startPoint x: 854, startPoint y: 152, endPoint x: 761, endPoint y: 155, distance: 93.3
click at [761, 155] on div "09/2022 08/2025 August 2025 Su Mo Tu We Th Fr Sa 27 28 29 30 31 1 2 3 4 5 6 7 8…" at bounding box center [804, 149] width 197 height 31
click at [789, 79] on h3 "Projects" at bounding box center [585, 82] width 638 height 23
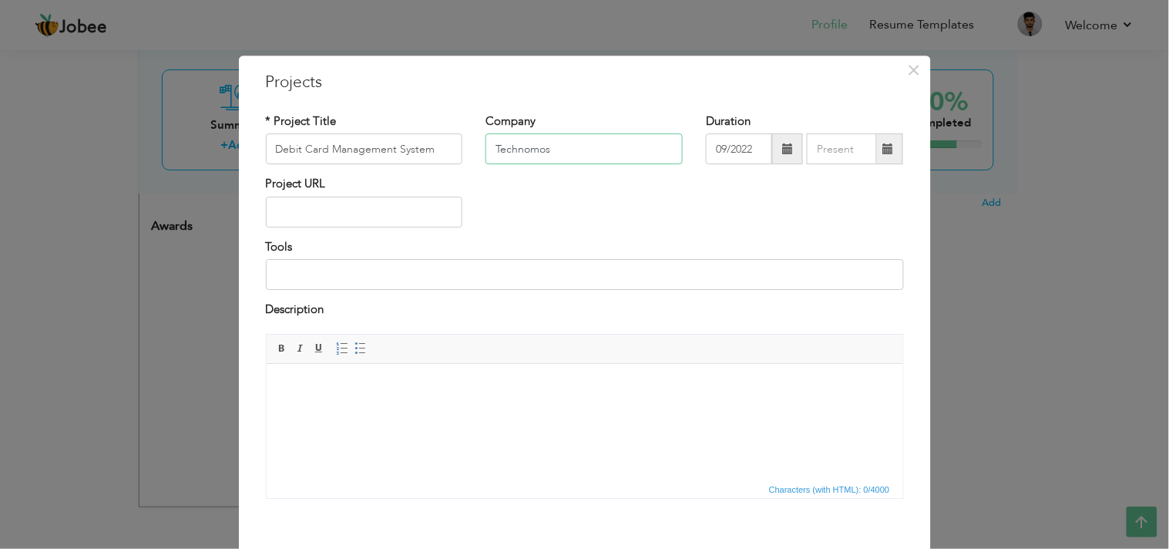
click at [590, 154] on input "Technomos" at bounding box center [584, 149] width 197 height 31
type input "Technomos Information Technology"
click at [883, 143] on span at bounding box center [888, 148] width 11 height 11
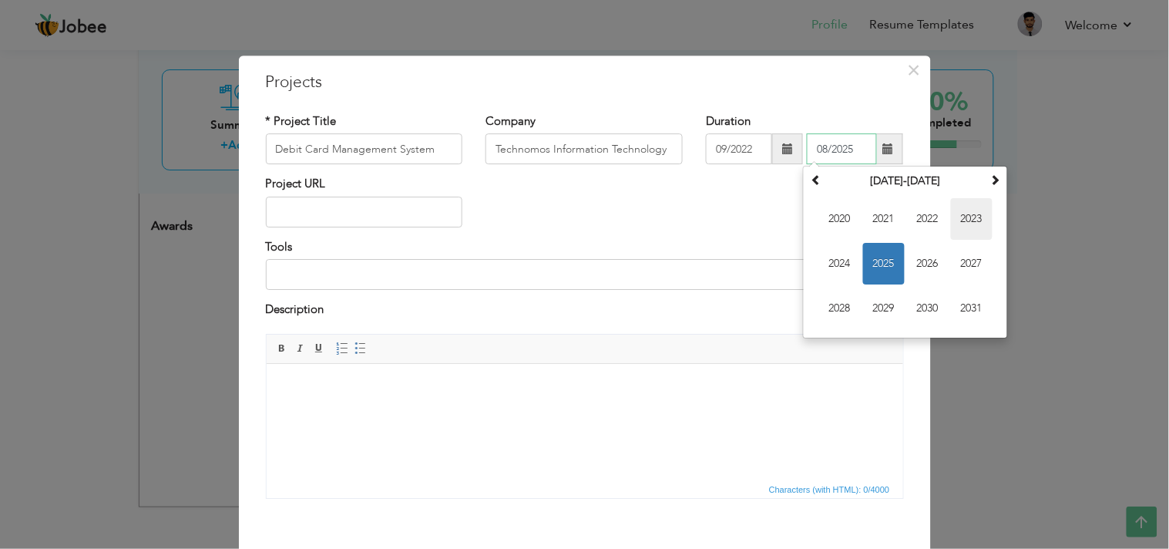
click at [967, 224] on span "2023" at bounding box center [972, 220] width 42 height 42
click at [964, 316] on span "Dec" at bounding box center [972, 309] width 42 height 42
type input "12/2023"
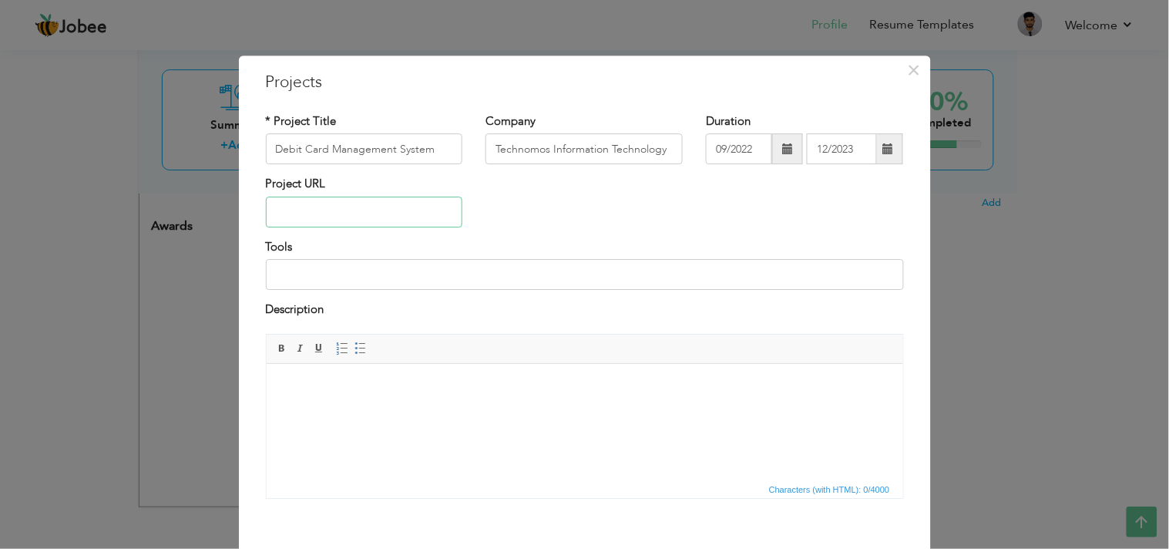
click at [339, 217] on input "text" at bounding box center [364, 212] width 197 height 31
click at [304, 271] on input at bounding box center [585, 274] width 638 height 31
type input ".Net Blazor, Informix, .NET Core"
click at [378, 410] on html at bounding box center [584, 386] width 637 height 47
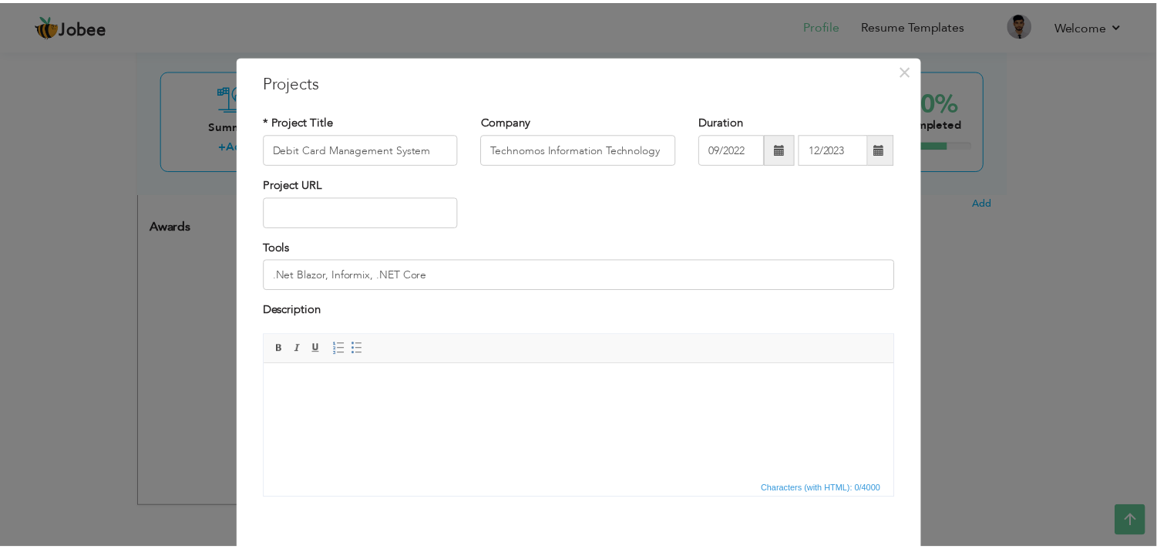
scroll to position [75, 0]
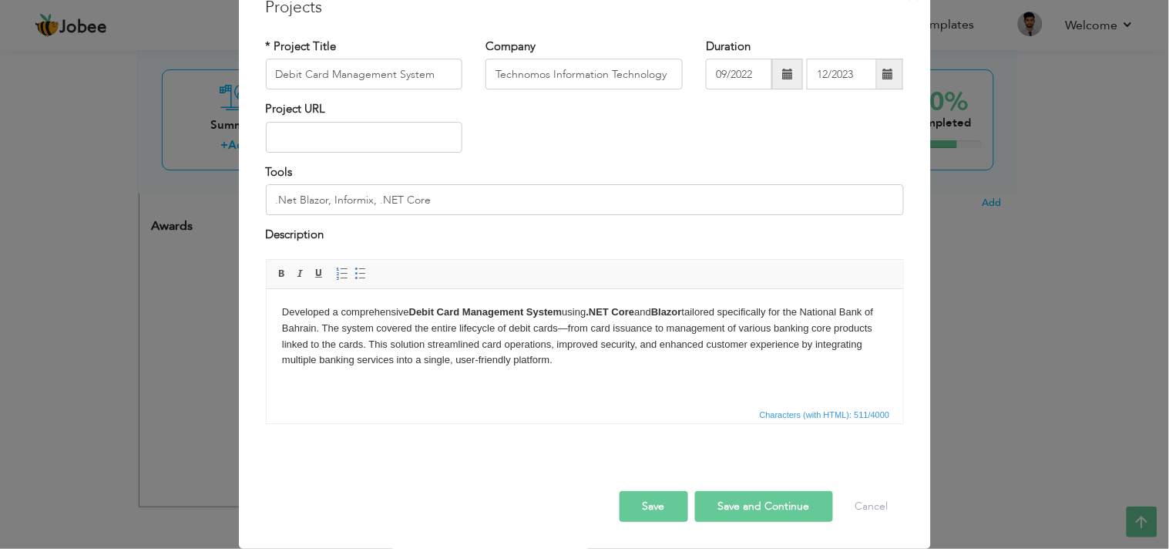
click at [648, 493] on button "Save" at bounding box center [654, 506] width 69 height 31
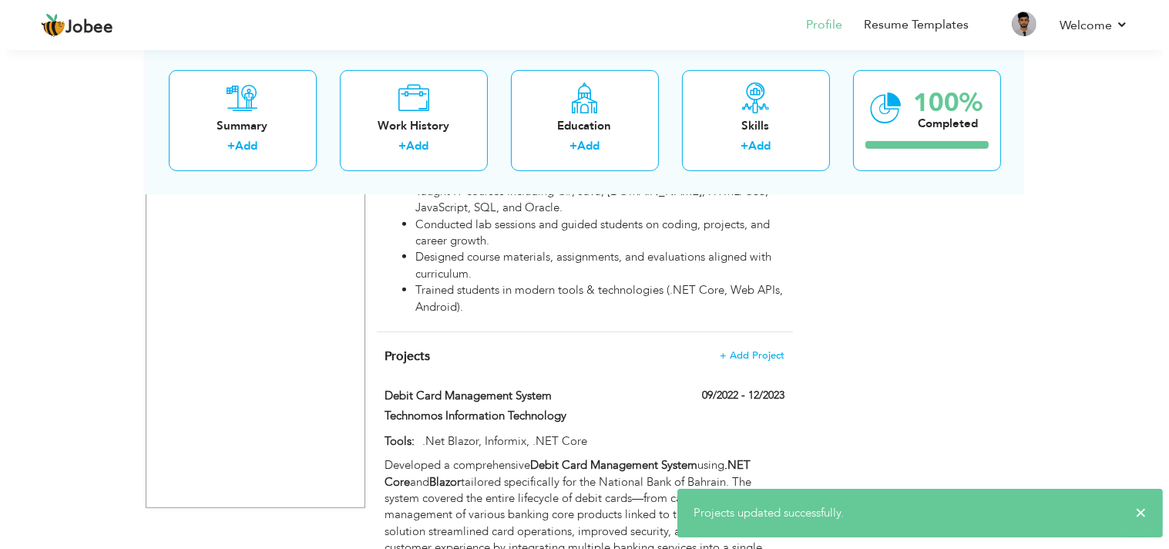
scroll to position [1545, 0]
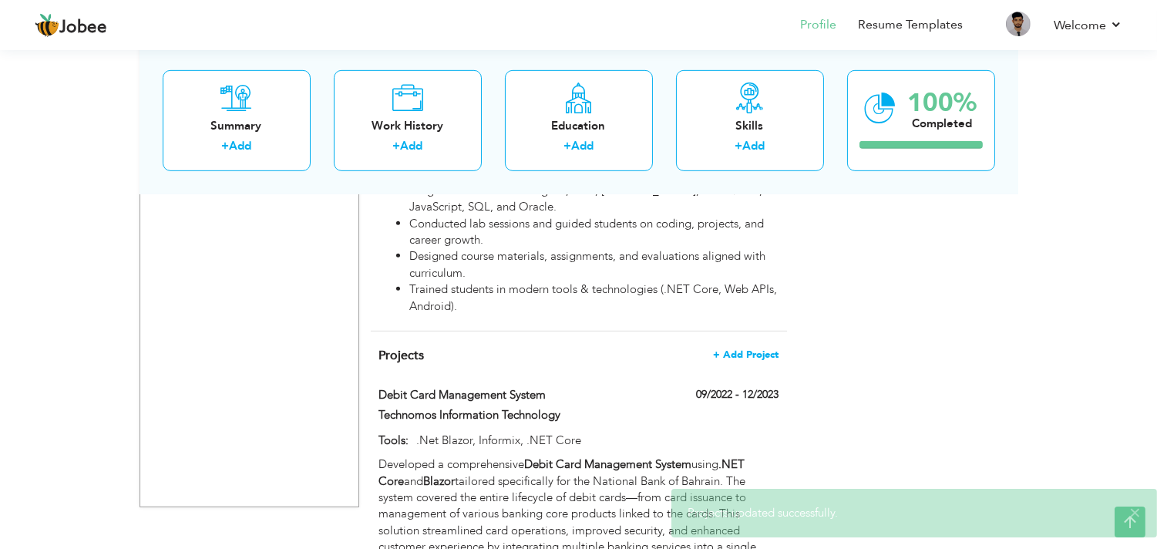
click at [754, 349] on span "+ Add Project" at bounding box center [746, 354] width 66 height 11
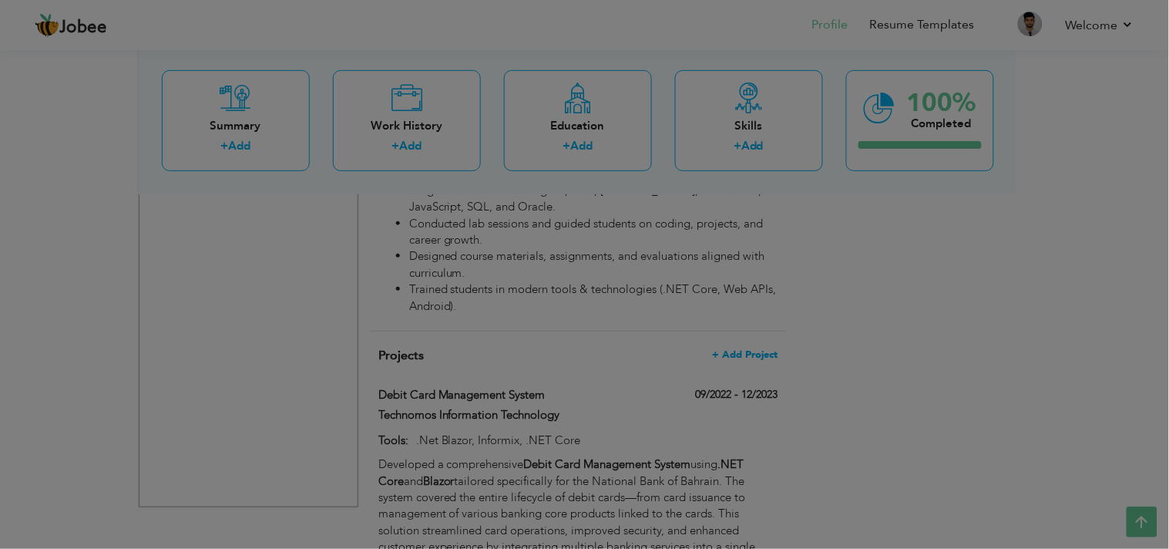
scroll to position [0, 0]
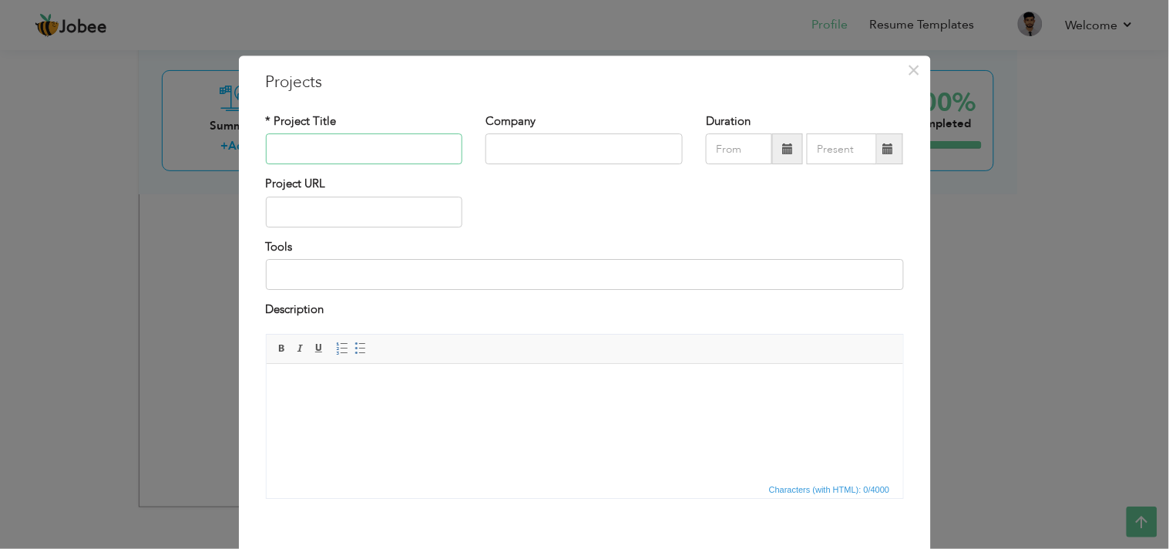
click at [333, 137] on input "text" at bounding box center [364, 149] width 197 height 31
click at [316, 140] on input "text" at bounding box center [364, 149] width 197 height 31
type input "Virual Learning Environmet"
type input "Iqra University"
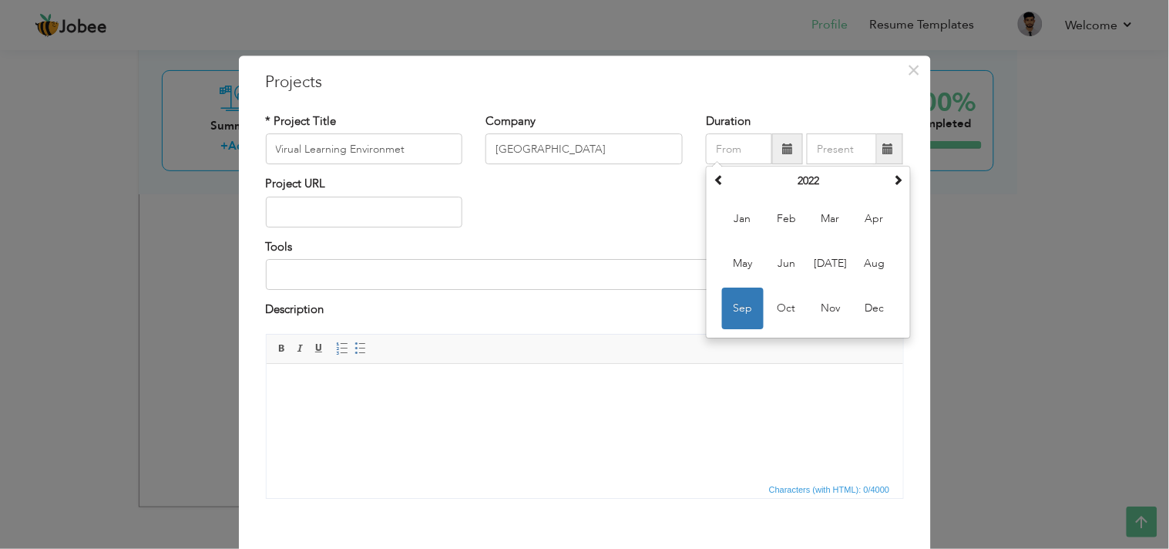
click at [1018, 284] on div "× Projects * Project Title Virual Learning Environmet Company Iqra University D…" at bounding box center [584, 274] width 1169 height 549
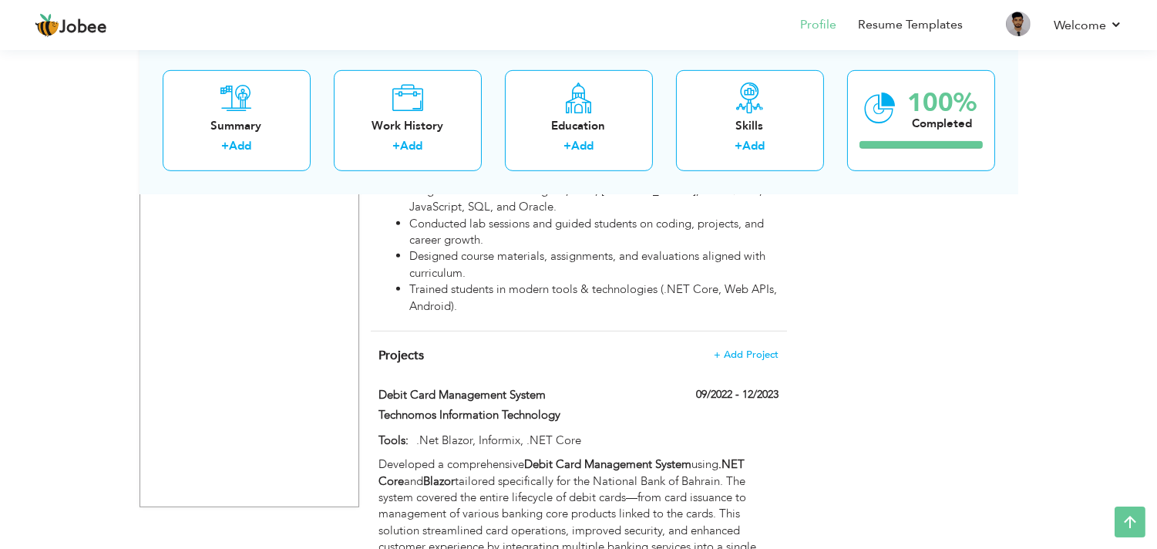
click at [779, 387] on div "09/2022 - 12/2023" at bounding box center [719, 396] width 141 height 19
type input "Debit Card Management System"
type input "Technomos Information Technology"
type input "09/2022"
type input "12/2023"
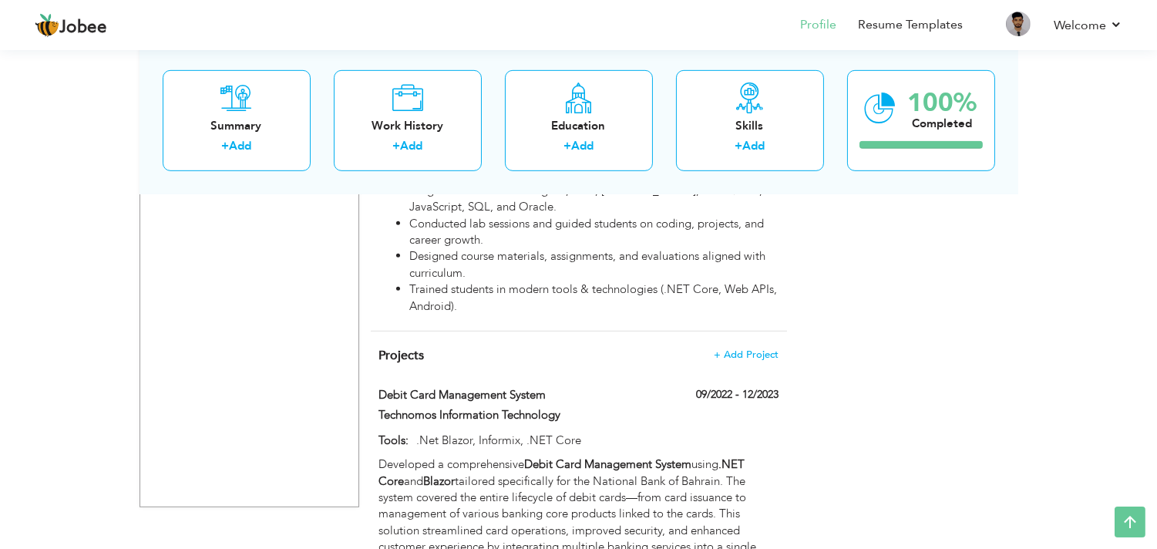
type input ".Net Blazor, Informix, .NET Core"
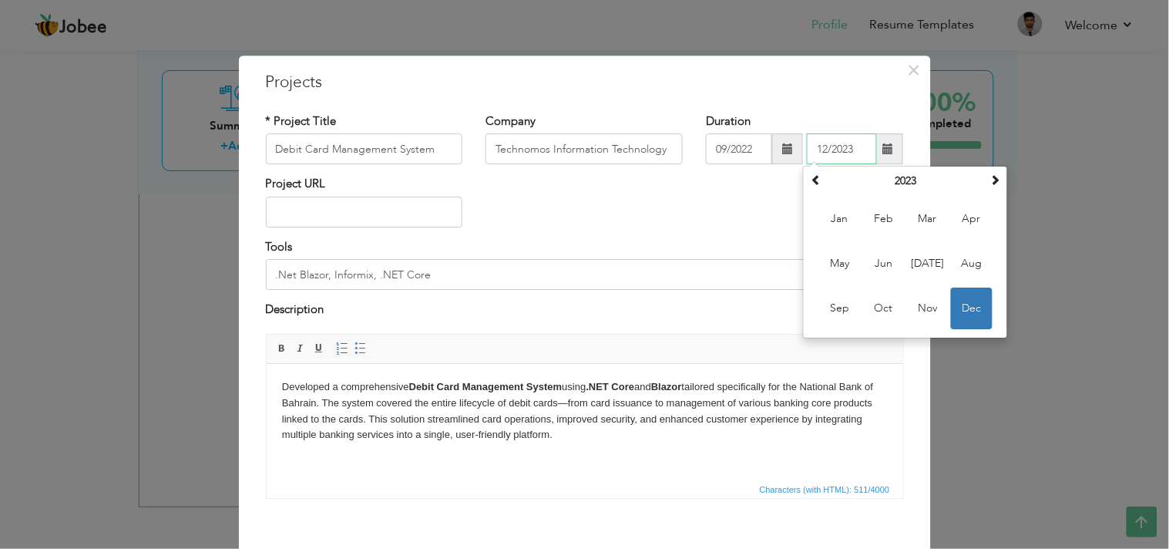
drag, startPoint x: 852, startPoint y: 150, endPoint x: 735, endPoint y: 151, distance: 117.2
click at [735, 151] on div "09/2022 12/2023 December 2023 Su Mo Tu We Th Fr Sa 26 27 28 29 30 1 2 3 4 5 6 7…" at bounding box center [804, 149] width 197 height 31
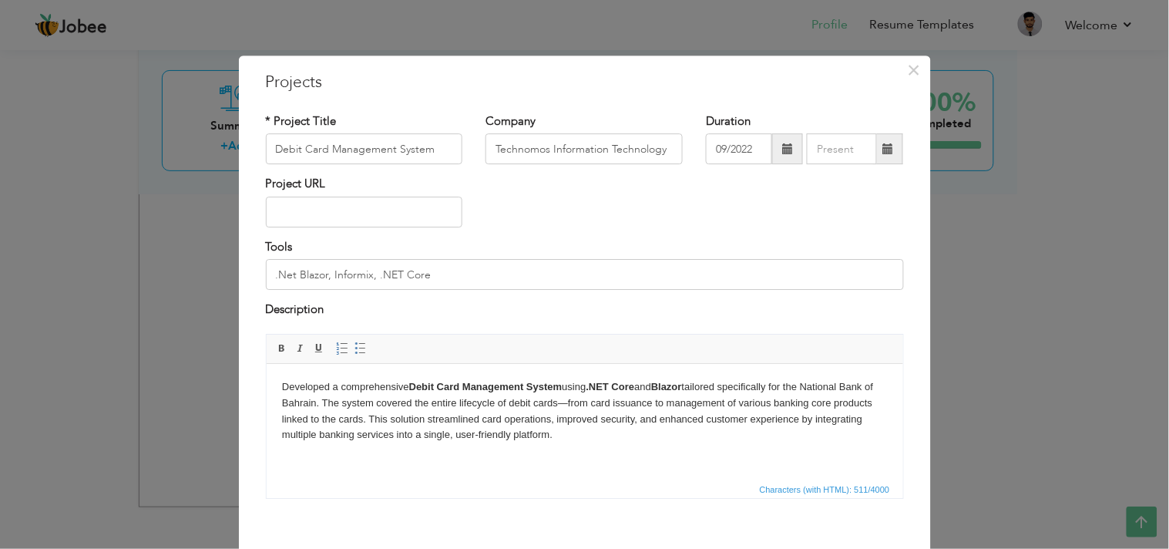
click at [783, 90] on h3 "Projects" at bounding box center [585, 82] width 638 height 23
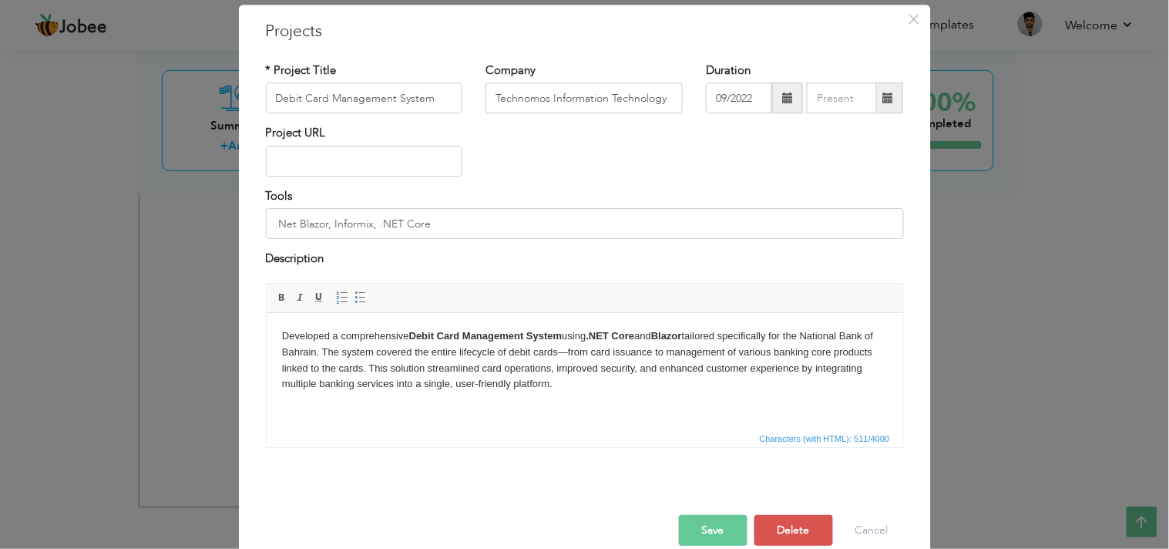
scroll to position [75, 0]
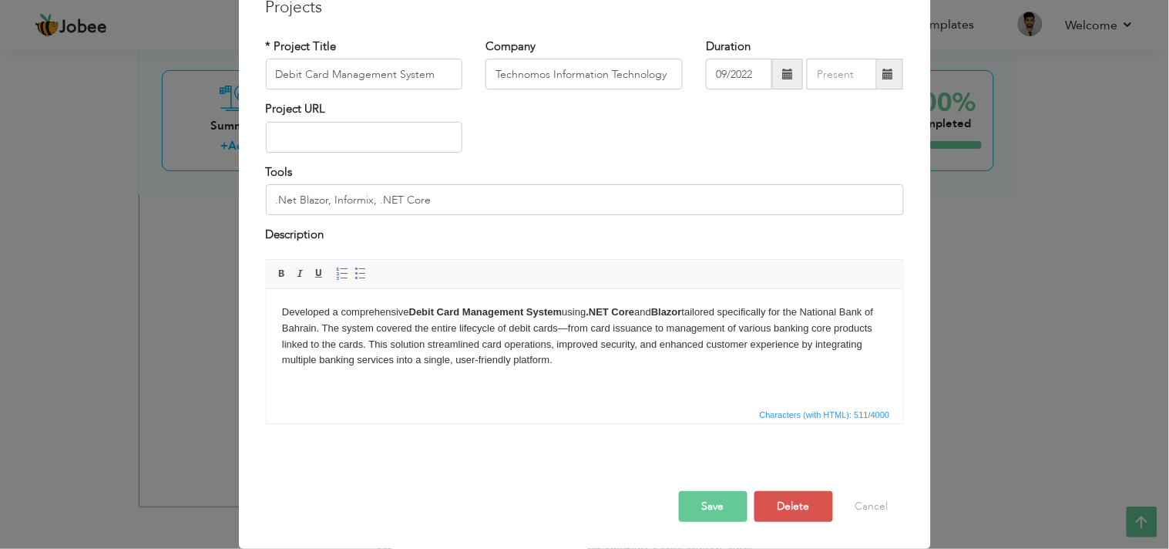
click at [718, 493] on button "Save" at bounding box center [713, 506] width 69 height 31
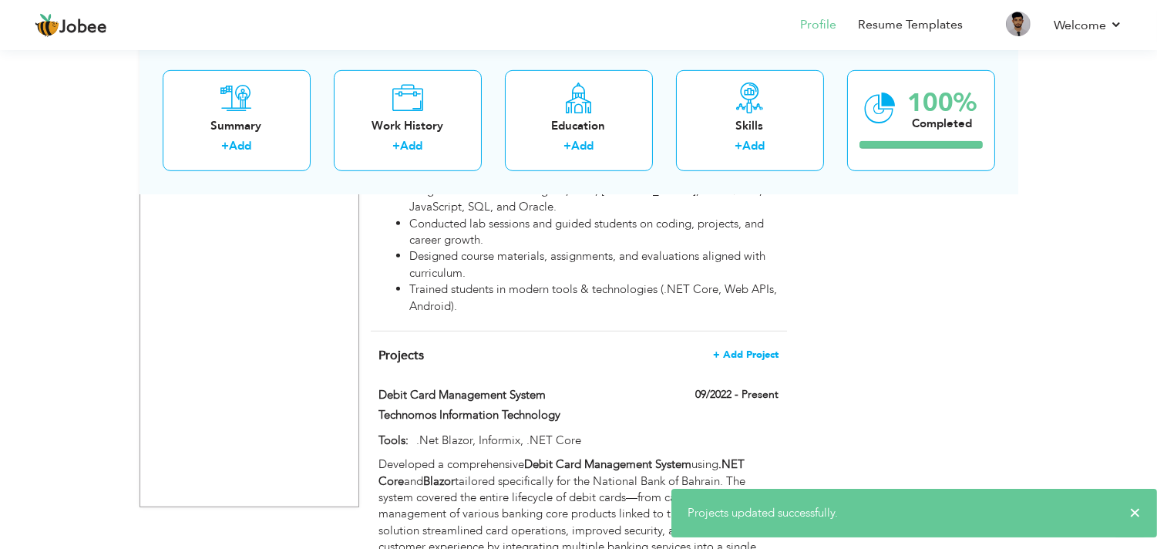
click at [742, 349] on span "+ Add Project" at bounding box center [746, 354] width 66 height 11
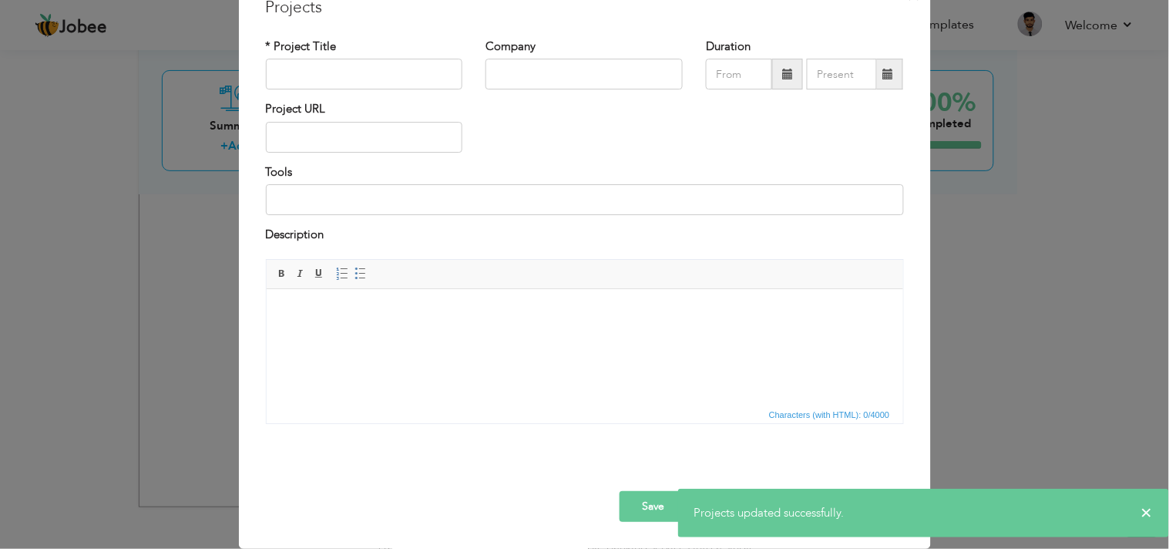
scroll to position [0, 0]
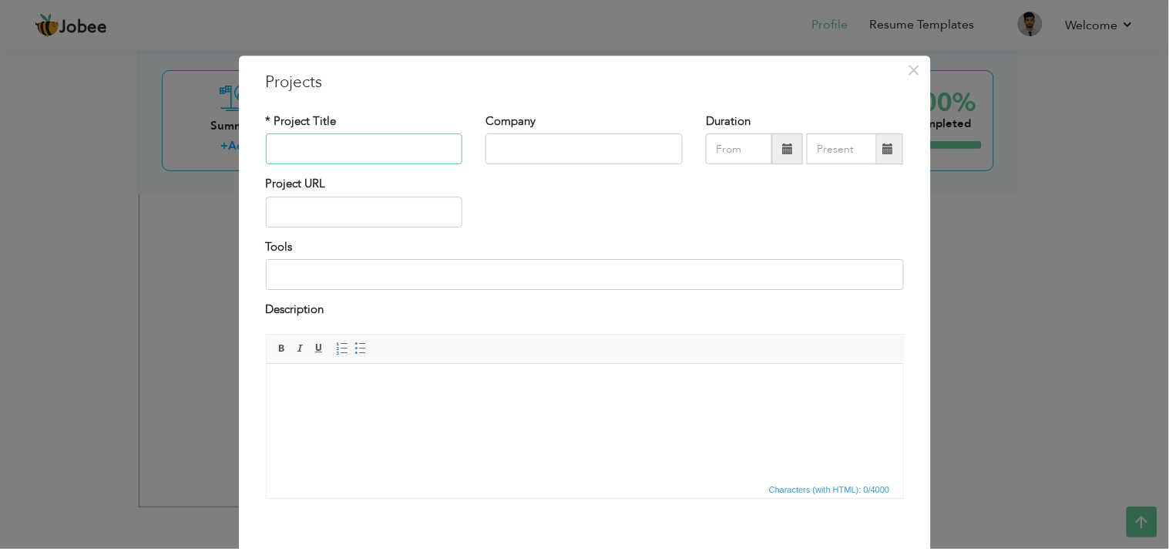
type input "C"
type input "V"
click at [284, 150] on input "Virual Learning Environmet" at bounding box center [364, 149] width 197 height 31
click at [397, 150] on input "Virtual Learning Environmet" at bounding box center [364, 149] width 197 height 31
type input "Virtual Learning Environment"
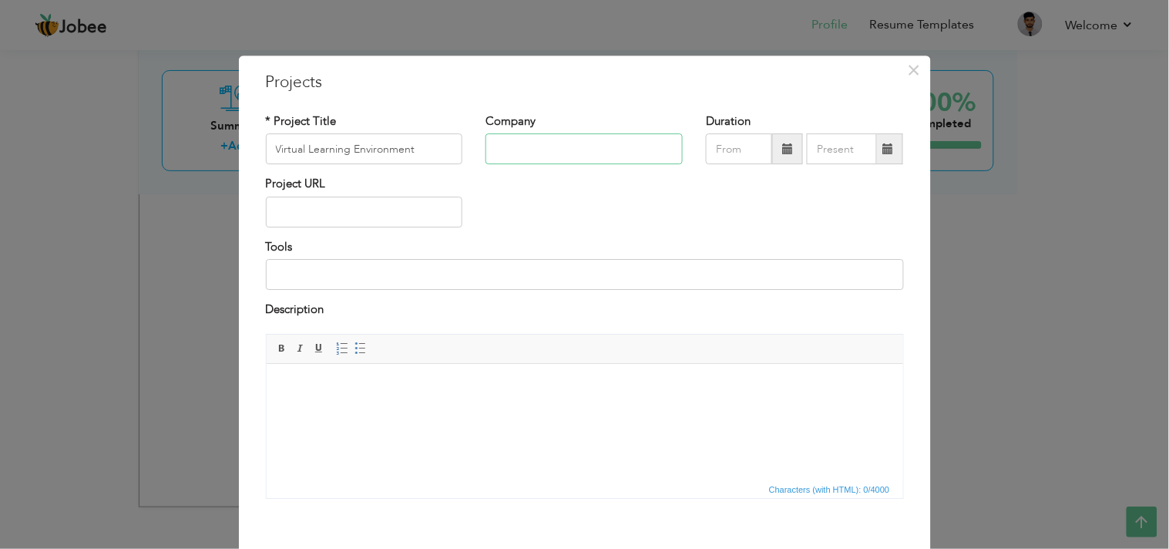
click at [512, 156] on input "text" at bounding box center [584, 149] width 197 height 31
type input "Iqra University"
click at [782, 150] on span at bounding box center [787, 148] width 11 height 11
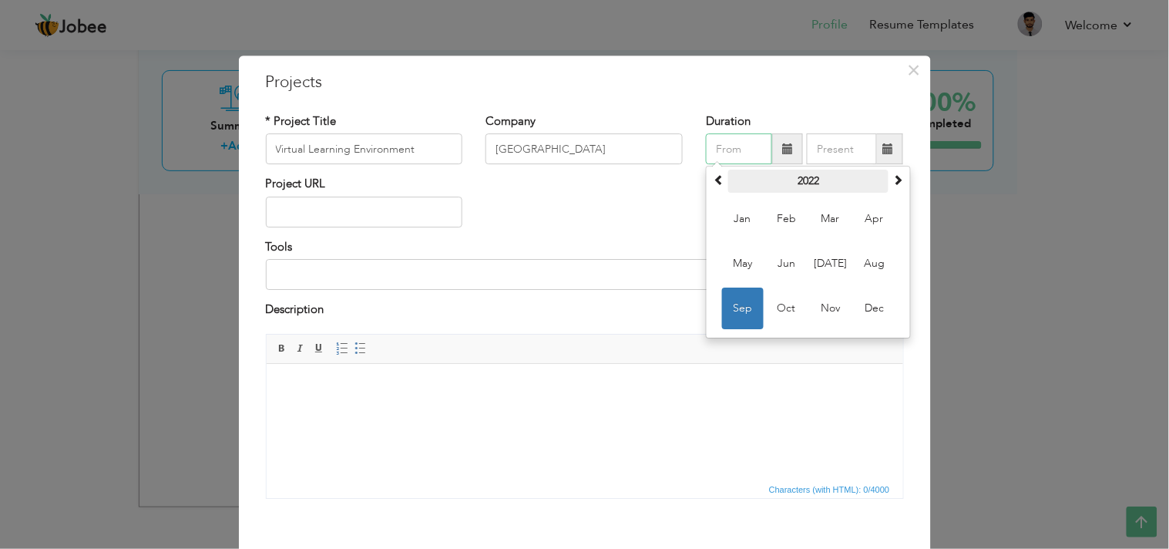
click at [823, 183] on th "2022" at bounding box center [808, 181] width 160 height 23
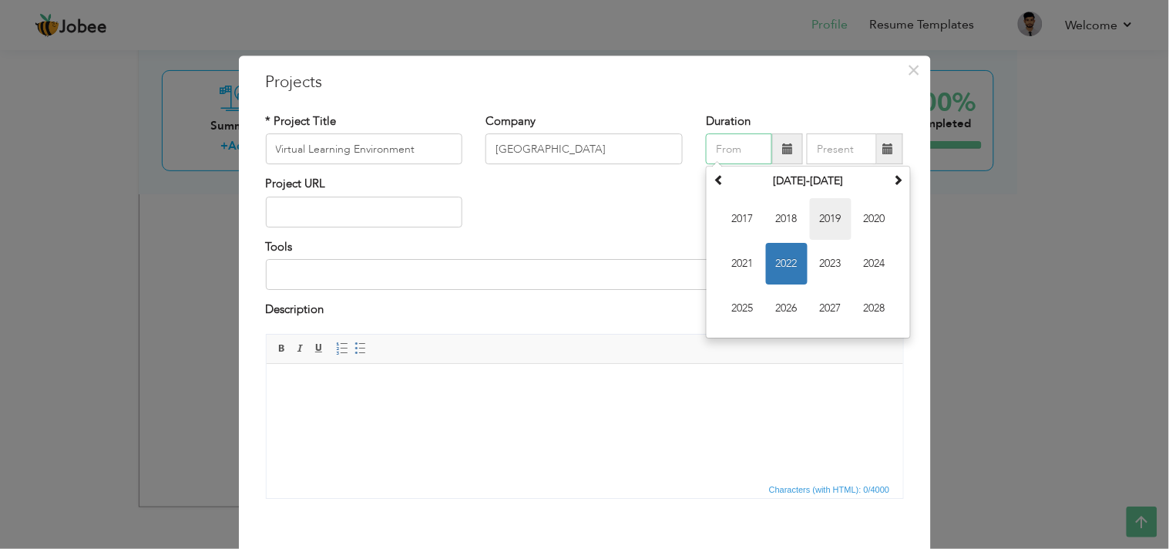
click at [833, 213] on span "2019" at bounding box center [831, 220] width 42 height 42
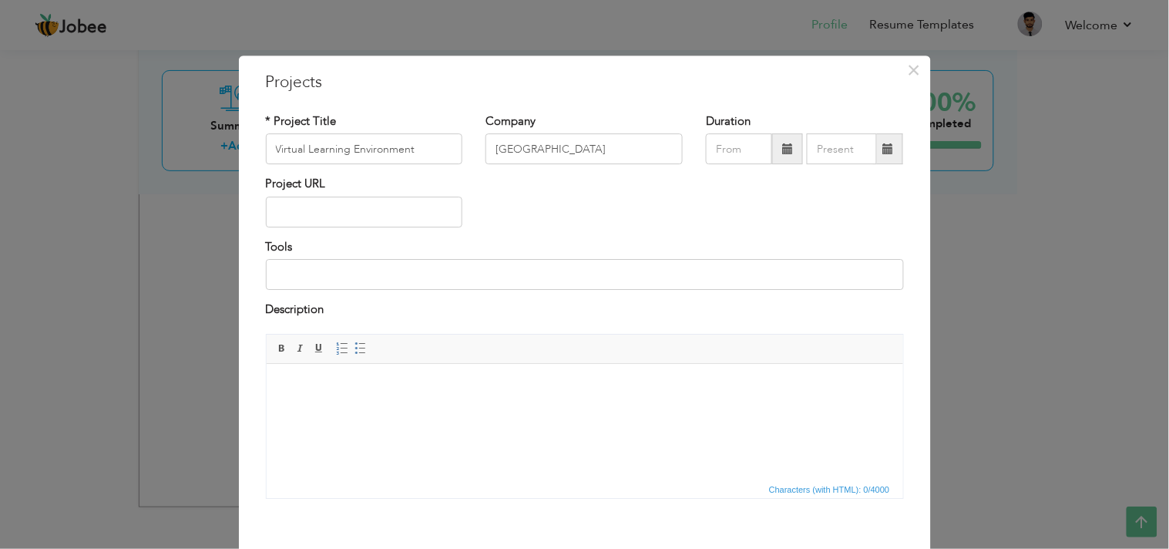
click at [789, 146] on span at bounding box center [787, 149] width 31 height 31
click at [787, 147] on span at bounding box center [787, 148] width 11 height 11
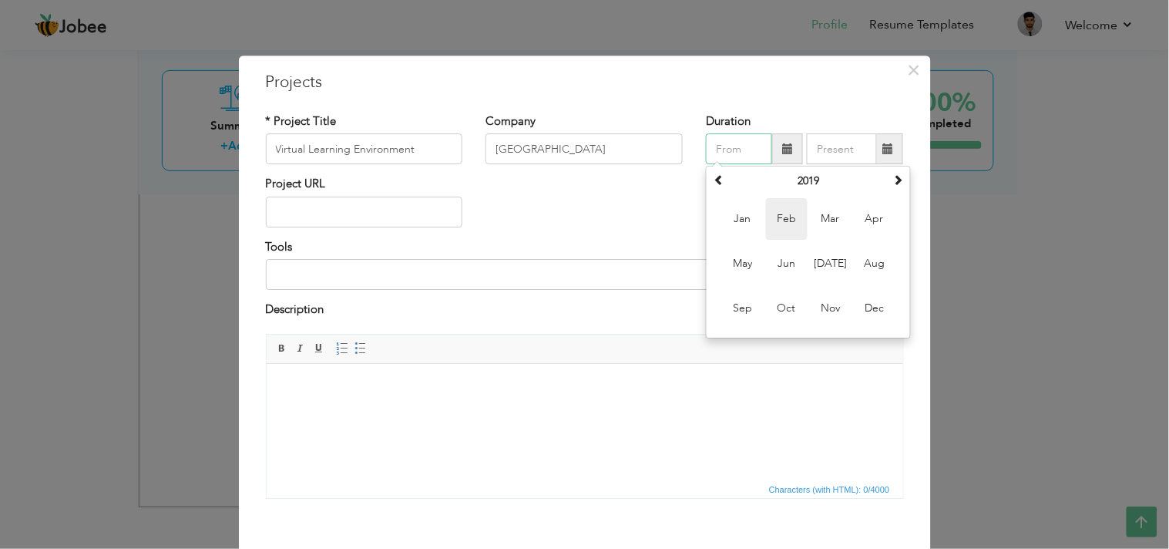
click at [767, 216] on span "Feb" at bounding box center [787, 220] width 42 height 42
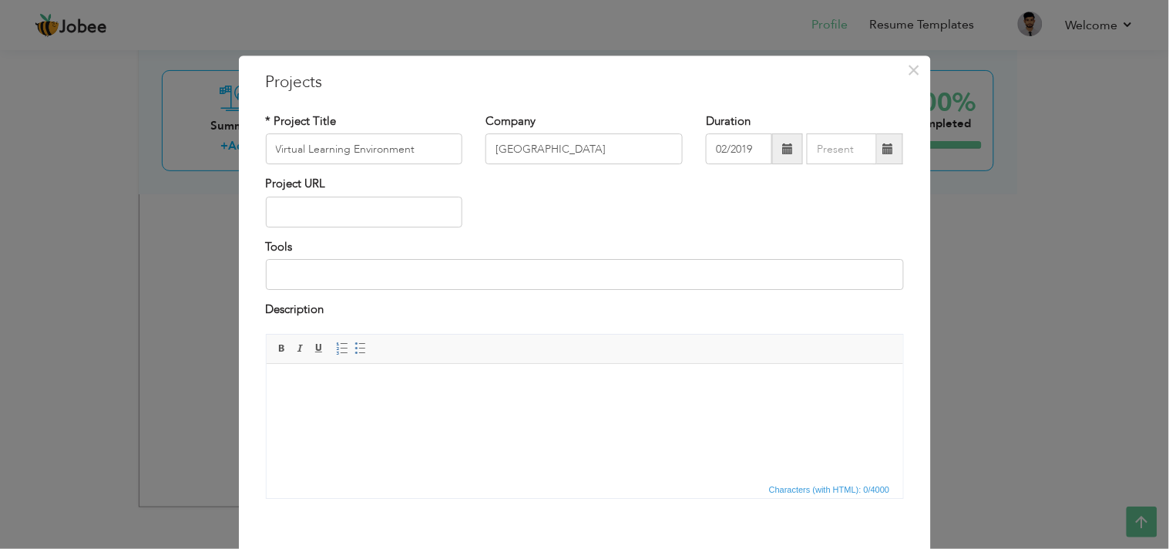
click at [782, 150] on span at bounding box center [787, 148] width 11 height 11
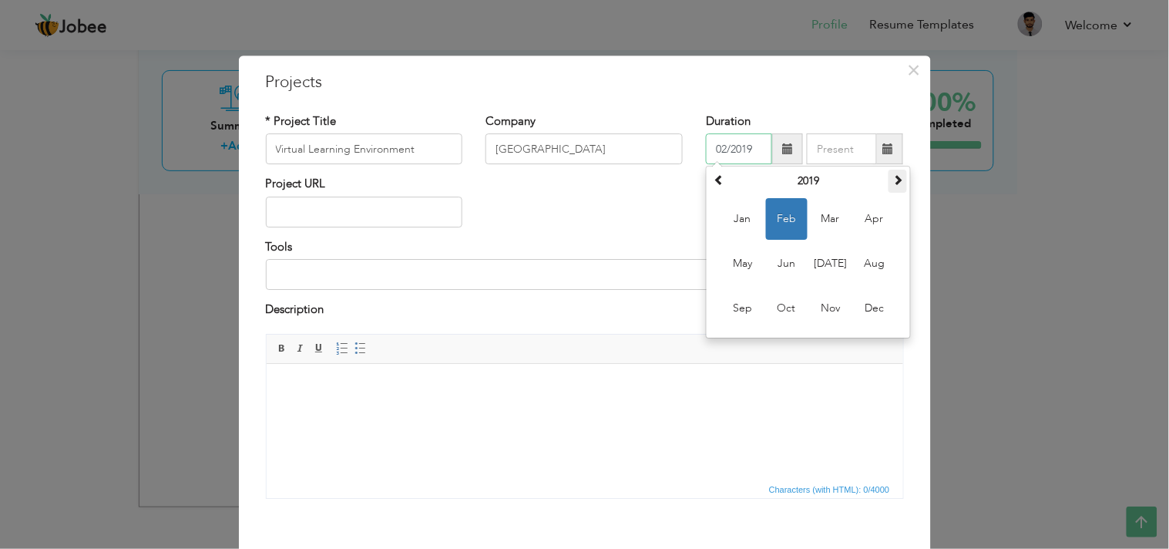
click at [893, 179] on span at bounding box center [898, 180] width 11 height 11
click at [766, 217] on span "Feb" at bounding box center [787, 220] width 42 height 42
type input "02/2020"
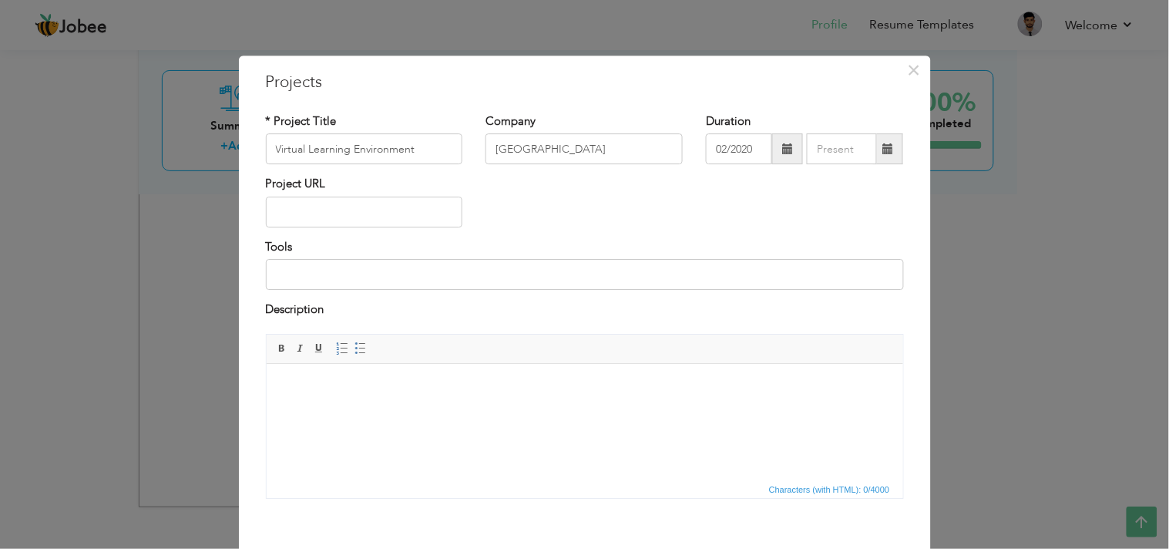
click at [888, 145] on span at bounding box center [888, 149] width 30 height 31
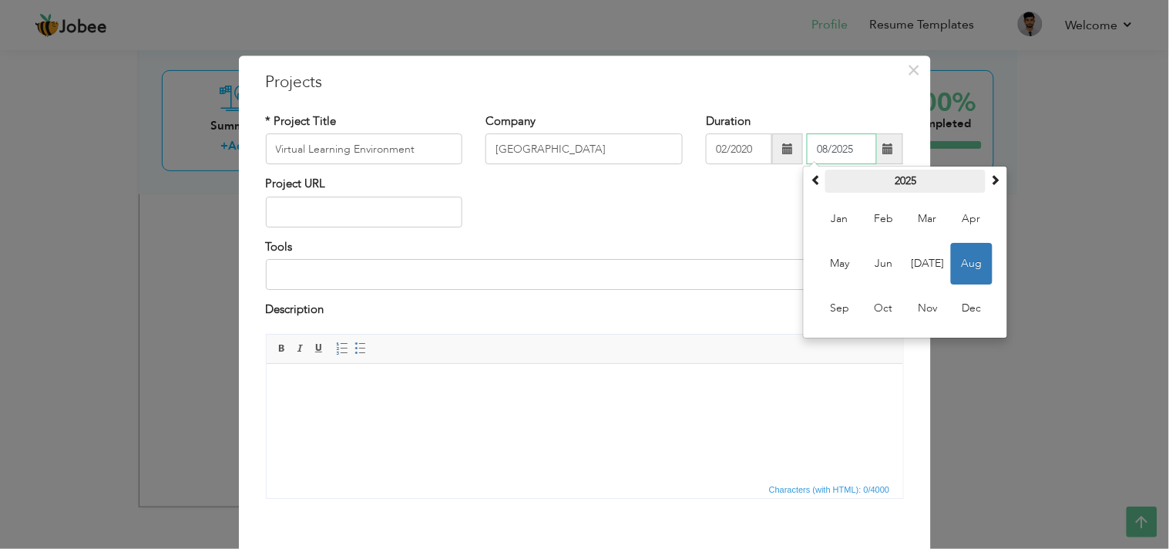
click at [912, 182] on th "2025" at bounding box center [906, 181] width 160 height 23
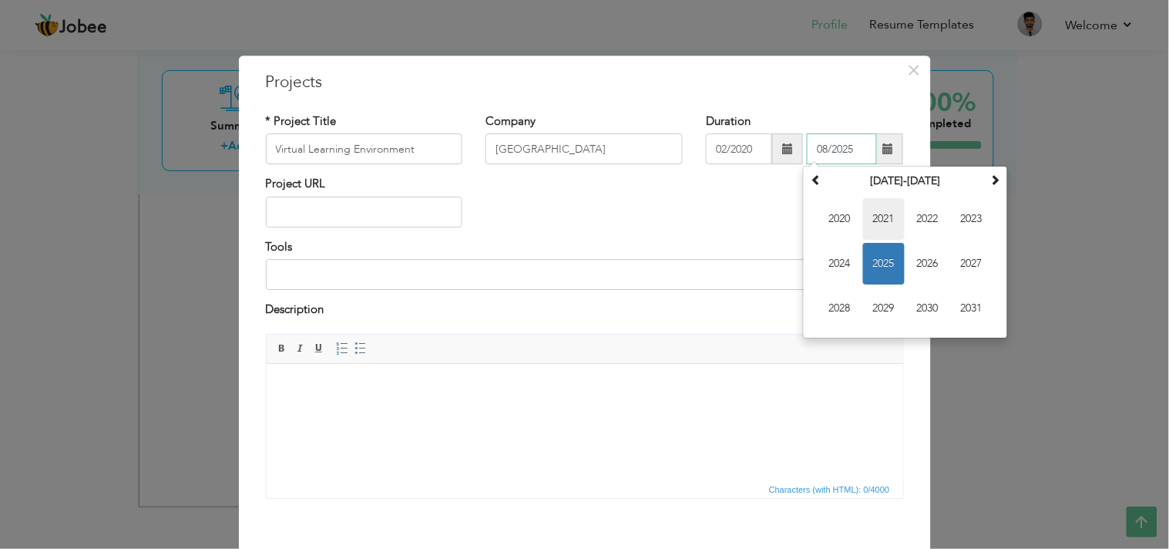
click at [883, 219] on span "2021" at bounding box center [884, 220] width 42 height 42
click at [897, 180] on th "2021" at bounding box center [906, 181] width 160 height 23
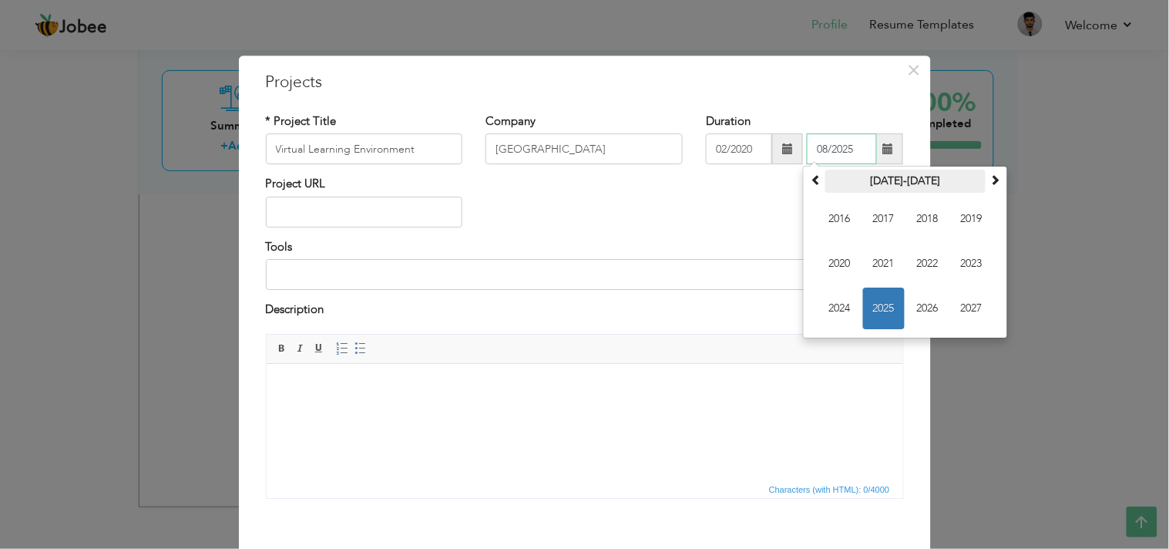
click at [892, 182] on th "2016-2027" at bounding box center [906, 181] width 160 height 23
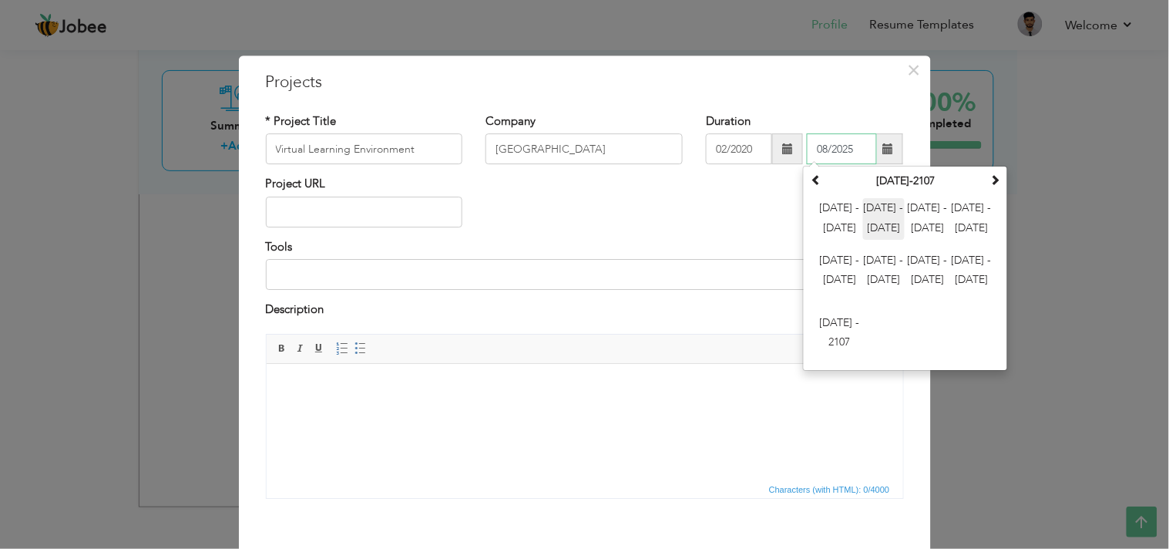
click at [880, 222] on span "2012 - 2023" at bounding box center [884, 220] width 42 height 42
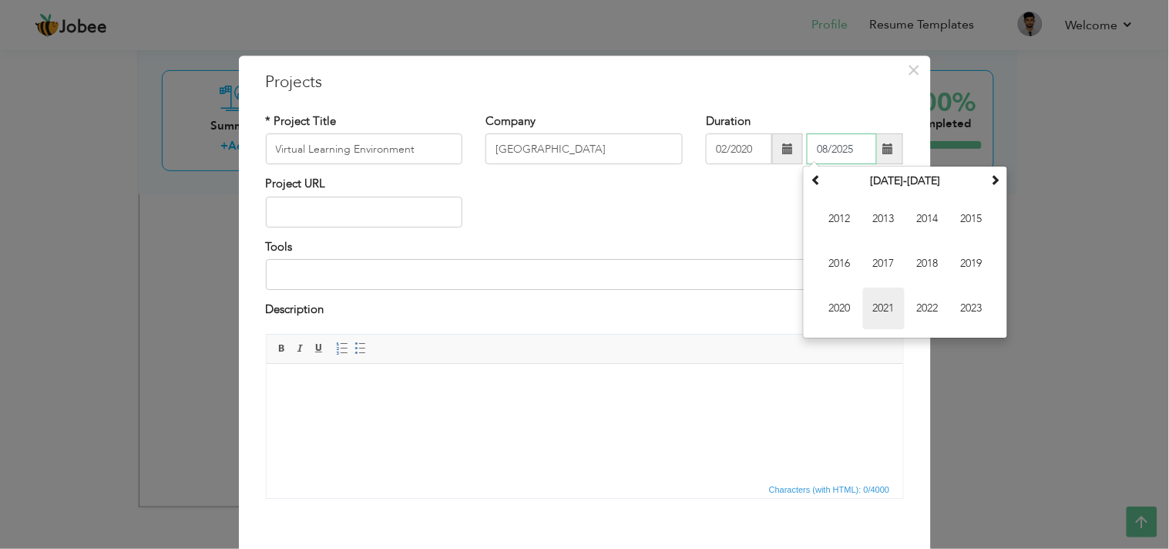
click at [882, 304] on span "2021" at bounding box center [884, 309] width 42 height 42
click at [967, 306] on span "Dec" at bounding box center [972, 309] width 42 height 42
type input "12/2021"
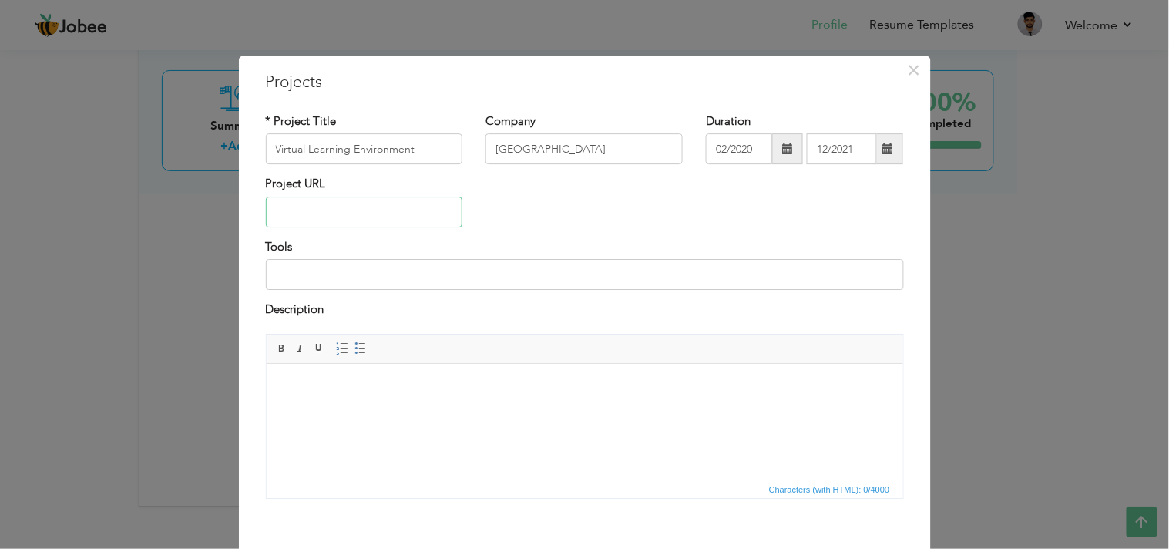
click at [331, 205] on input "text" at bounding box center [364, 212] width 197 height 31
click at [328, 278] on input at bounding box center [585, 274] width 638 height 31
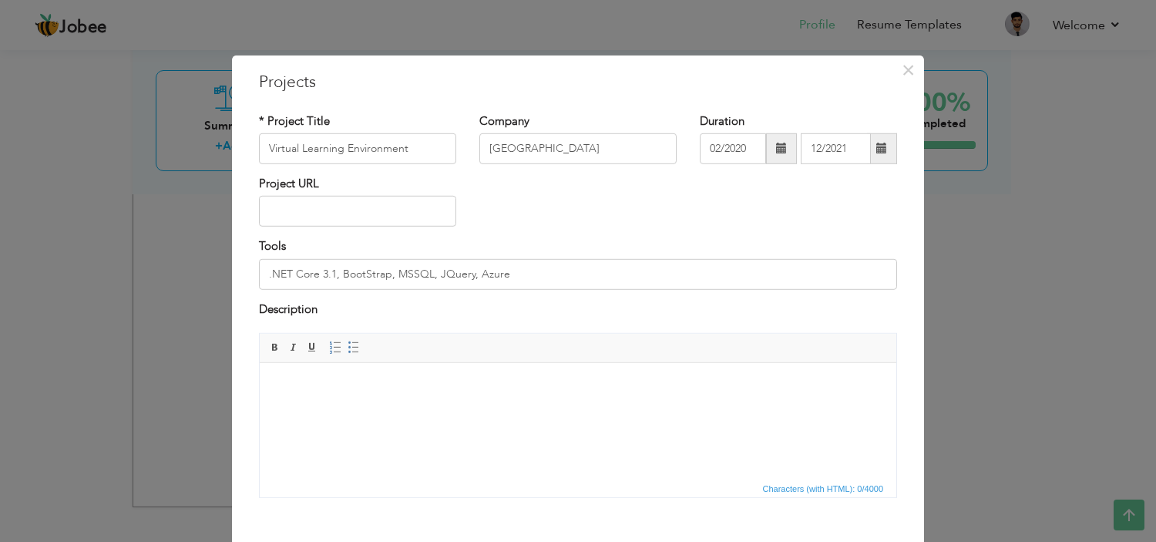
click at [354, 410] on html at bounding box center [578, 386] width 637 height 47
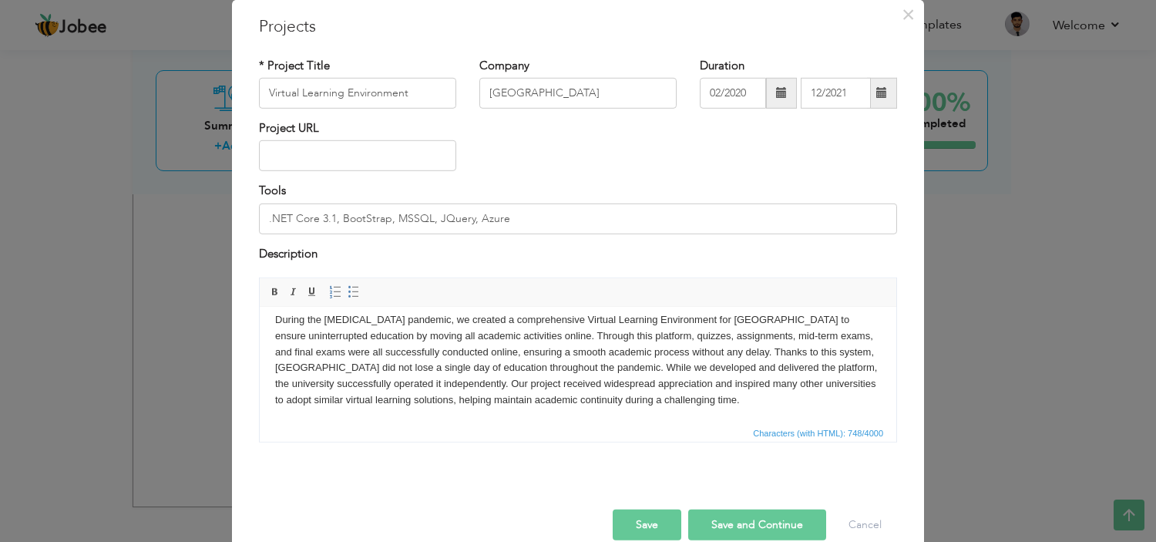
scroll to position [81, 0]
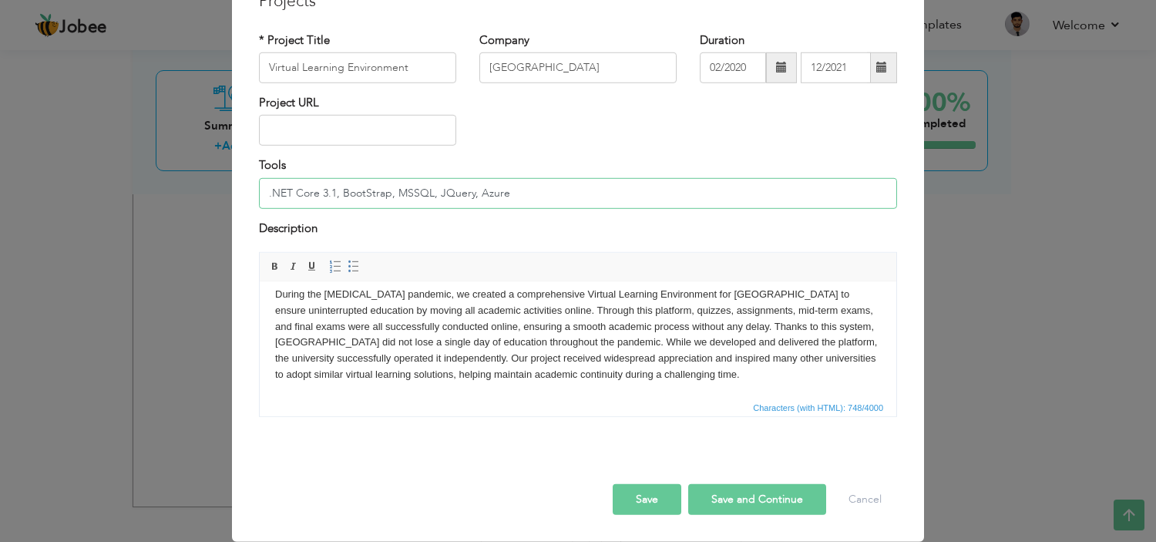
click at [520, 199] on input ".NET Core 3.1, BootStrap, MSSQL, JQuery, Azure" at bounding box center [578, 193] width 638 height 31
type input ".NET Core 3.1, BootStrap, MSSQL, JQuery, Azure, Azure Blob Storage"
click at [627, 492] on button "Save" at bounding box center [647, 499] width 69 height 31
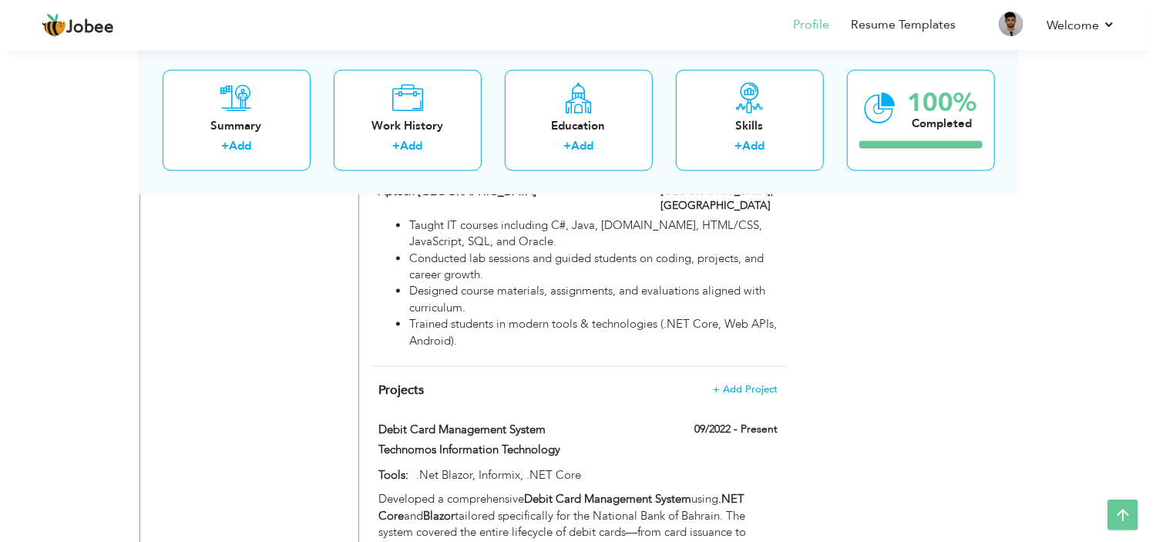
scroll to position [1508, 0]
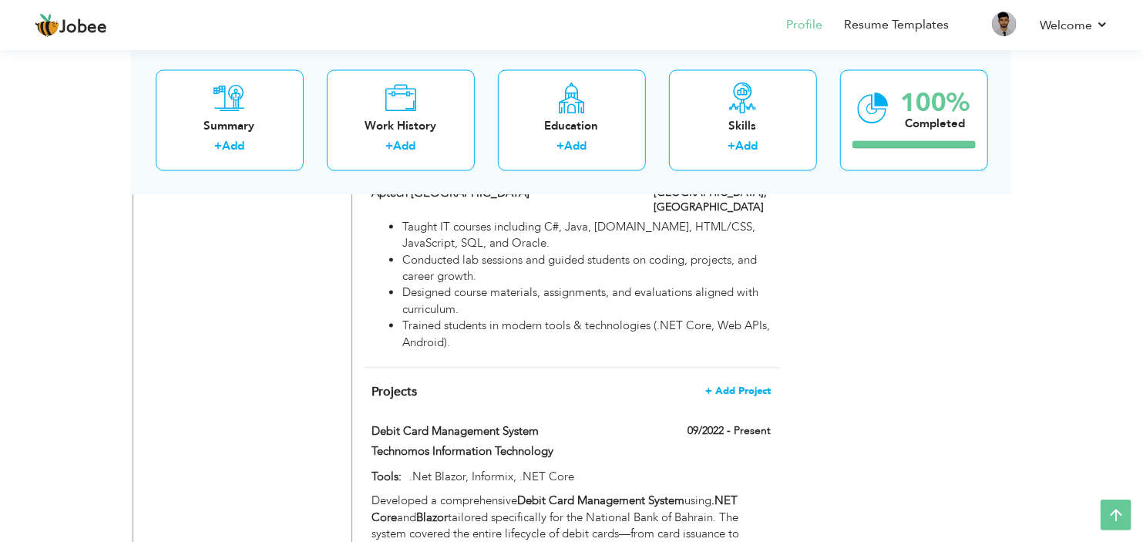
click at [741, 386] on span "+ Add Project" at bounding box center [739, 391] width 66 height 11
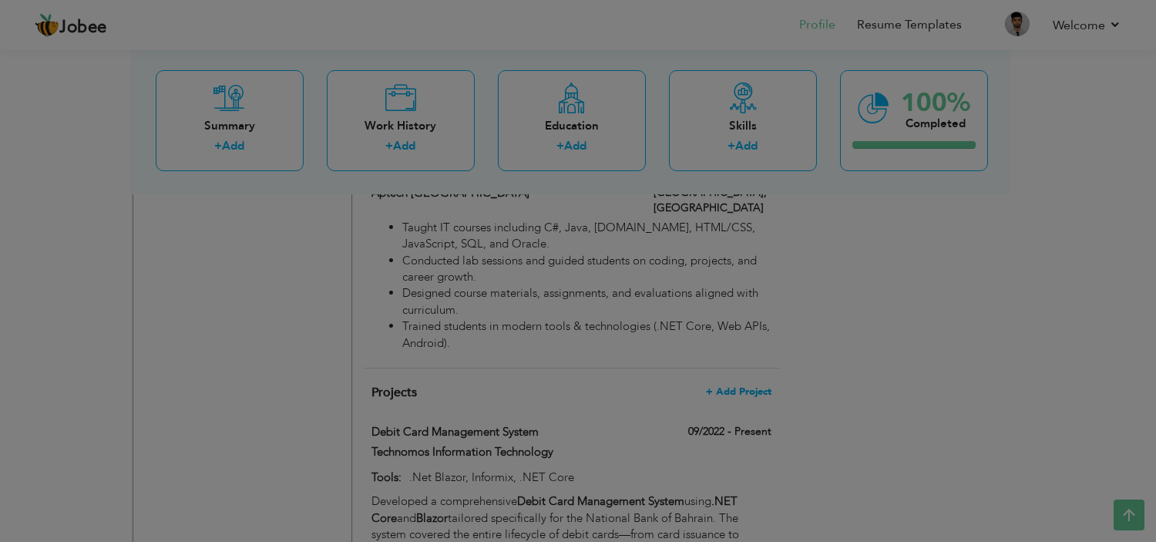
scroll to position [0, 0]
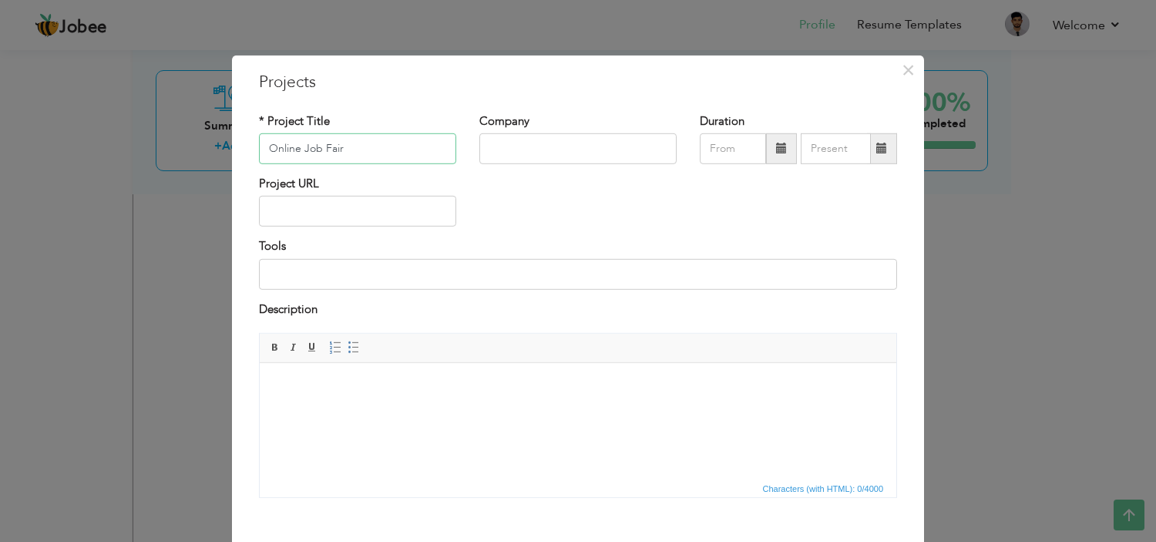
type input "Online Job Fair"
type input "Iqra Univeristy"
click at [776, 145] on span at bounding box center [781, 148] width 11 height 11
click at [348, 274] on input at bounding box center [578, 274] width 638 height 31
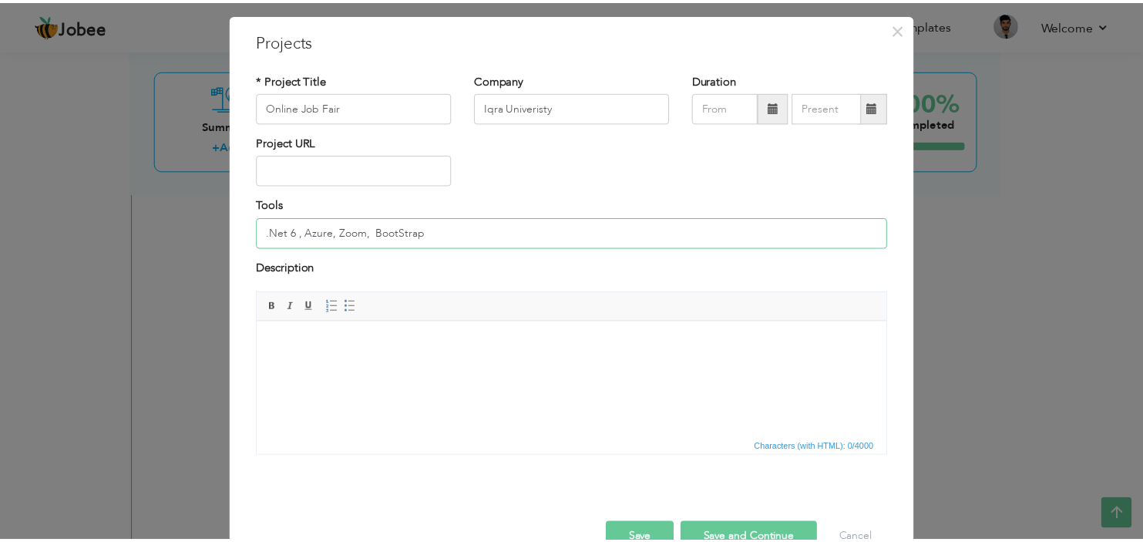
scroll to position [81, 0]
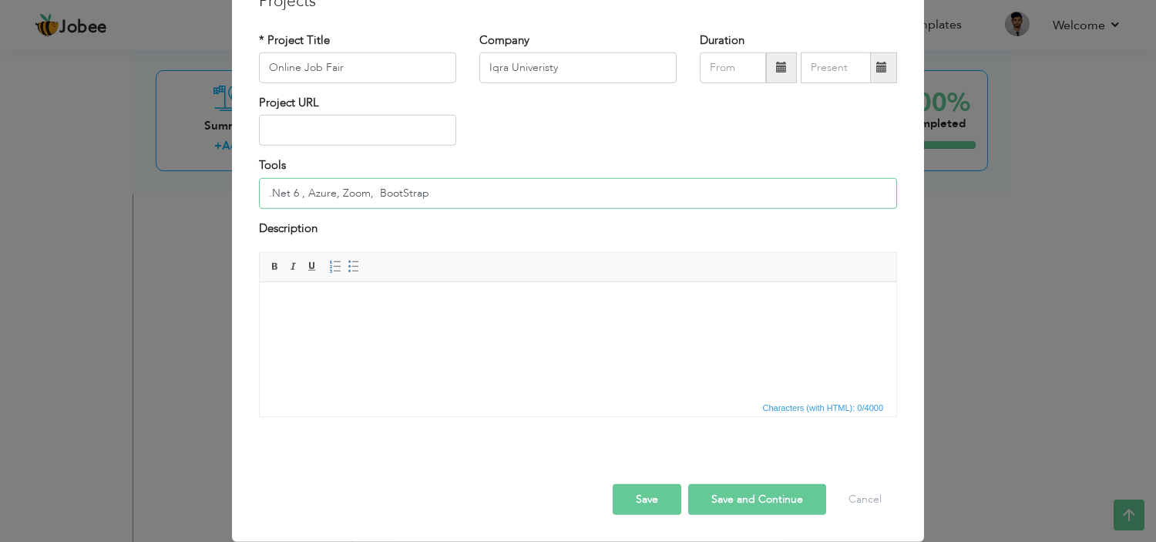
type input ".Net 6 , Azure, Zoom, BootStrap"
click at [326, 313] on body at bounding box center [578, 306] width 606 height 16
click at [324, 329] on html at bounding box center [578, 305] width 637 height 47
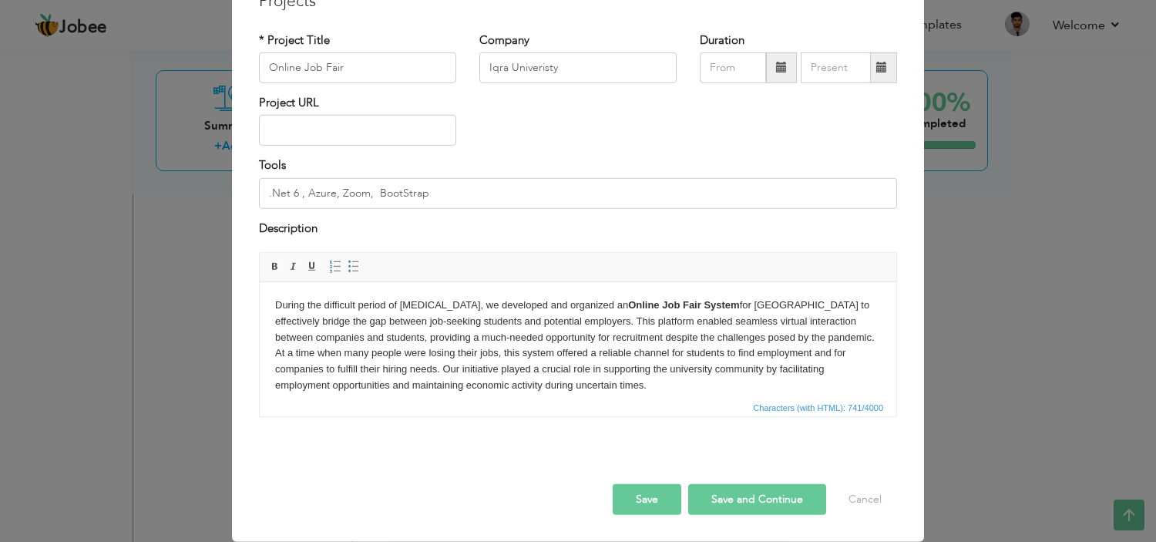
click at [775, 57] on span at bounding box center [781, 67] width 31 height 31
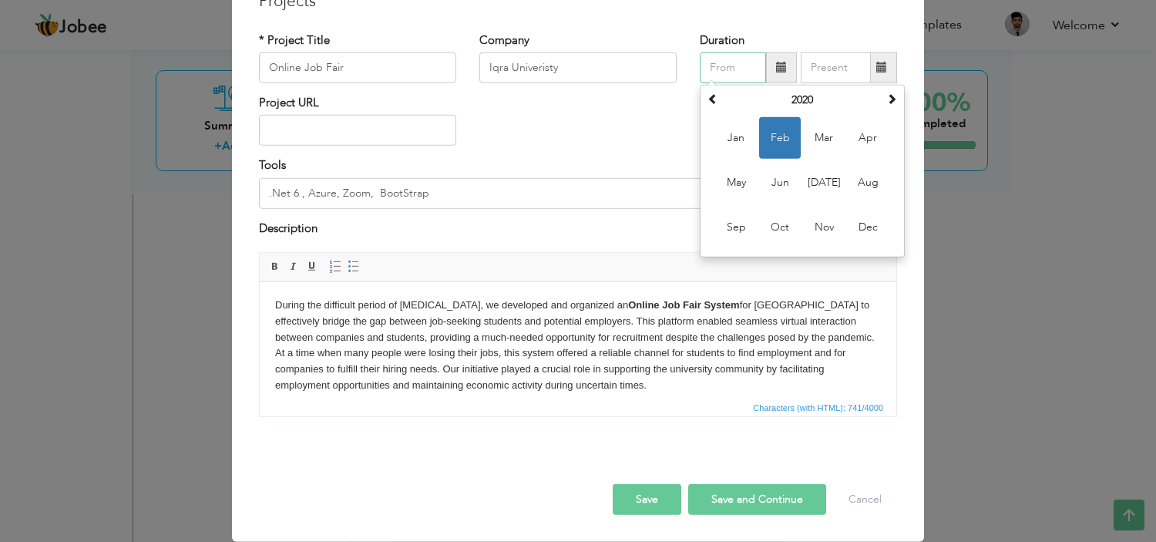
click at [771, 136] on span "Feb" at bounding box center [780, 138] width 42 height 42
type input "02/2020"
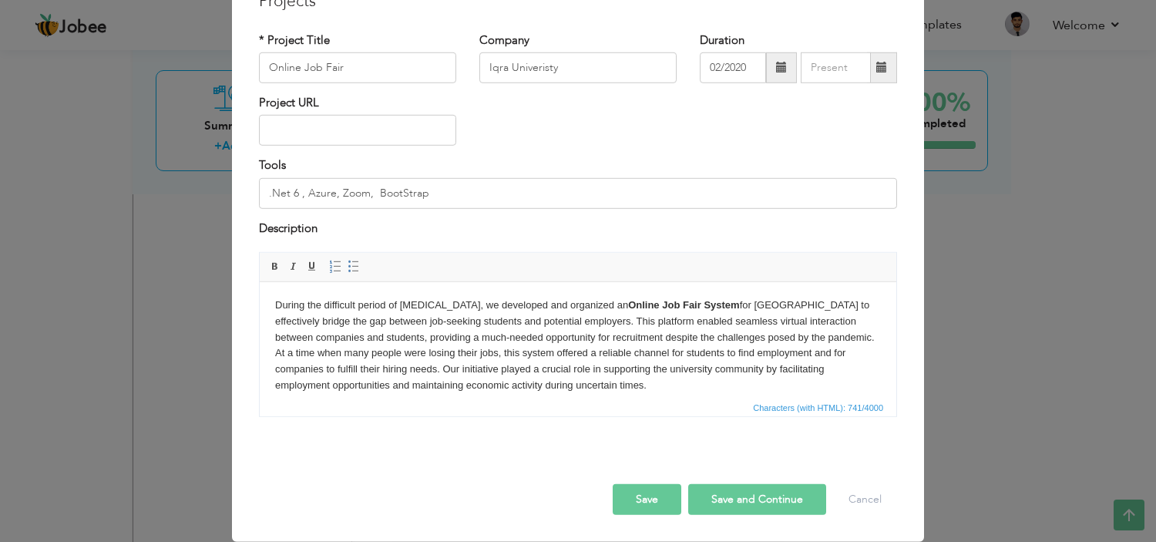
click at [873, 74] on span at bounding box center [882, 67] width 30 height 31
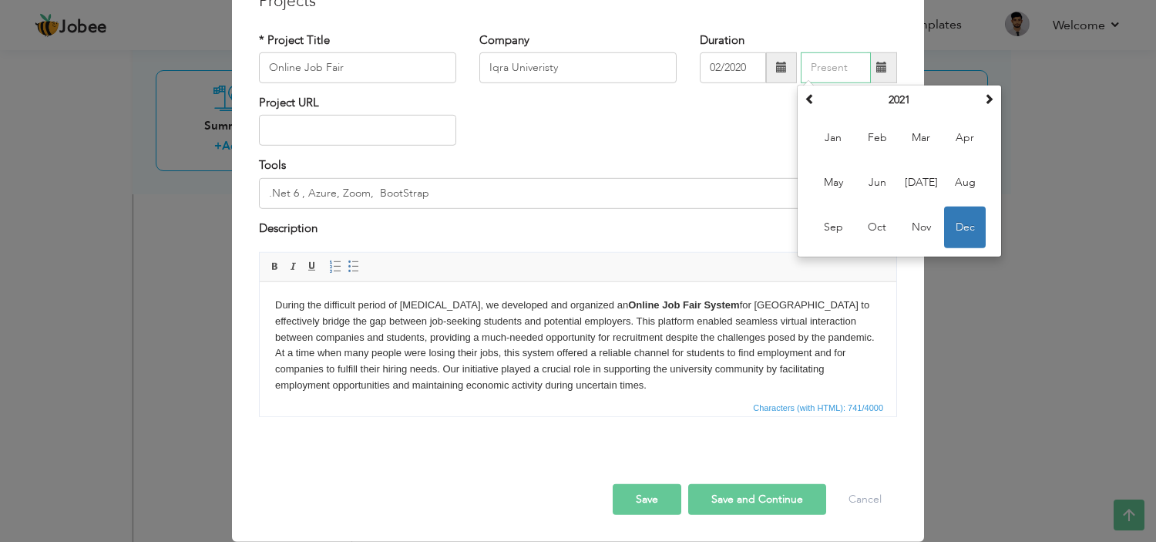
click at [964, 222] on span "Dec" at bounding box center [965, 228] width 42 height 42
type input "12/2021"
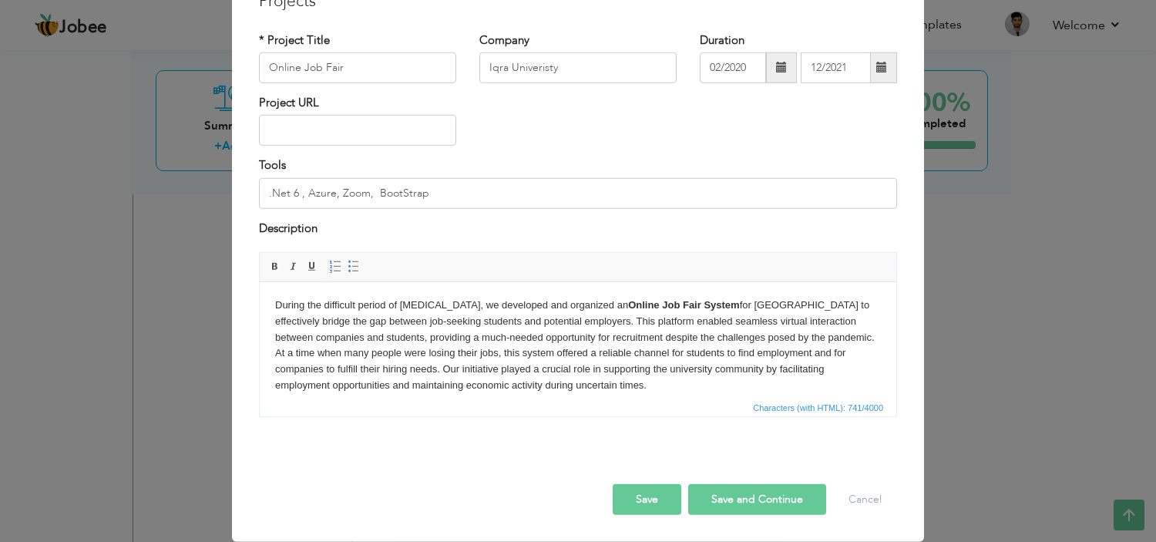
click at [628, 493] on button "Save" at bounding box center [647, 499] width 69 height 31
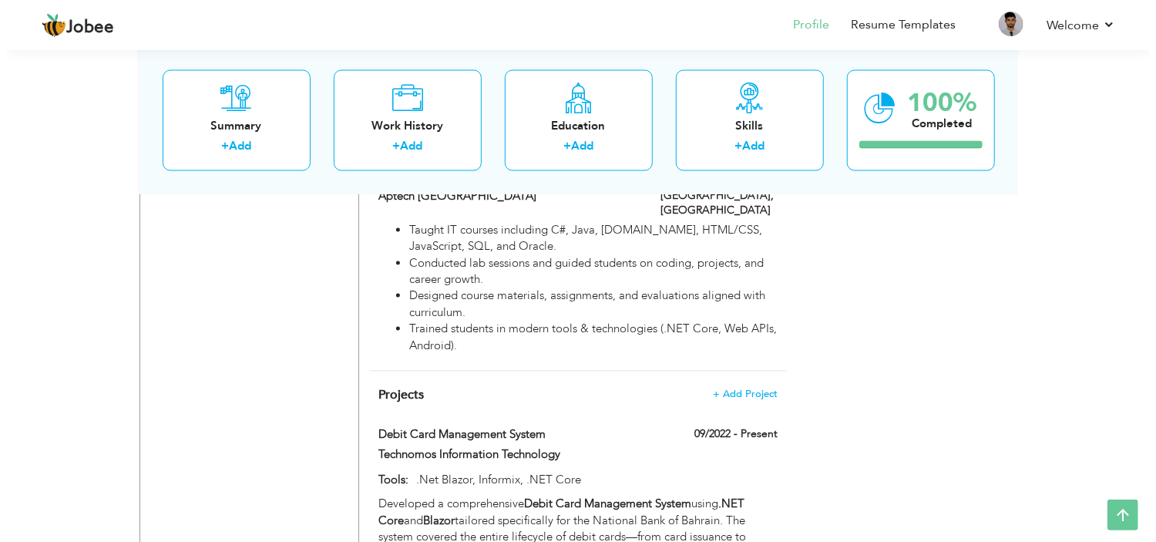
scroll to position [1501, 0]
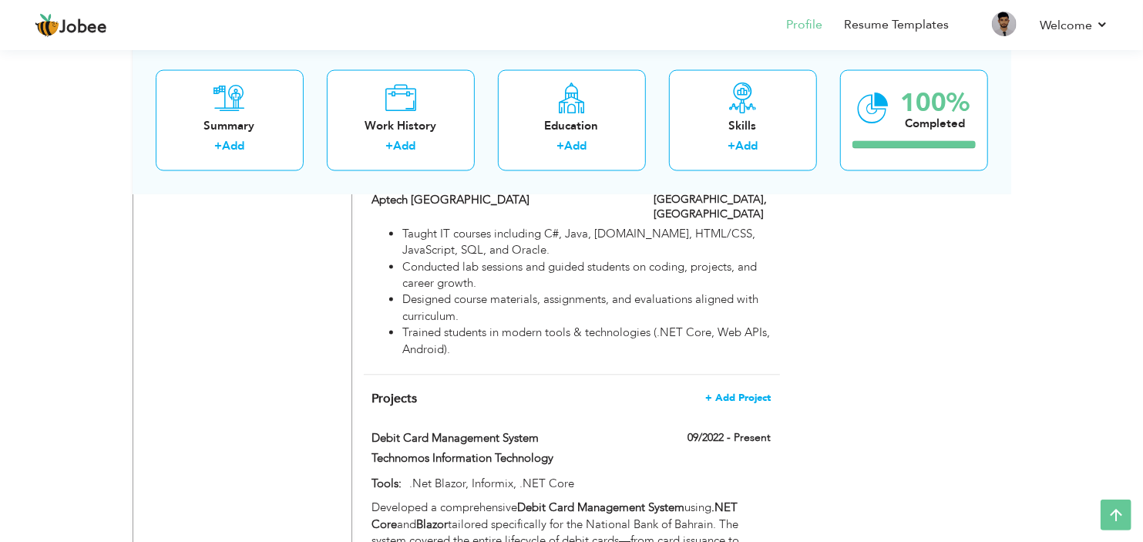
click at [741, 393] on span "+ Add Project" at bounding box center [739, 398] width 66 height 11
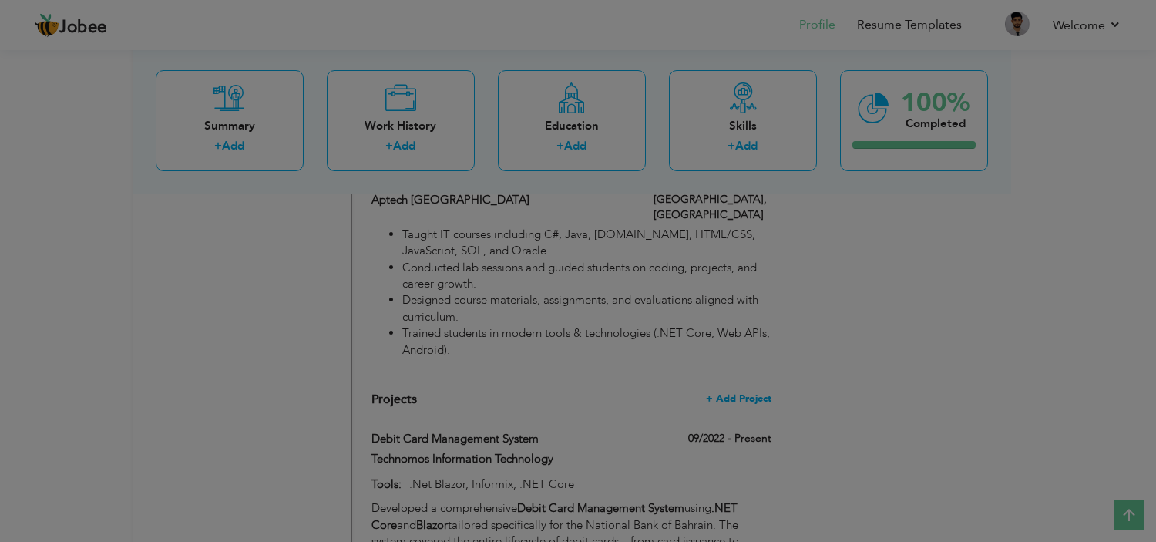
scroll to position [0, 0]
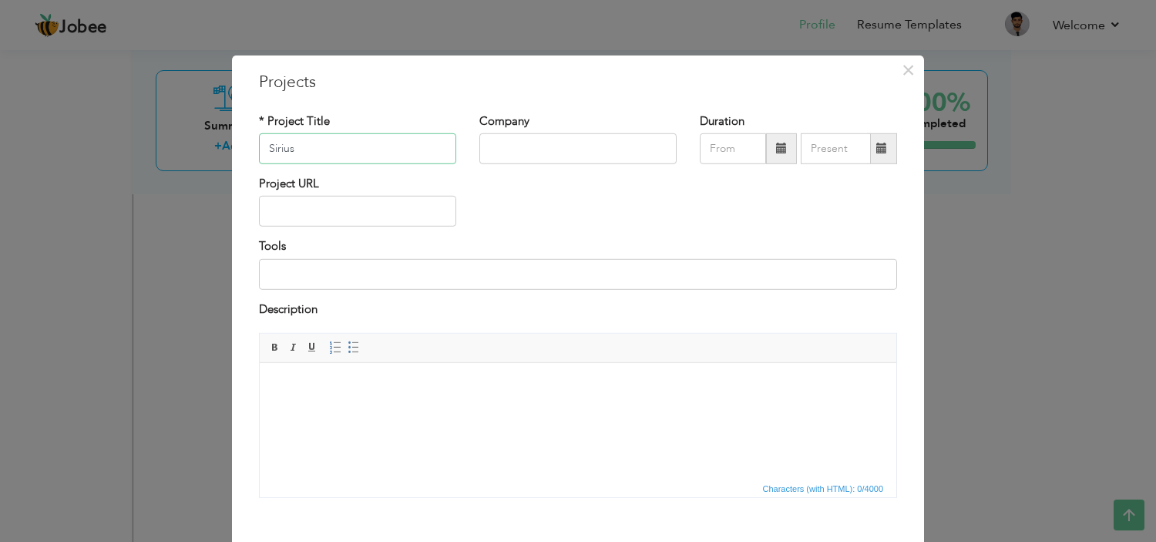
type input "Sirius"
type input "Arcelik"
click at [321, 275] on input at bounding box center [578, 274] width 638 height 31
click at [291, 410] on html at bounding box center [578, 386] width 637 height 47
click at [303, 410] on html at bounding box center [578, 386] width 637 height 47
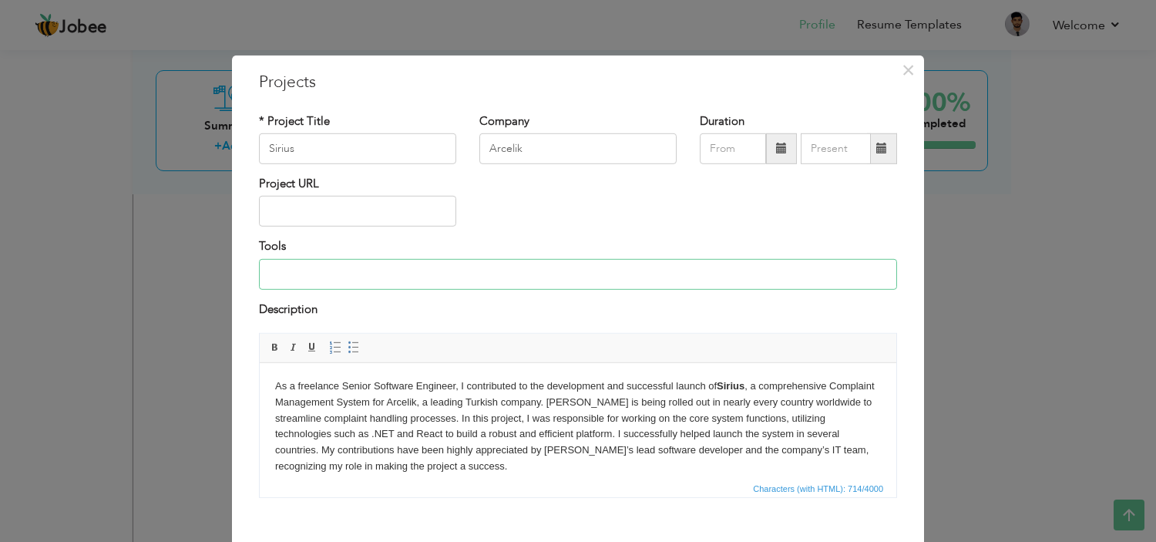
click at [317, 271] on input at bounding box center [578, 274] width 638 height 31
type input ".NET6 , React JS, MSSQL SERVER, AZURE, TFS"
click at [776, 152] on span at bounding box center [781, 148] width 11 height 11
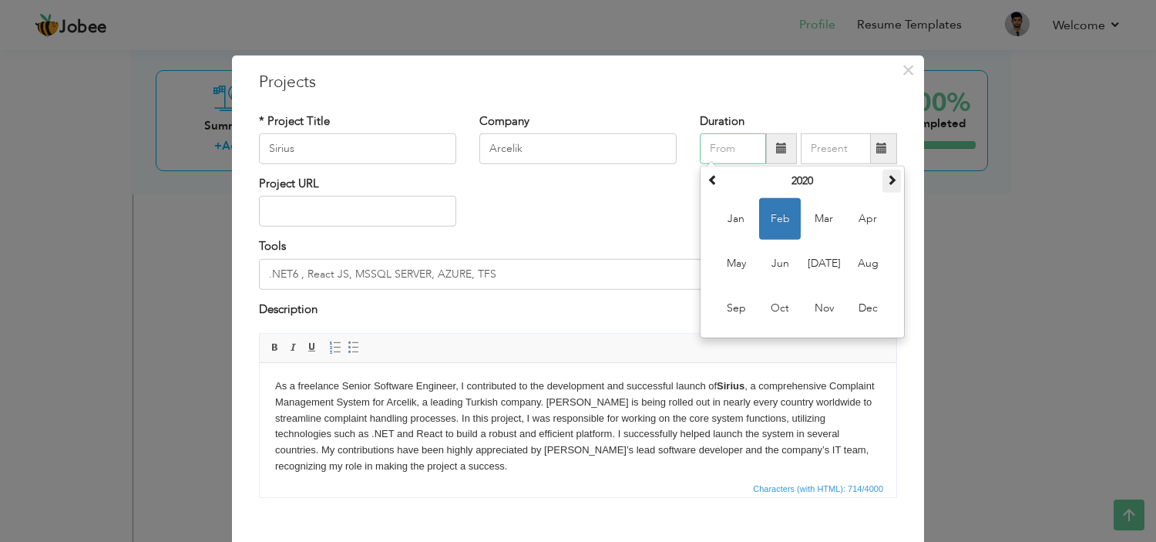
click at [886, 185] on span at bounding box center [891, 179] width 11 height 11
click at [860, 305] on span "Dec" at bounding box center [868, 309] width 42 height 42
type input "12/2022"
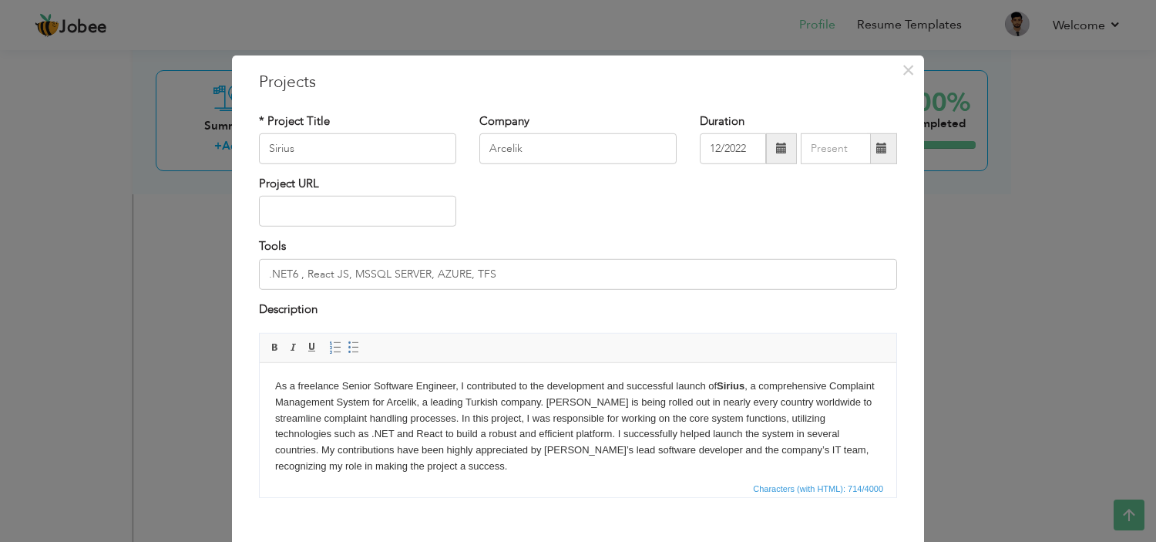
click at [876, 144] on span at bounding box center [881, 148] width 11 height 11
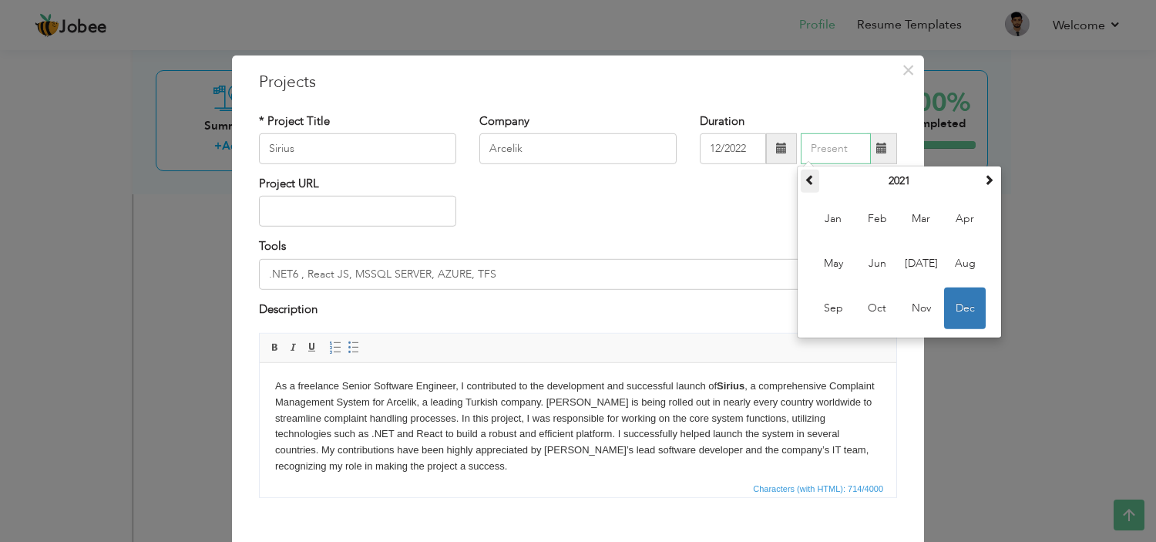
click at [801, 185] on th at bounding box center [810, 181] width 19 height 23
click at [984, 183] on span at bounding box center [989, 179] width 11 height 11
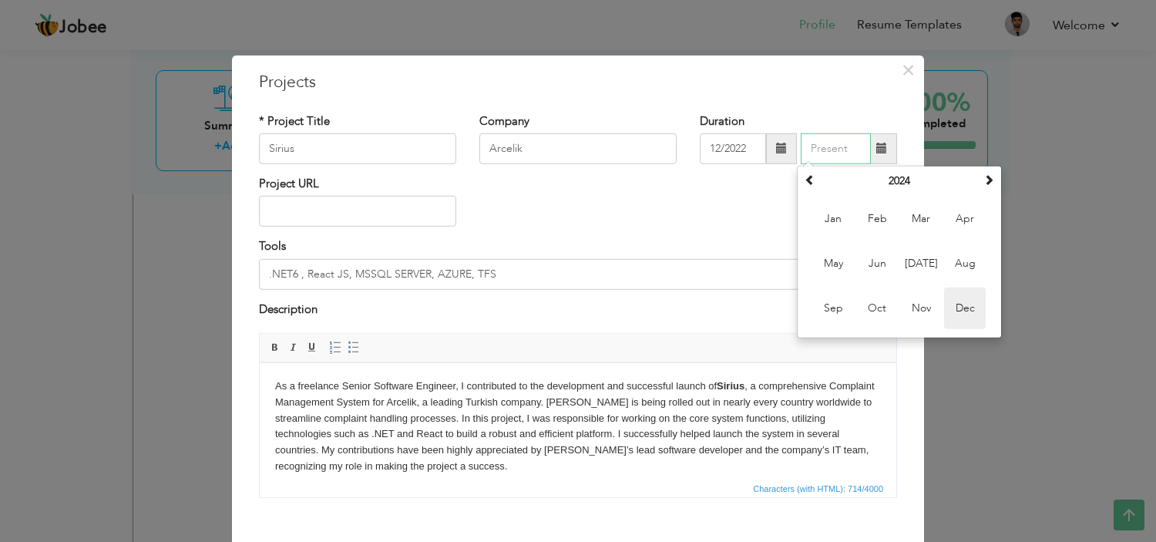
click at [961, 308] on span "Dec" at bounding box center [965, 309] width 42 height 42
type input "12/2024"
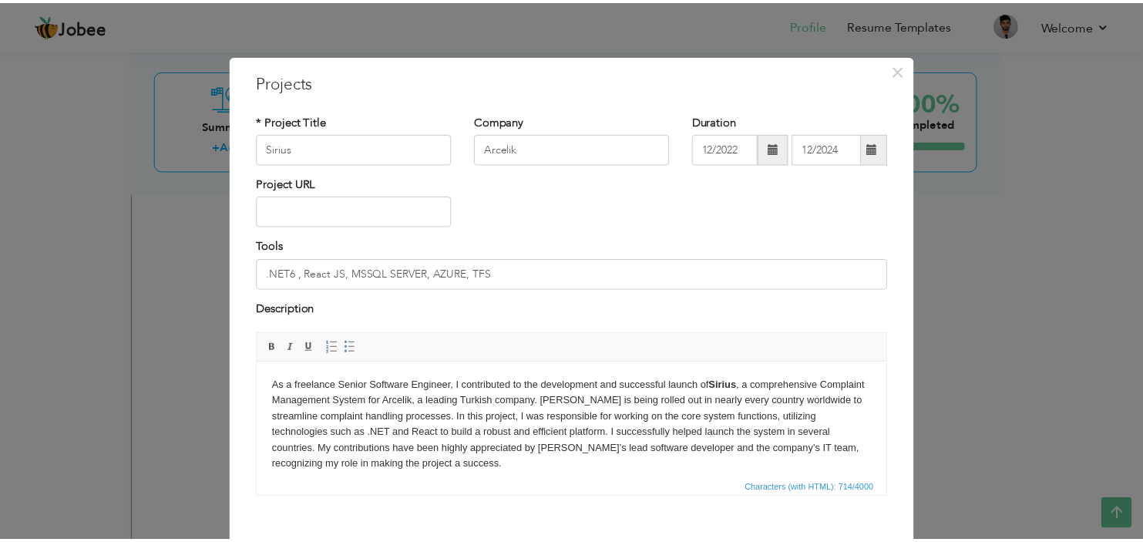
scroll to position [81, 0]
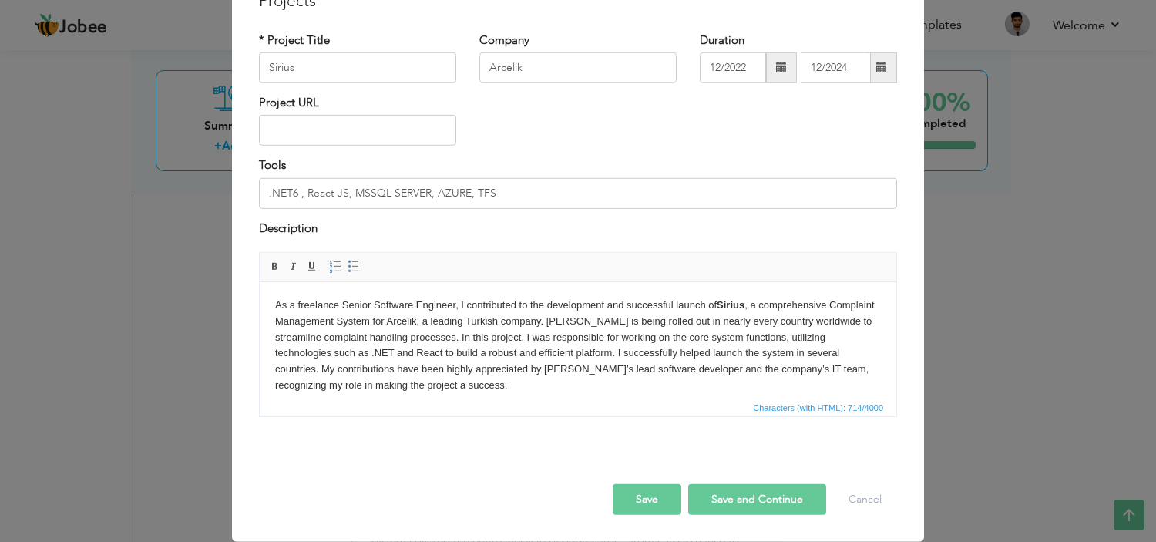
click at [637, 489] on button "Save" at bounding box center [647, 499] width 69 height 31
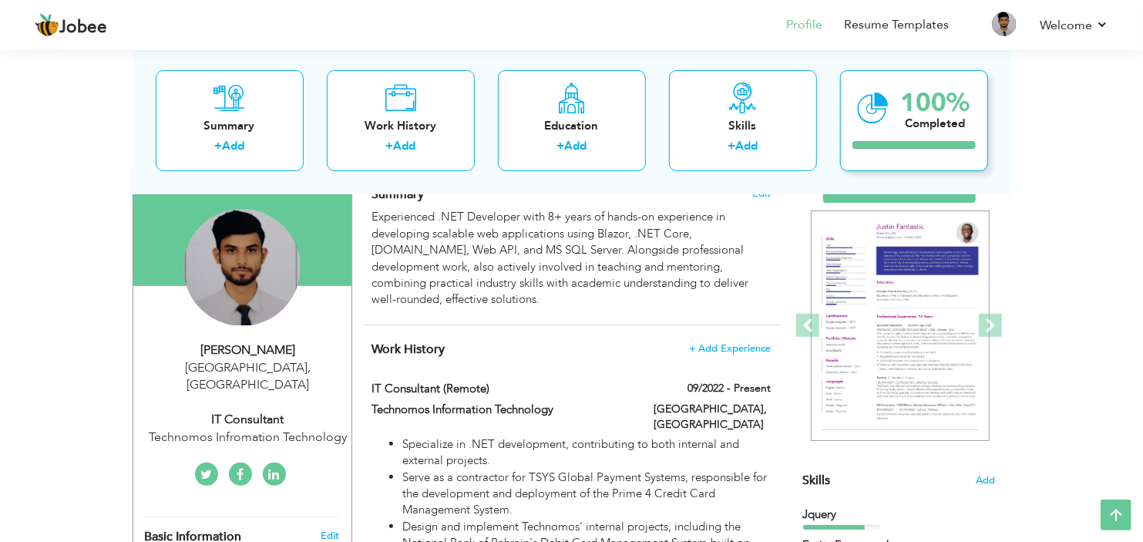
scroll to position [0, 0]
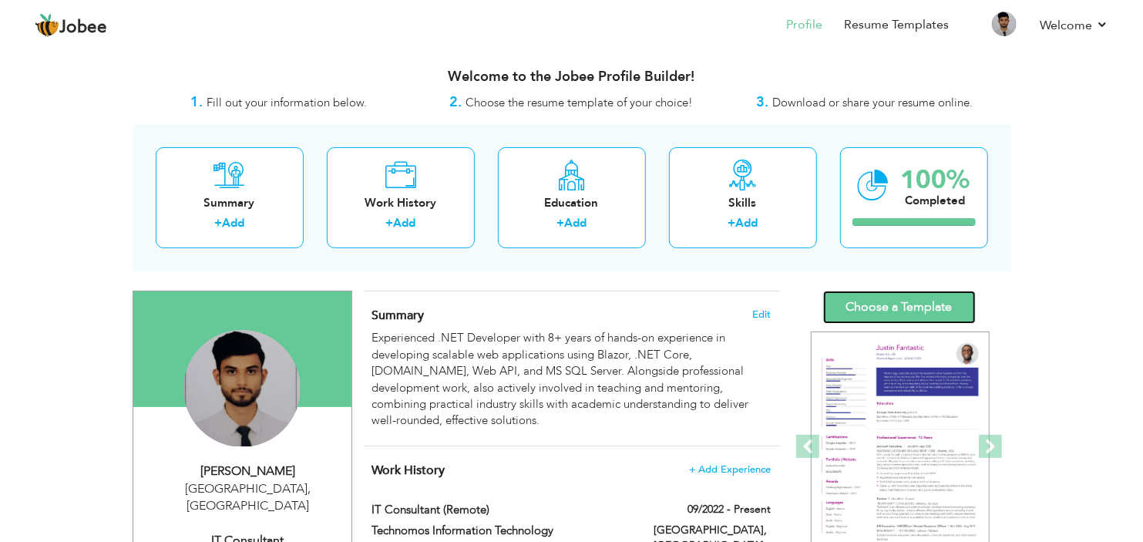
click at [893, 311] on link "Choose a Template" at bounding box center [899, 307] width 153 height 33
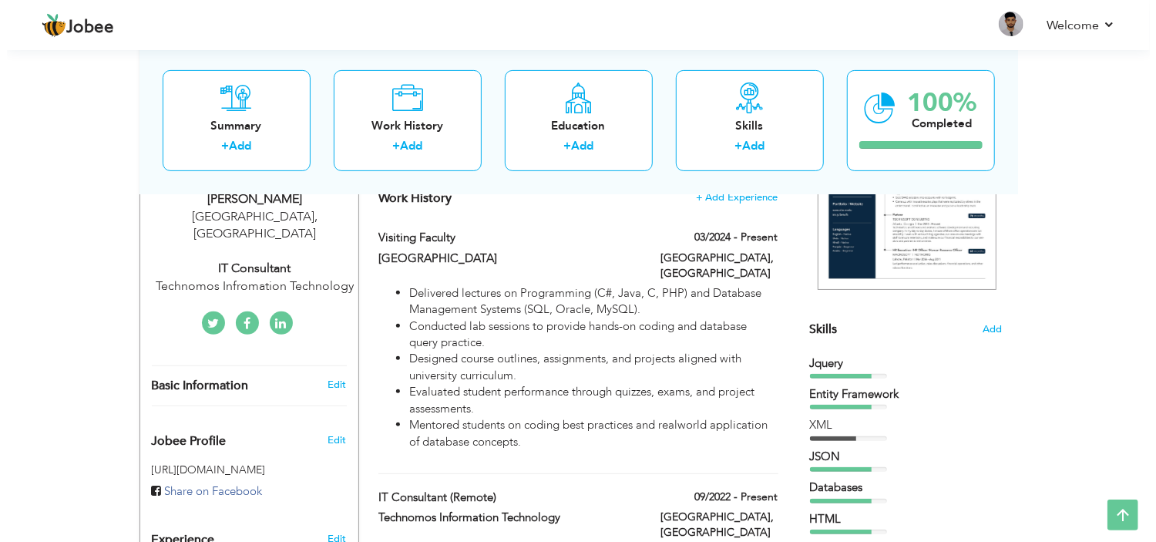
scroll to position [257, 0]
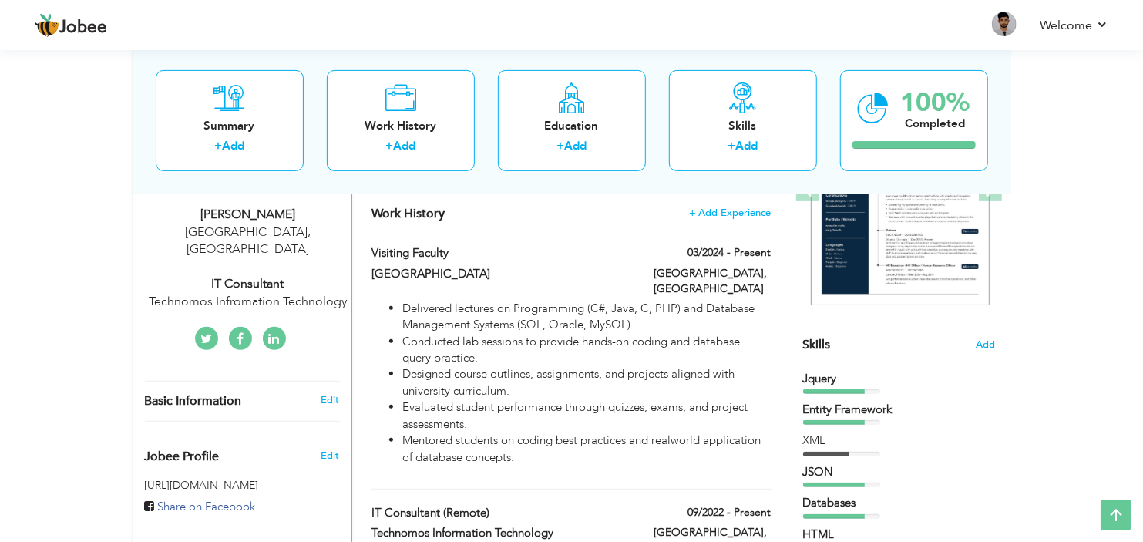
click at [281, 293] on div "Technomos Infromation Technology" at bounding box center [248, 302] width 207 height 18
type input "Muhammad Akhlas"
type input "Ahmed"
type input "03333105836"
select select "number:166"
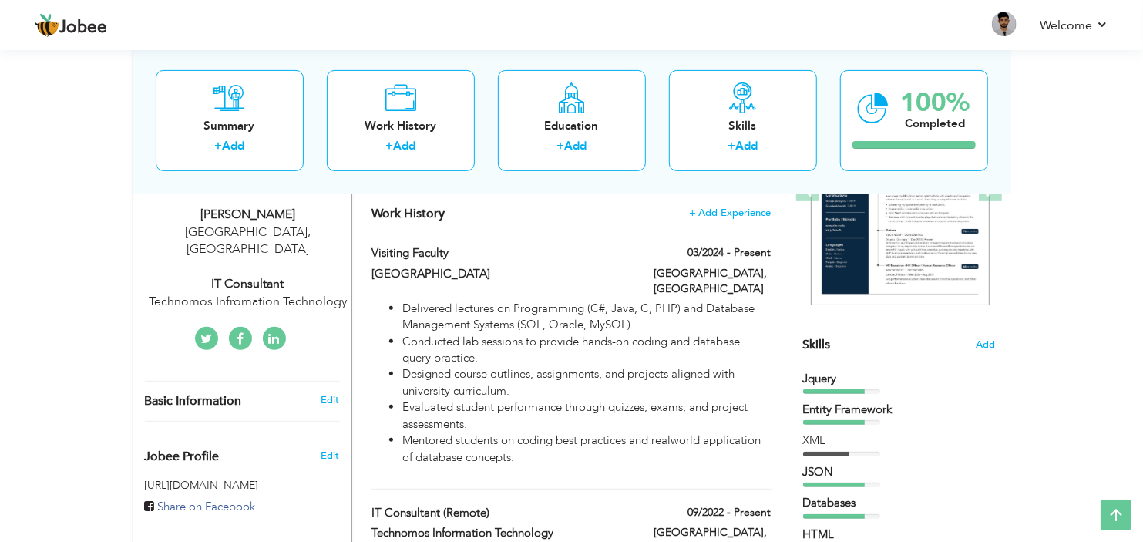
type input "Karachi"
select select "number:10"
type input "Technomos Infromation Technology"
type input "IT Consultant"
type input "https://pk.linkedin.com/in/makhlas"
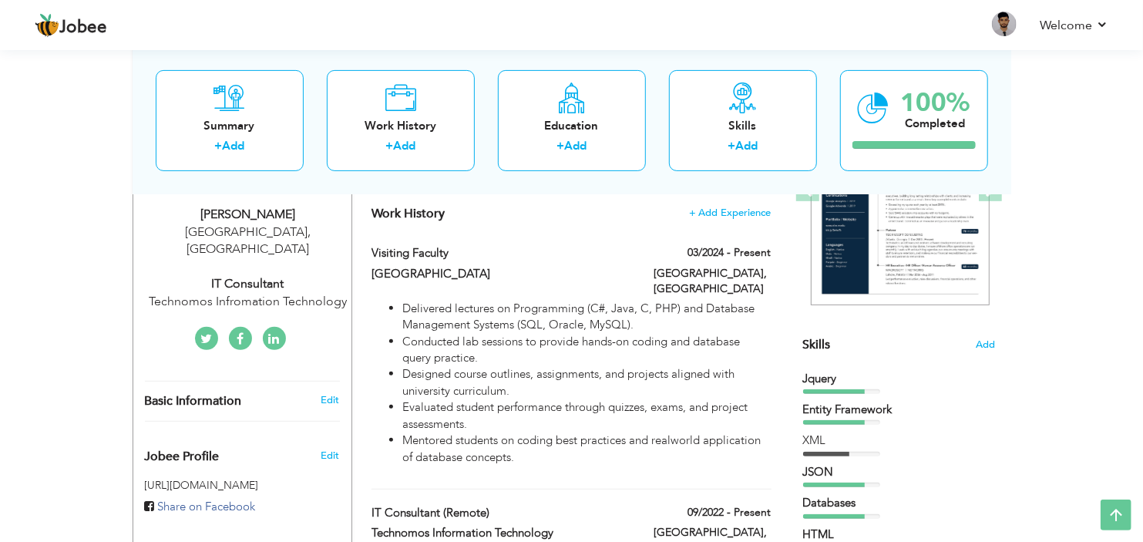
type input "https://www.linkedin.com/in/makhlas/"
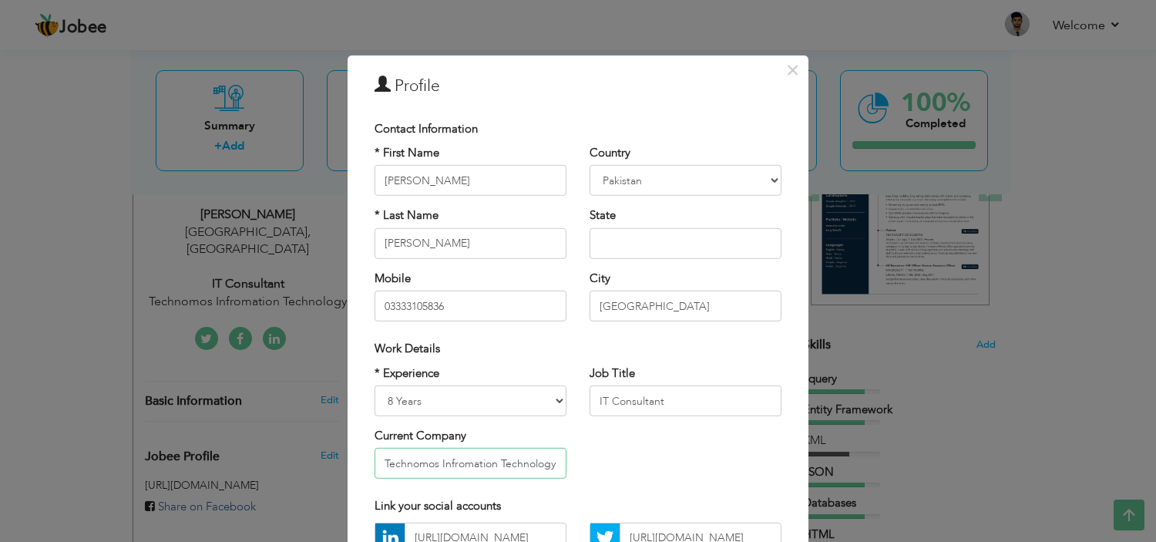
click at [452, 463] on input "Technomos Infromation Technology" at bounding box center [471, 463] width 192 height 31
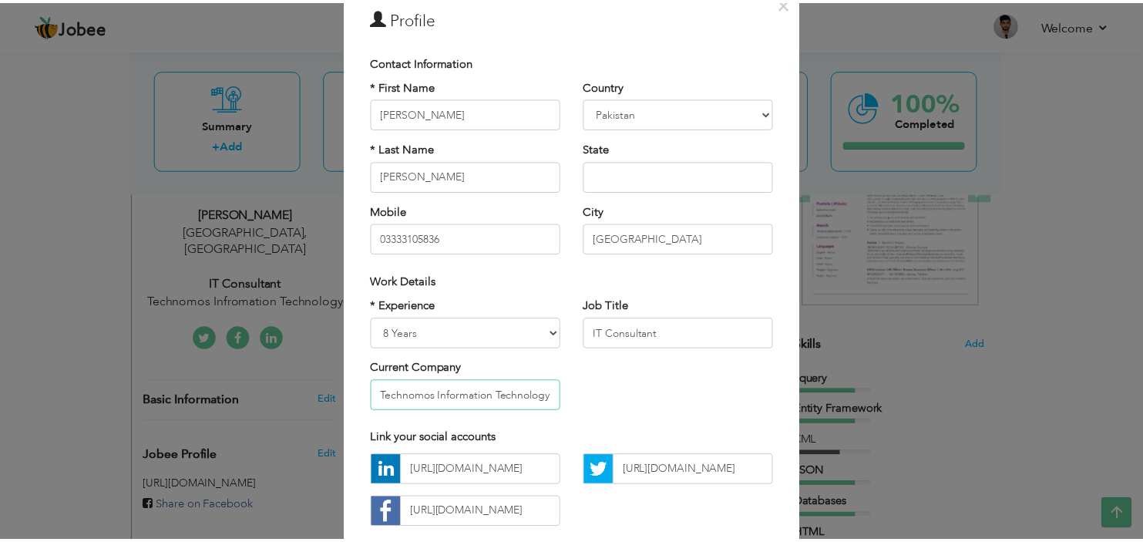
scroll to position [158, 0]
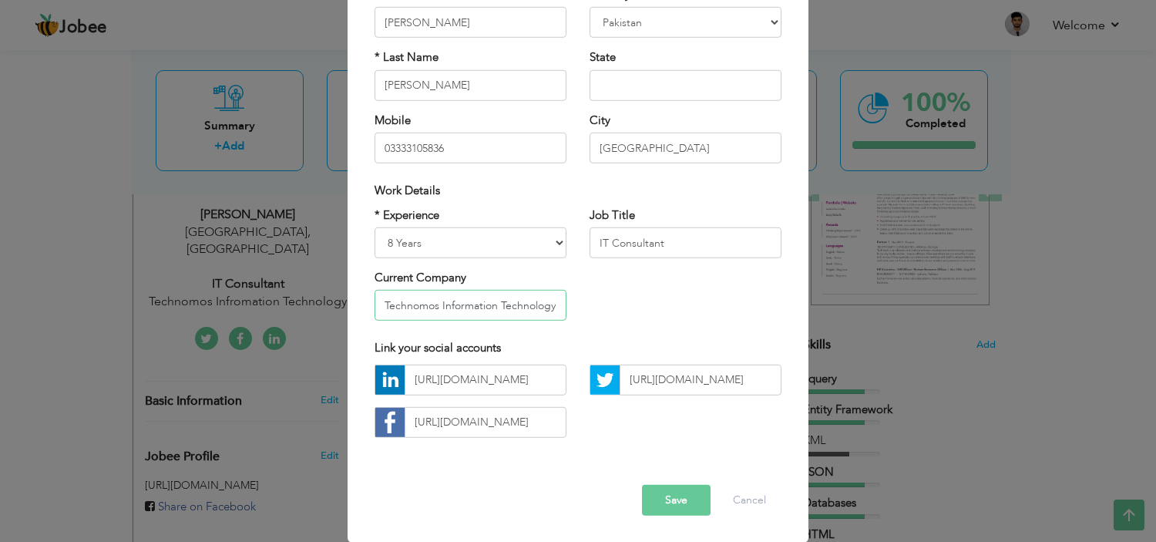
type input "Technomos Information Technology"
click at [657, 496] on button "Save" at bounding box center [676, 500] width 69 height 31
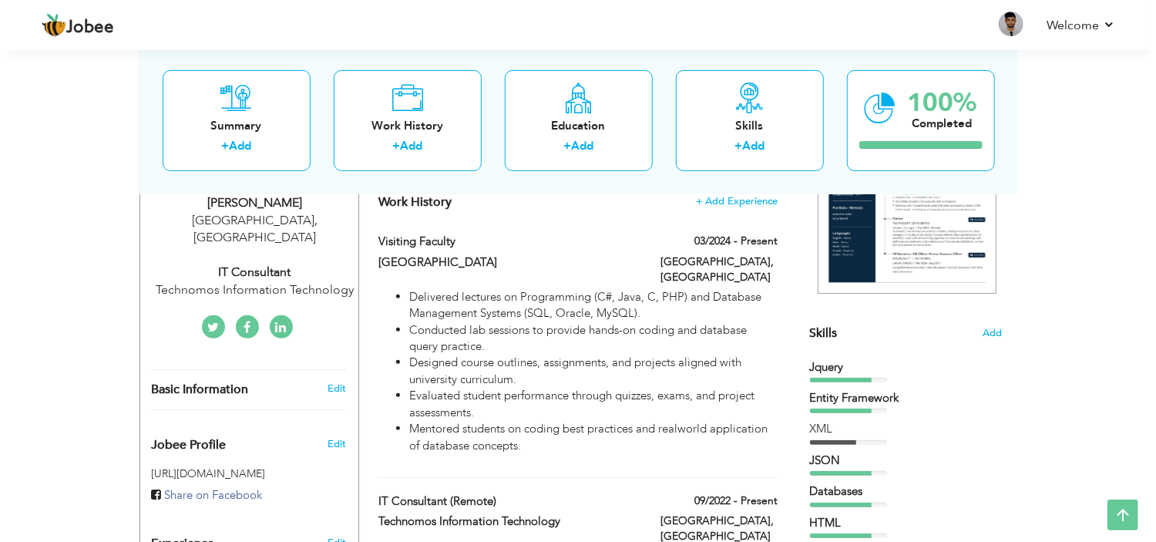
scroll to position [226, 0]
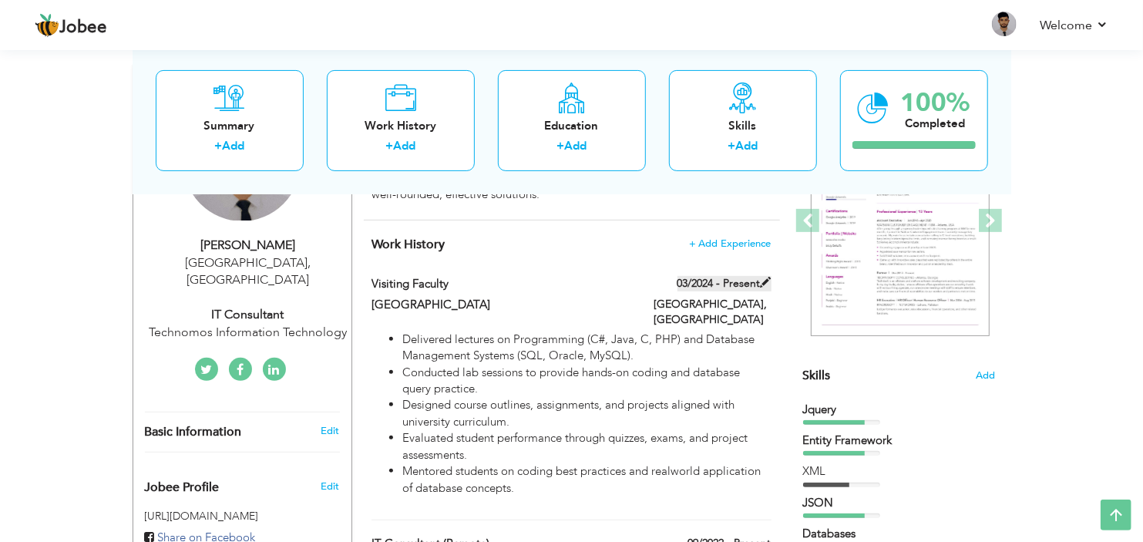
click at [726, 284] on label "03/2024 - Present" at bounding box center [725, 283] width 94 height 15
type input "Visiting Faculty"
type input "Iqra University"
type input "03/2024"
type input "Pakistan"
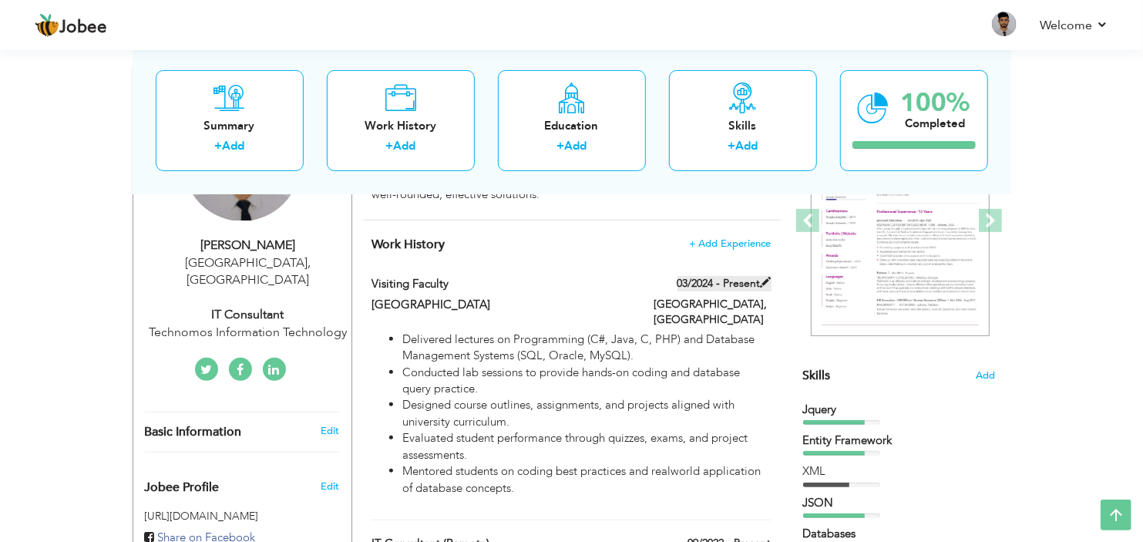
type input "Karachi"
checkbox input "true"
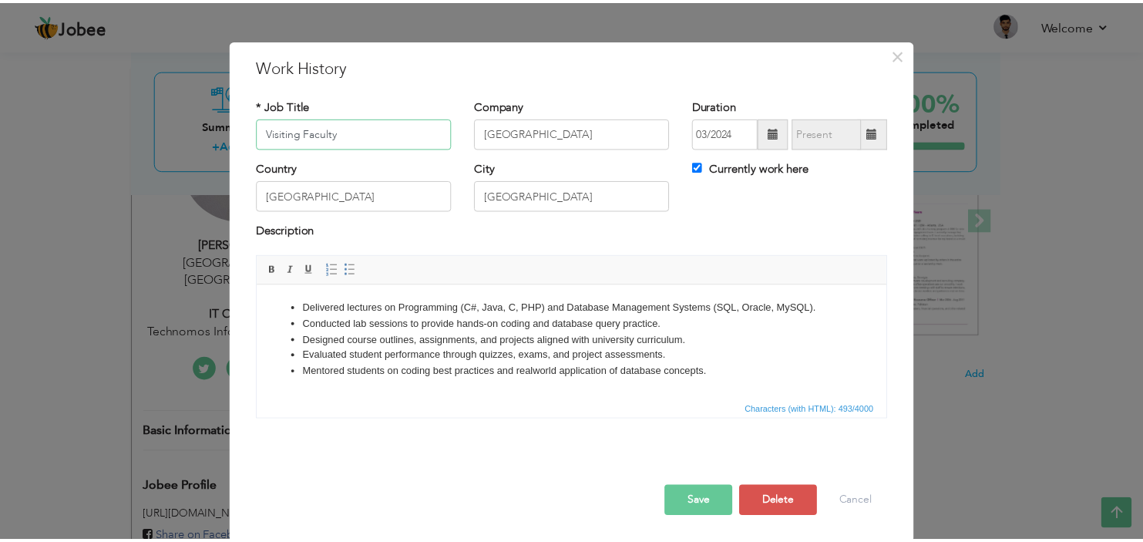
scroll to position [19, 0]
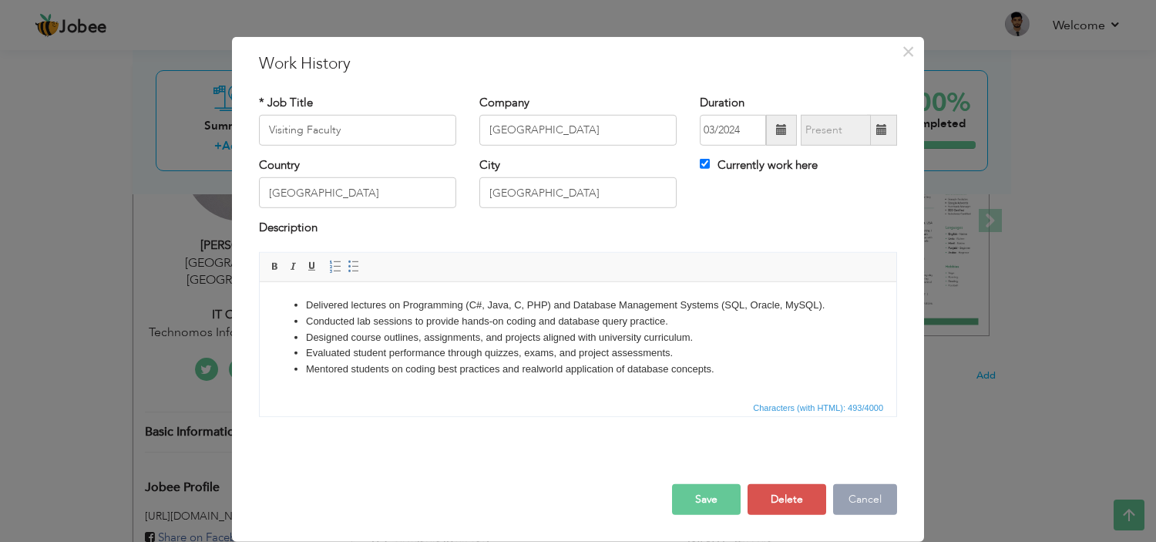
click at [849, 505] on button "Cancel" at bounding box center [865, 499] width 64 height 31
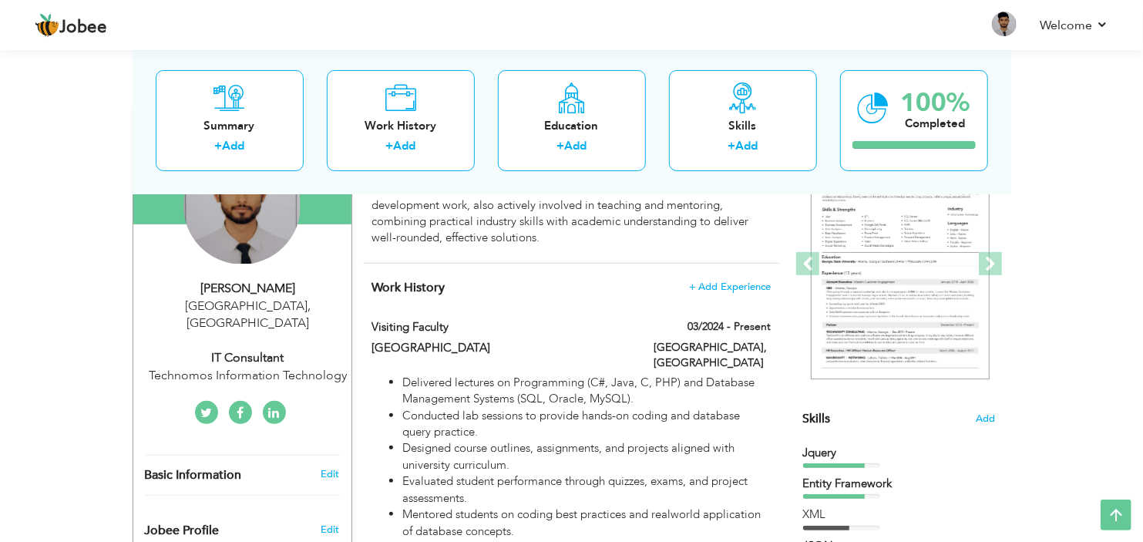
scroll to position [55, 0]
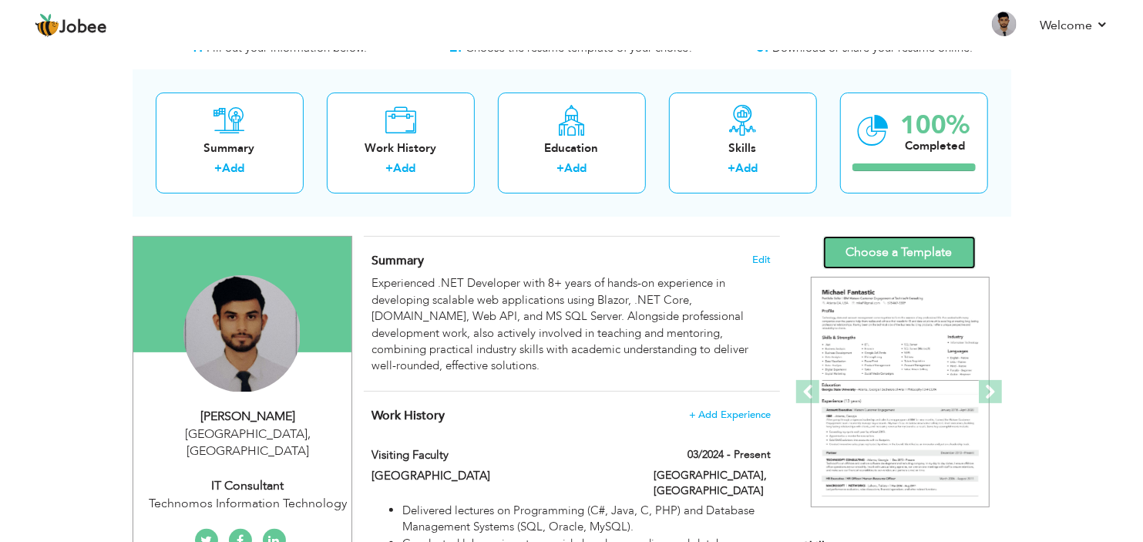
click at [907, 237] on link "Choose a Template" at bounding box center [899, 252] width 153 height 33
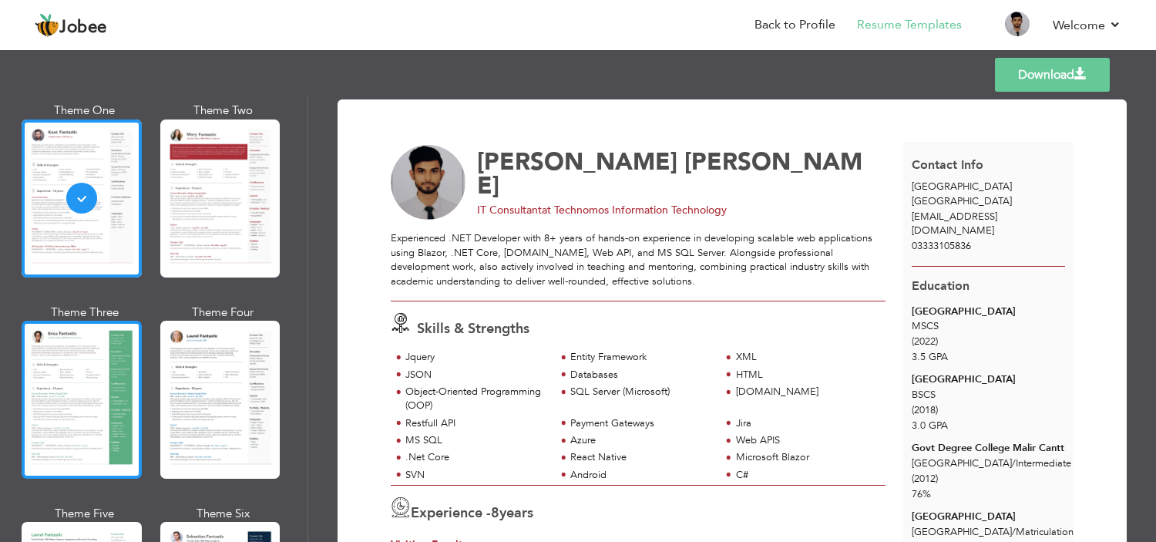
click at [90, 381] on div at bounding box center [82, 400] width 120 height 158
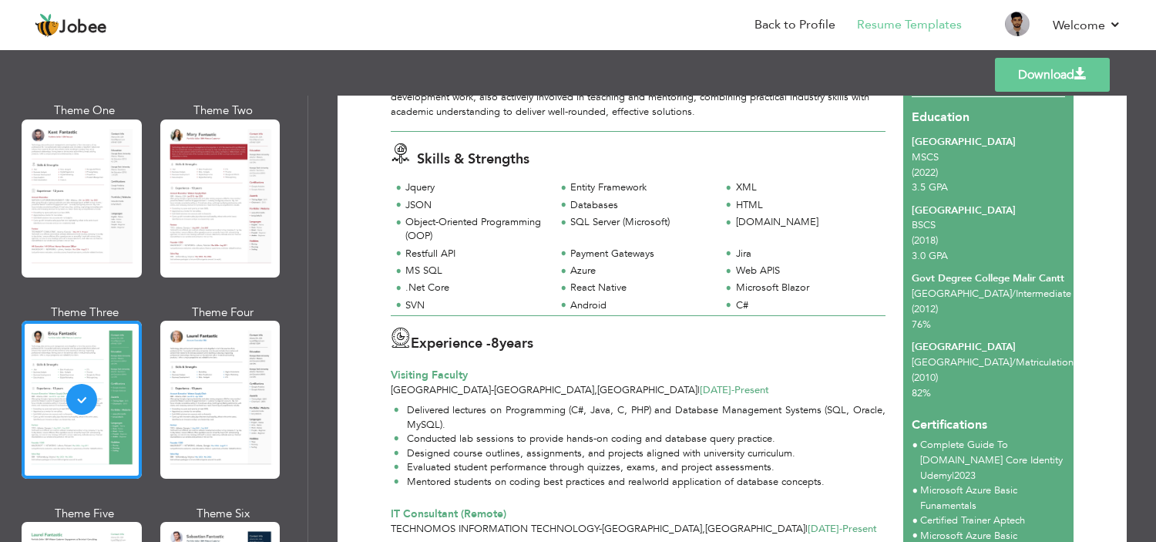
scroll to position [171, 0]
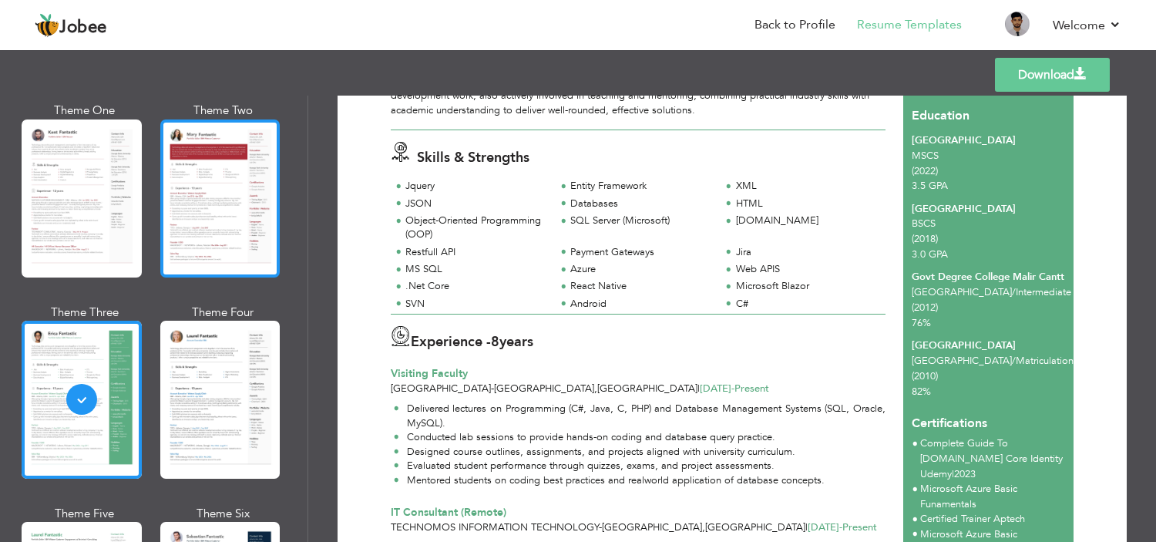
click at [209, 218] on div at bounding box center [220, 198] width 120 height 158
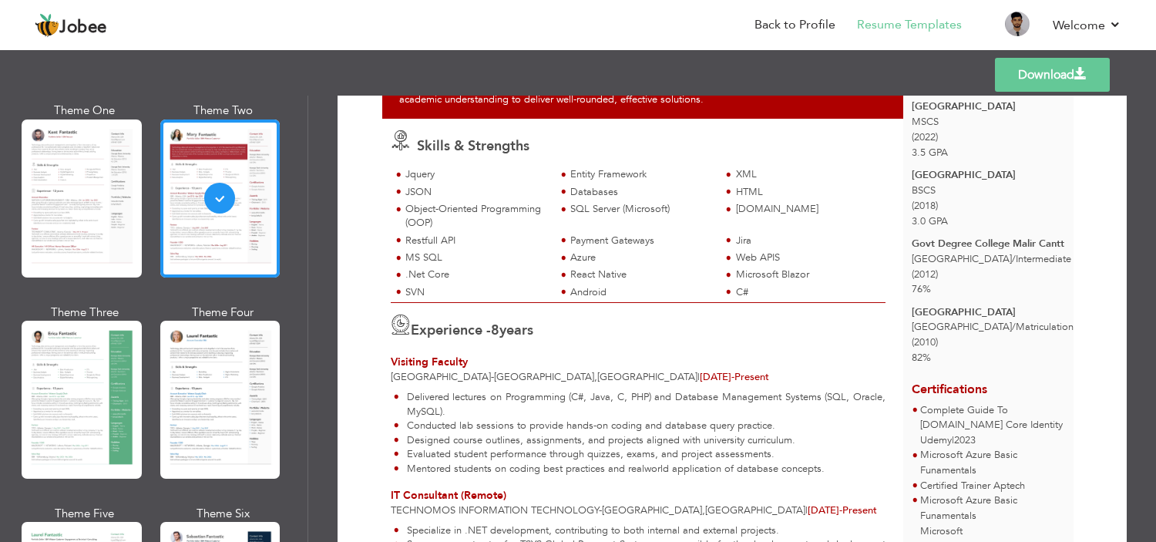
scroll to position [0, 0]
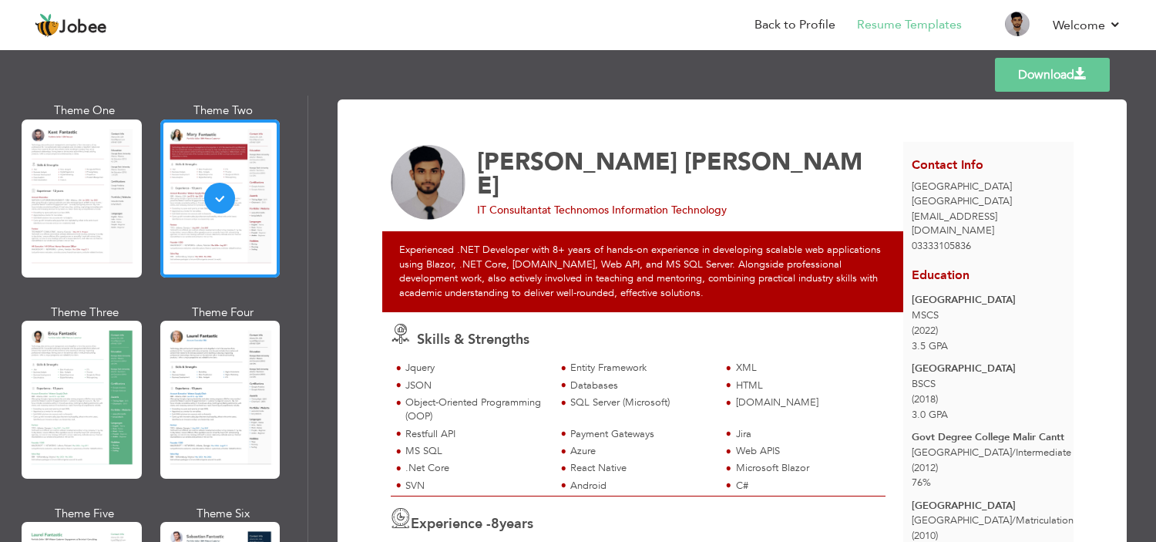
click at [1069, 79] on link "Download" at bounding box center [1052, 75] width 115 height 34
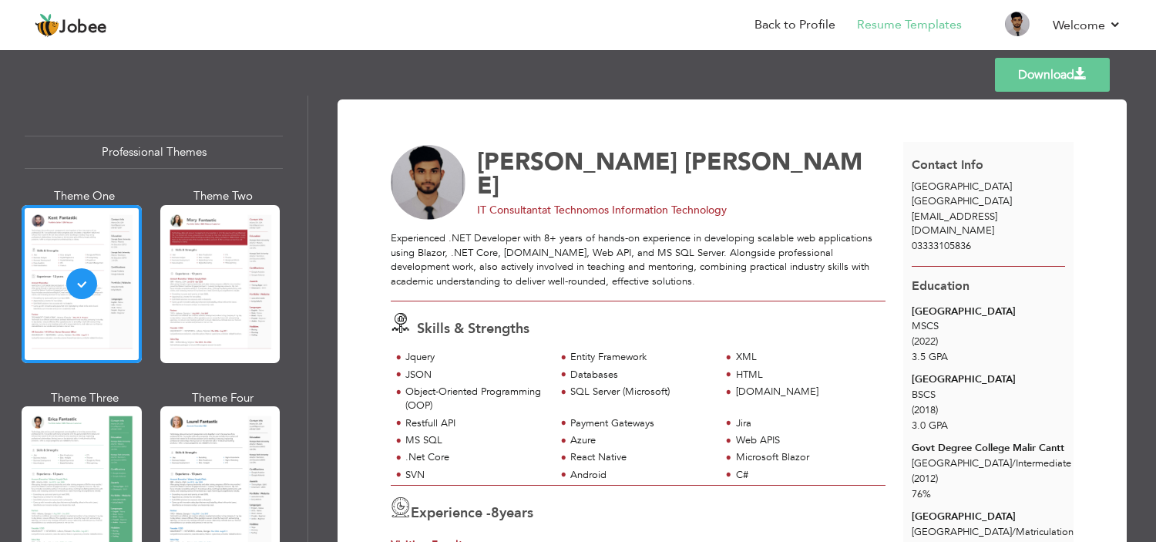
click at [1058, 70] on link "Download" at bounding box center [1052, 75] width 115 height 34
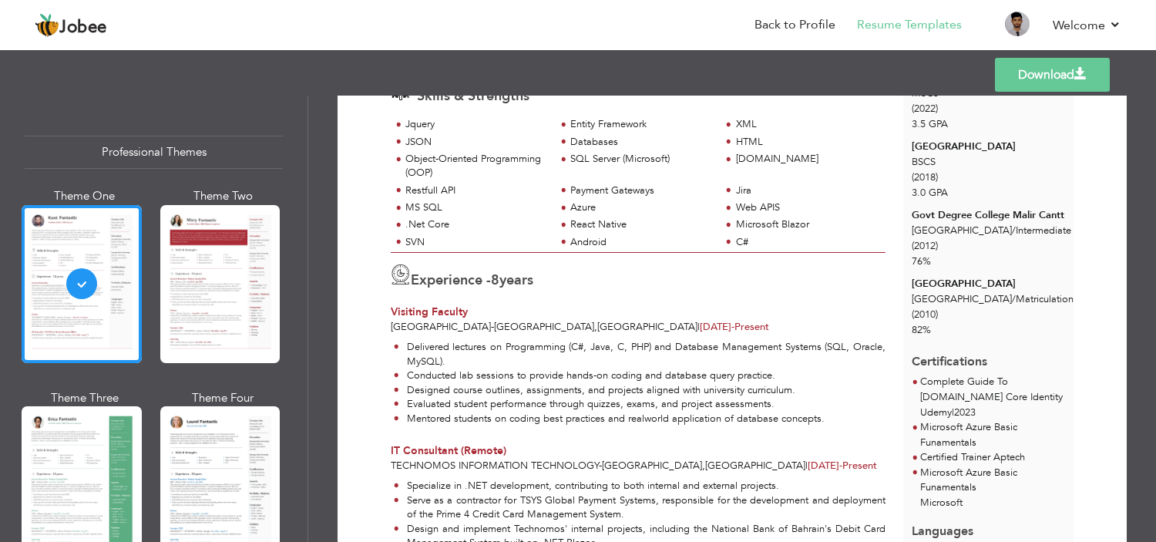
scroll to position [257, 0]
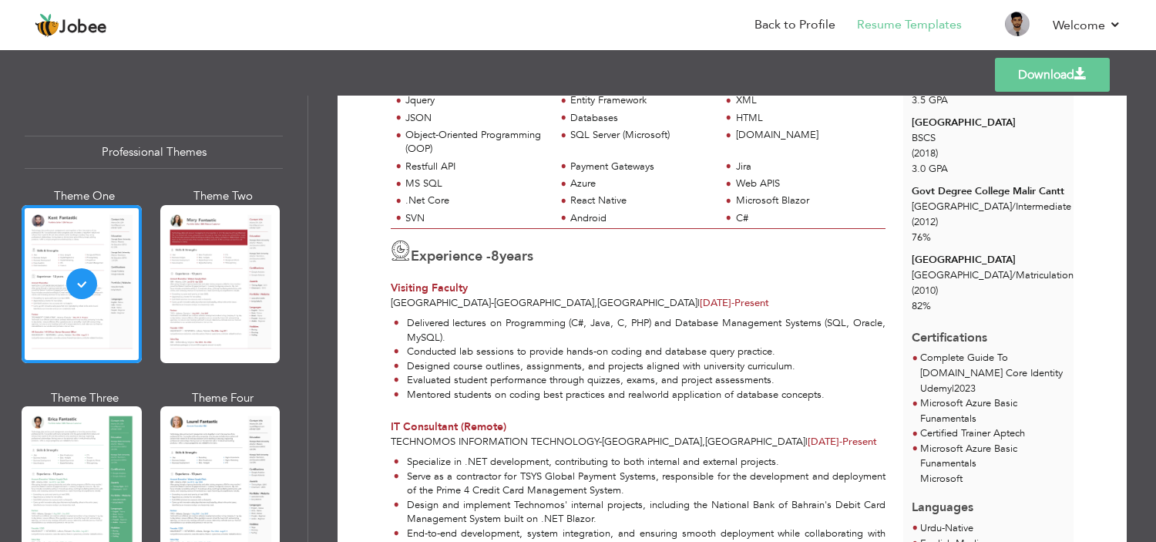
click at [644, 361] on li "Designed course outlines, assignments, and projects aligned with university cur…" at bounding box center [640, 366] width 492 height 15
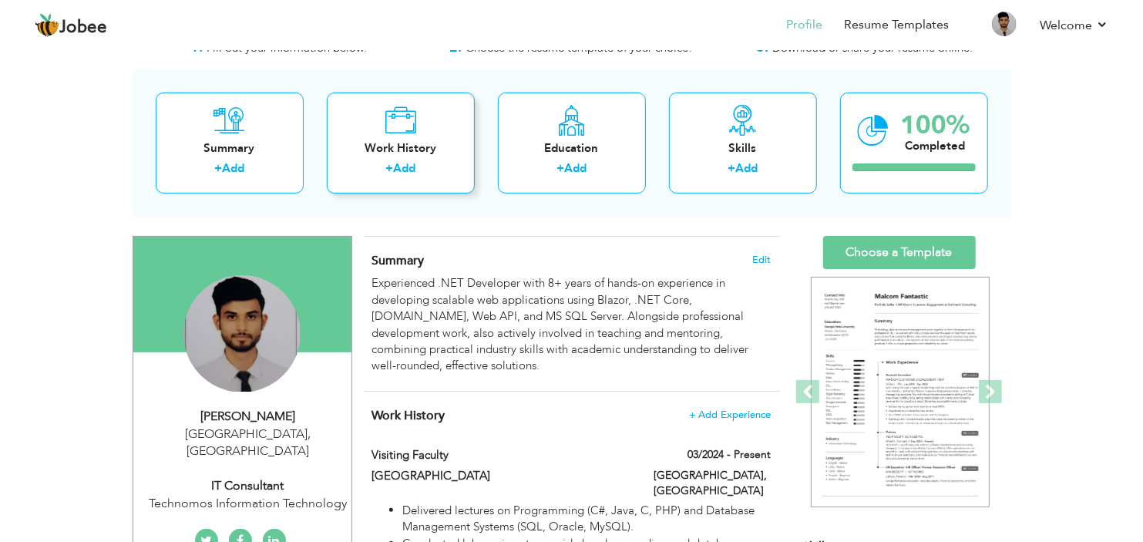
click at [415, 136] on div "Work History + Add" at bounding box center [401, 143] width 148 height 101
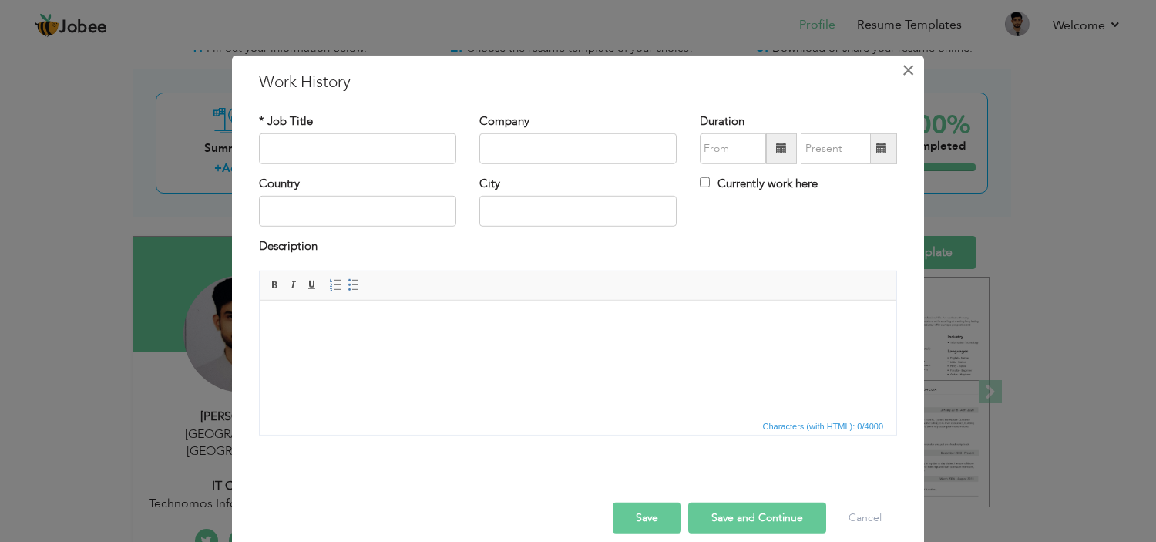
click at [902, 73] on span "×" at bounding box center [908, 70] width 13 height 28
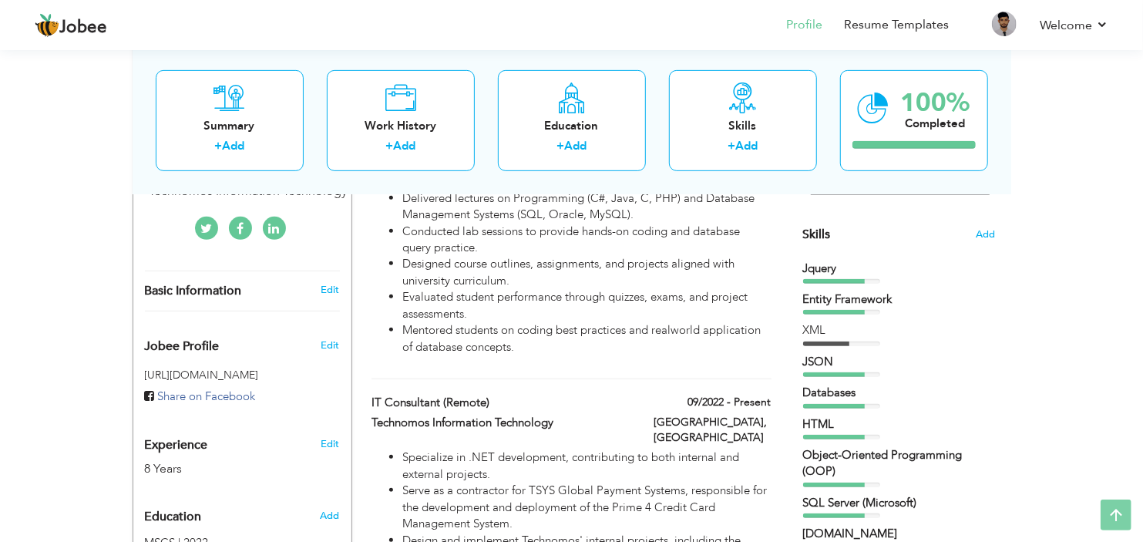
scroll to position [397, 0]
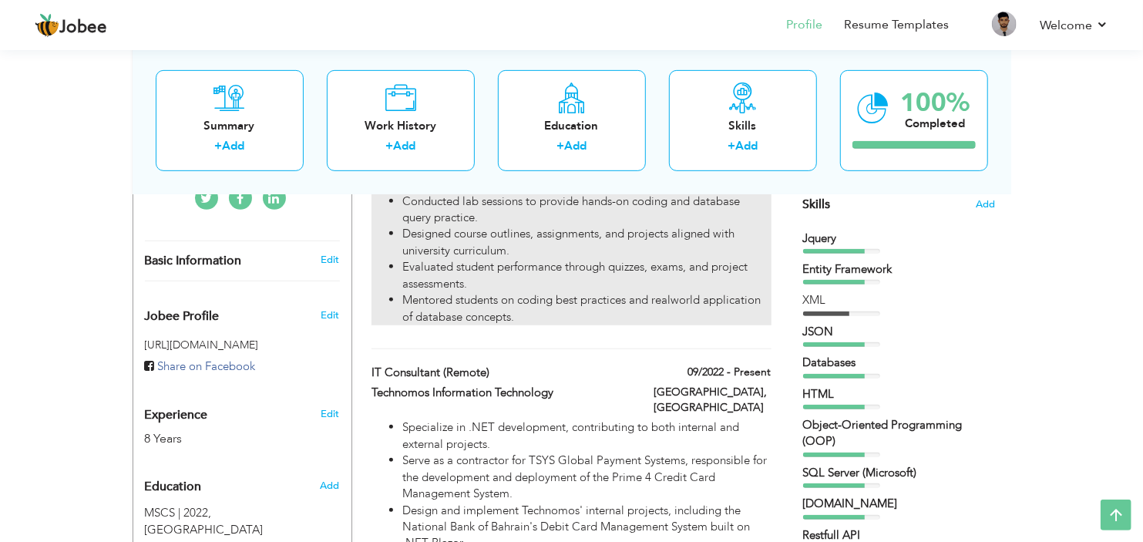
drag, startPoint x: 380, startPoint y: 334, endPoint x: 395, endPoint y: 304, distance: 33.1
click at [395, 304] on div "Visiting Faculty 03/2024 - Present Visiting Faculty 03/2024 - Present [GEOGRAPH…" at bounding box center [571, 227] width 399 height 244
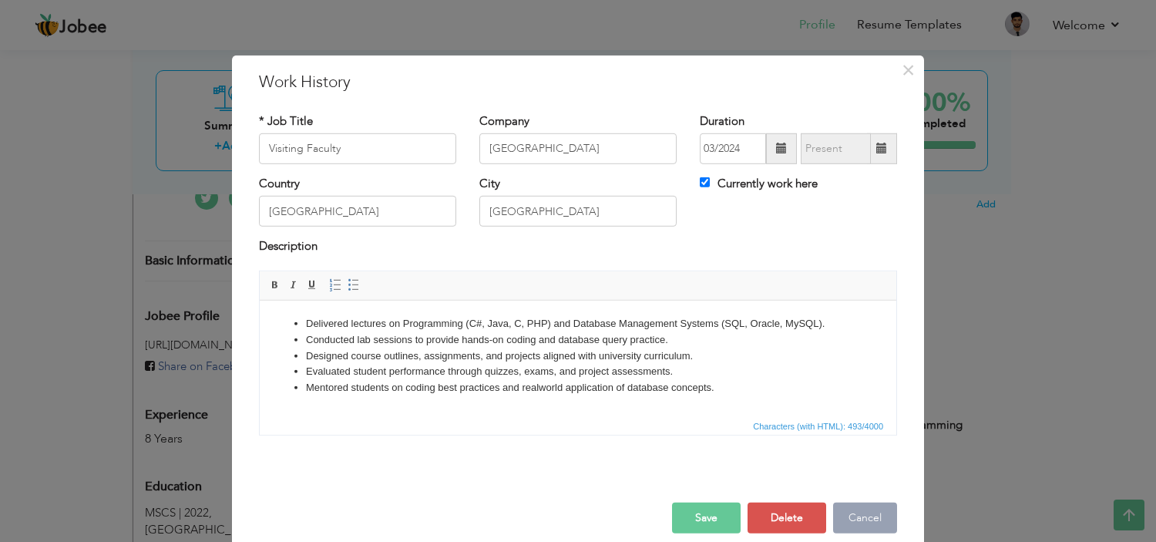
click at [866, 521] on button "Cancel" at bounding box center [865, 518] width 64 height 31
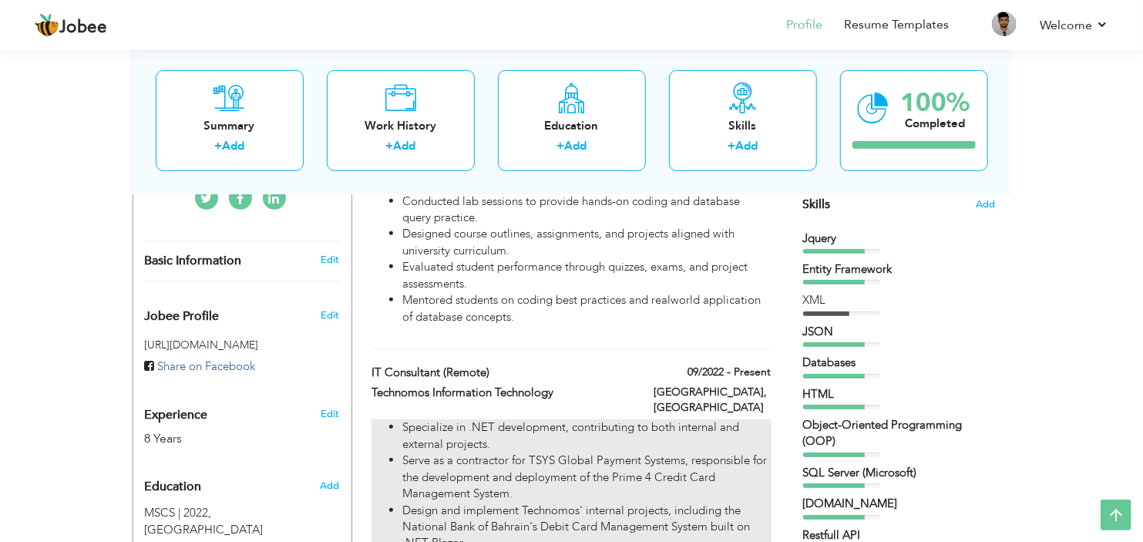
drag, startPoint x: 418, startPoint y: 316, endPoint x: 421, endPoint y: 402, distance: 85.6
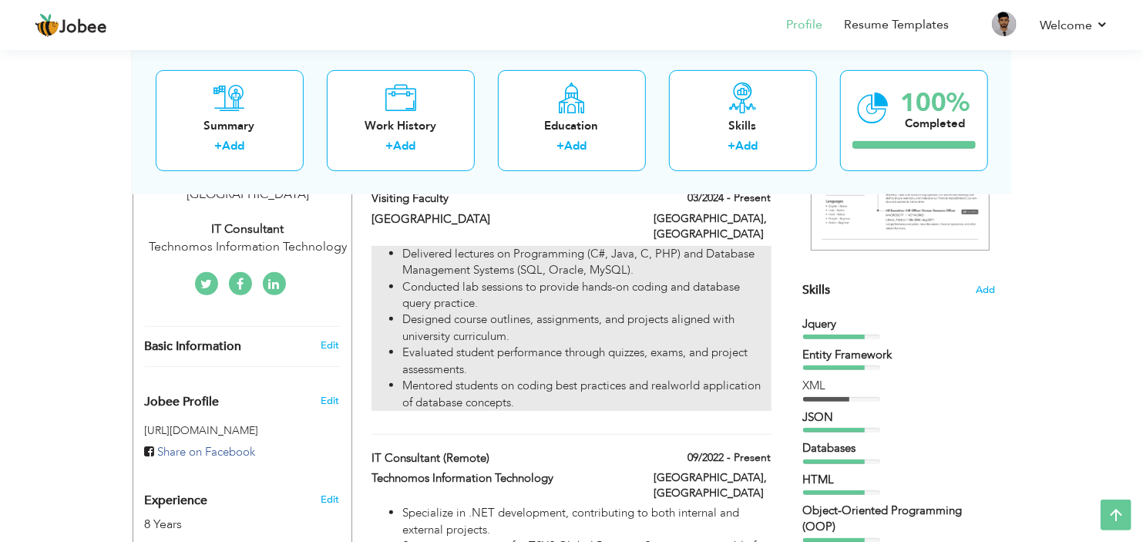
scroll to position [226, 0]
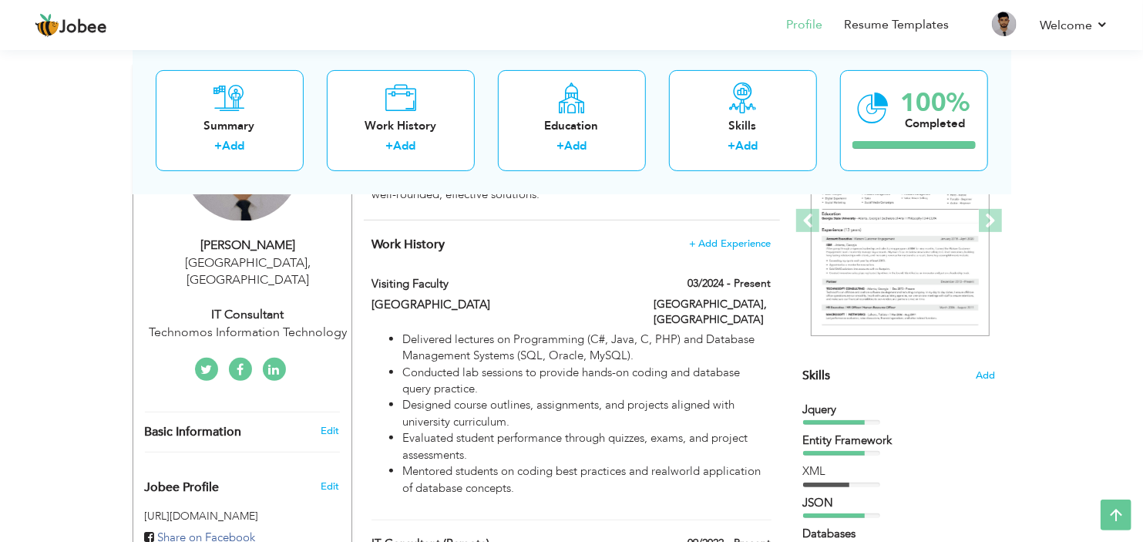
drag, startPoint x: 358, startPoint y: 244, endPoint x: 484, endPoint y: 244, distance: 126.4
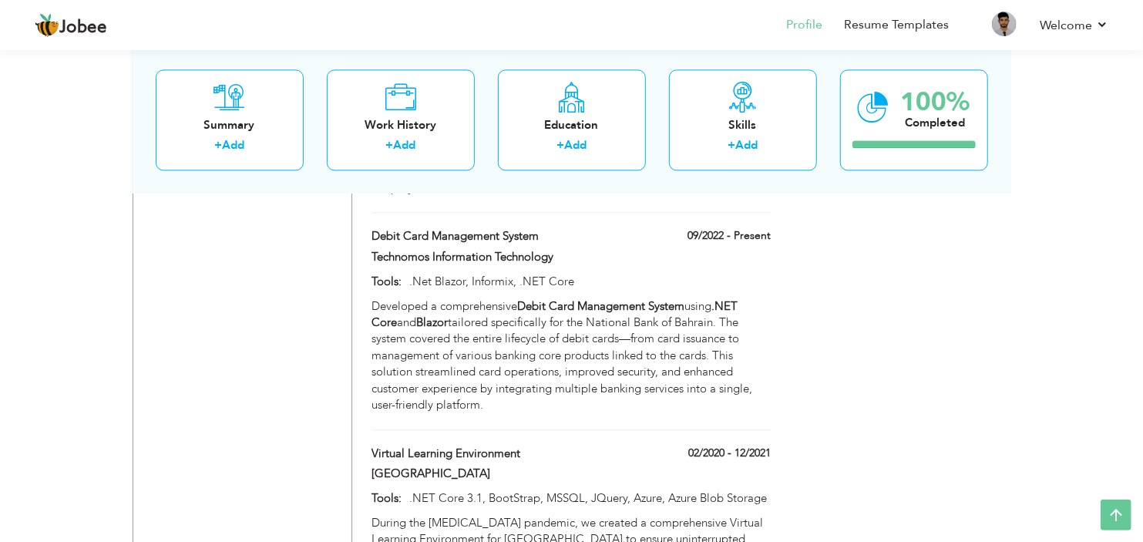
scroll to position [2367, 0]
